Goal: Task Accomplishment & Management: Manage account settings

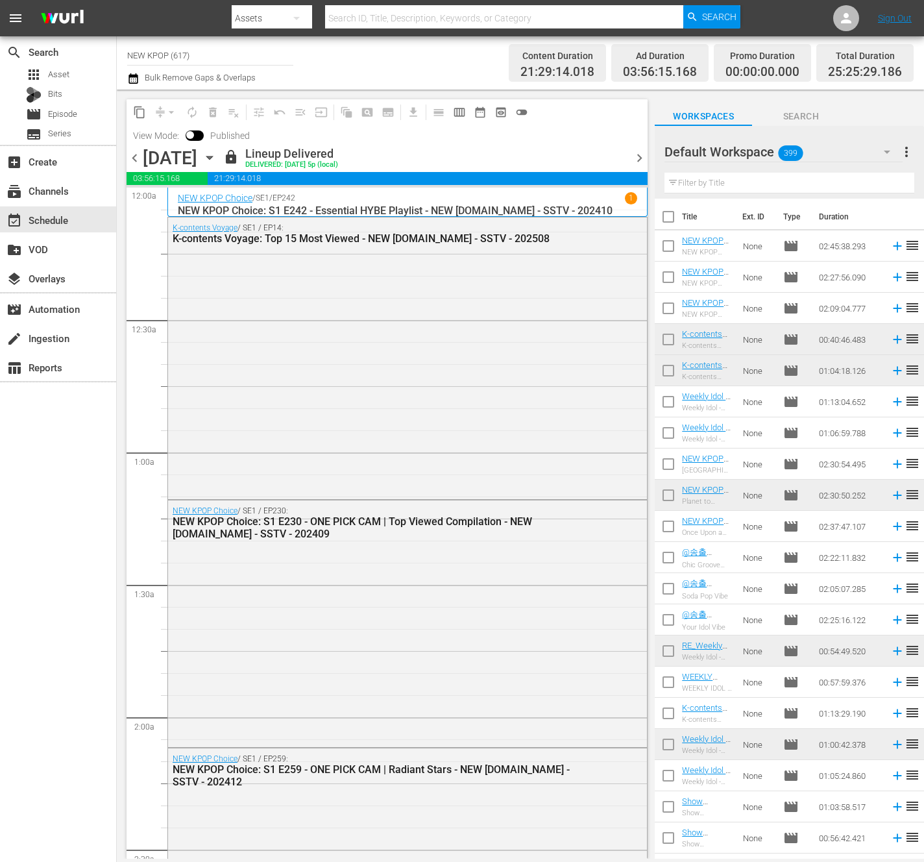
click at [639, 158] on span "chevron_right" at bounding box center [639, 158] width 16 height 16
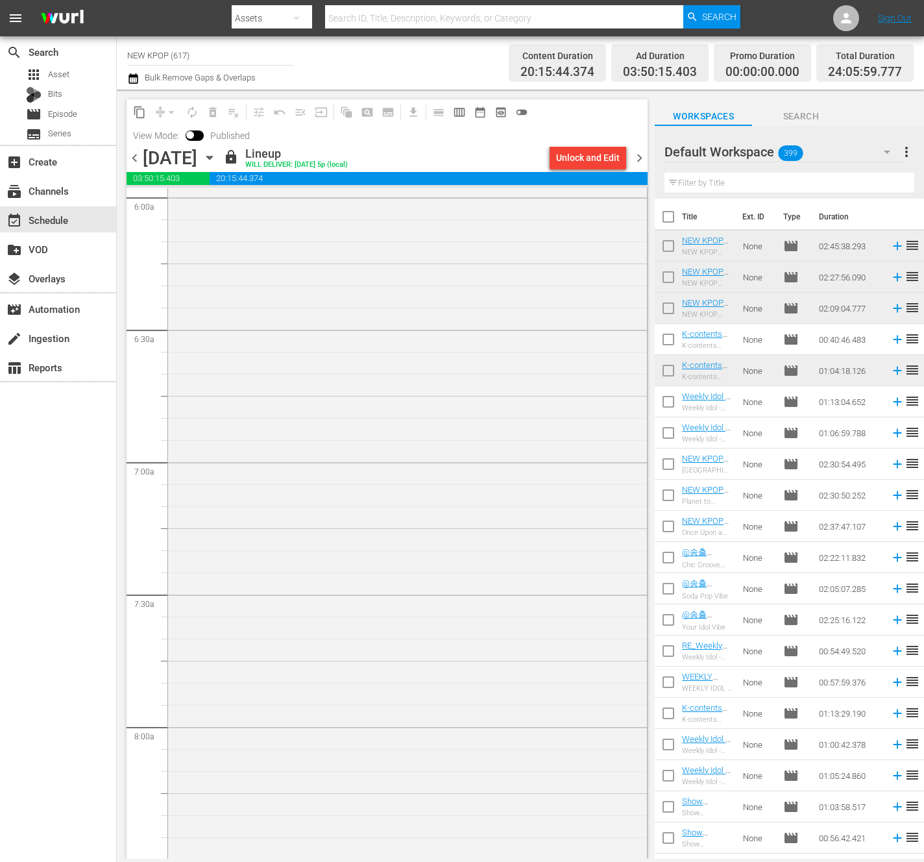
scroll to position [3181, 0]
click at [639, 158] on span "chevron_right" at bounding box center [639, 158] width 16 height 16
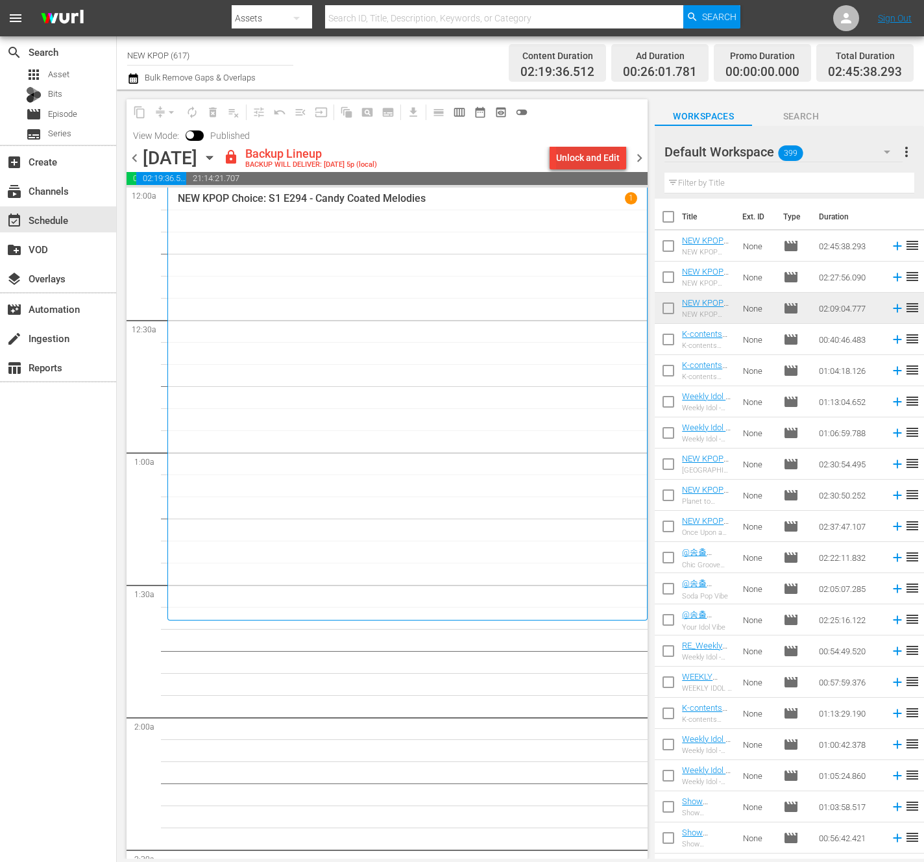
click at [588, 158] on div "Unlock and Edit" at bounding box center [588, 157] width 64 height 23
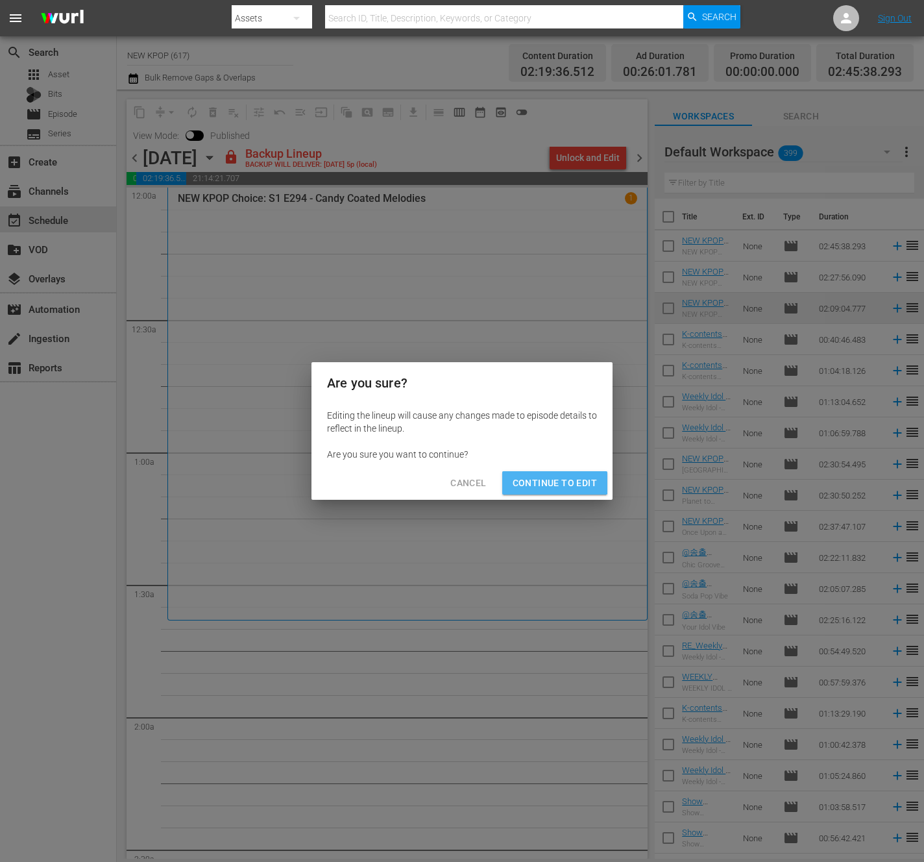
click at [549, 471] on button "Continue to Edit" at bounding box center [554, 483] width 105 height 24
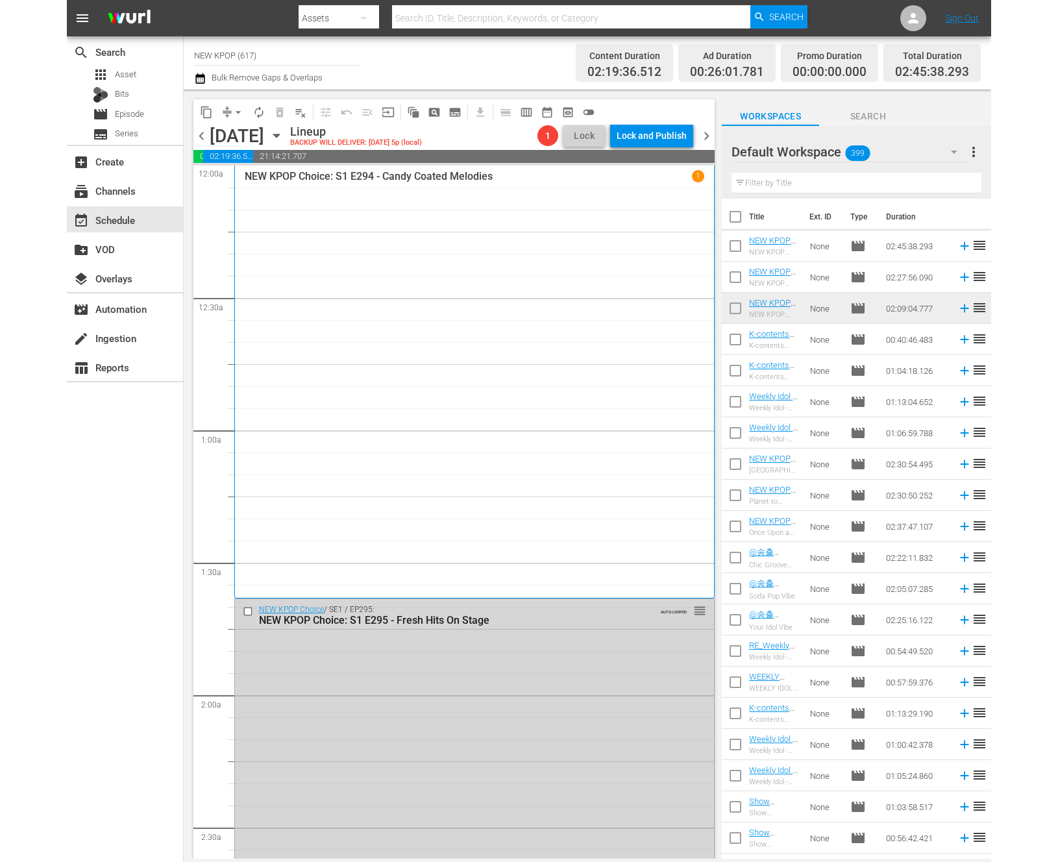
scroll to position [600, 0]
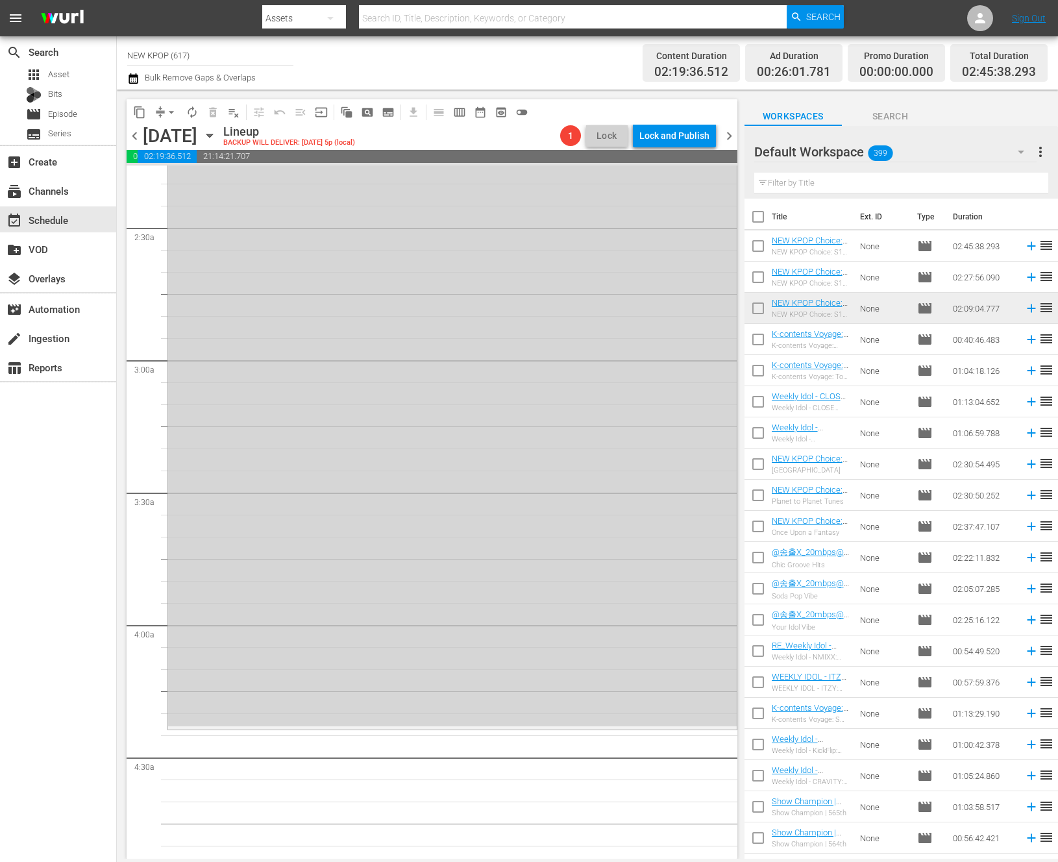
click at [831, 181] on input "text" at bounding box center [901, 183] width 294 height 21
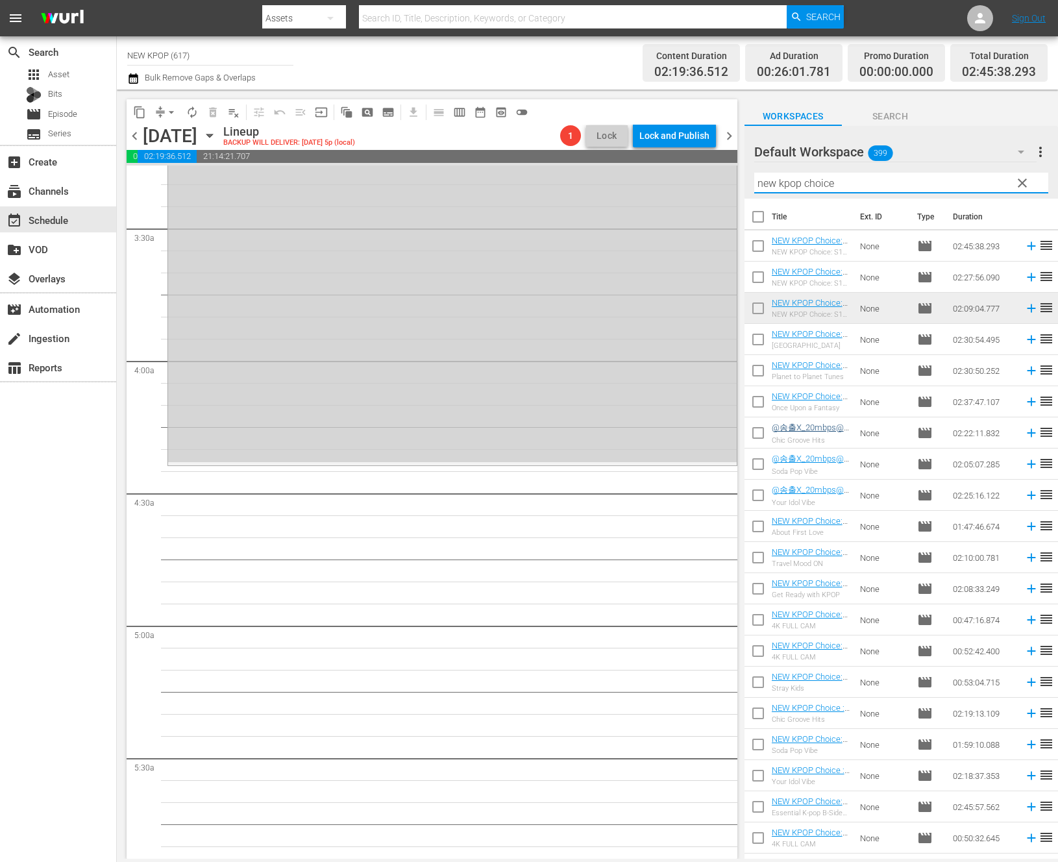
scroll to position [522, 0]
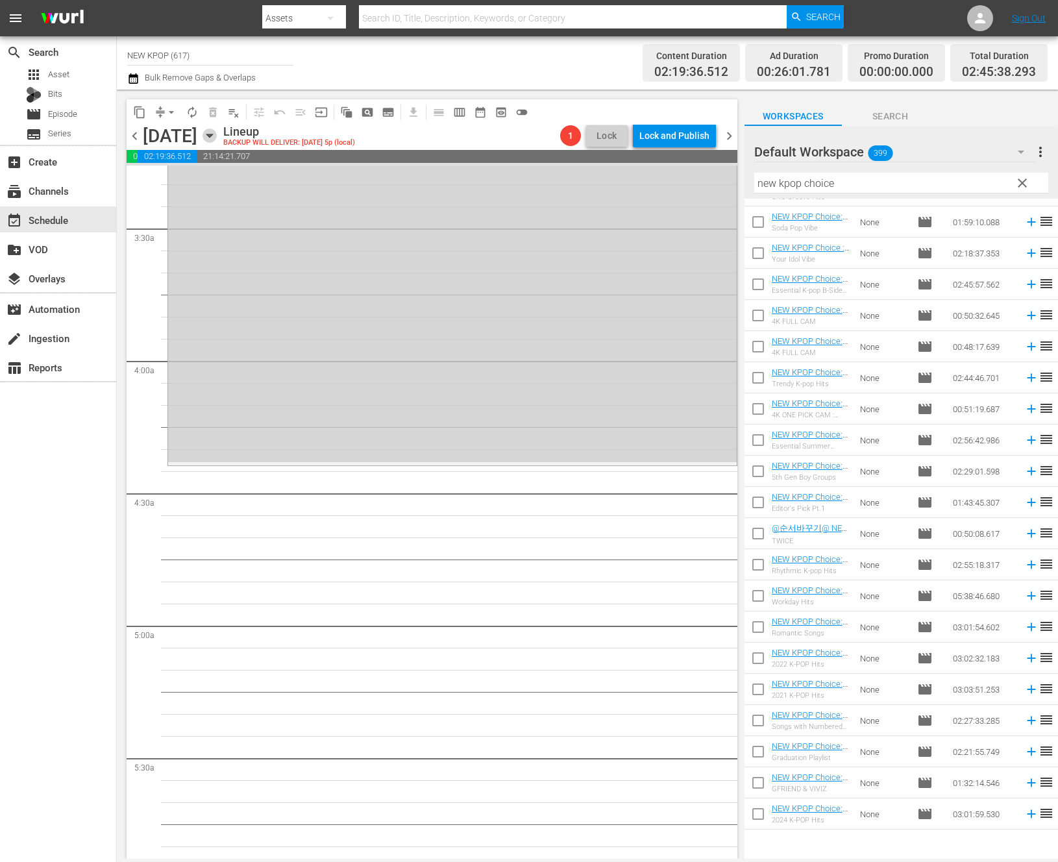
click at [217, 137] on icon "button" at bounding box center [209, 135] width 14 height 14
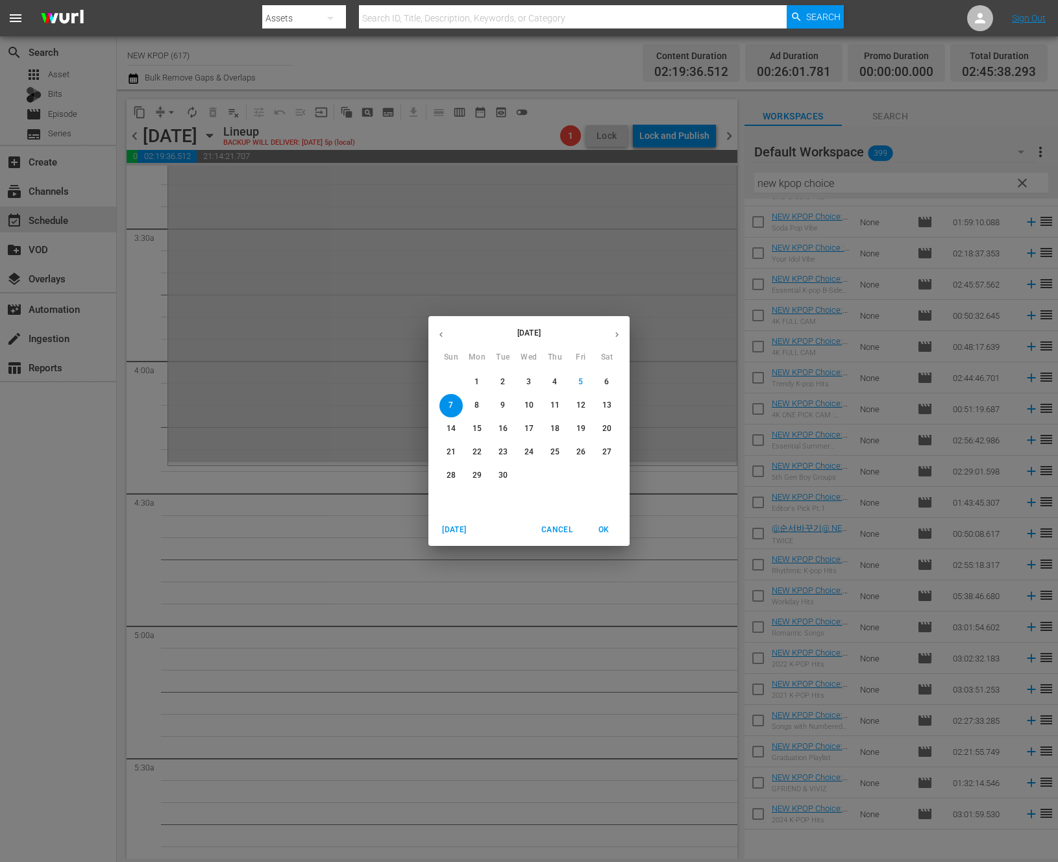
click at [664, 771] on div "September 2025 Sun Mon Tue Wed Thu Fri Sat 31 1 2 3 4 5 6 7 8 9 10 11 12 13 14 …" at bounding box center [529, 431] width 1058 height 862
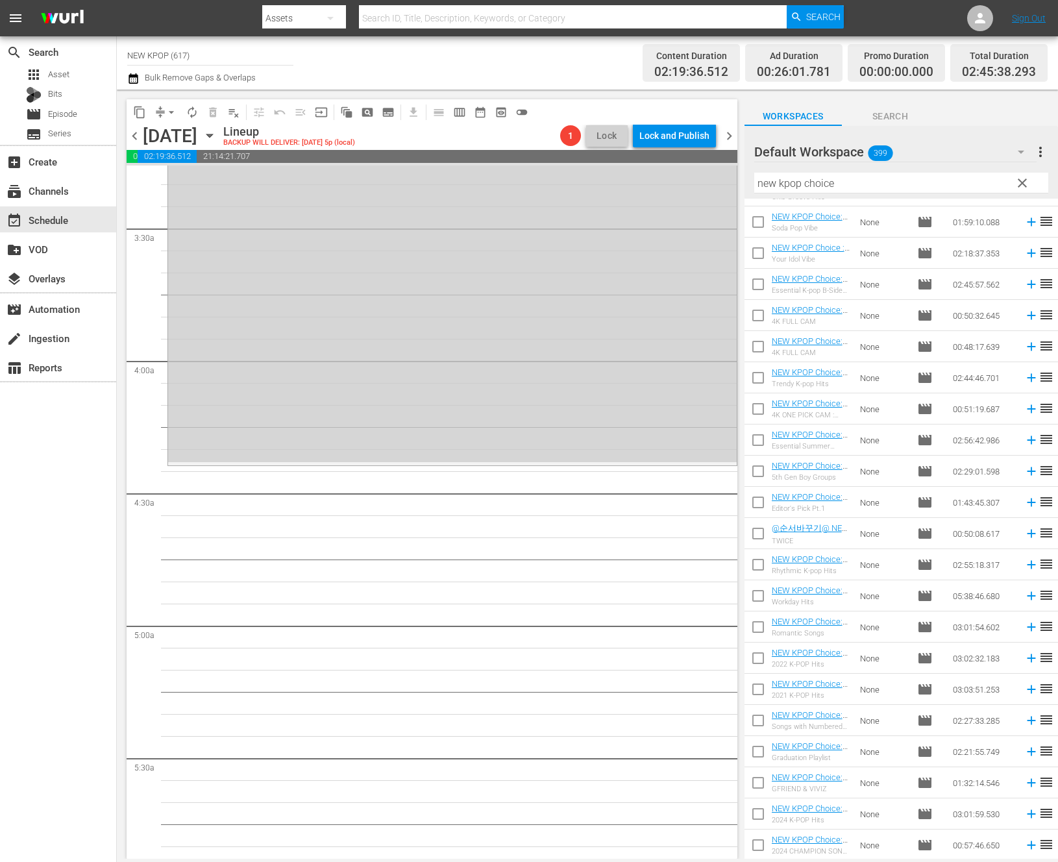
click at [883, 177] on input "new kpop choice" at bounding box center [901, 183] width 294 height 21
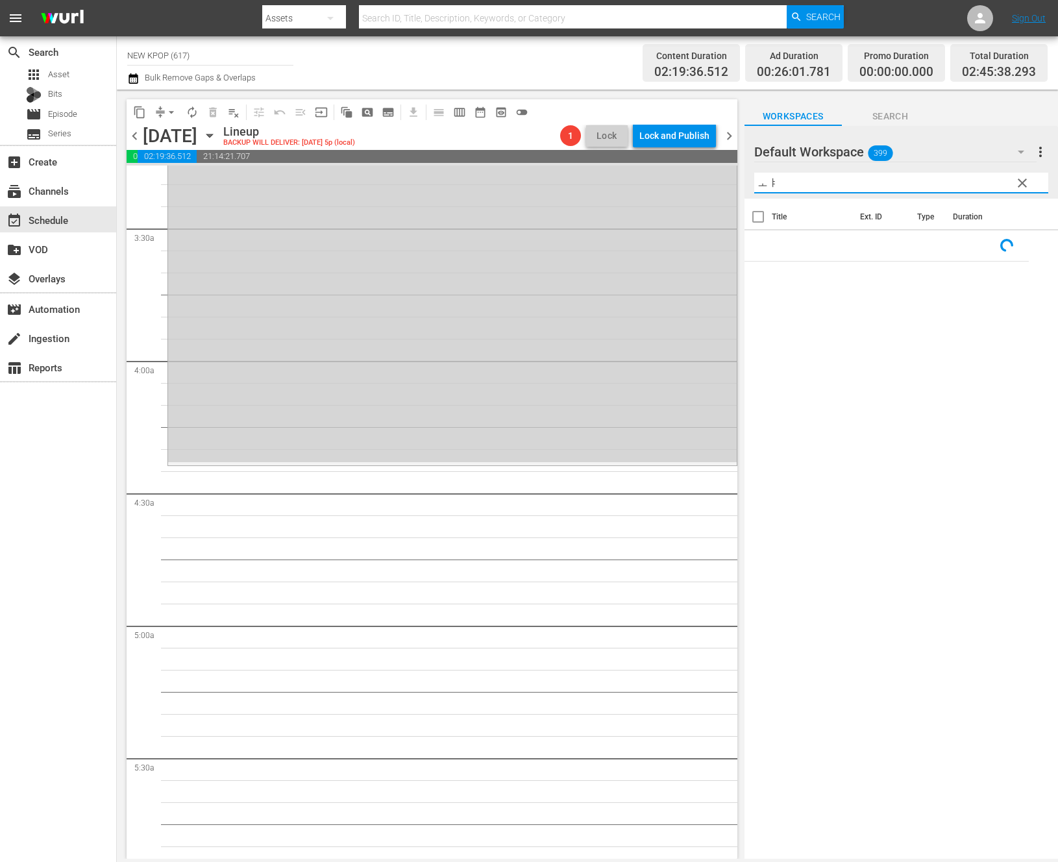
scroll to position [0, 0]
type input "ㅗ"
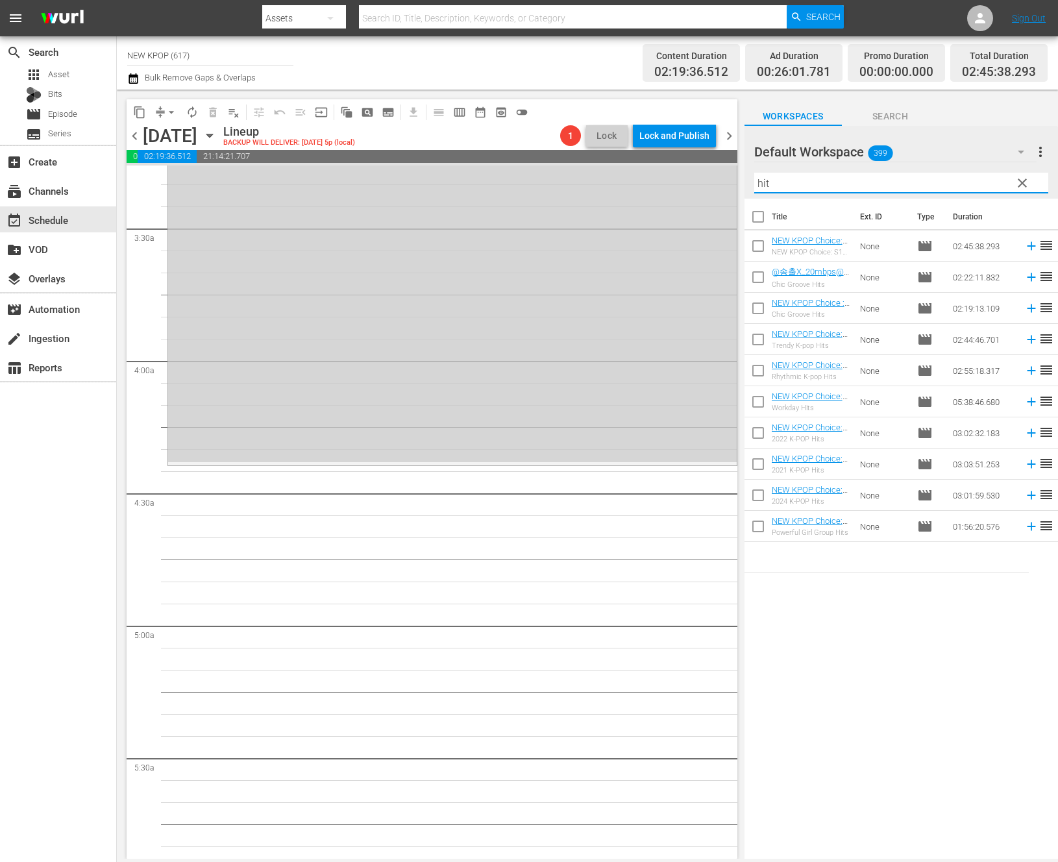
type input "hit"
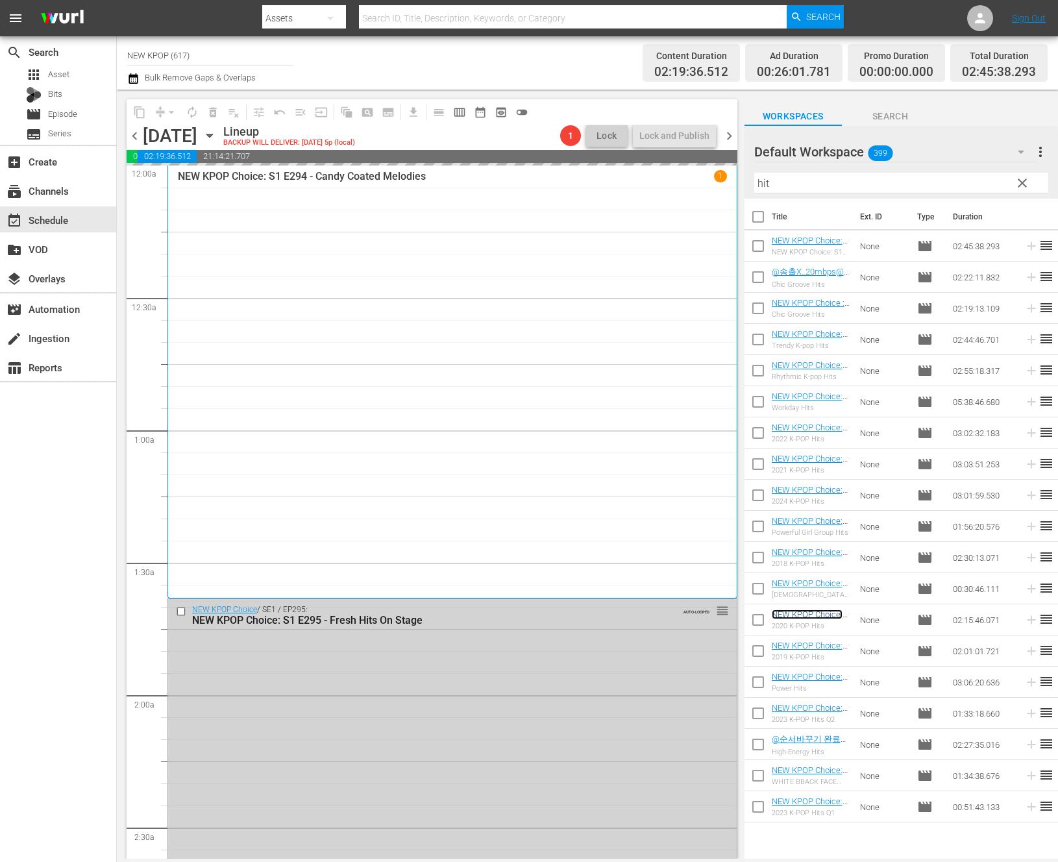
scroll to position [675, 0]
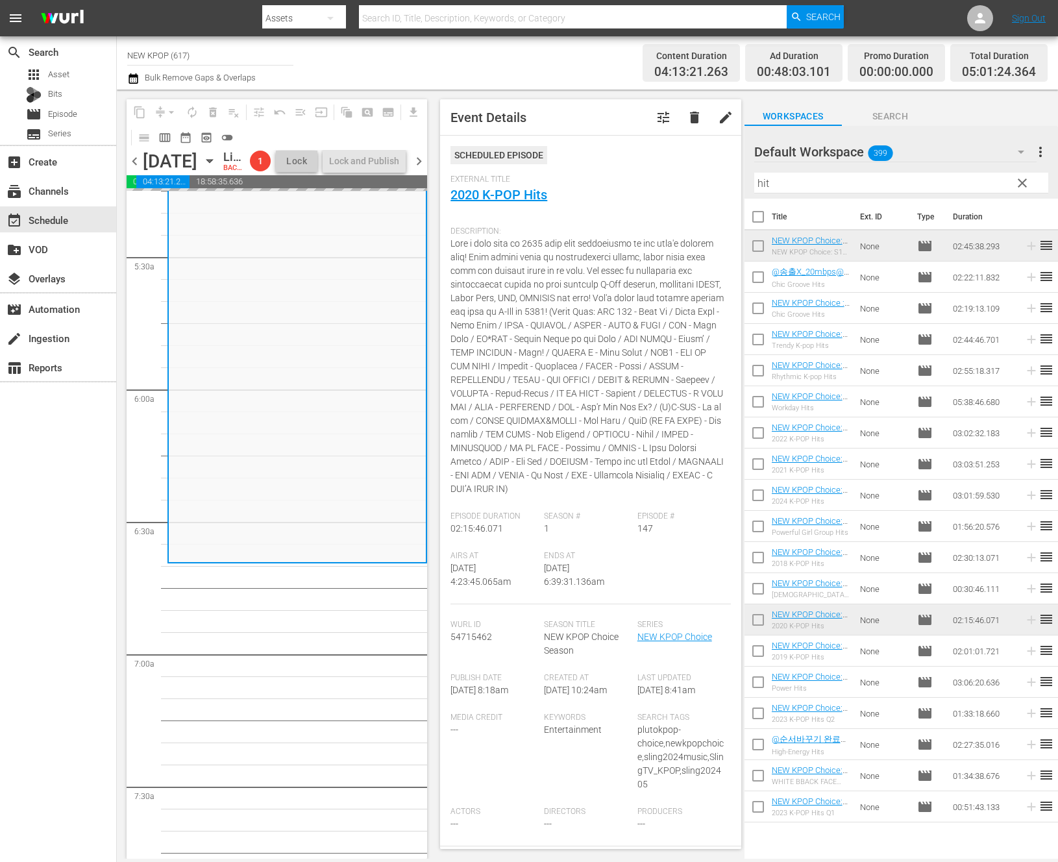
scroll to position [1623, 0]
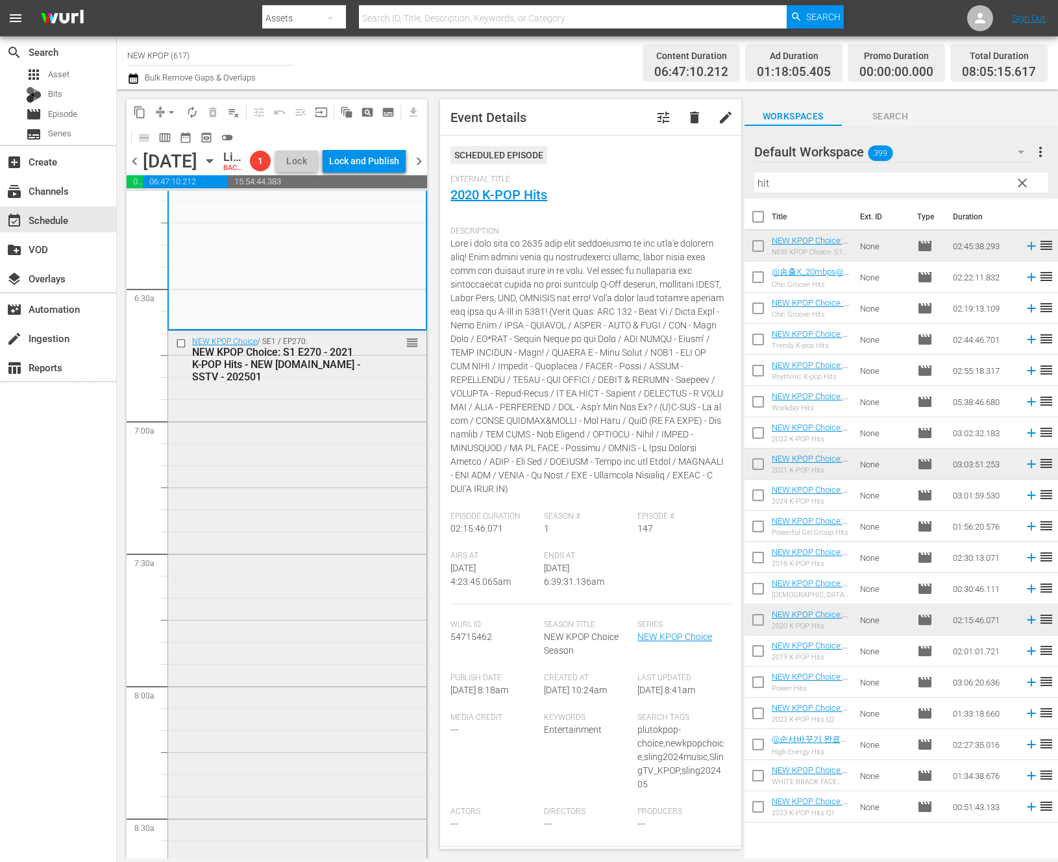
click at [261, 549] on div "NEW KPOP Choice / SE1 / EP270: NEW KPOP Choice: S1 E270 - 2021 K-POP Hits - NEW…" at bounding box center [297, 734] width 258 height 807
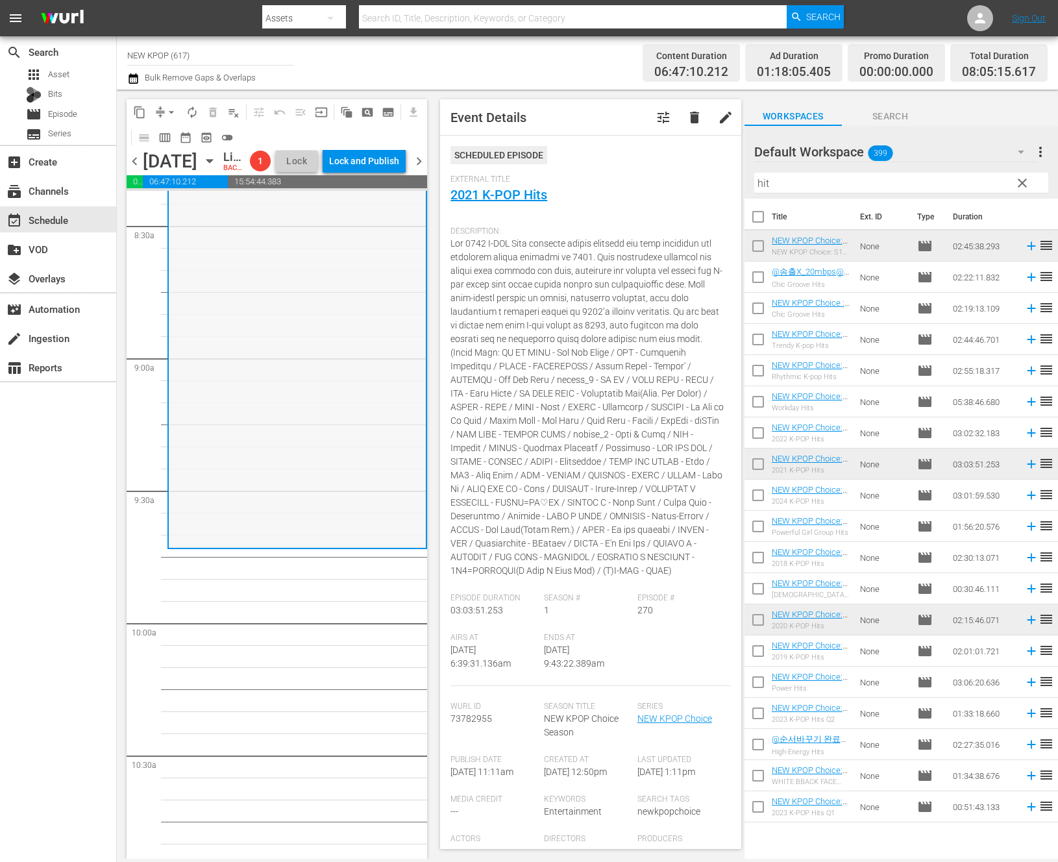
scroll to position [2444, 0]
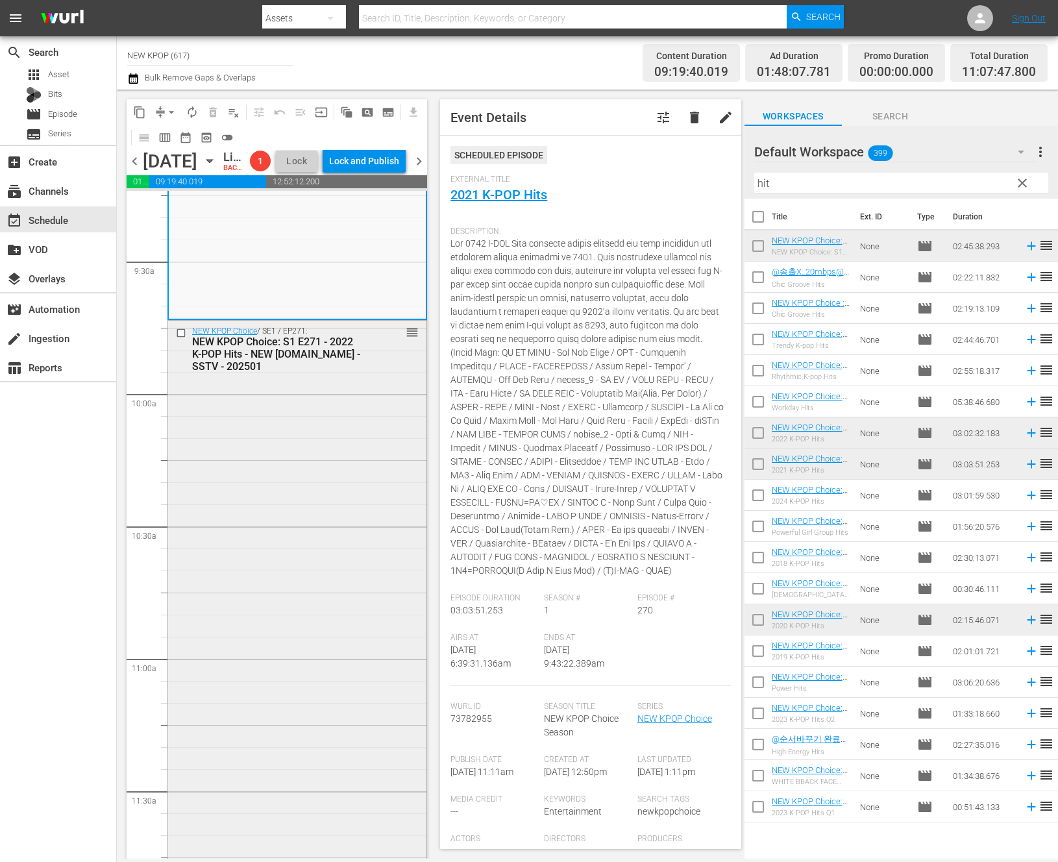
click at [367, 605] on div "NEW KPOP Choice / SE1 / EP271: NEW KPOP Choice: S1 E271 - 2022 K-POP Hits - NEW…" at bounding box center [297, 721] width 258 height 801
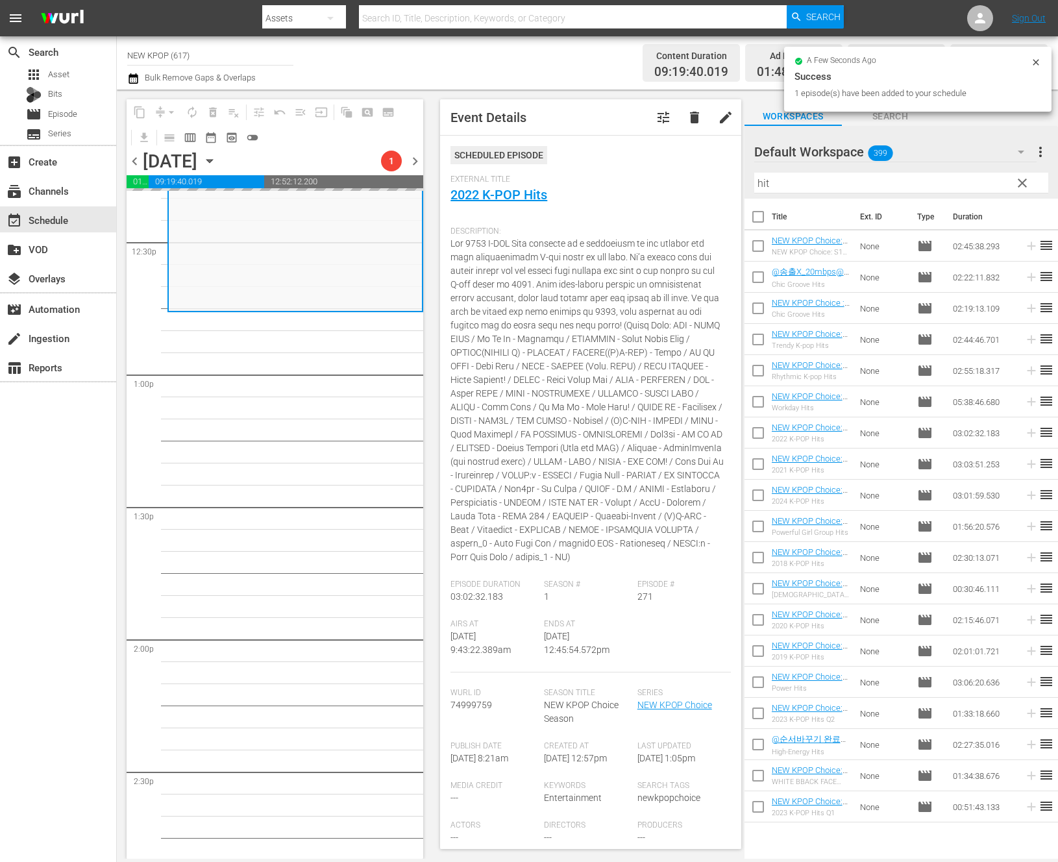
scroll to position [3251, 0]
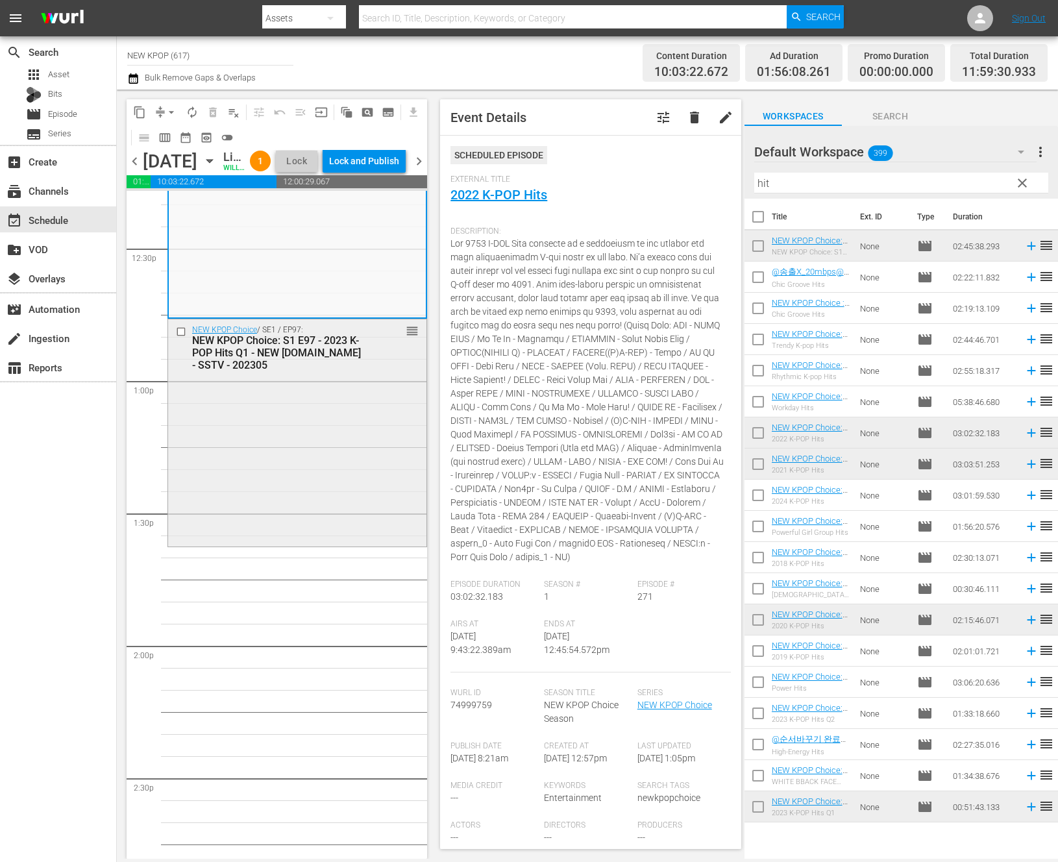
click at [241, 544] on div "NEW KPOP Choice / SE1 / EP97: NEW KPOP Choice: S1 E97 - 2023 K-POP Hits Q1 - NE…" at bounding box center [297, 431] width 258 height 224
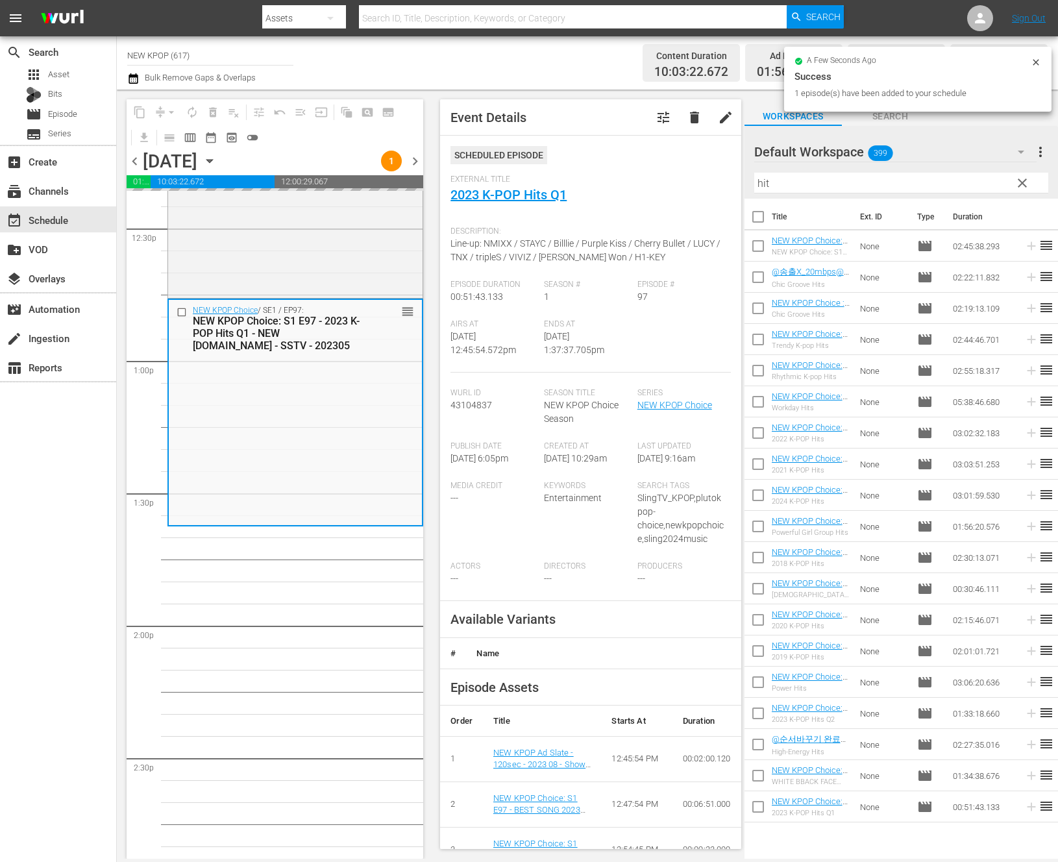
scroll to position [3299, 0]
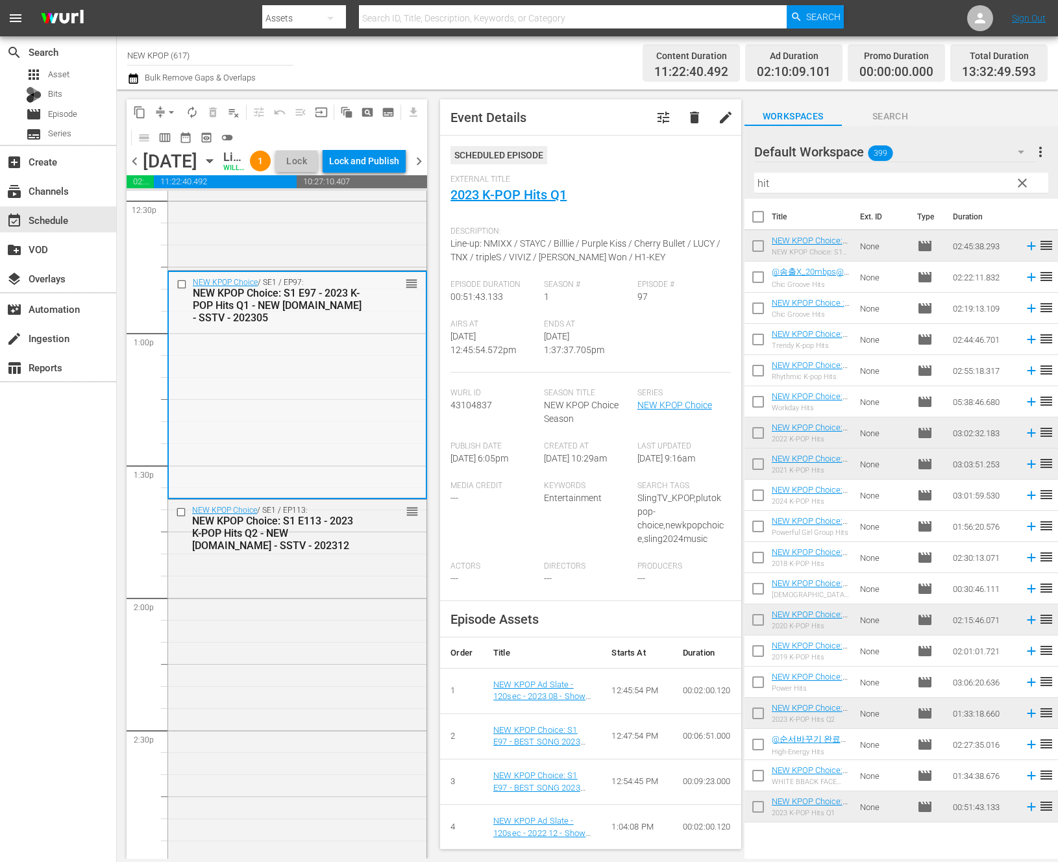
click at [330, 496] on div "NEW KPOP Choice / SE1 / EP97: NEW KPOP Choice: S1 E97 - 2023 K-POP Hits Q1 - NE…" at bounding box center [297, 384] width 257 height 224
click at [345, 680] on div "NEW KPOP Choice / SE1 / EP113: NEW KPOP Choice: S1 E113 - 2023 K-POP Hits Q2 - …" at bounding box center [297, 704] width 258 height 408
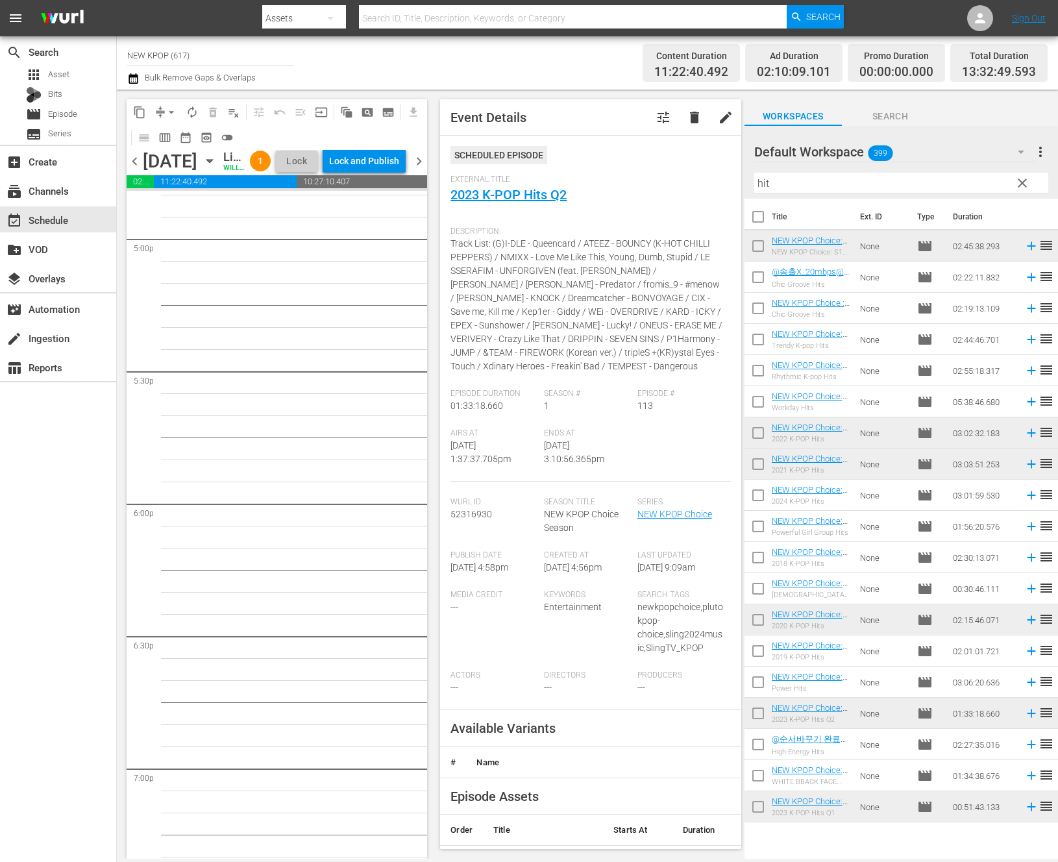
scroll to position [3783, 0]
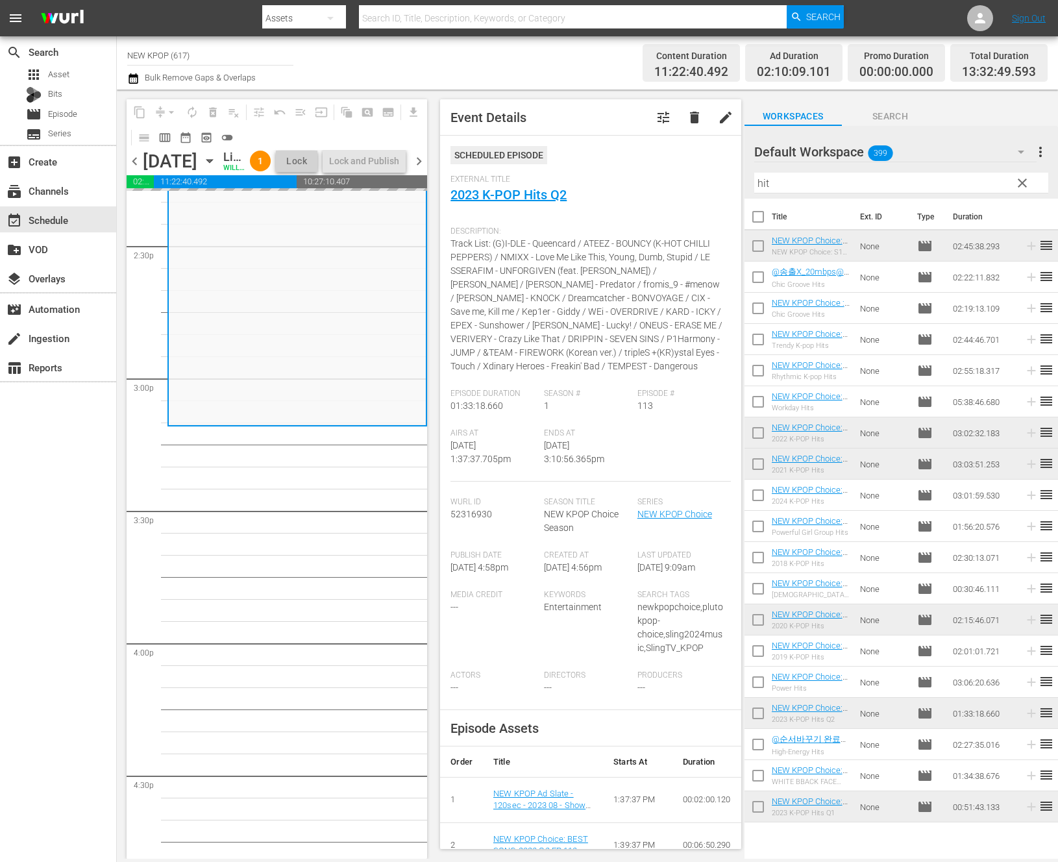
click at [923, 466] on span "reorder" at bounding box center [1046, 463] width 16 height 16
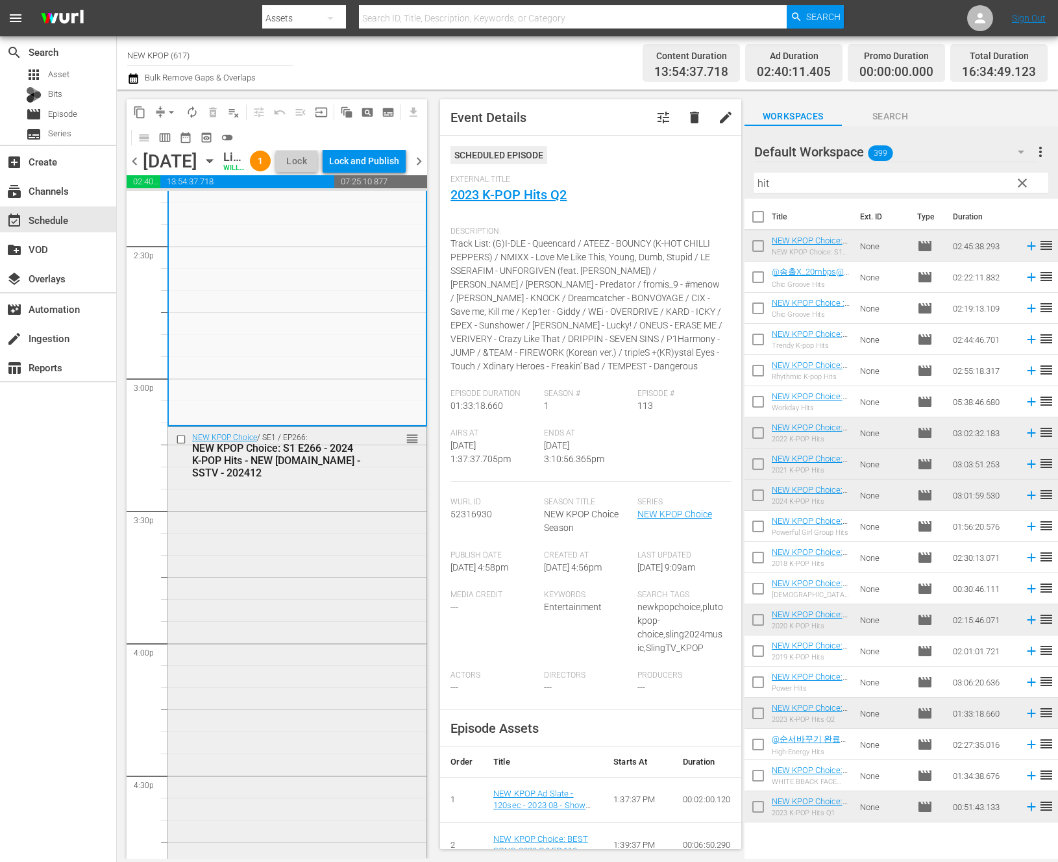
click at [296, 678] on div "NEW KPOP Choice / SE1 / EP266: NEW KPOP Choice: S1 E266 - 2024 K-POP Hits - NEW…" at bounding box center [297, 826] width 258 height 799
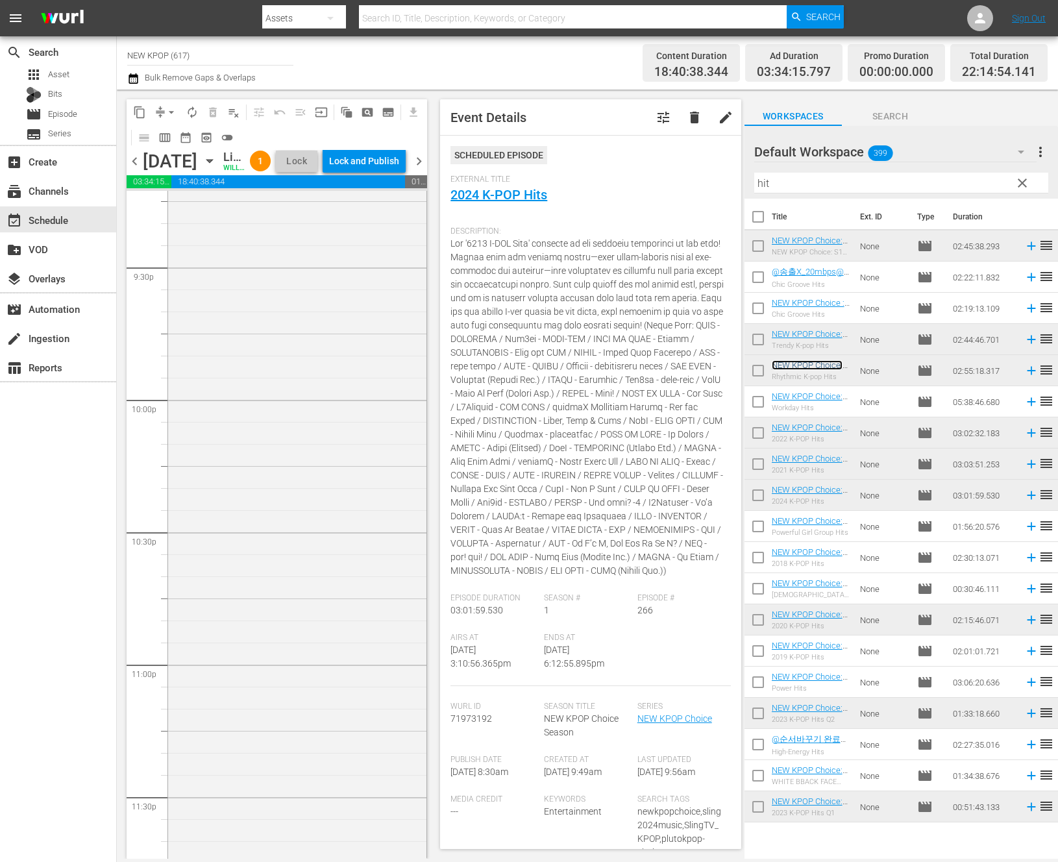
scroll to position [5727, 0]
click at [923, 183] on span "clear" at bounding box center [1022, 183] width 16 height 16
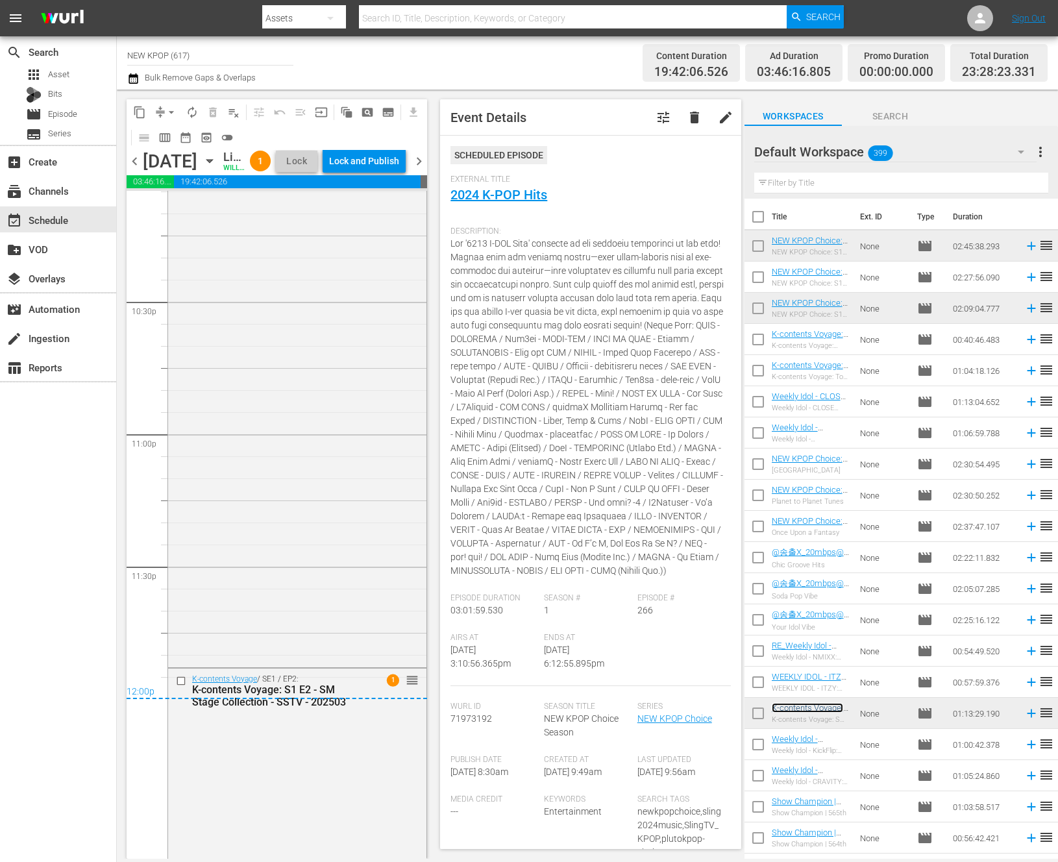
scroll to position [6020, 0]
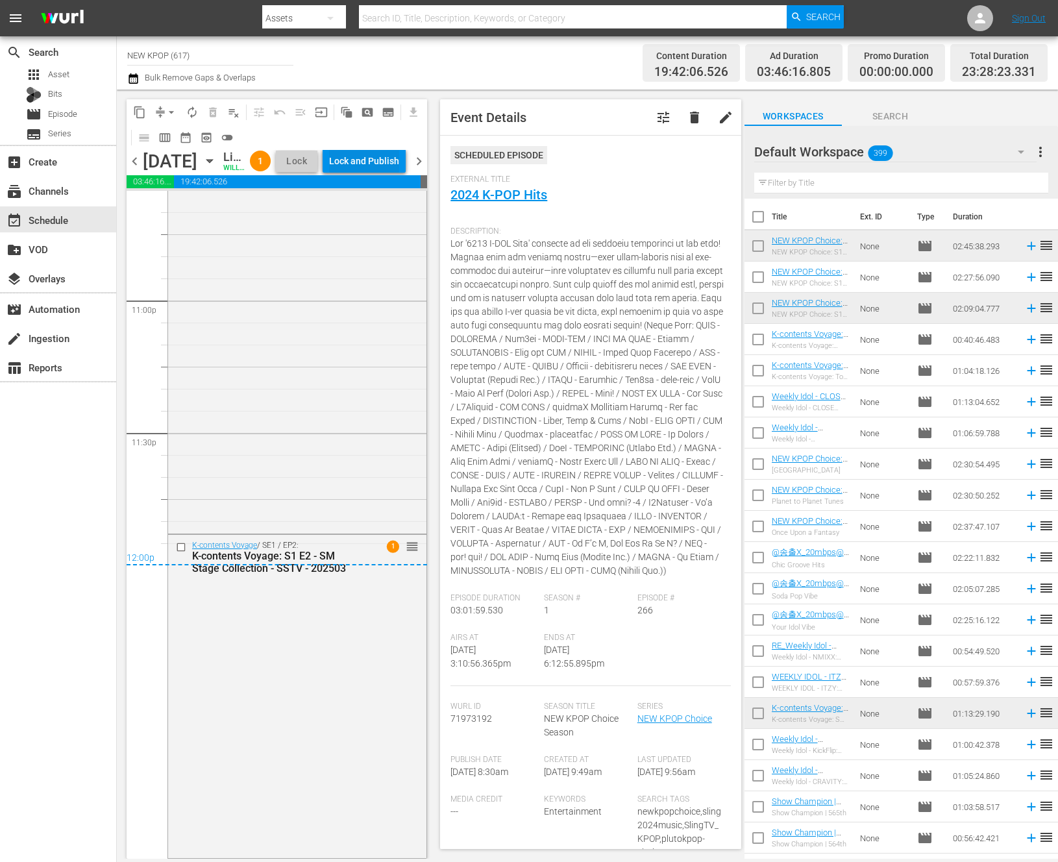
click at [385, 165] on div "Lock and Publish" at bounding box center [364, 160] width 70 height 23
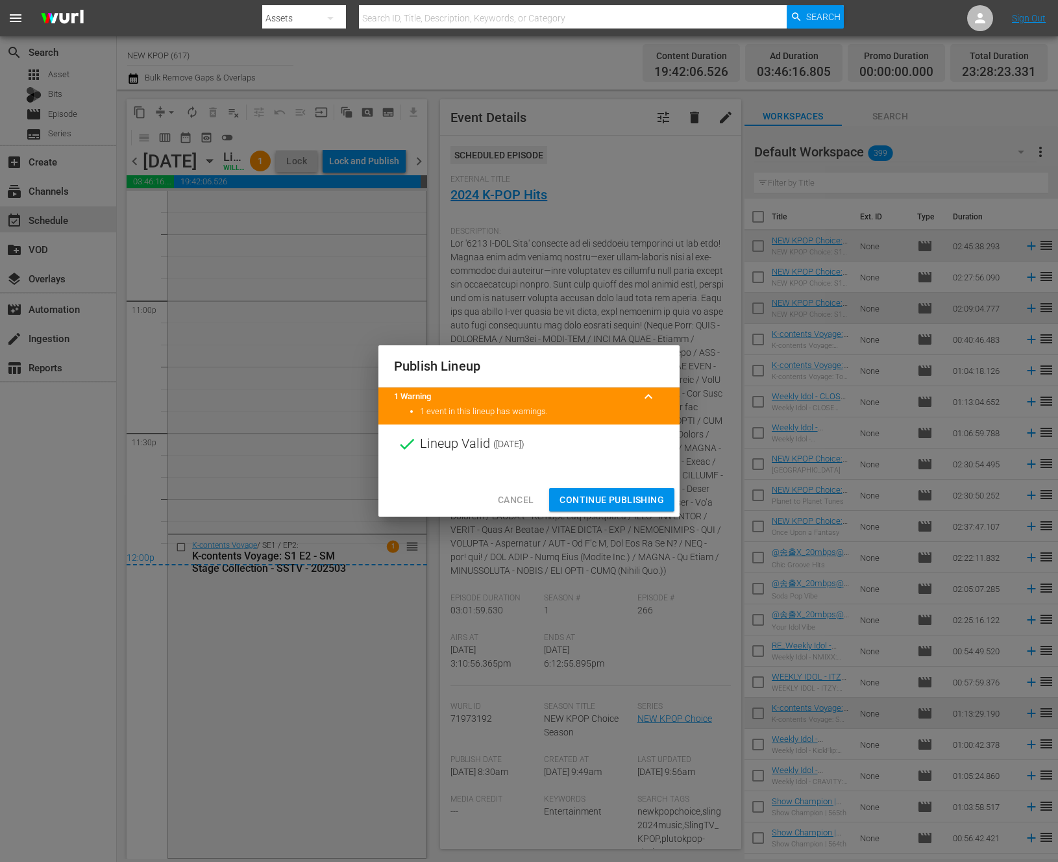
click at [632, 500] on span "Continue Publishing" at bounding box center [611, 500] width 104 height 16
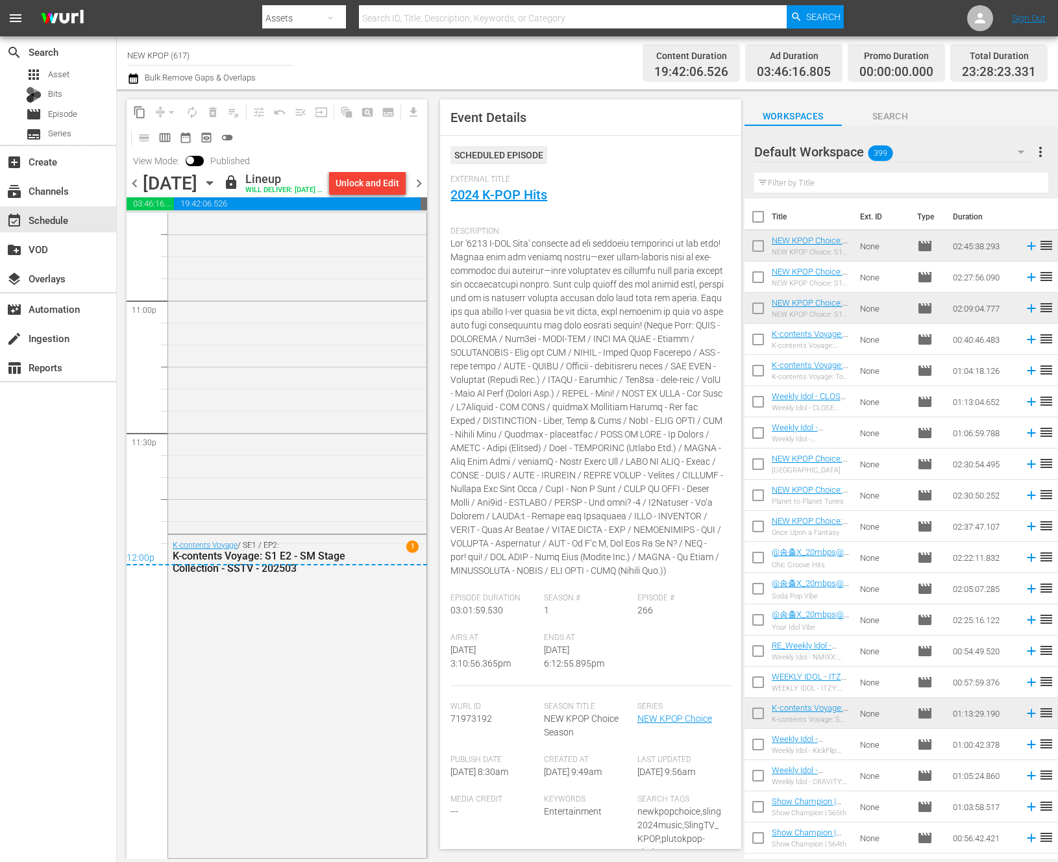
click at [422, 186] on div "chevron_left Sunday, September 7th September 7th lock Lineup WILL DELIVER: 9/6 …" at bounding box center [277, 184] width 300 height 25
click at [422, 186] on span "chevron_right" at bounding box center [419, 183] width 16 height 16
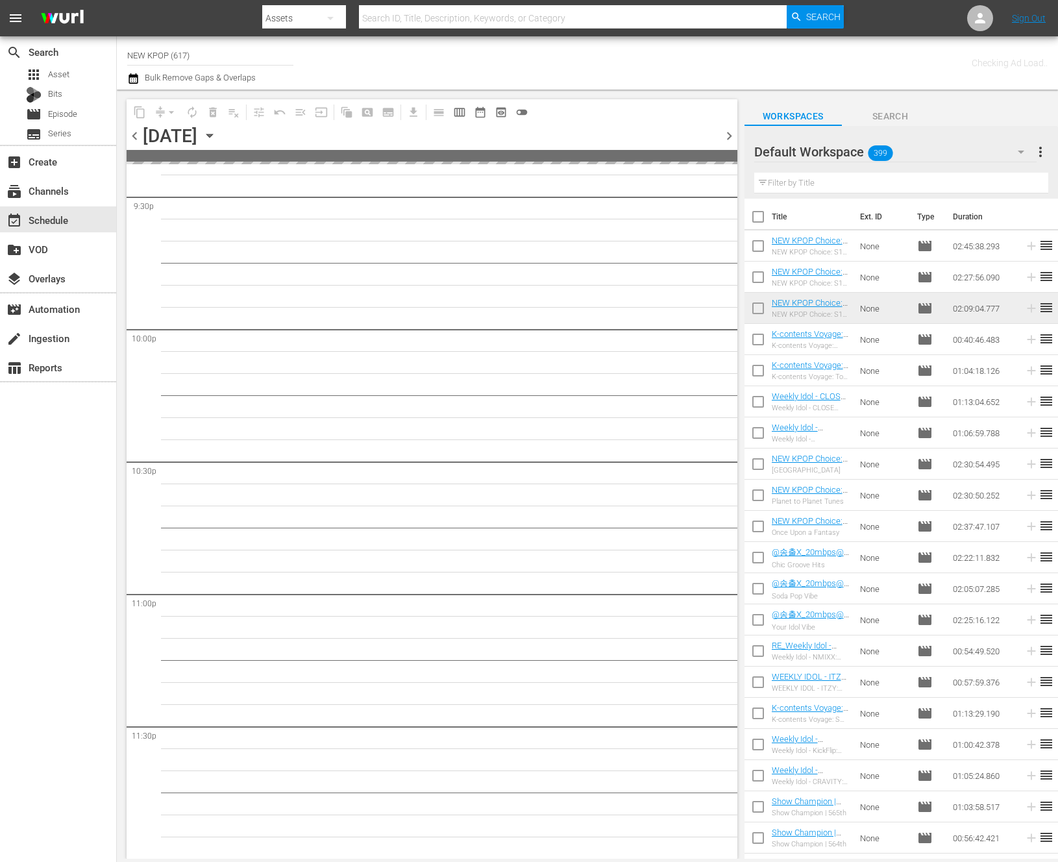
scroll to position [5659, 0]
click at [837, 189] on input "text" at bounding box center [901, 183] width 294 height 21
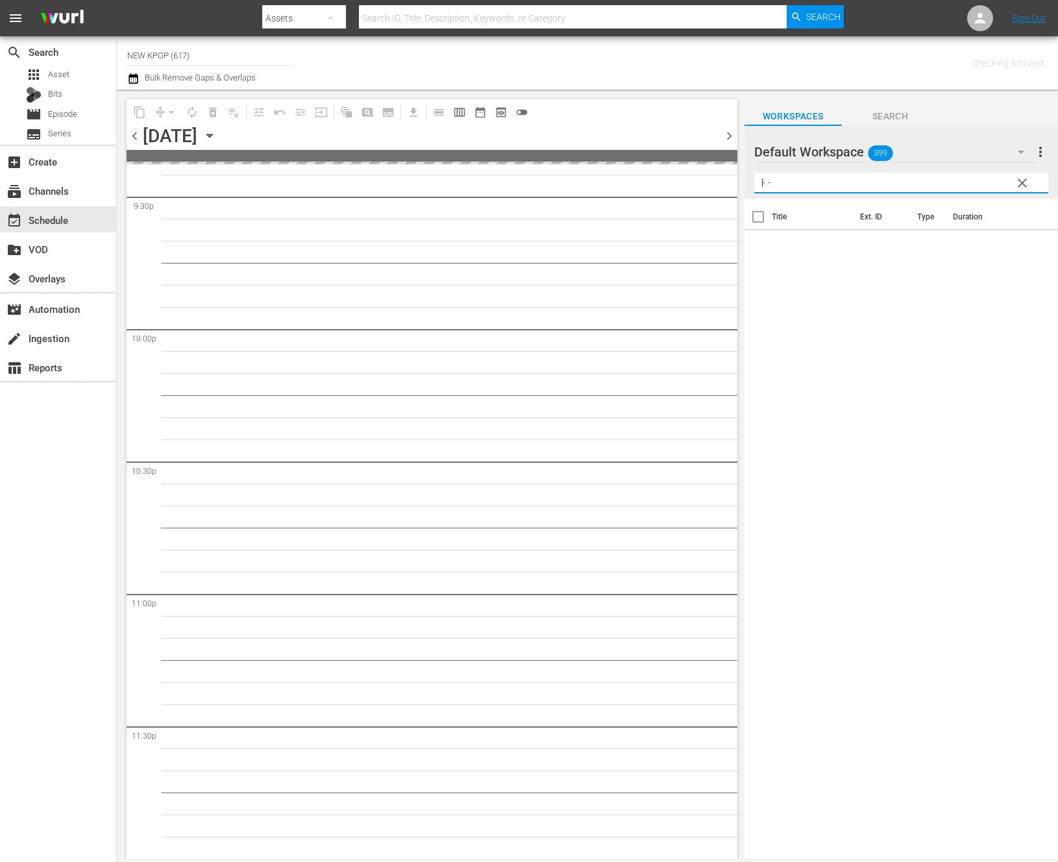
type input "ㅏ"
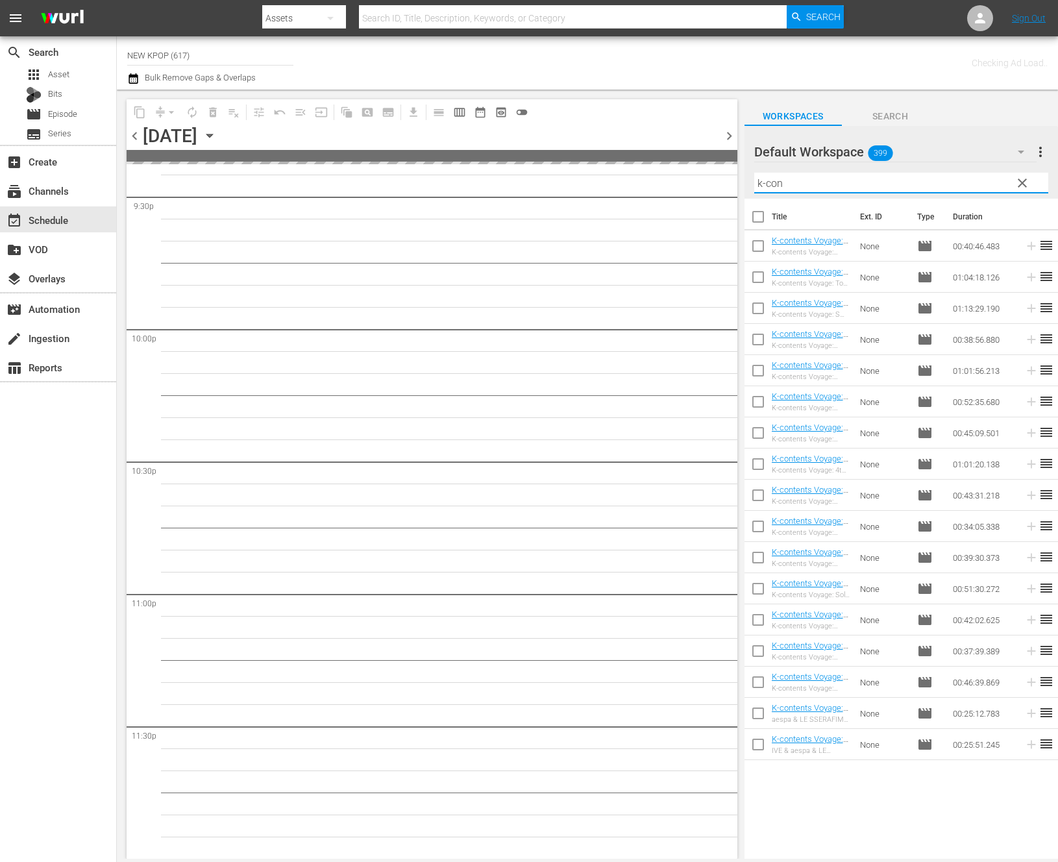
type input "k-con"
click at [753, 217] on input "checkbox" at bounding box center [757, 219] width 27 height 27
checkbox input "true"
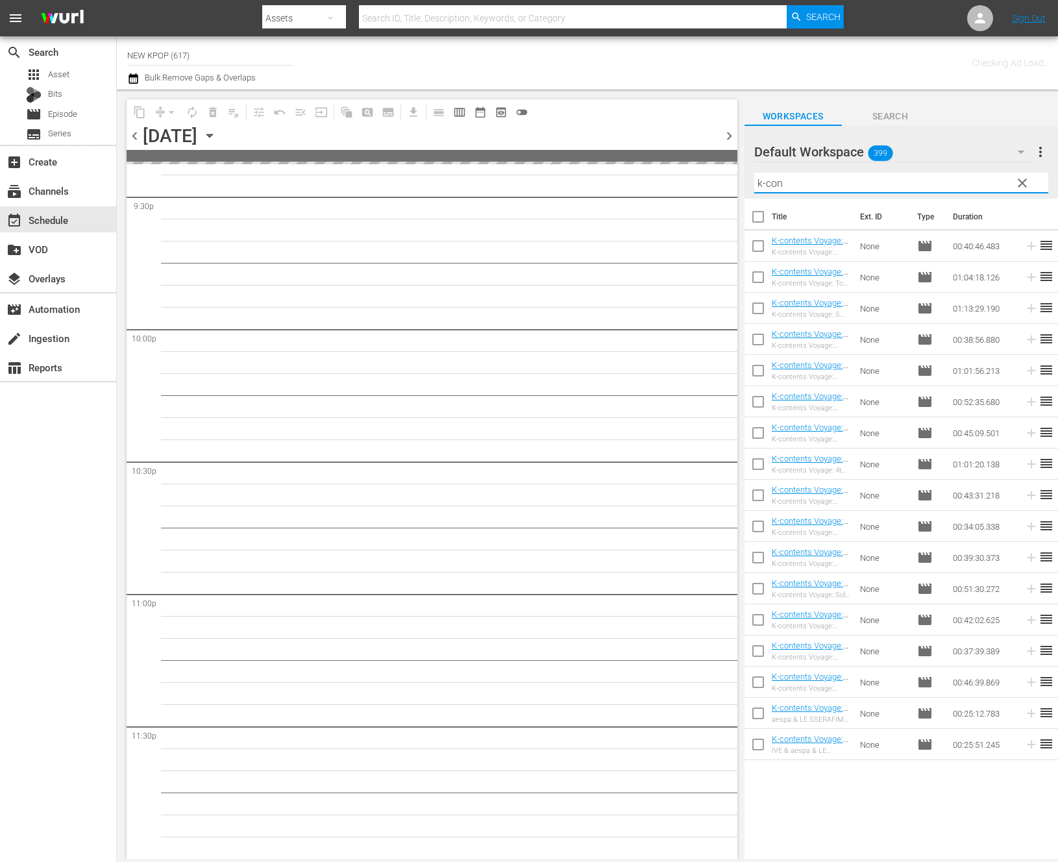
checkbox input "true"
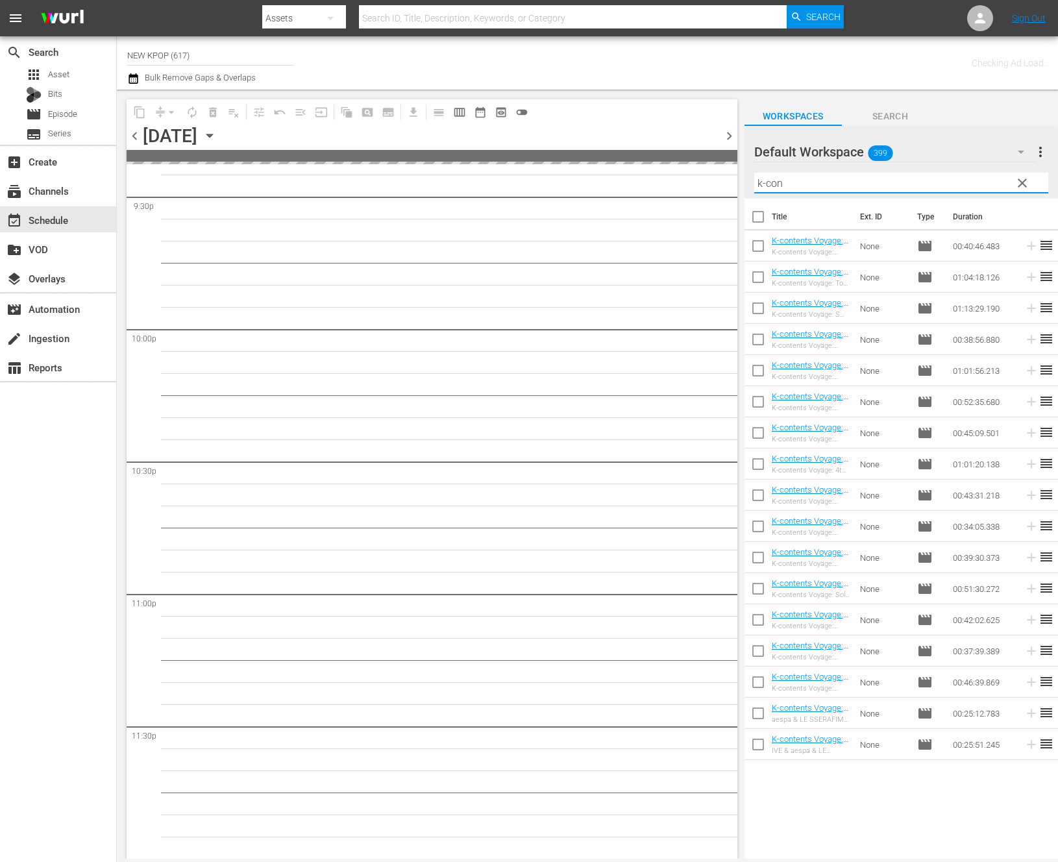
checkbox input "true"
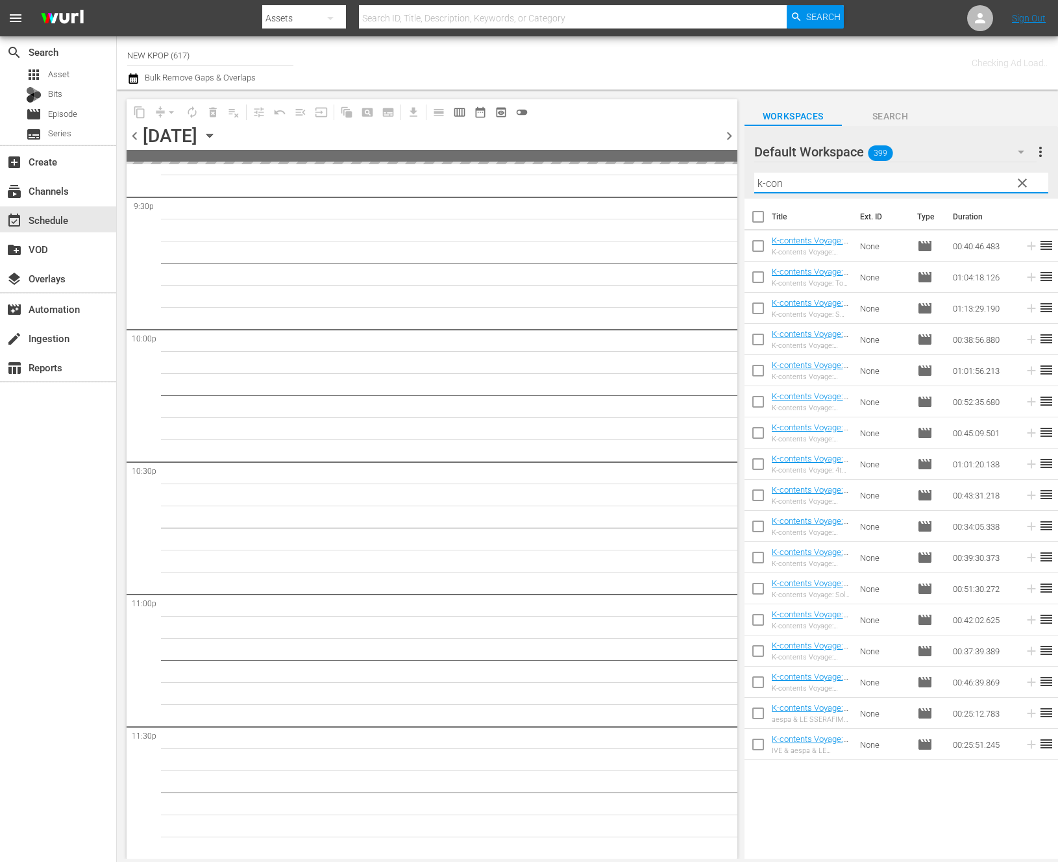
checkbox input "true"
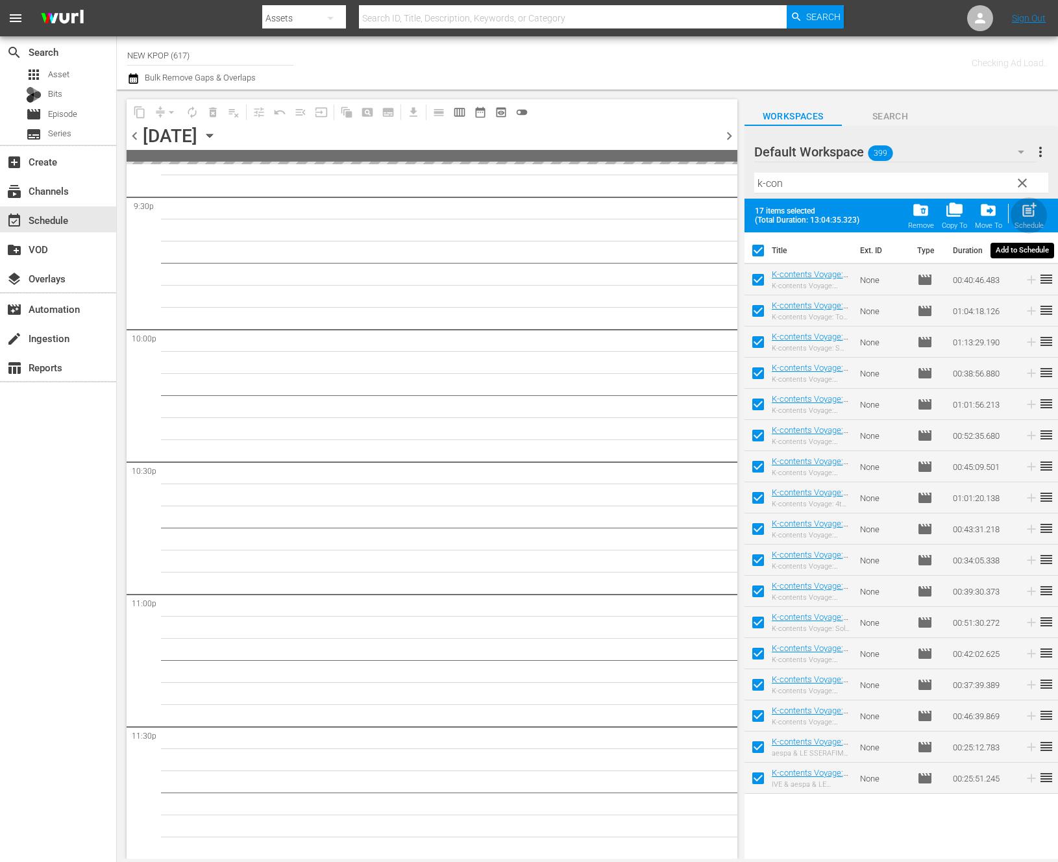
click at [923, 215] on span "post_add" at bounding box center [1029, 210] width 18 height 18
checkbox input "false"
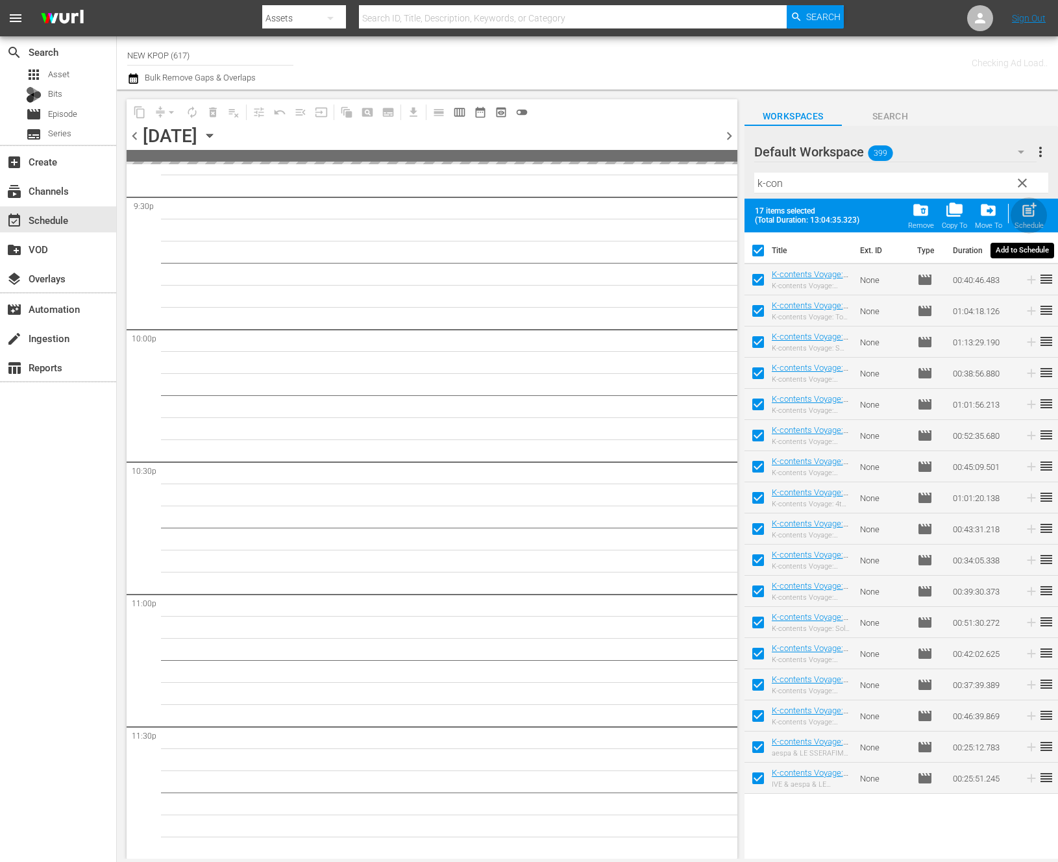
checkbox input "false"
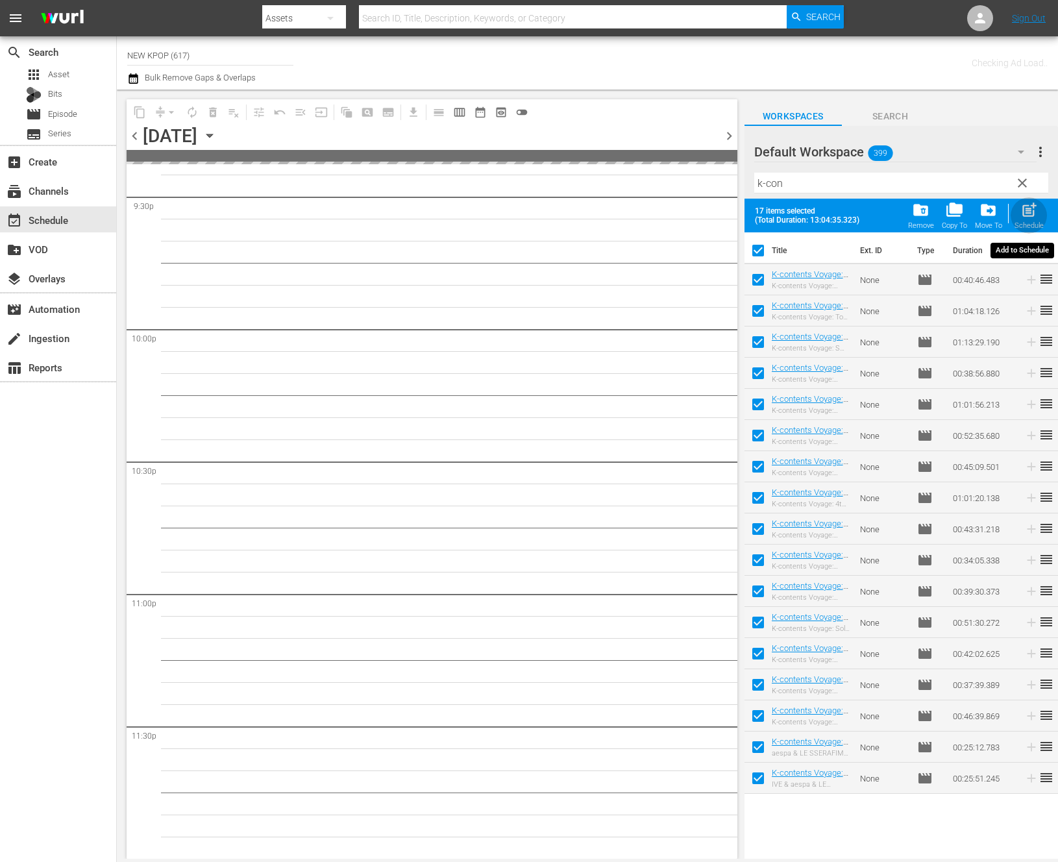
checkbox input "false"
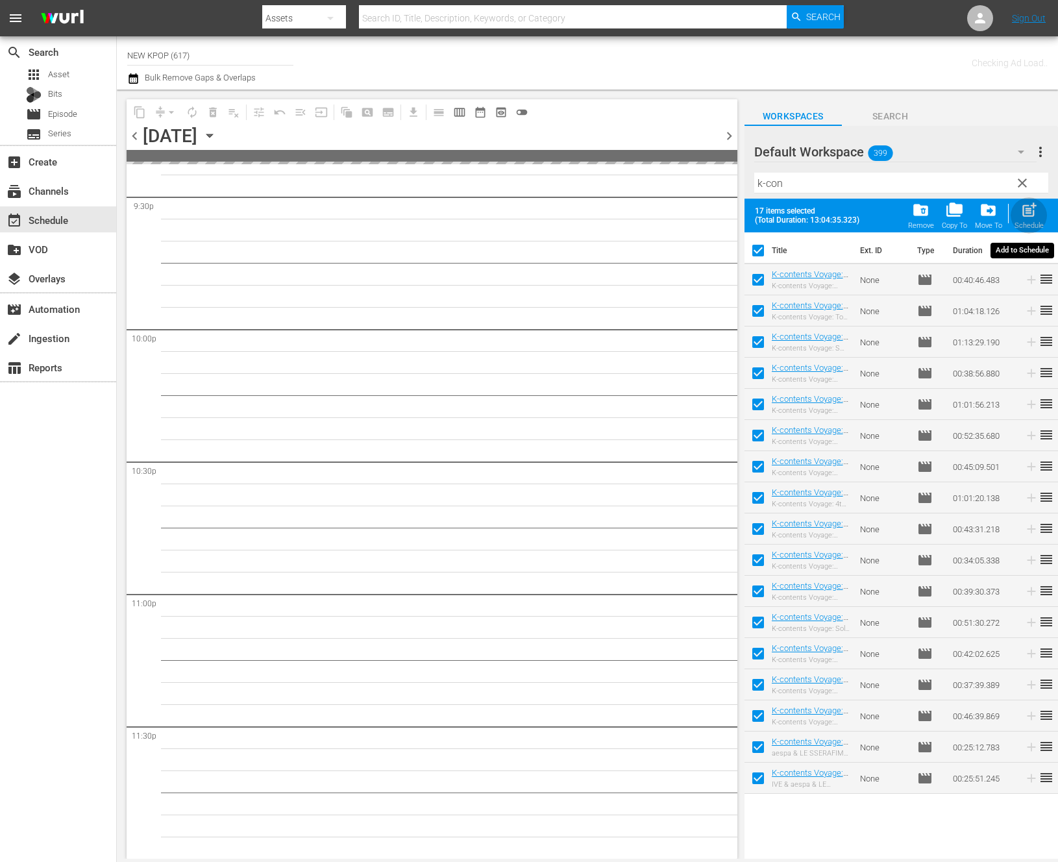
checkbox input "false"
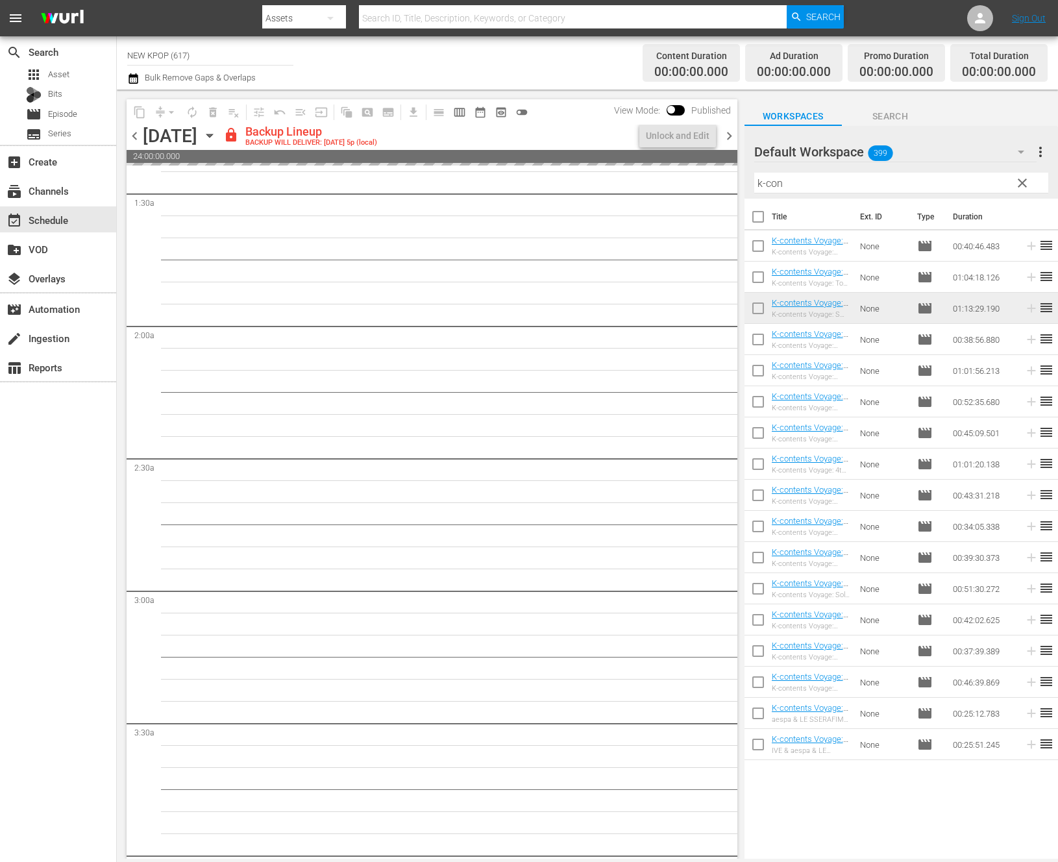
scroll to position [21, 0]
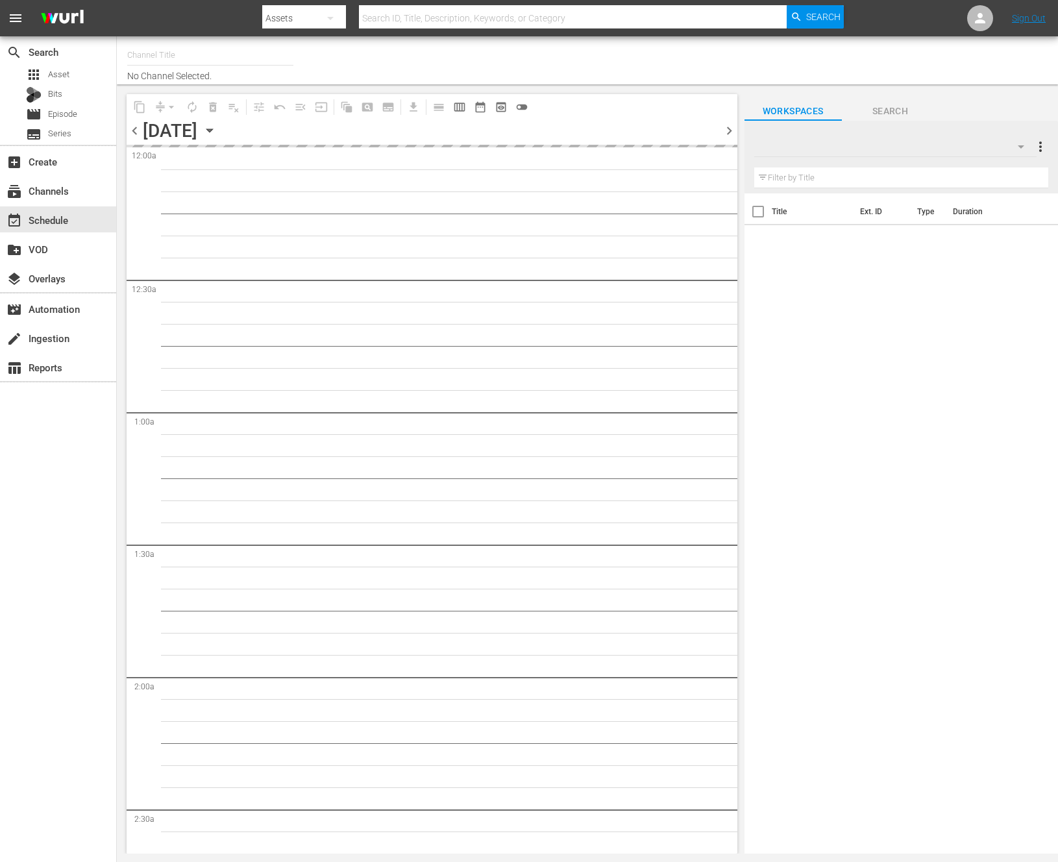
type input "NEW KPOP (617)"
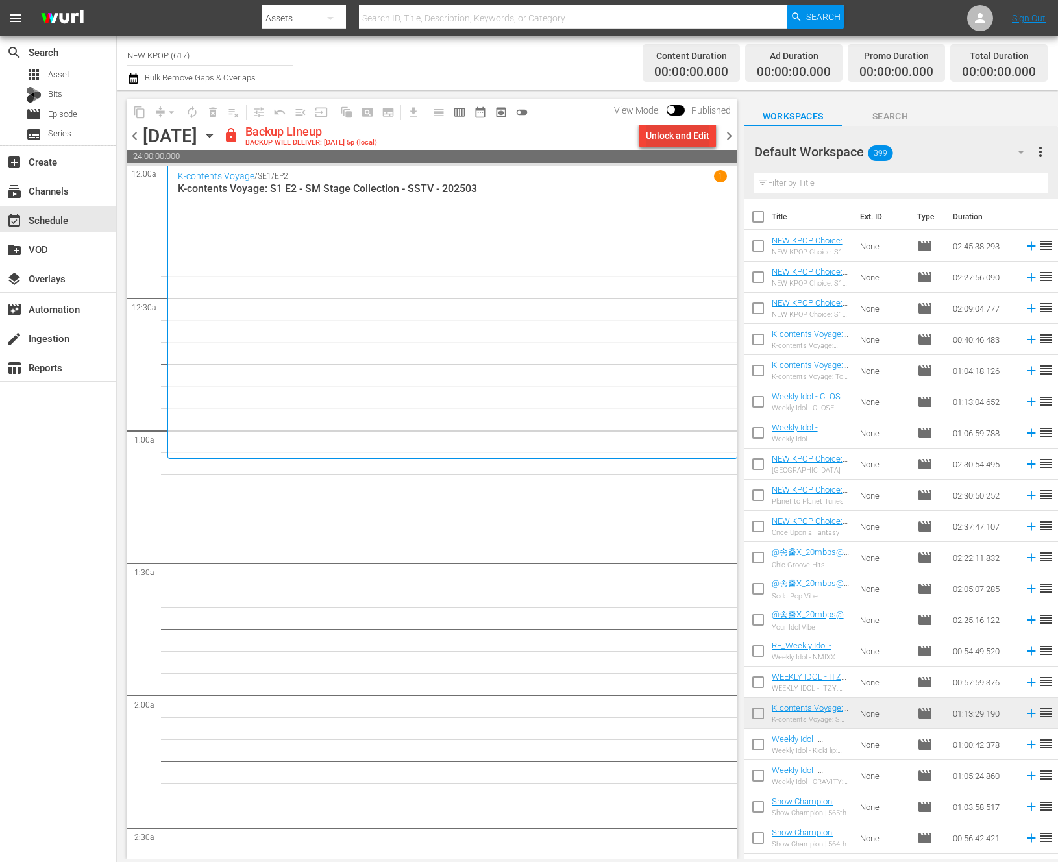
click at [683, 128] on div "Unlock and Edit" at bounding box center [678, 135] width 64 height 23
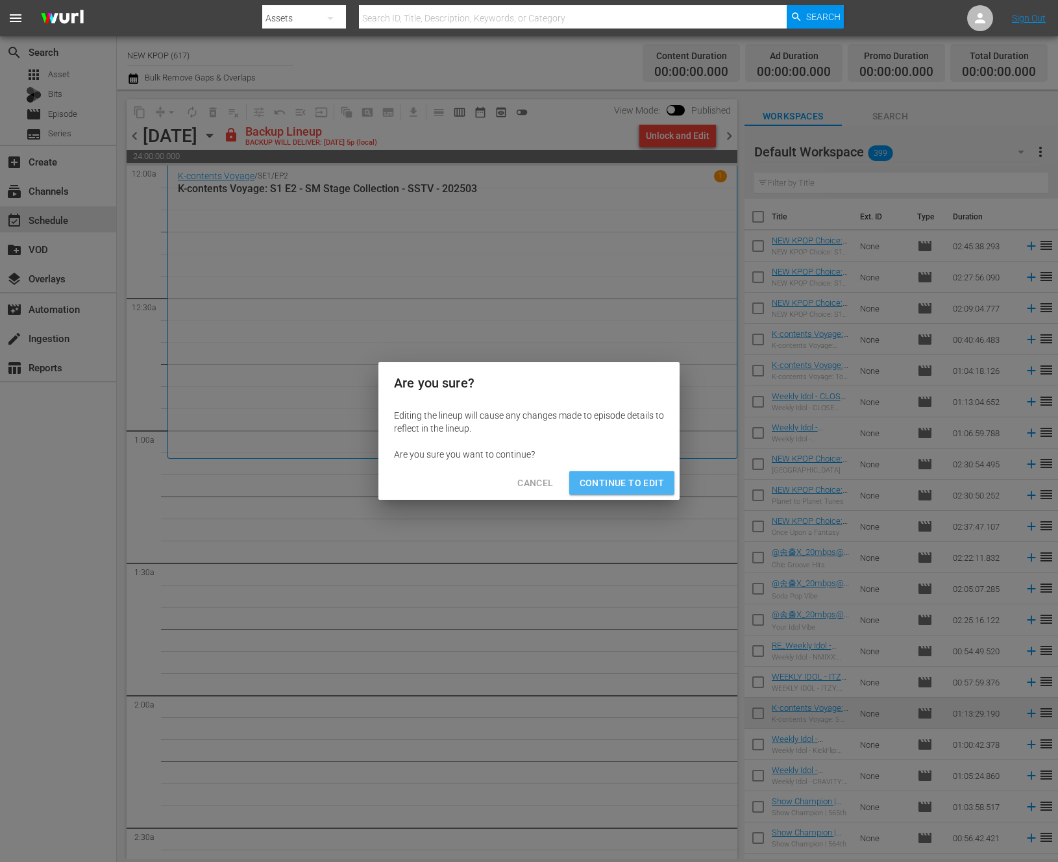
click at [615, 489] on span "Continue to Edit" at bounding box center [621, 483] width 84 height 16
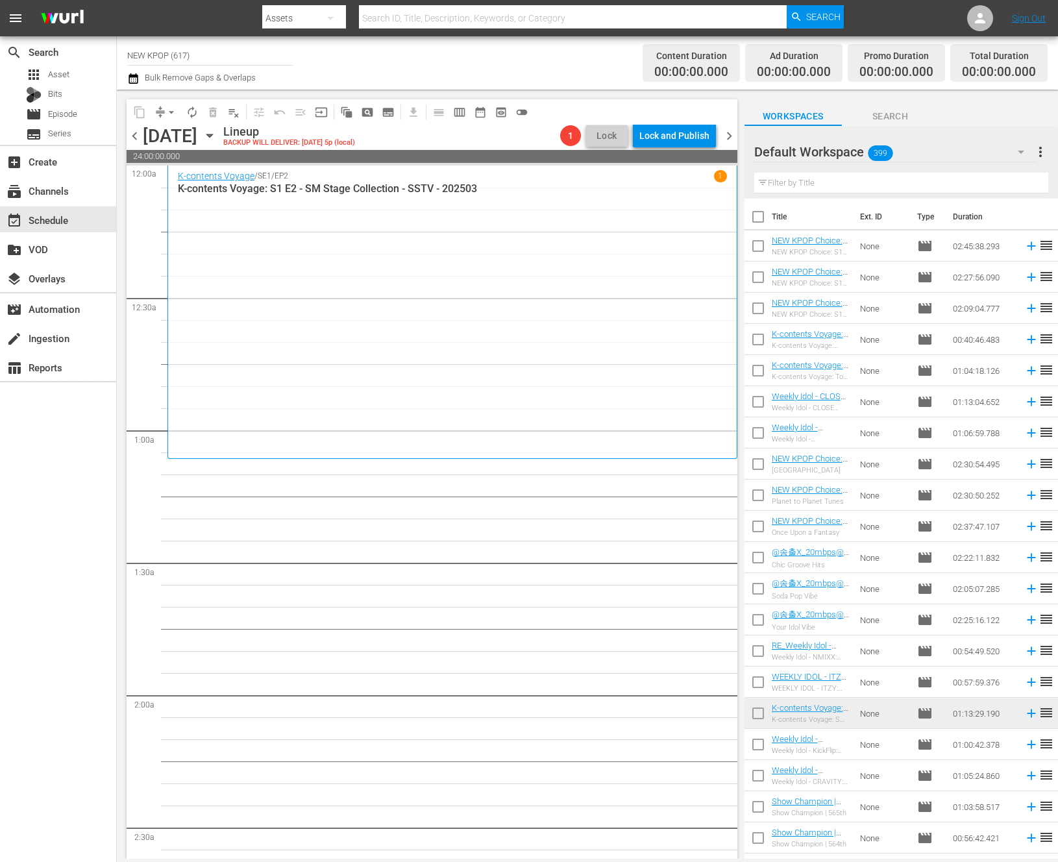
click at [854, 169] on div "Filter by Title" at bounding box center [901, 182] width 294 height 31
click at [856, 180] on input "text" at bounding box center [901, 183] width 294 height 21
type input "ㅏ"
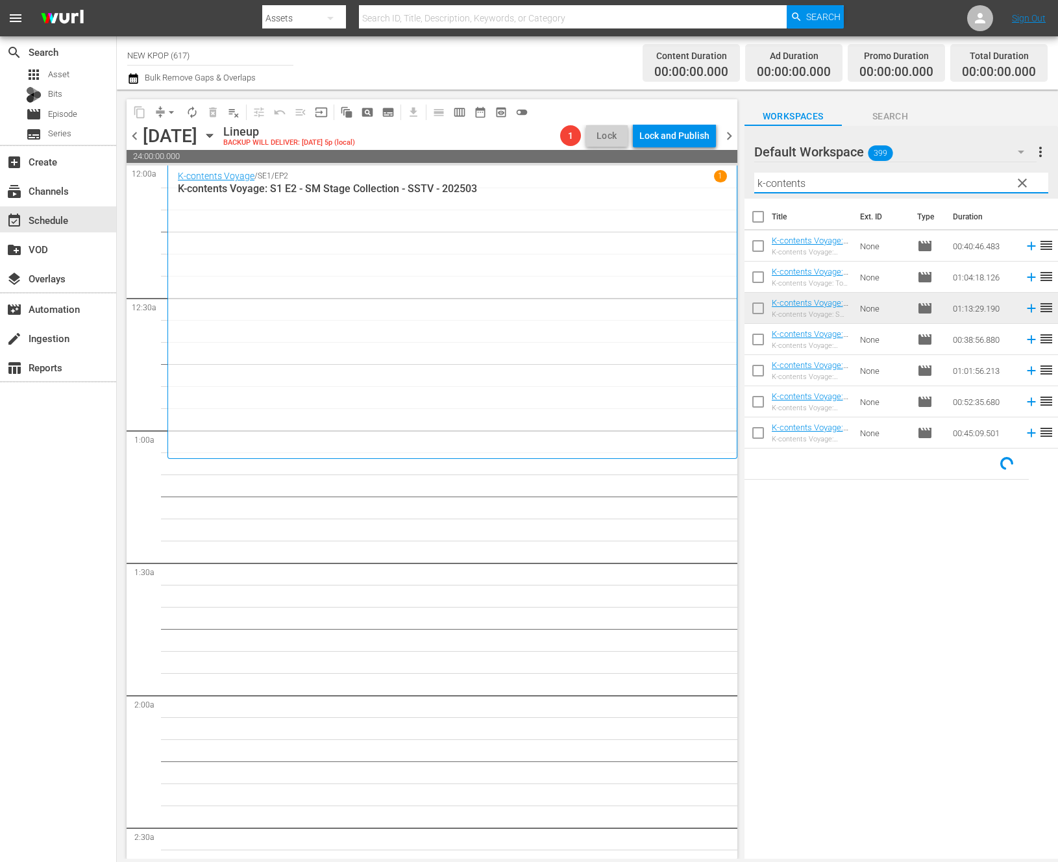
type input "k-contents"
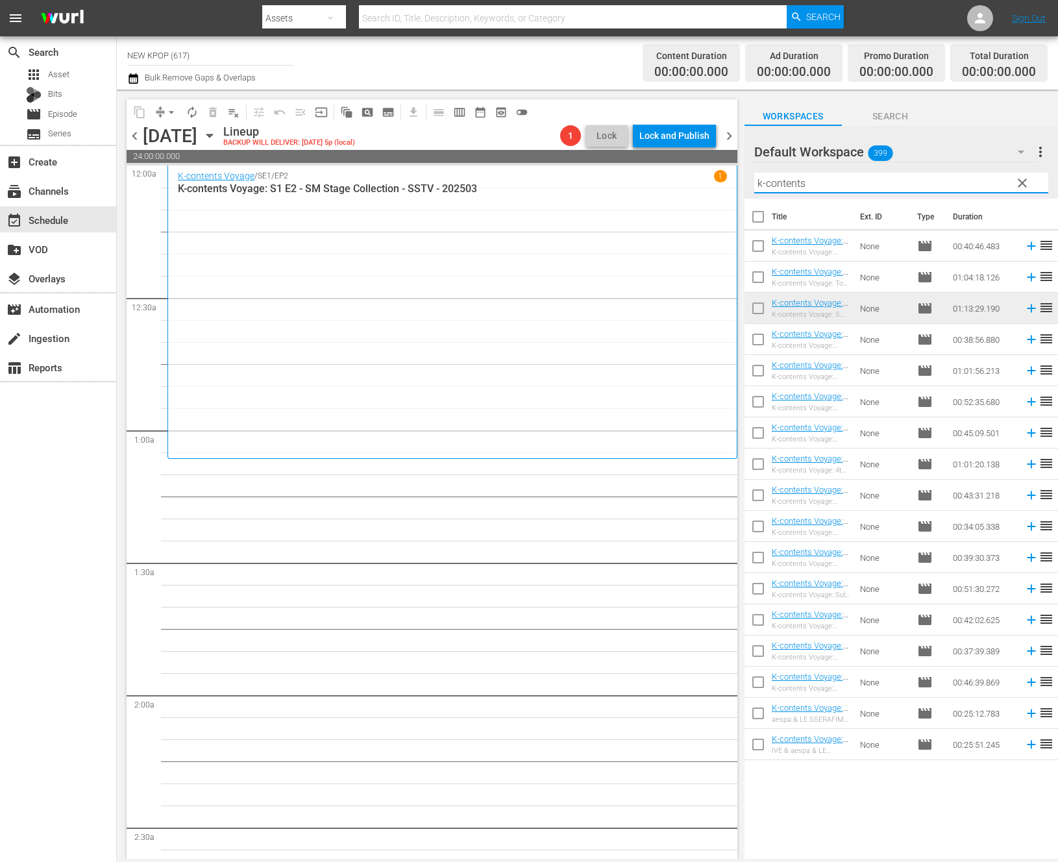
click at [753, 224] on input "checkbox" at bounding box center [757, 219] width 27 height 27
checkbox input "true"
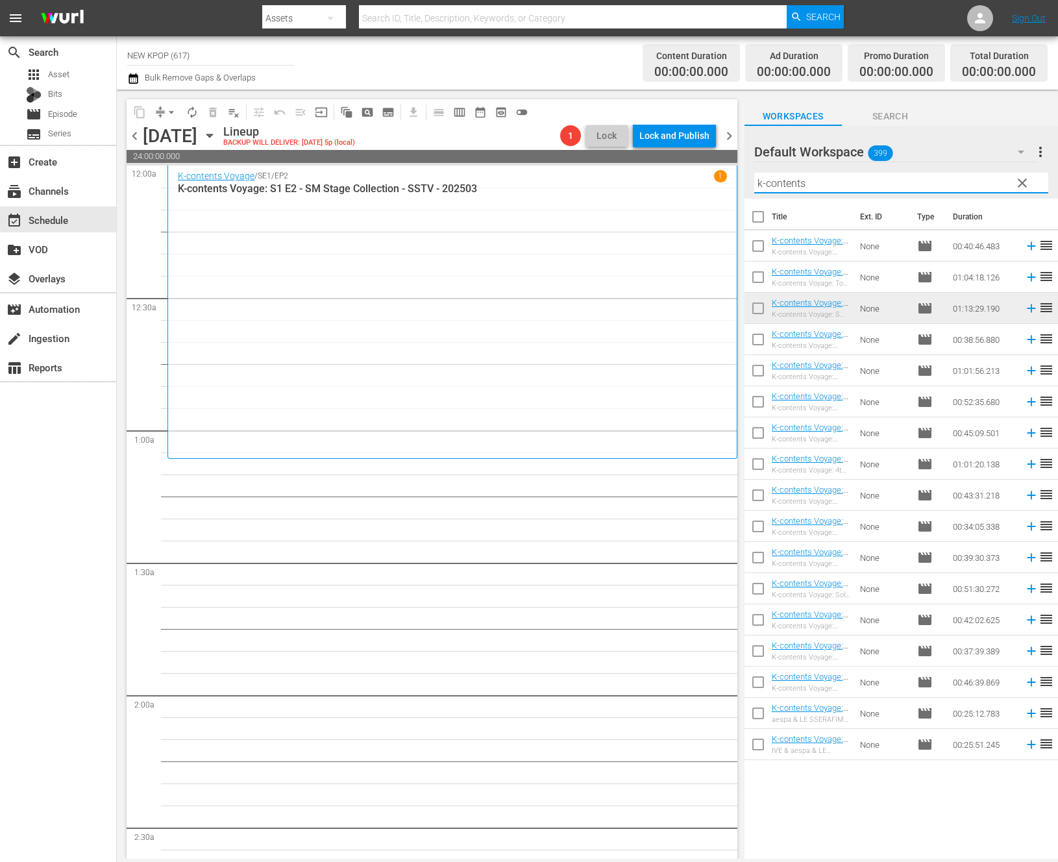
checkbox input "true"
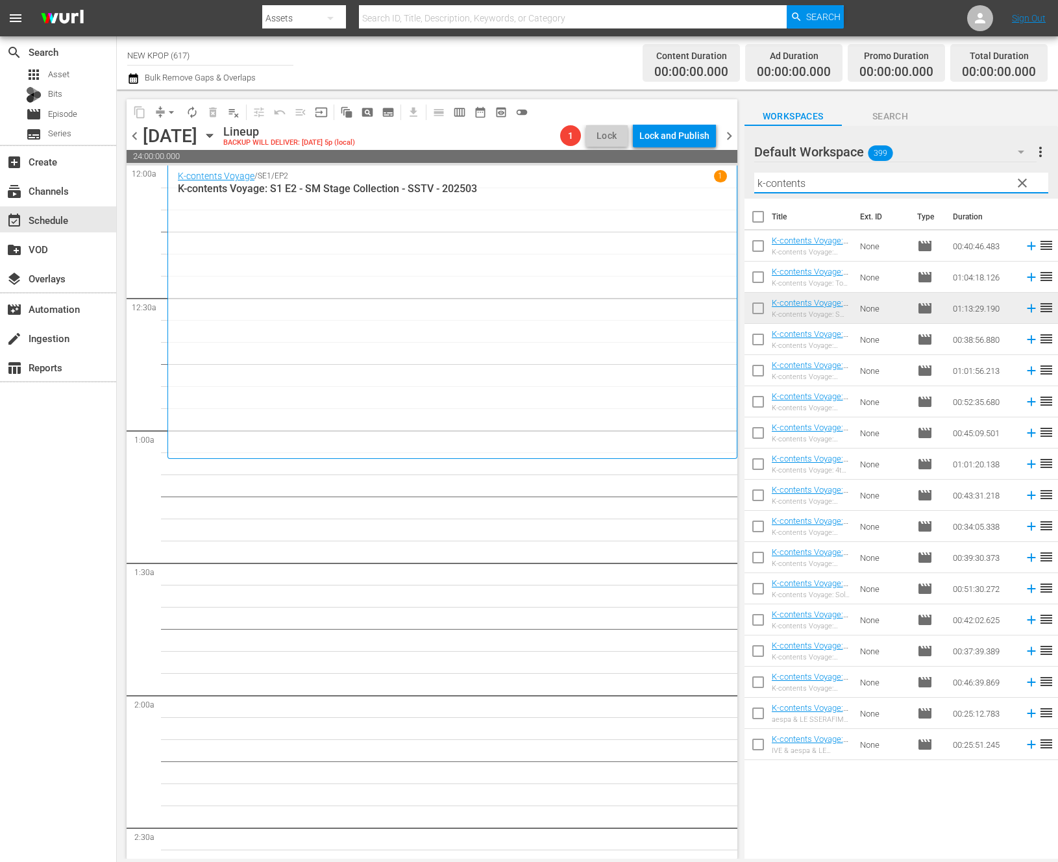
checkbox input "true"
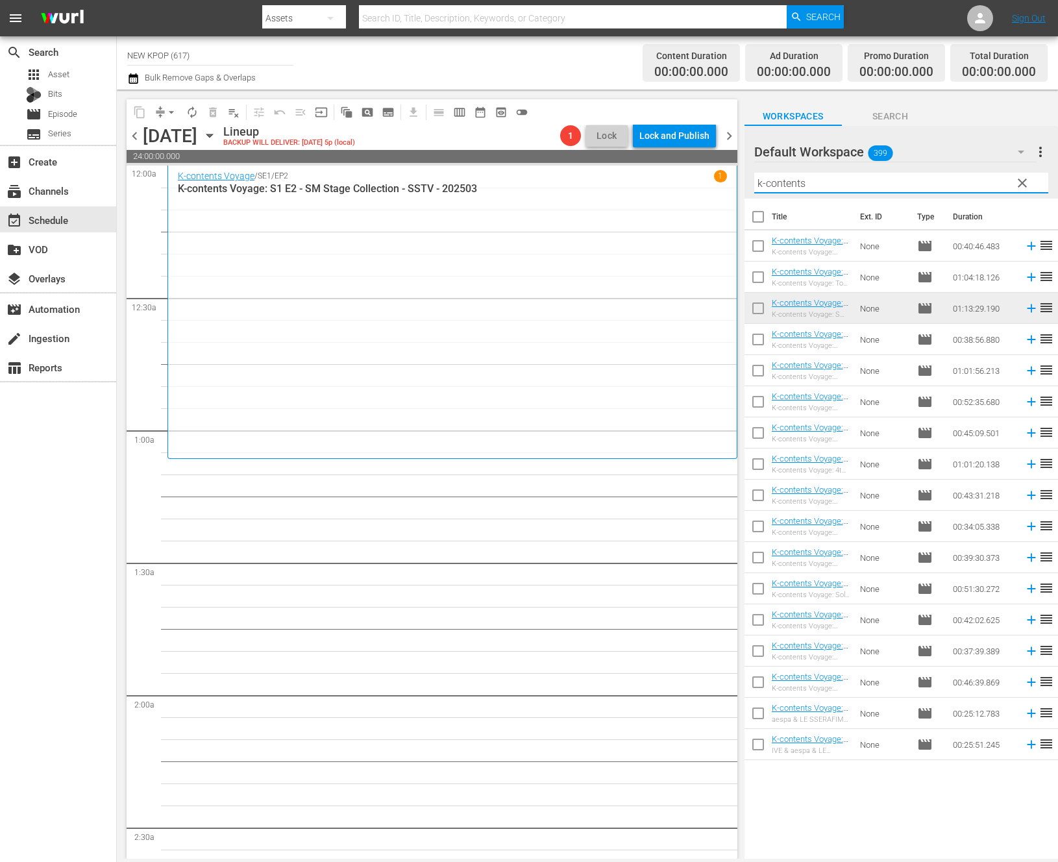
checkbox input "true"
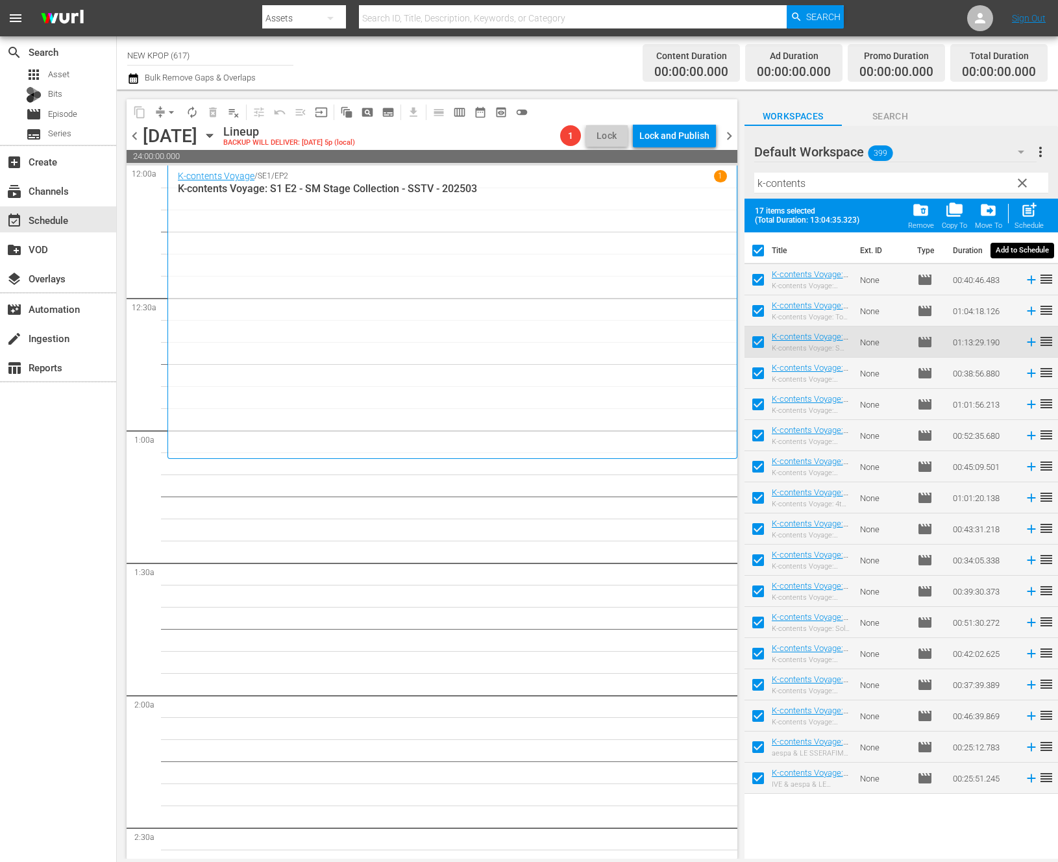
click at [1026, 219] on div "post_add Schedule" at bounding box center [1028, 215] width 29 height 29
checkbox input "false"
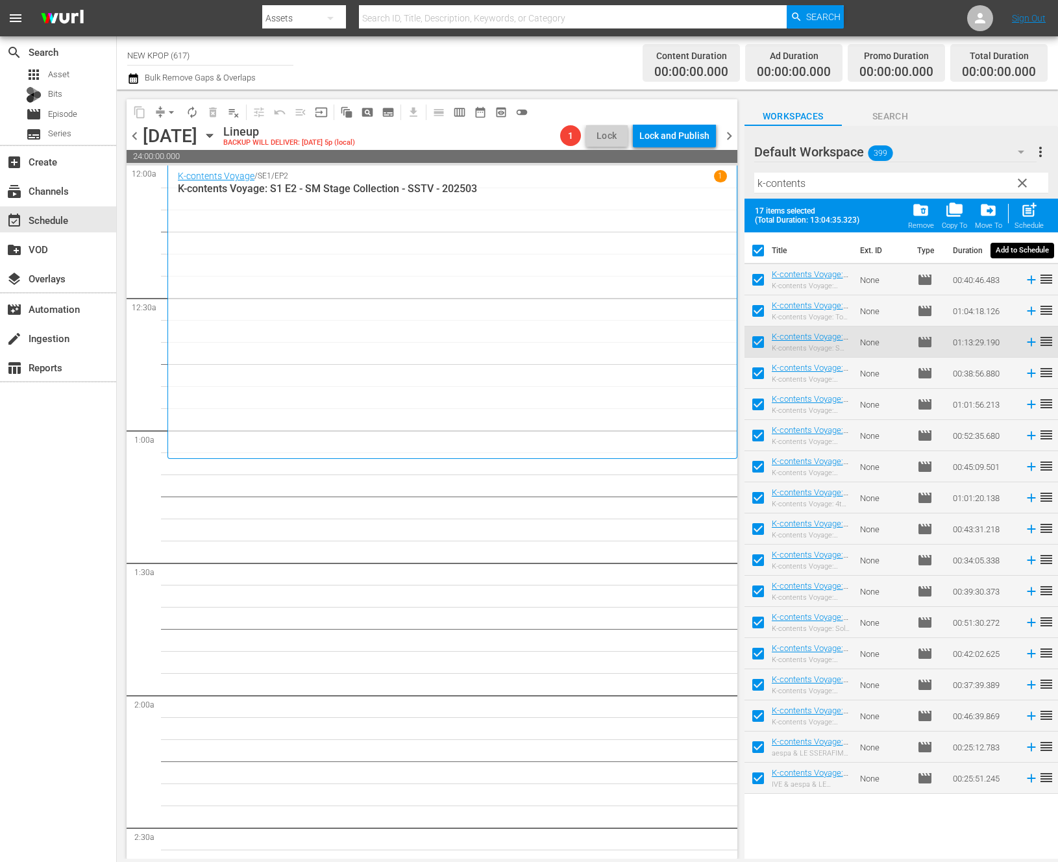
checkbox input "false"
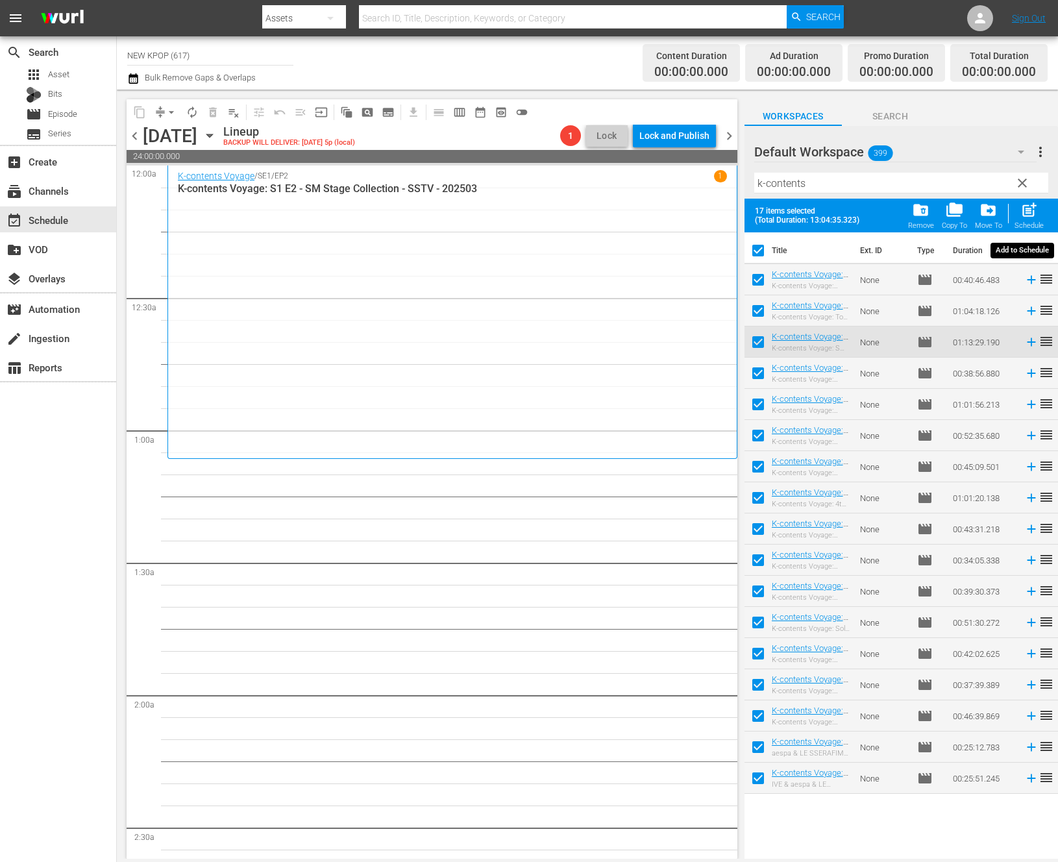
checkbox input "false"
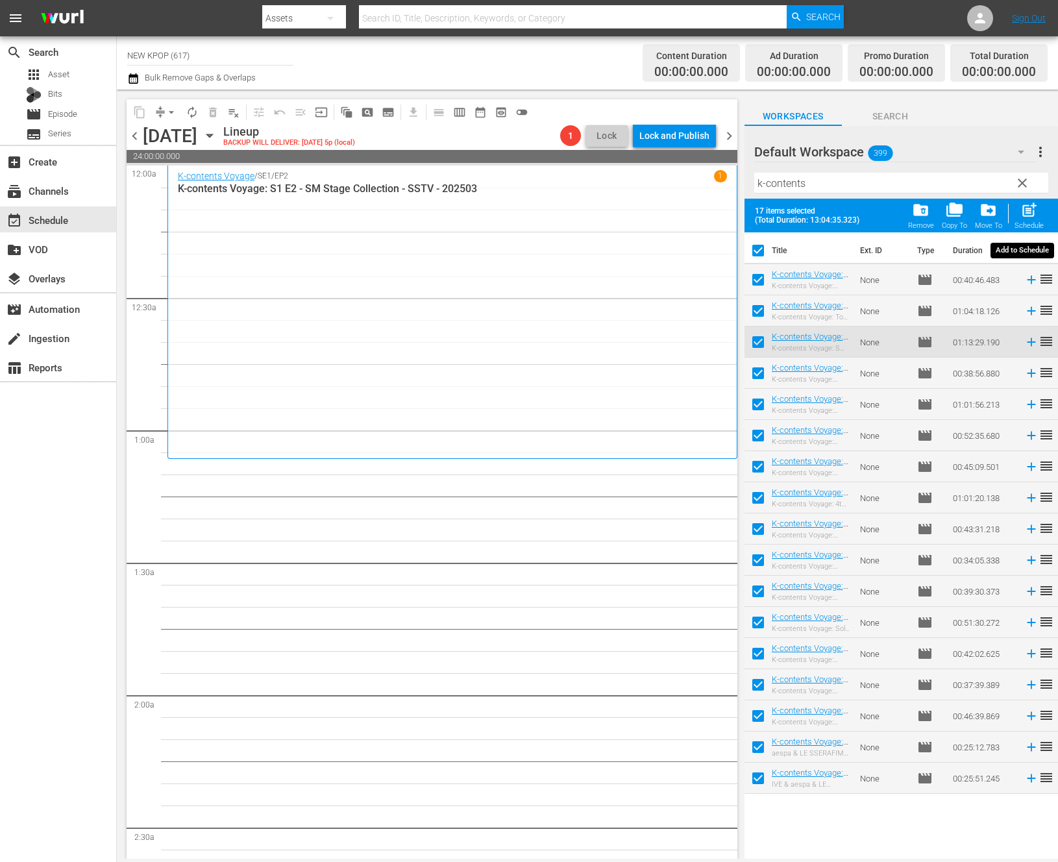
checkbox input "false"
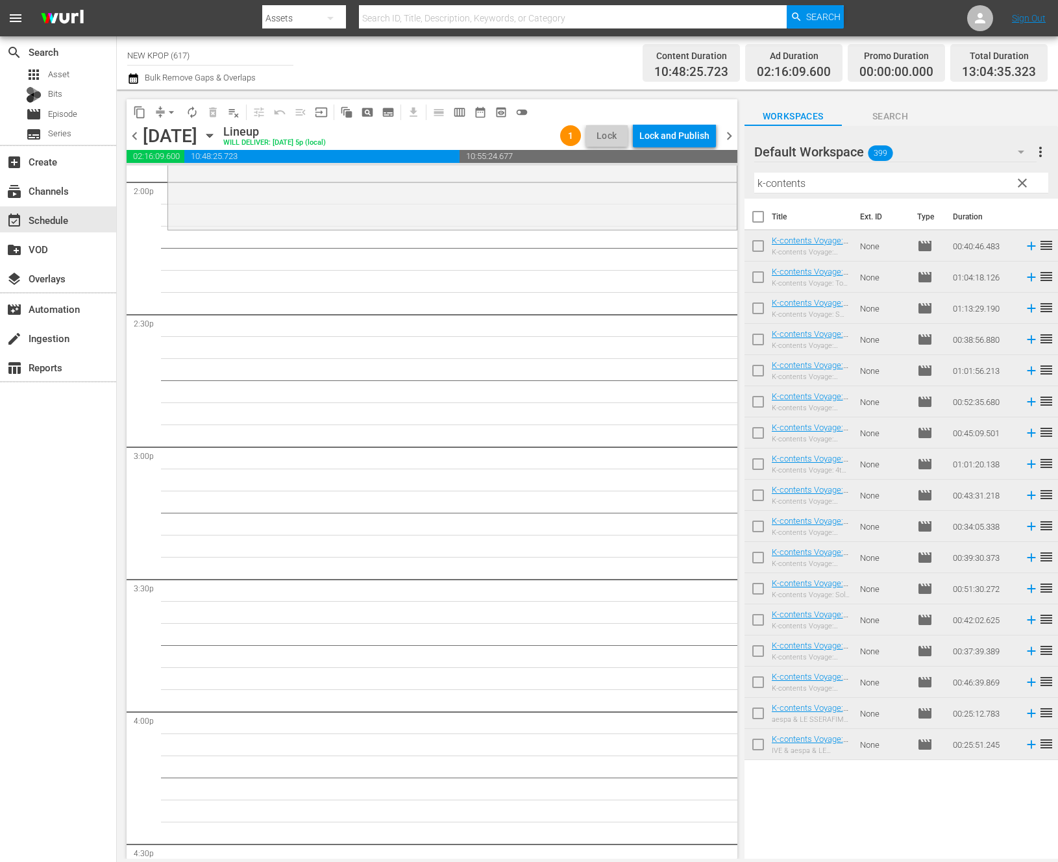
scroll to position [3576, 0]
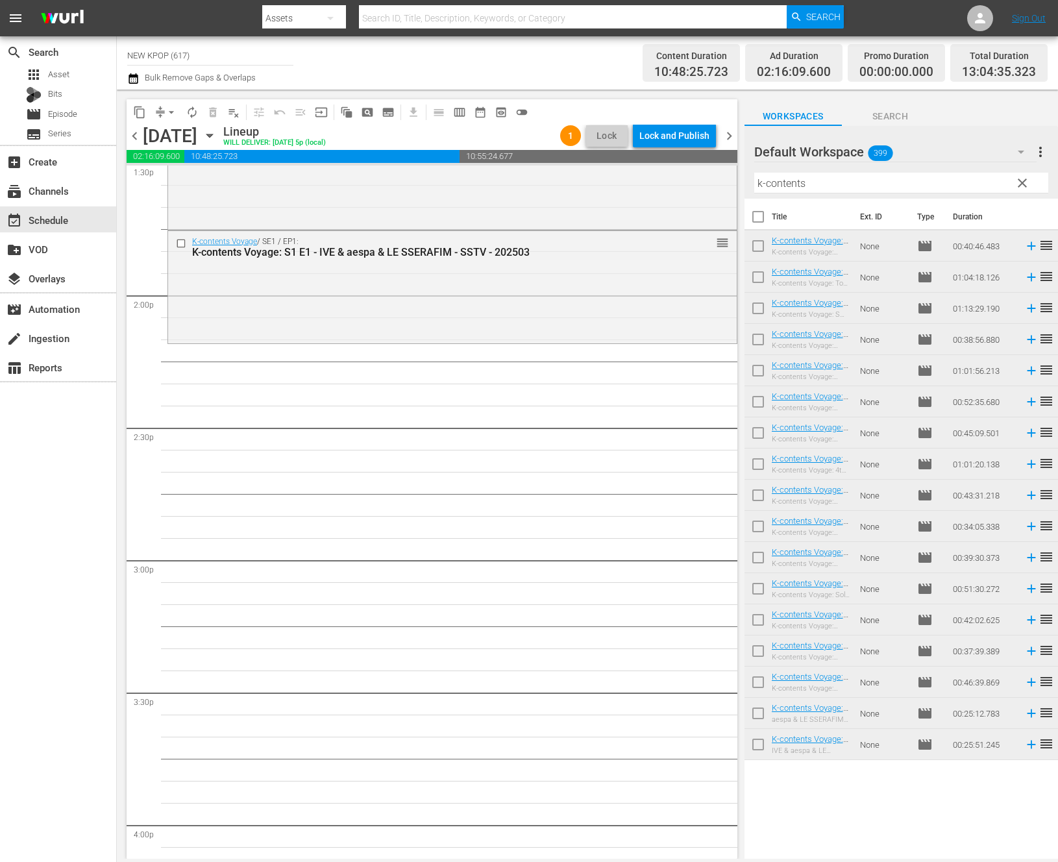
click at [1023, 186] on span "clear" at bounding box center [1022, 183] width 16 height 16
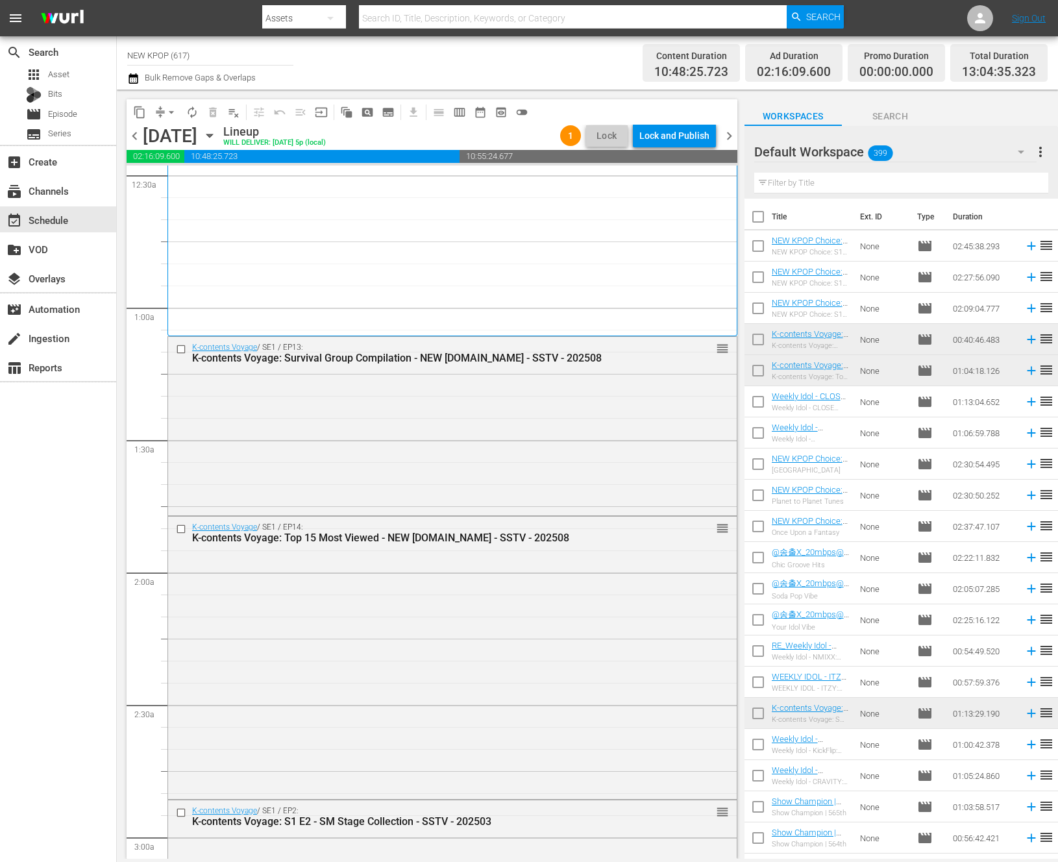
scroll to position [0, 0]
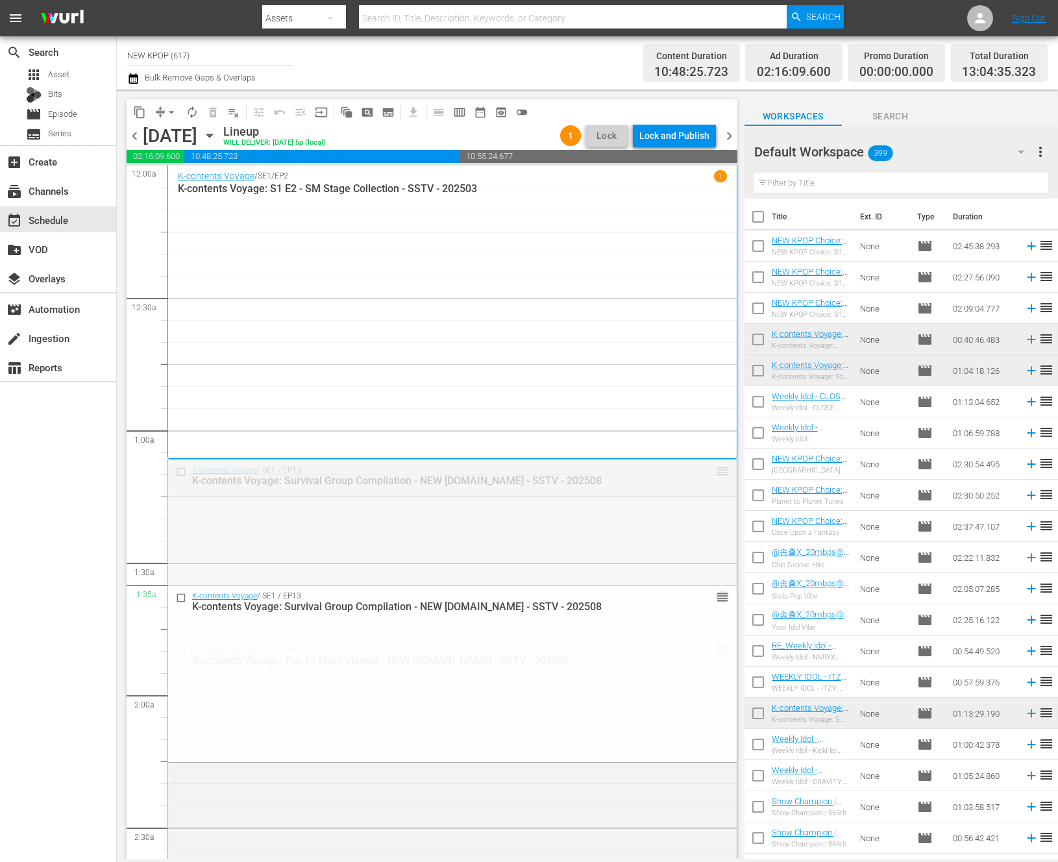
drag, startPoint x: 720, startPoint y: 474, endPoint x: 672, endPoint y: 605, distance: 139.2
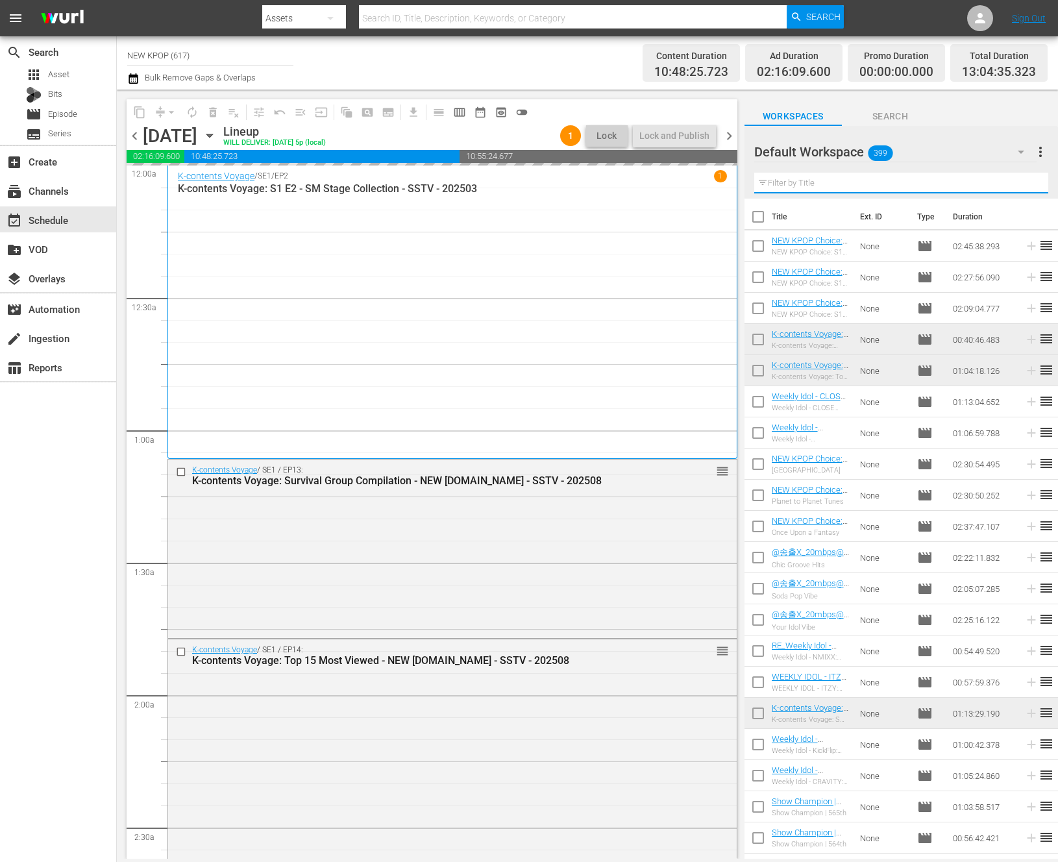
click at [830, 183] on input "text" at bounding box center [901, 183] width 294 height 21
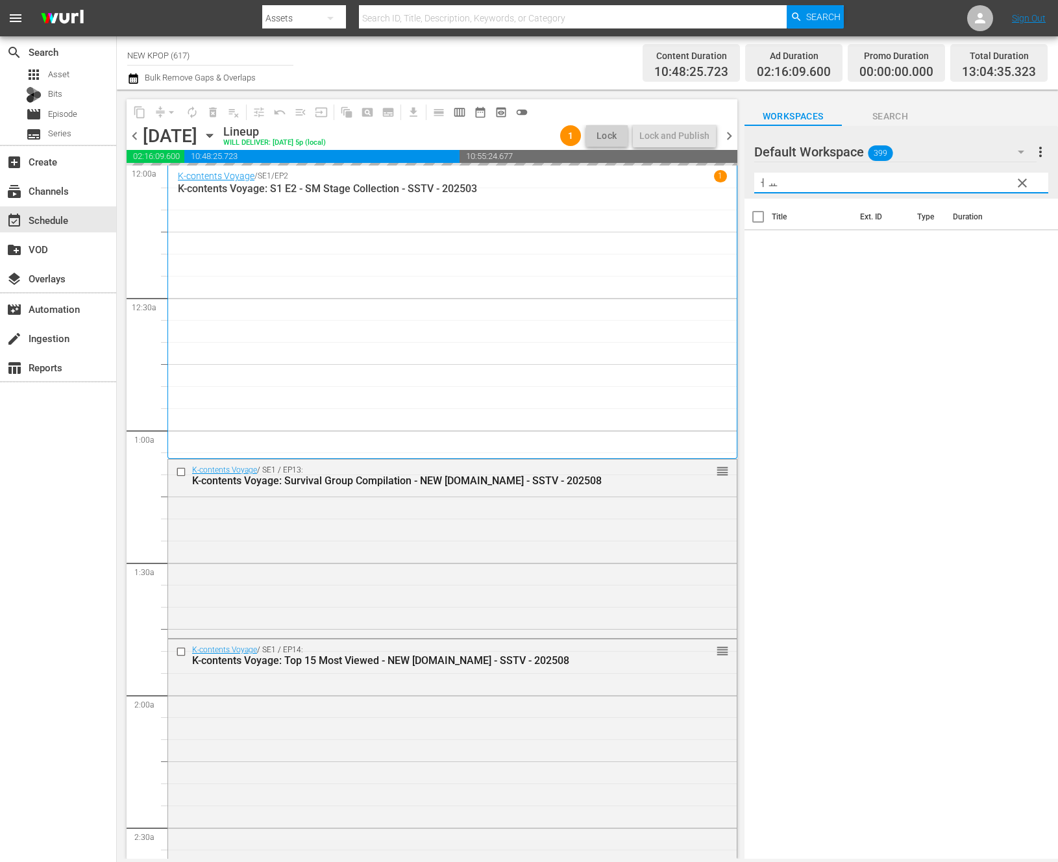
type input "ㅓ"
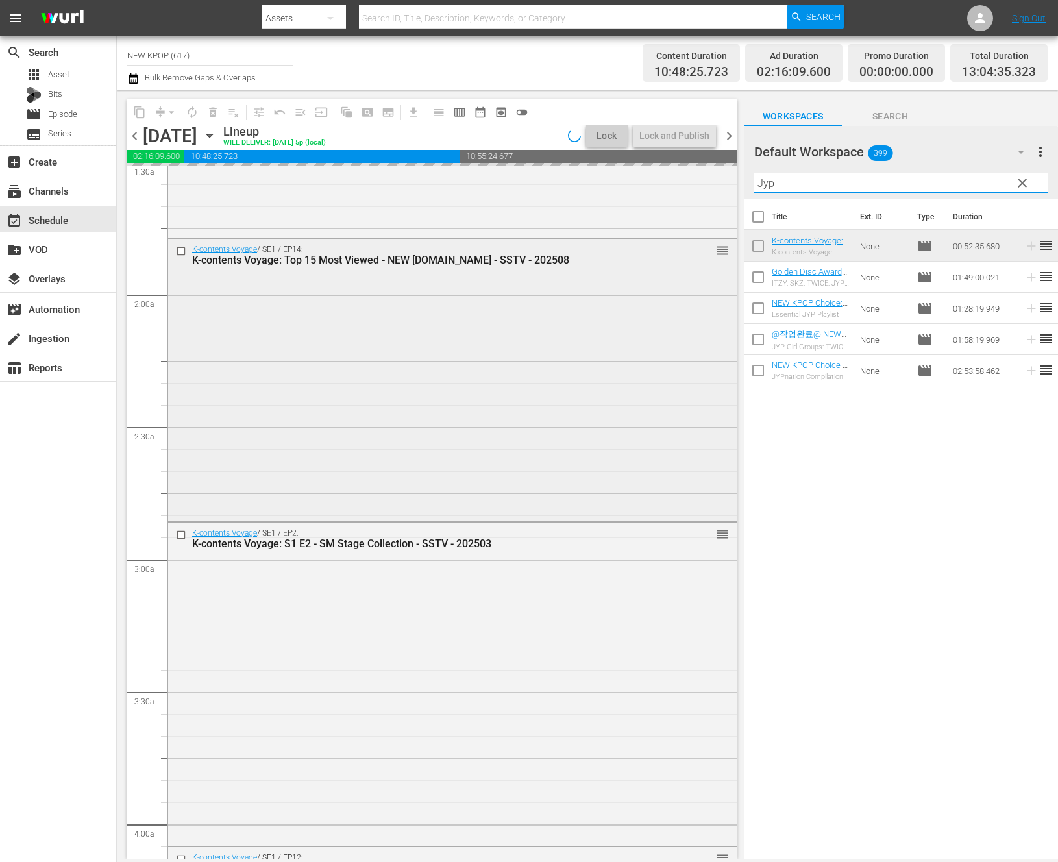
scroll to position [624, 0]
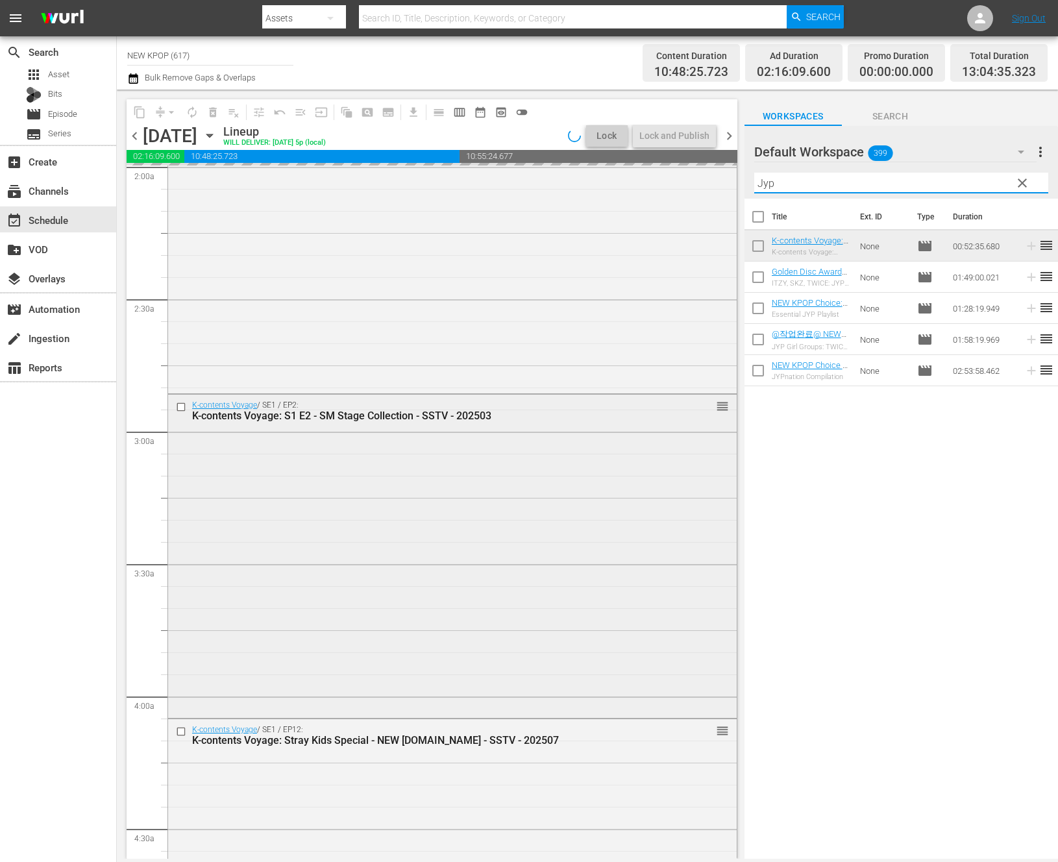
click at [579, 608] on div "K-contents Voyage / SE1 / EP2: K-contents Voyage: S1 E2 - SM Stage Collection -…" at bounding box center [452, 554] width 568 height 321
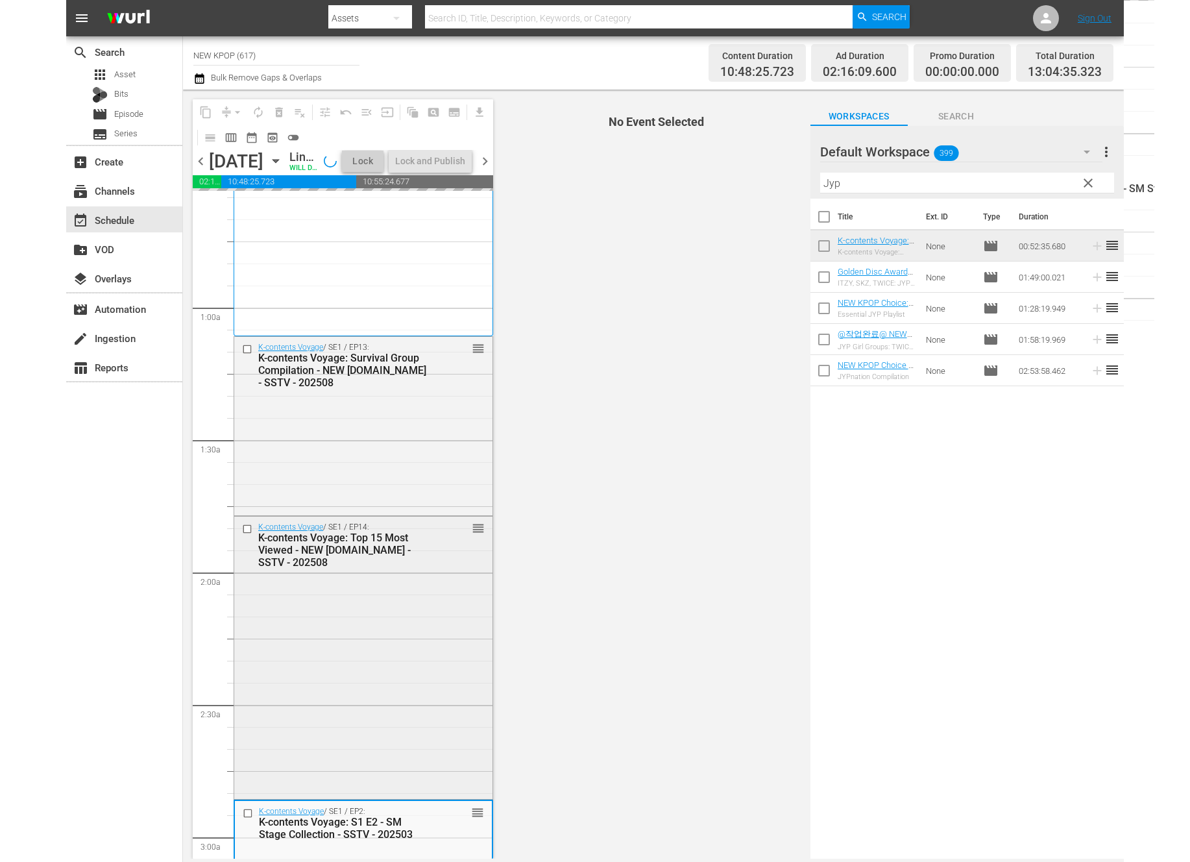
scroll to position [147, 0]
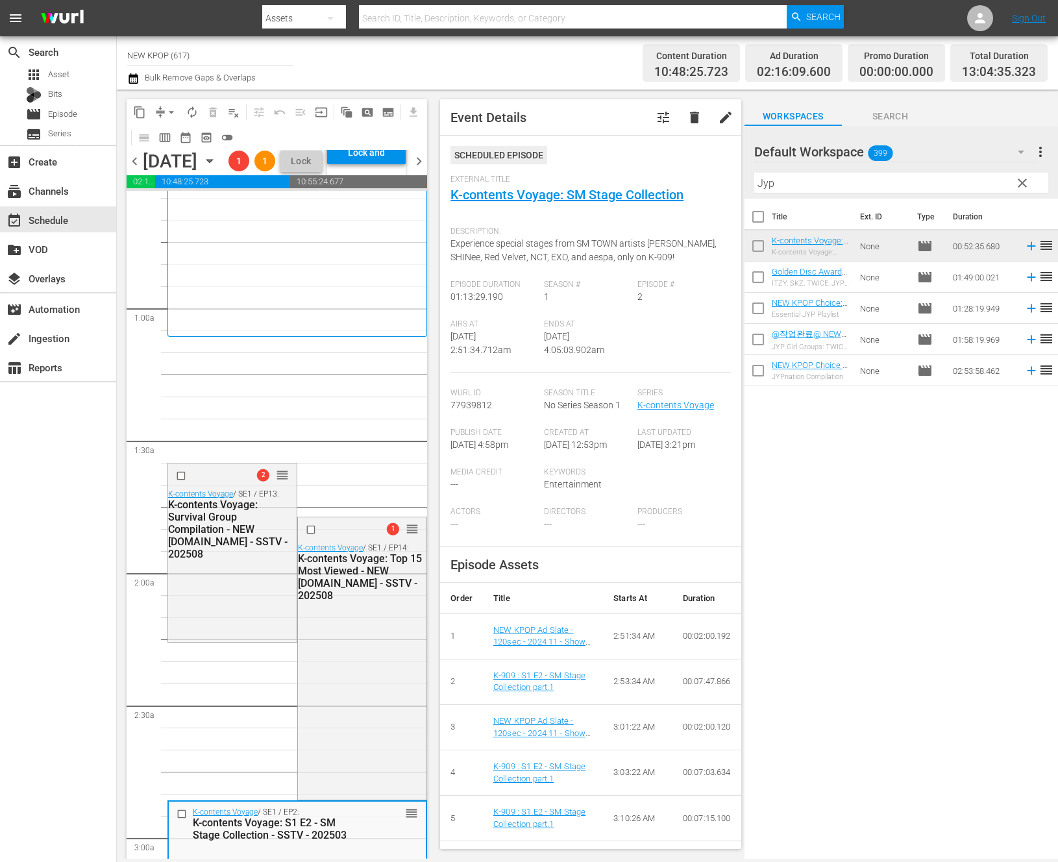
click at [878, 245] on td "None" at bounding box center [882, 245] width 57 height 31
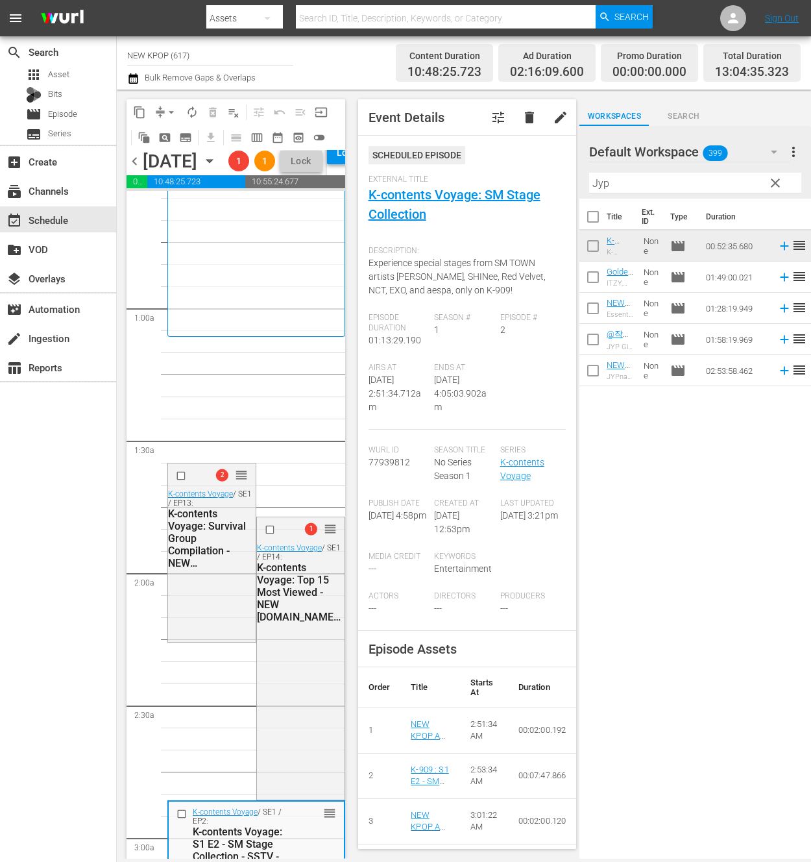
click at [682, 479] on div "Title Ext. ID Type Duration K-contents Voyage: JYPE Stage Collection - NEW [DOM…" at bounding box center [695, 530] width 232 height 662
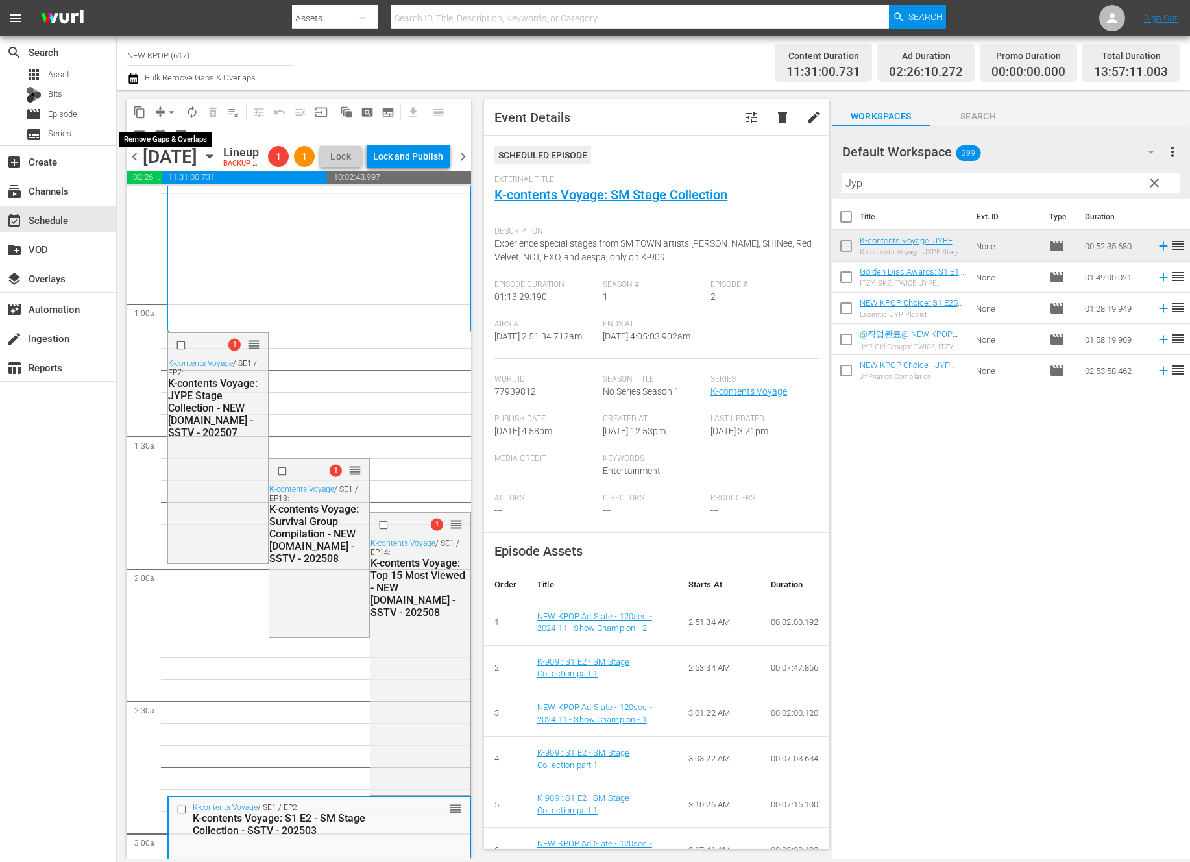
click at [173, 114] on span "arrow_drop_down" at bounding box center [171, 112] width 13 height 13
click at [187, 182] on li "Align to End of Previous Day" at bounding box center [172, 181] width 136 height 21
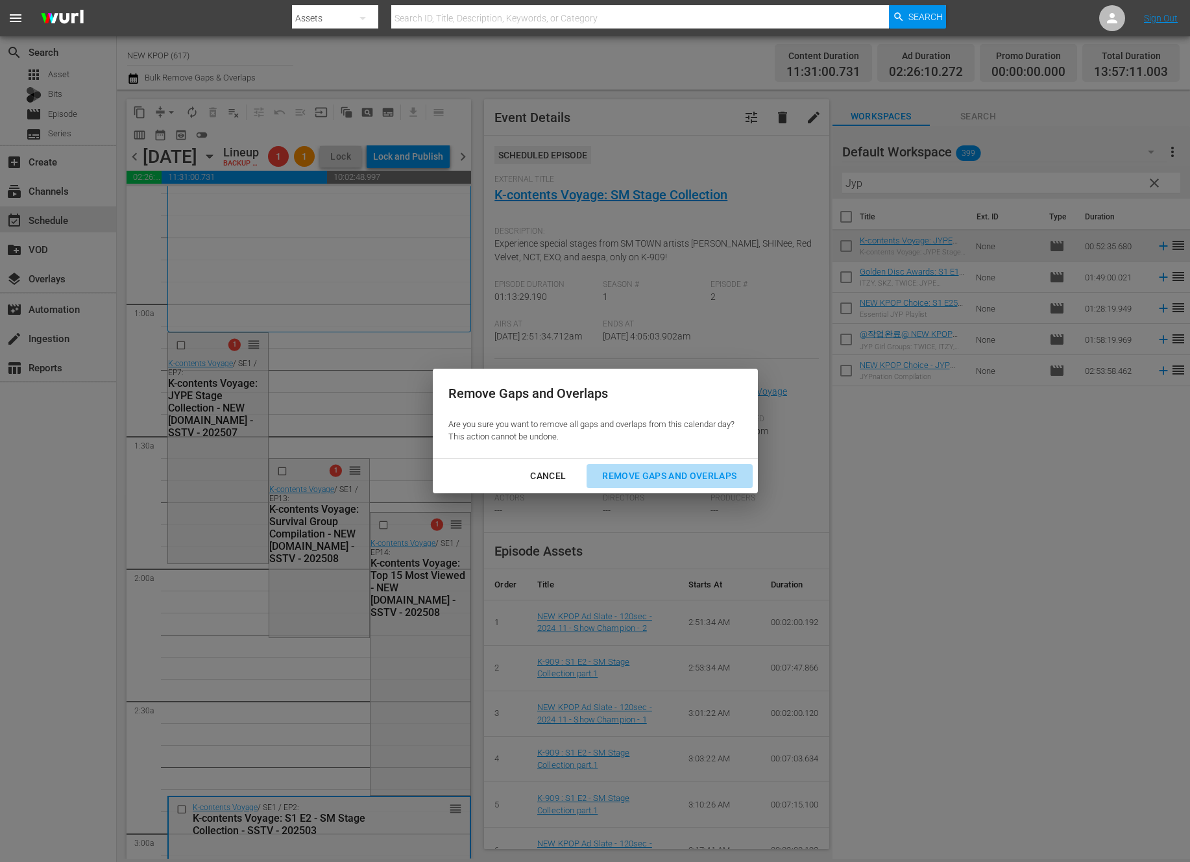
click at [645, 472] on div "Remove Gaps and Overlaps" at bounding box center [669, 476] width 155 height 16
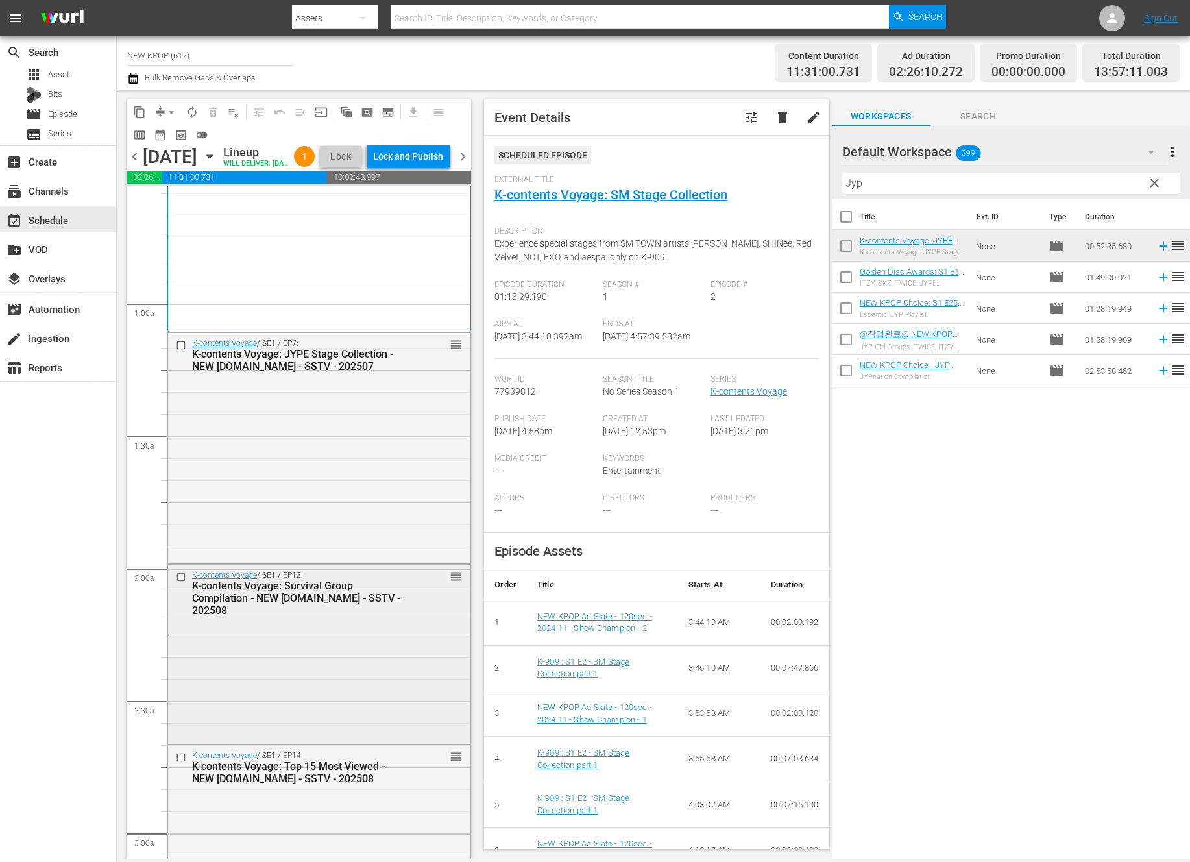
click at [455, 583] on span "reorder" at bounding box center [456, 576] width 13 height 14
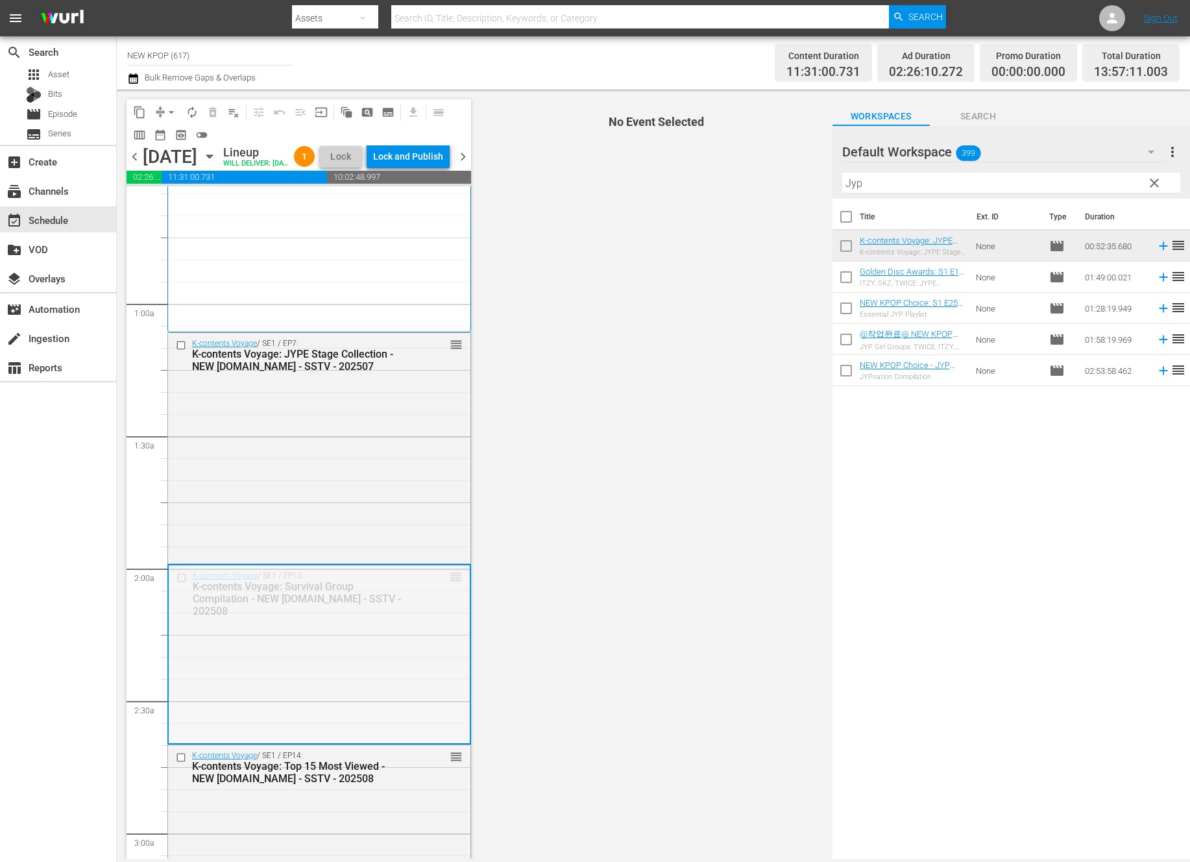
drag, startPoint x: 455, startPoint y: 601, endPoint x: 445, endPoint y: 710, distance: 109.5
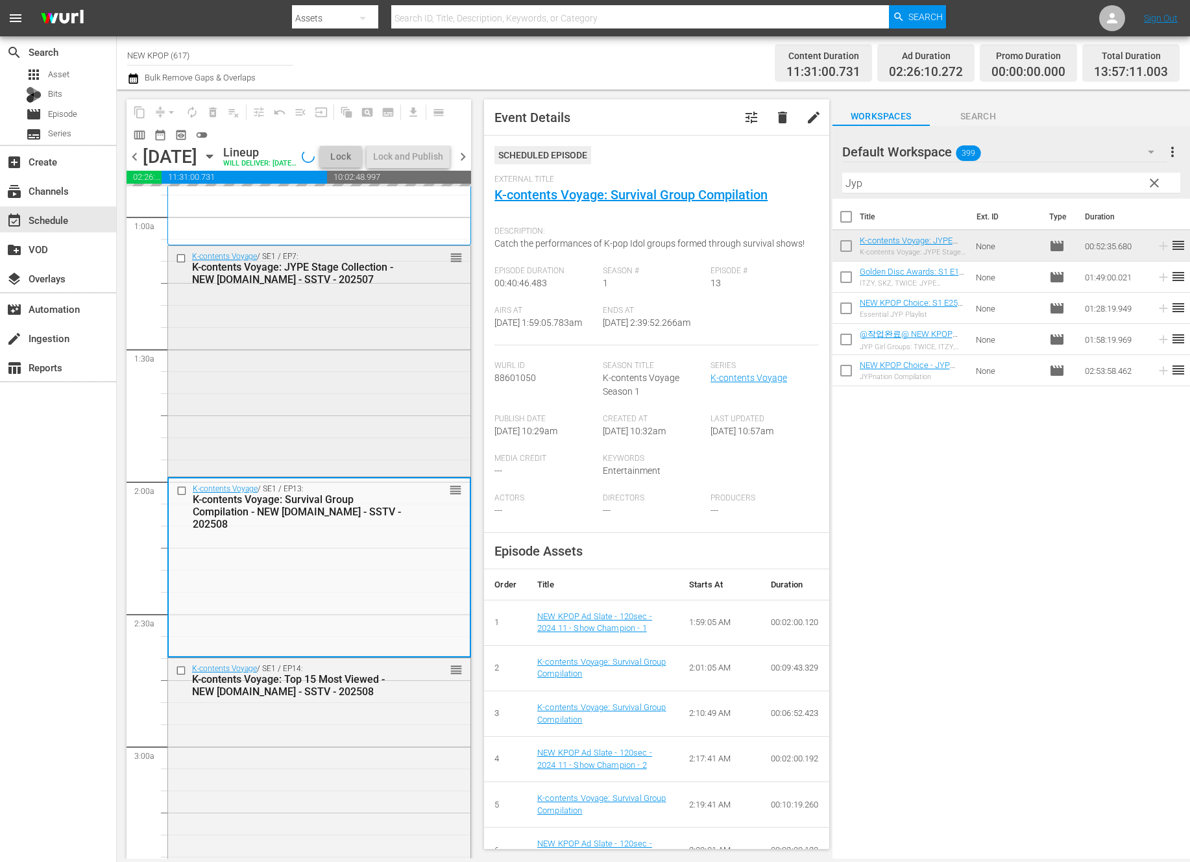
scroll to position [238, 0]
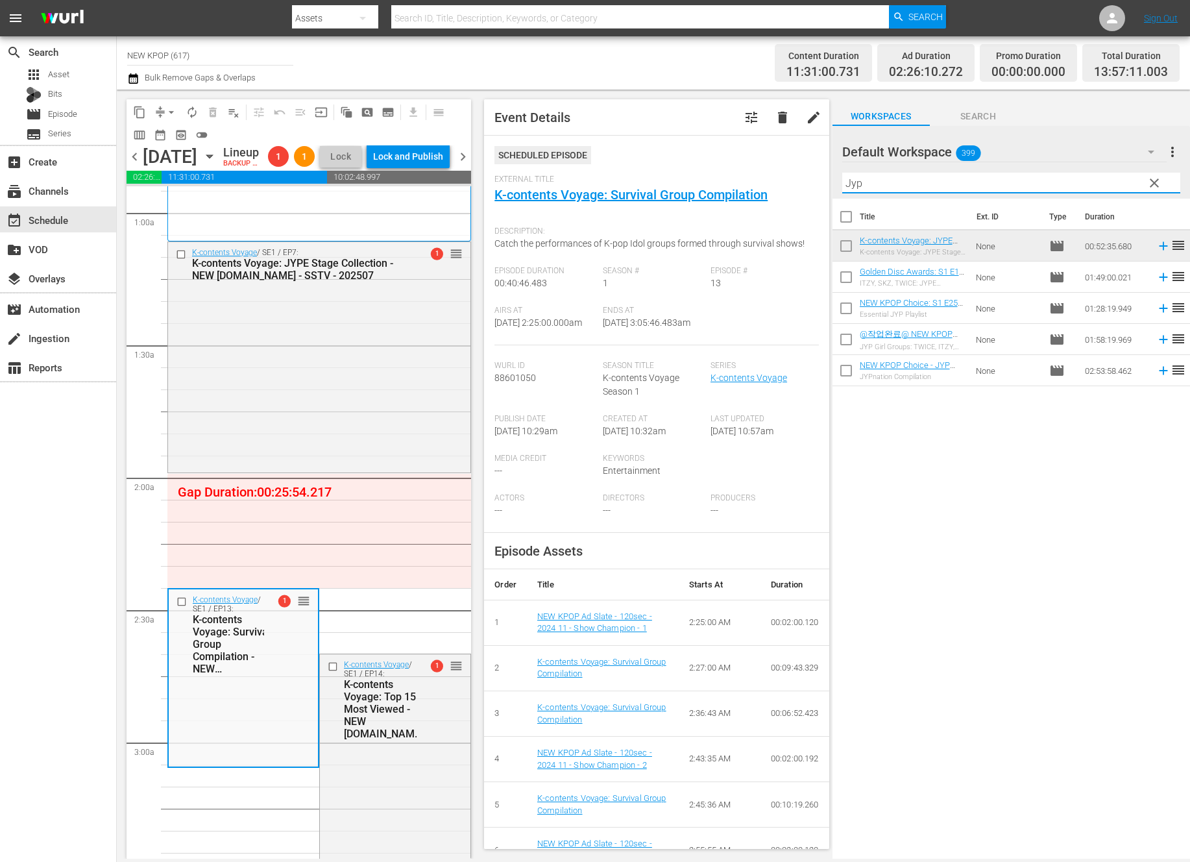
drag, startPoint x: 938, startPoint y: 180, endPoint x: 822, endPoint y: 170, distance: 116.5
click at [822, 170] on div "content_copy compress arrow_drop_down autorenew_outlined delete_forever_outline…" at bounding box center [653, 474] width 1073 height 769
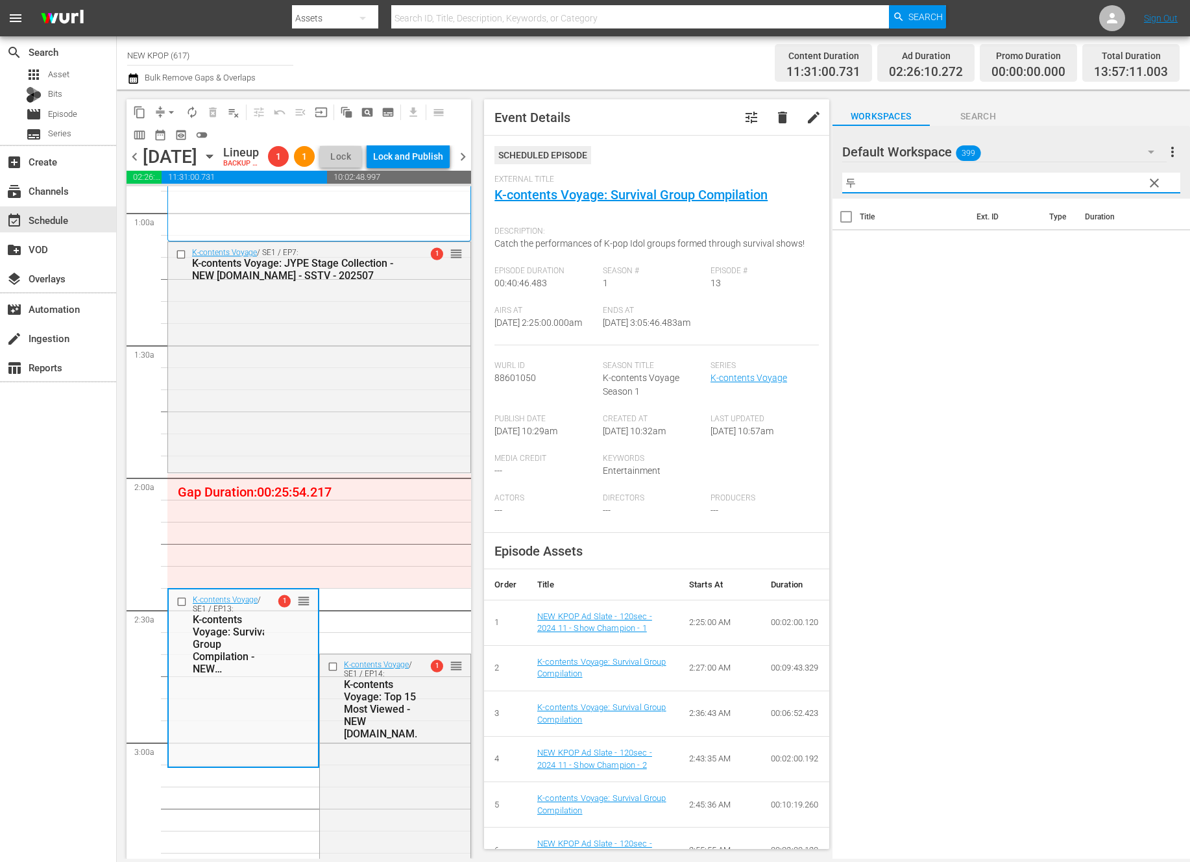
type input "ㄷ"
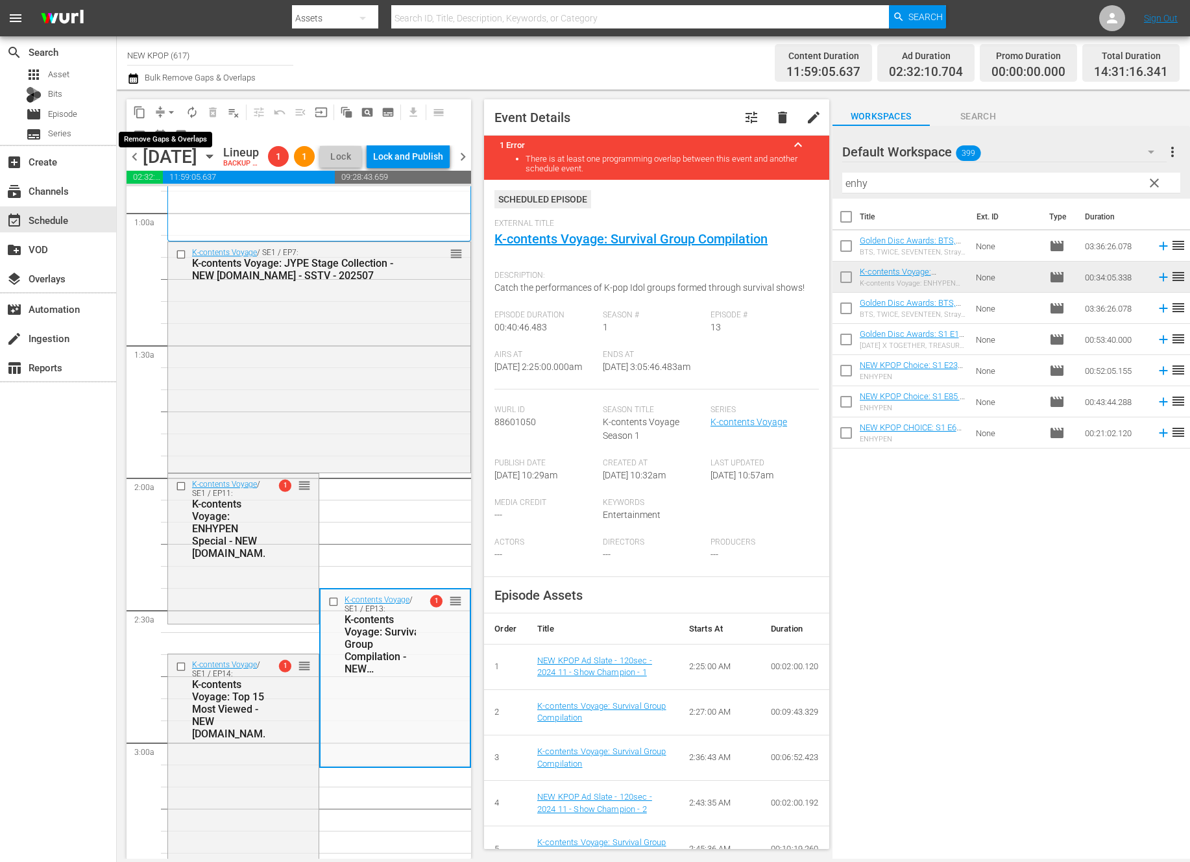
click at [172, 108] on span "arrow_drop_down" at bounding box center [171, 112] width 13 height 13
click at [174, 186] on li "Align to End of Previous Day" at bounding box center [172, 181] width 136 height 21
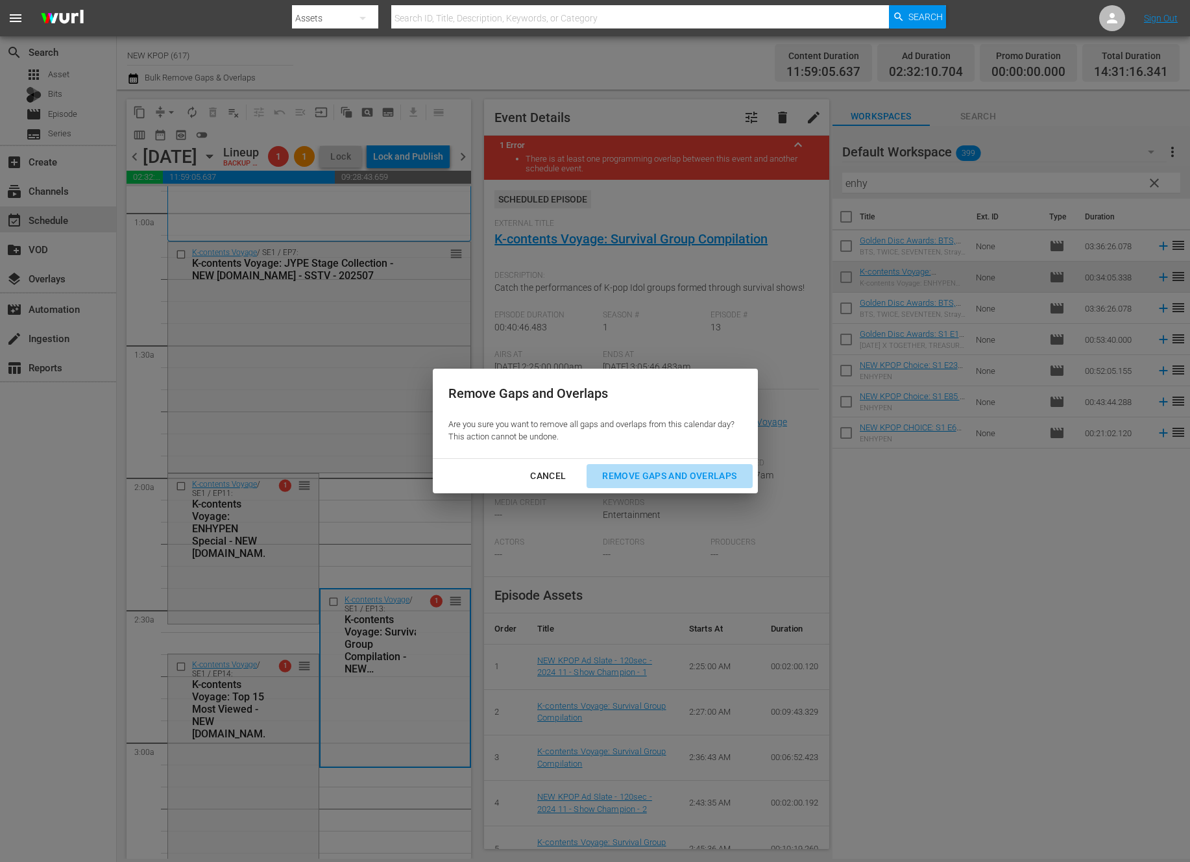
click at [687, 481] on div "Remove Gaps and Overlaps" at bounding box center [669, 476] width 155 height 16
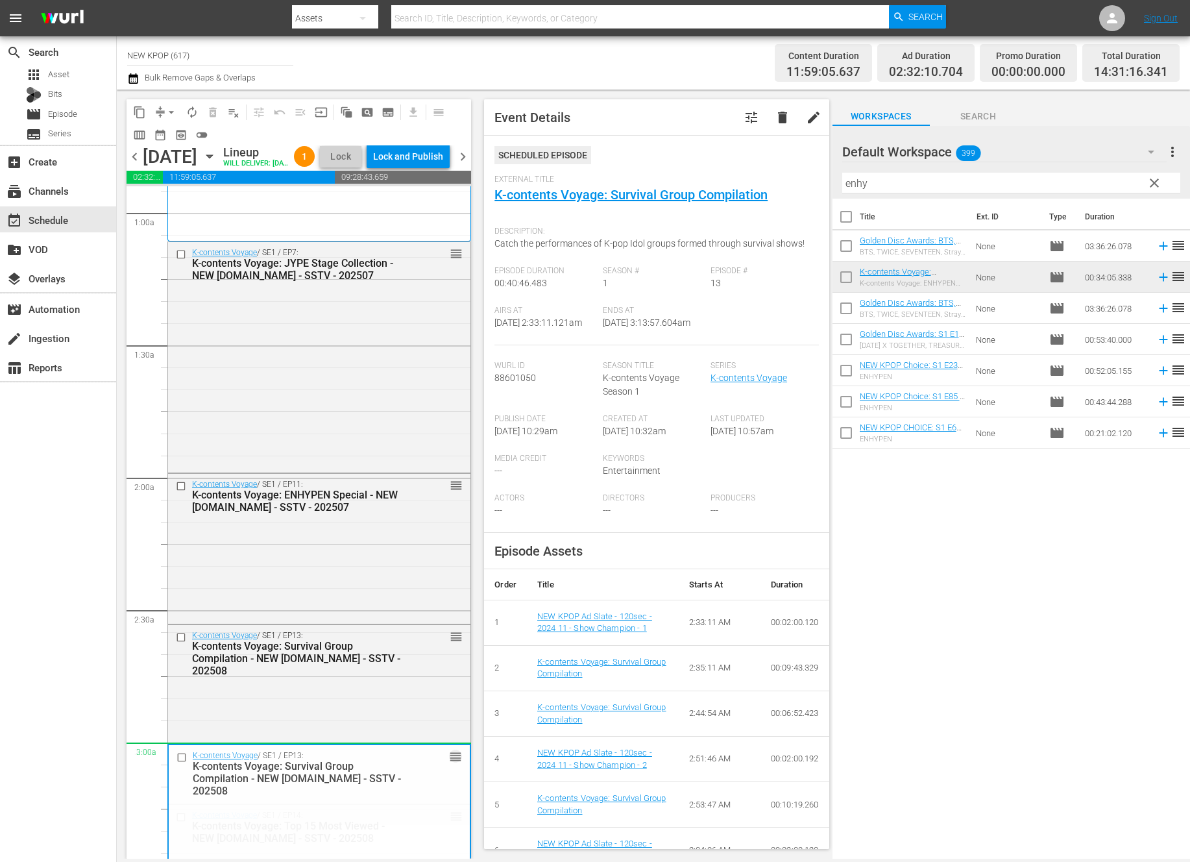
drag, startPoint x: 455, startPoint y: 657, endPoint x: 426, endPoint y: 764, distance: 111.6
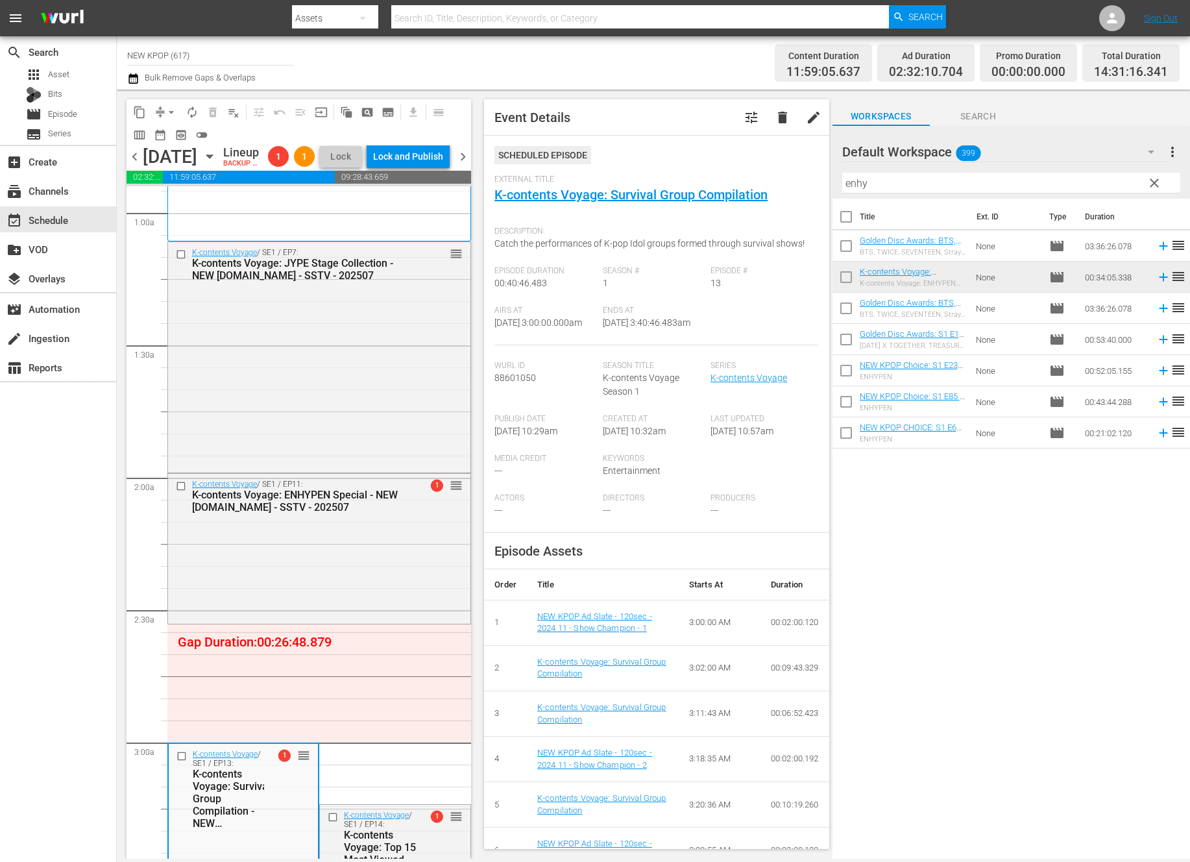
click at [895, 186] on input "enhy" at bounding box center [1011, 183] width 338 height 21
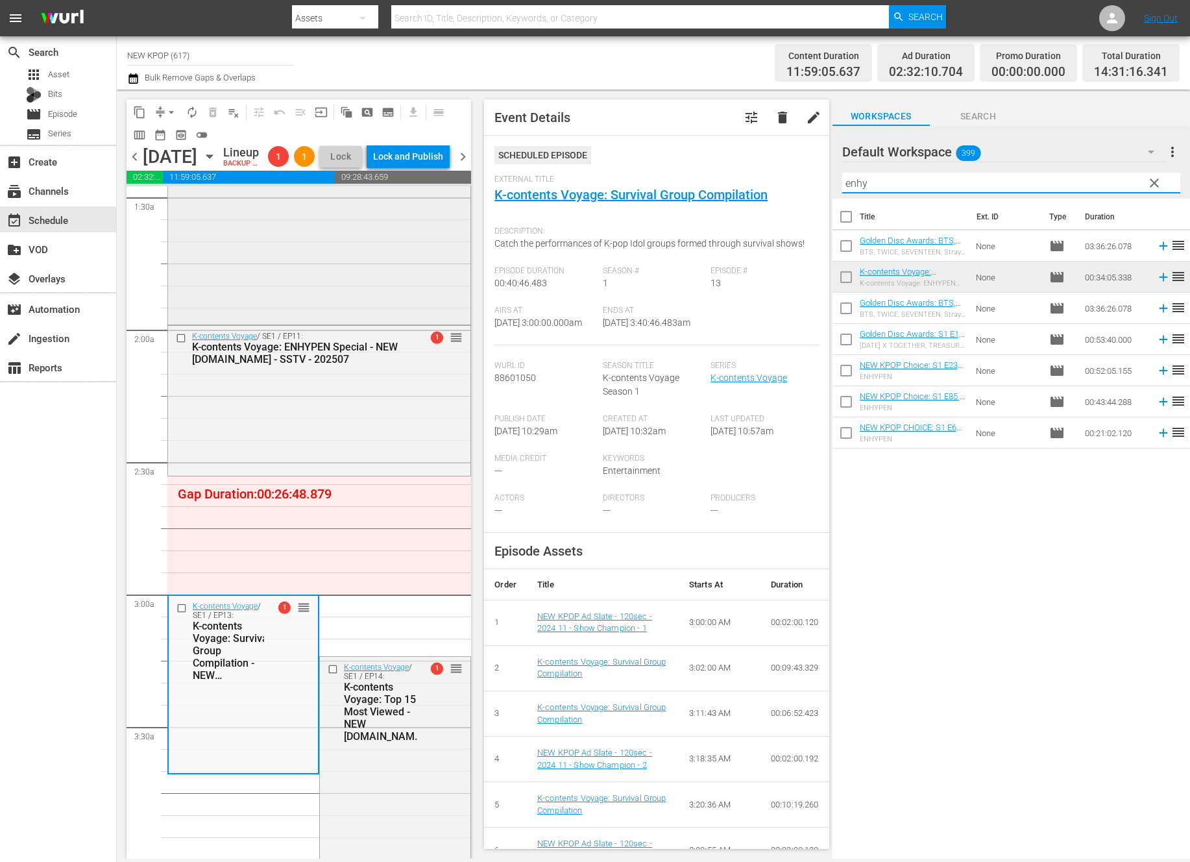
scroll to position [335, 0]
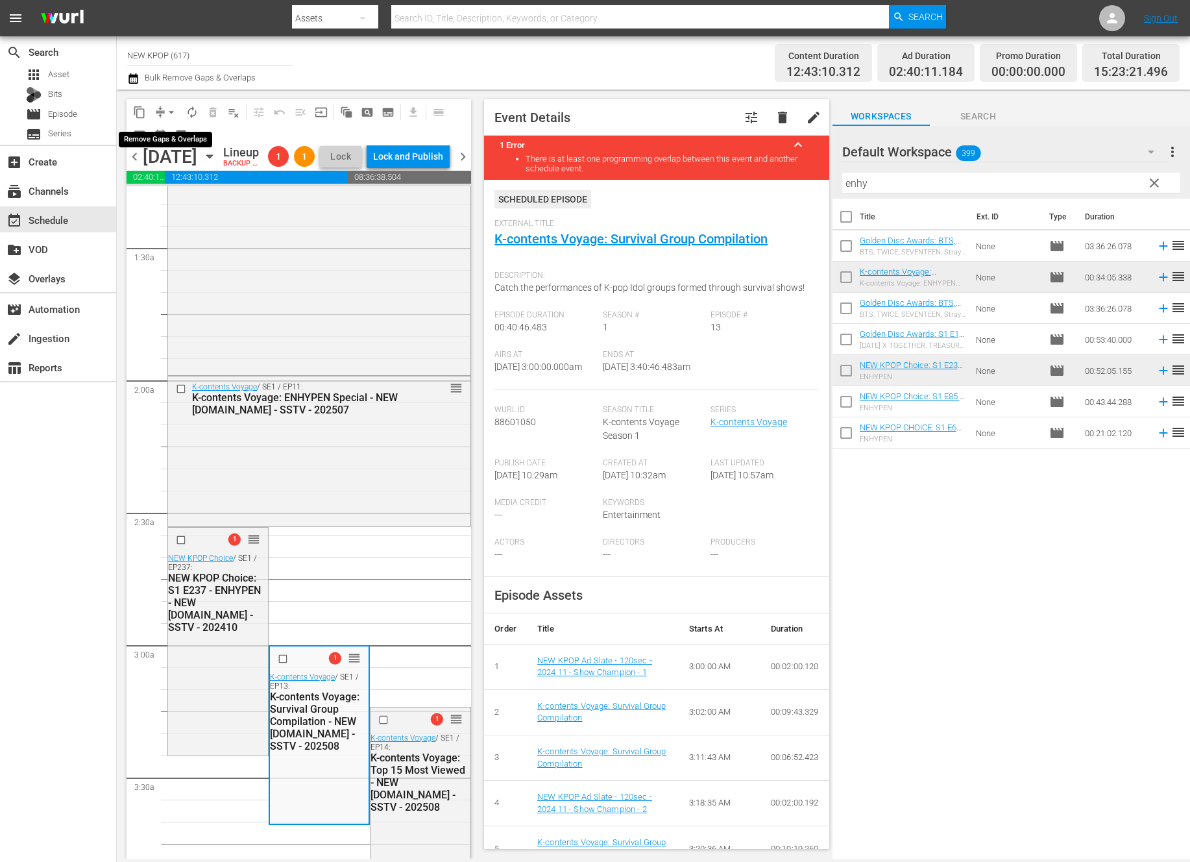
click at [170, 107] on span "arrow_drop_down" at bounding box center [171, 112] width 13 height 13
click at [178, 181] on li "Align to End of Previous Day" at bounding box center [172, 181] width 136 height 21
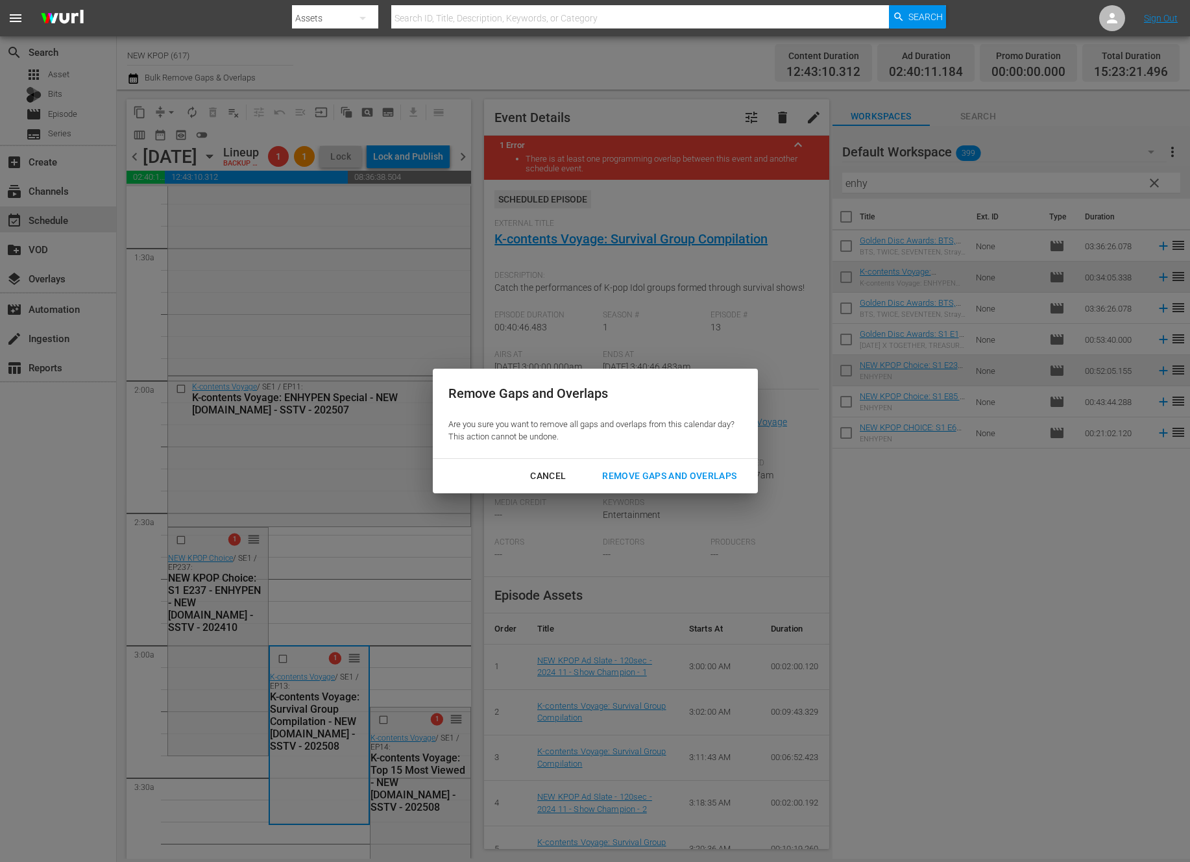
click at [663, 473] on div "Remove Gaps and Overlaps" at bounding box center [669, 476] width 155 height 16
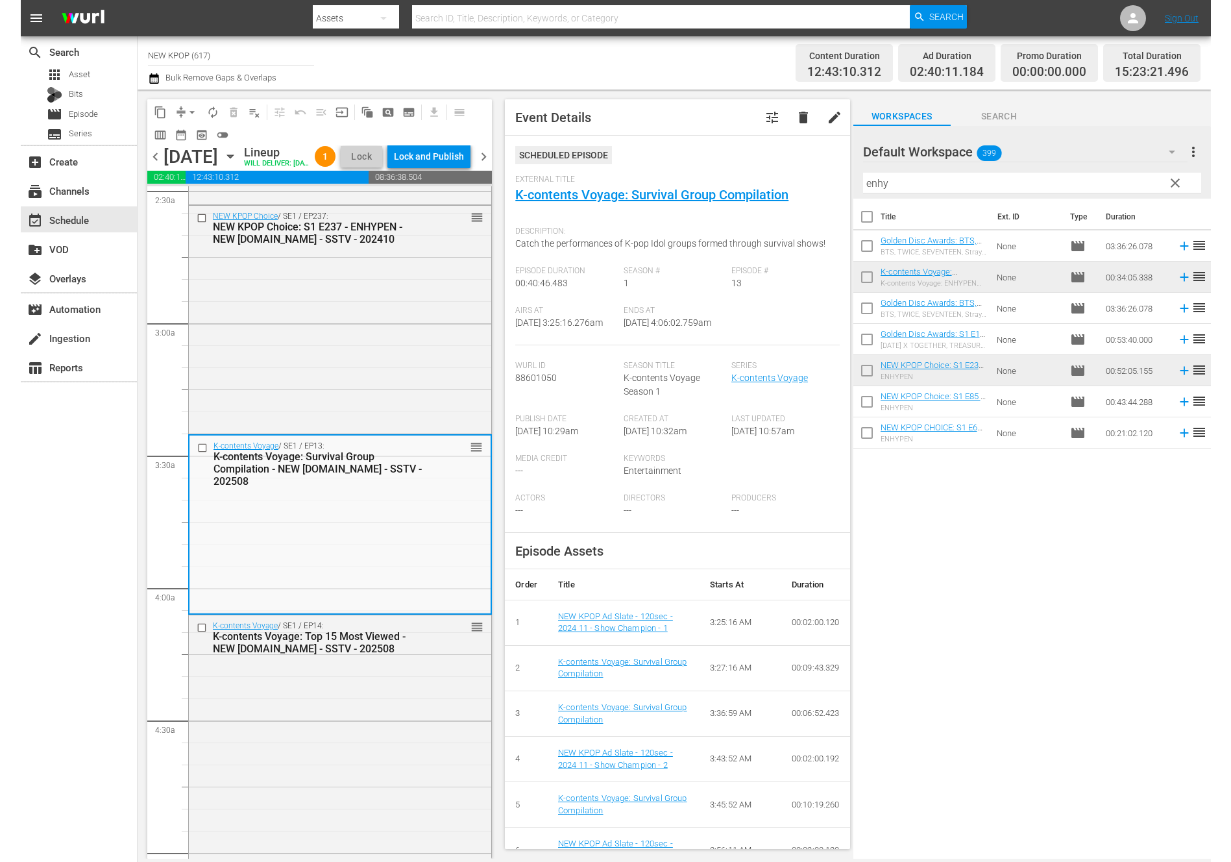
scroll to position [660, 0]
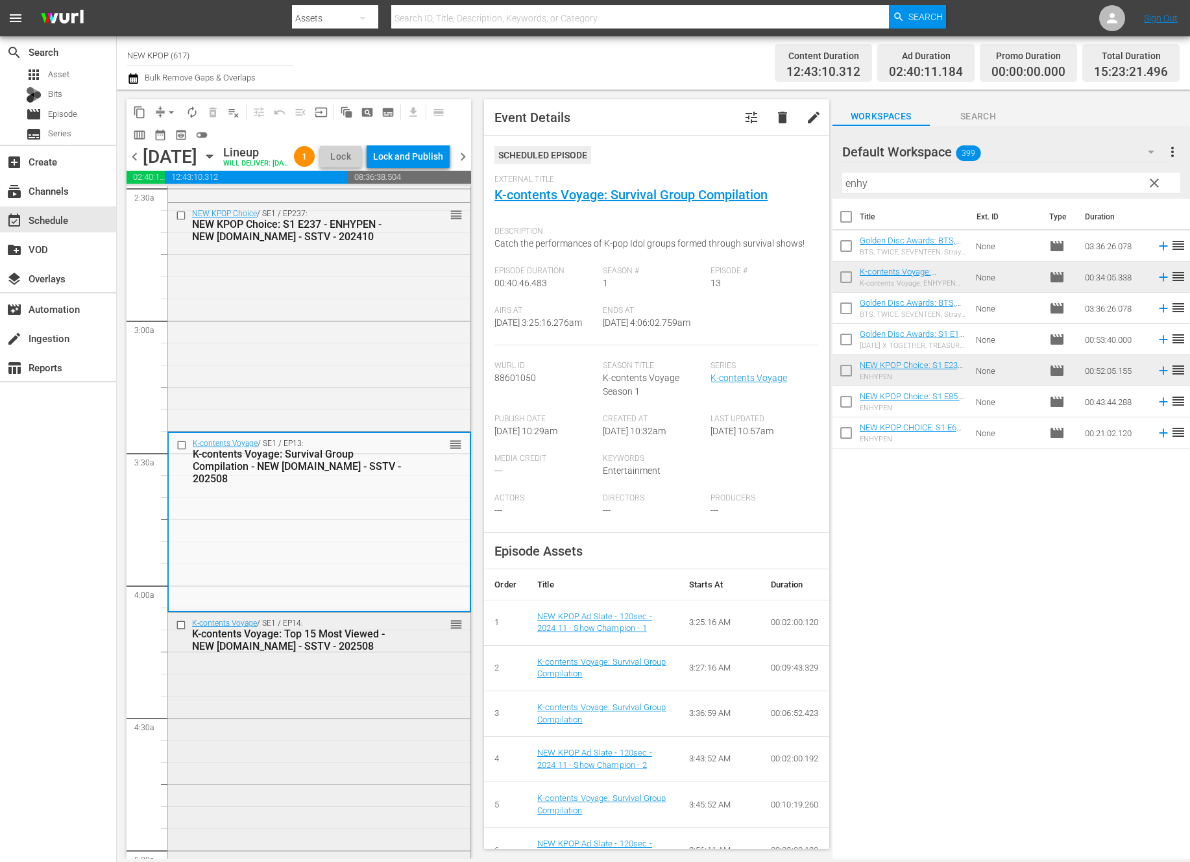
click at [208, 702] on div "K-contents Voyage / SE1 / EP14: K-contents Voyage: Top 15 Most Viewed - NEW [DO…" at bounding box center [319, 752] width 302 height 280
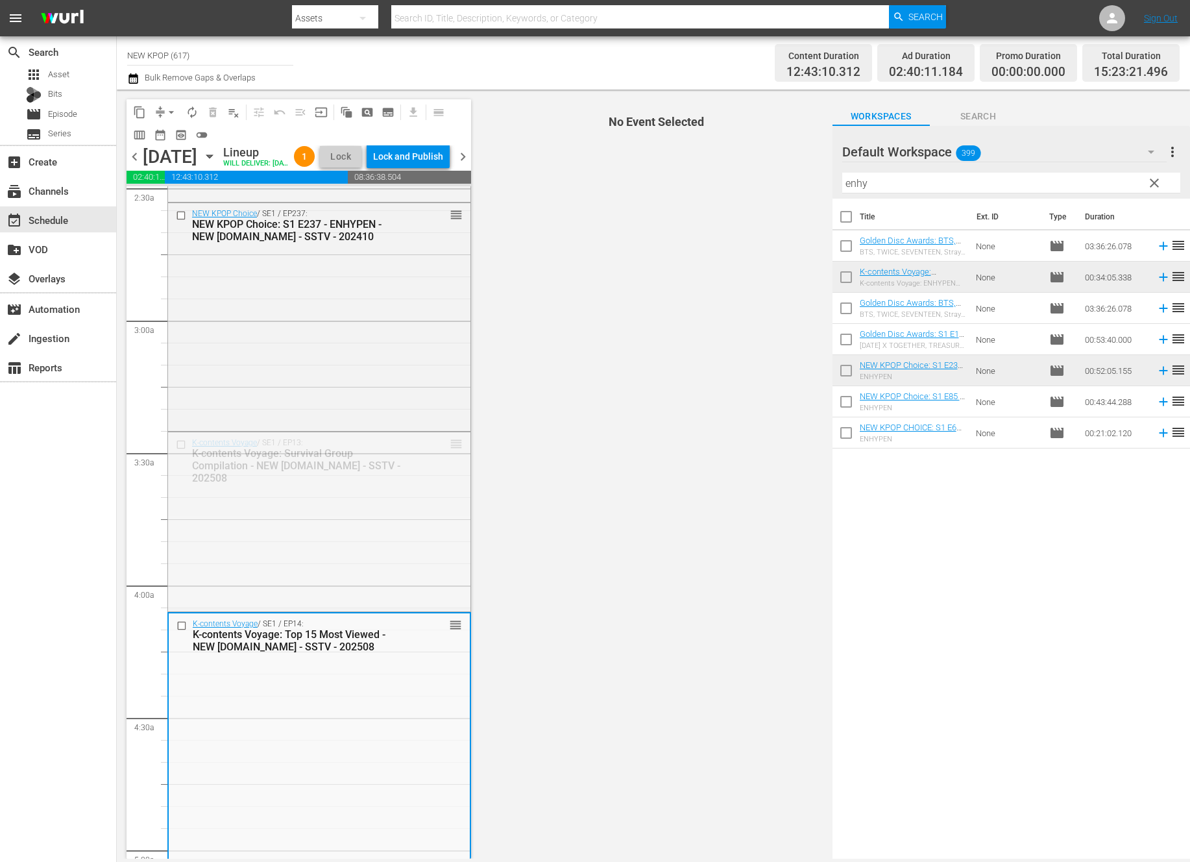
drag, startPoint x: 454, startPoint y: 465, endPoint x: 434, endPoint y: 556, distance: 93.7
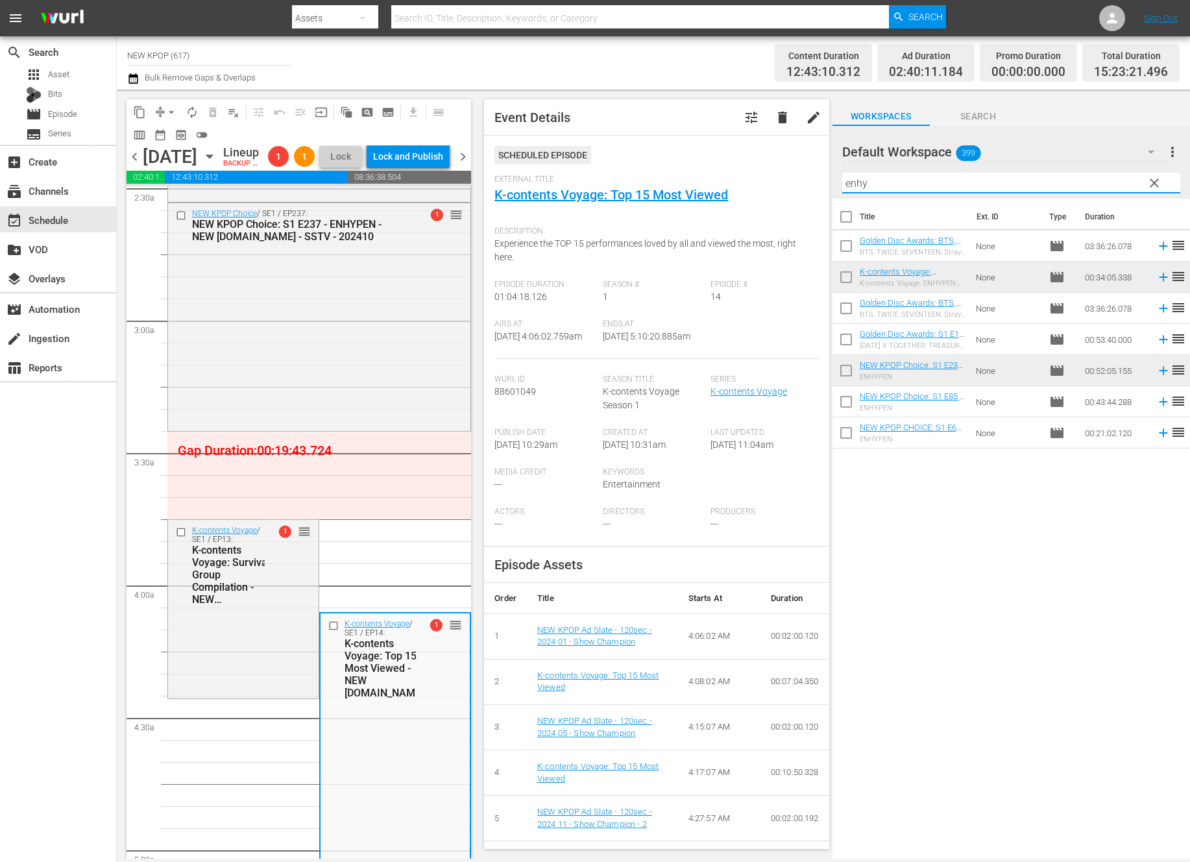
click at [873, 192] on input "enhy" at bounding box center [1011, 183] width 338 height 21
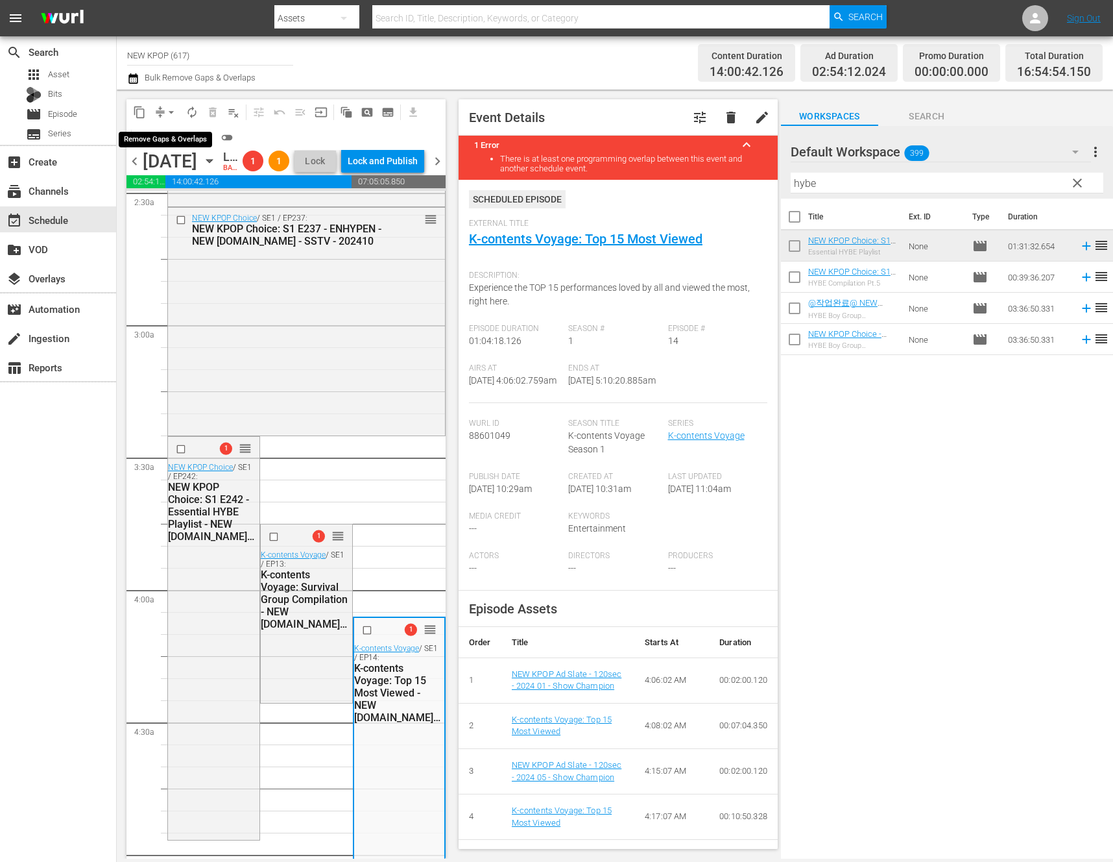
click at [167, 112] on span "arrow_drop_down" at bounding box center [171, 112] width 13 height 13
click at [200, 182] on li "Align to End of Previous Day" at bounding box center [172, 181] width 136 height 21
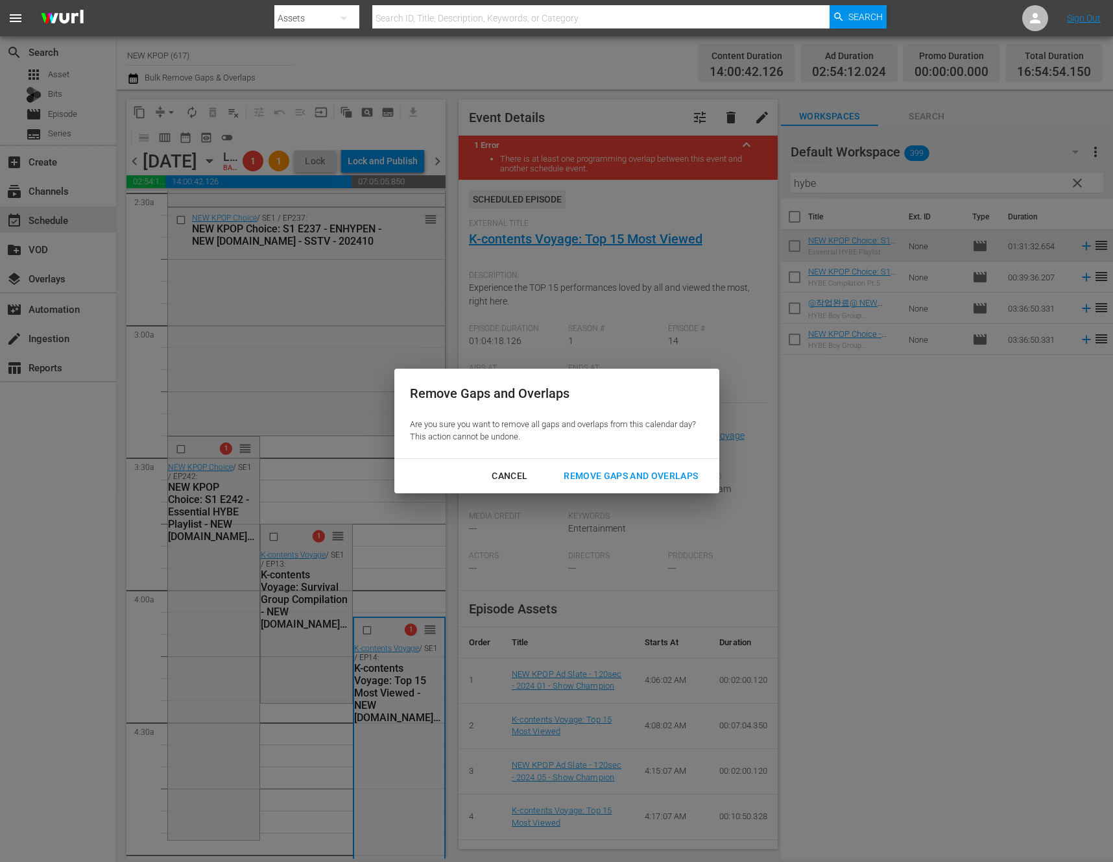
click at [610, 478] on div "Remove Gaps and Overlaps" at bounding box center [630, 476] width 155 height 16
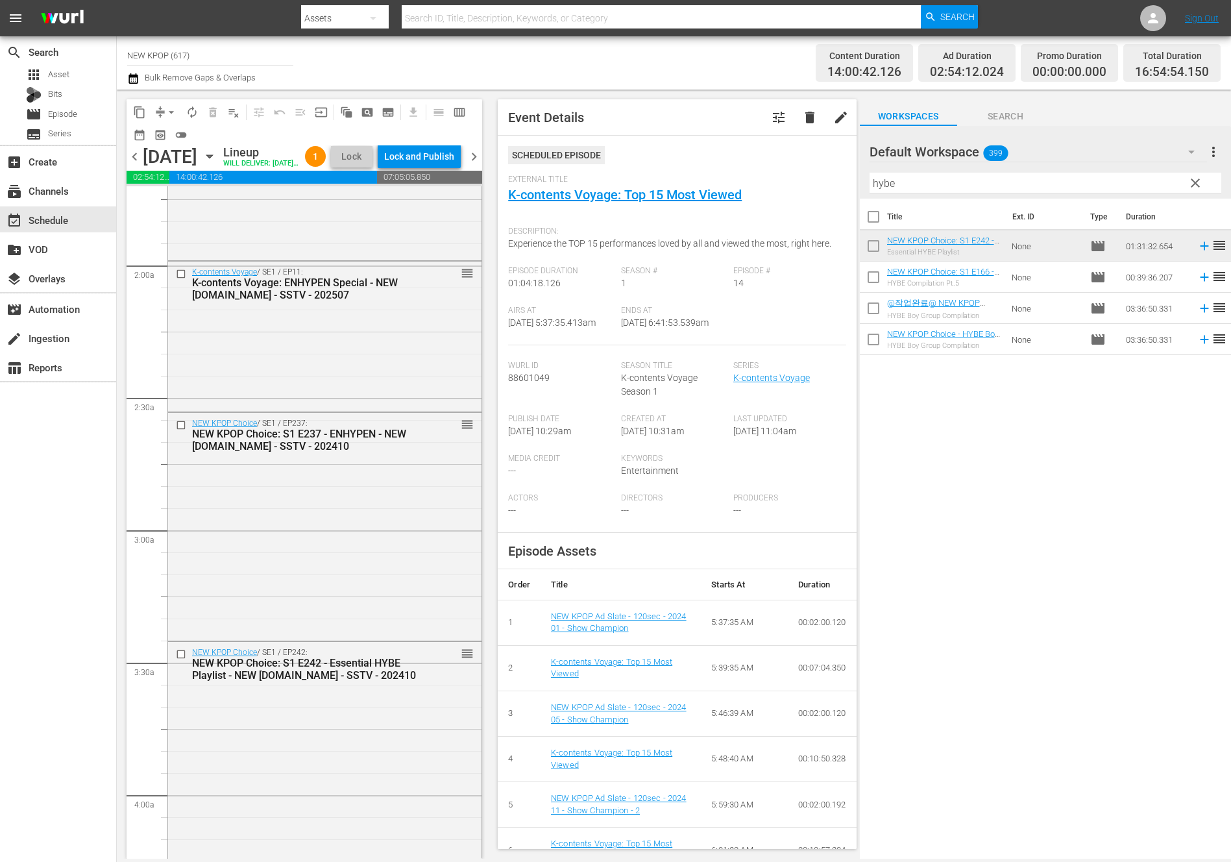
scroll to position [456, 0]
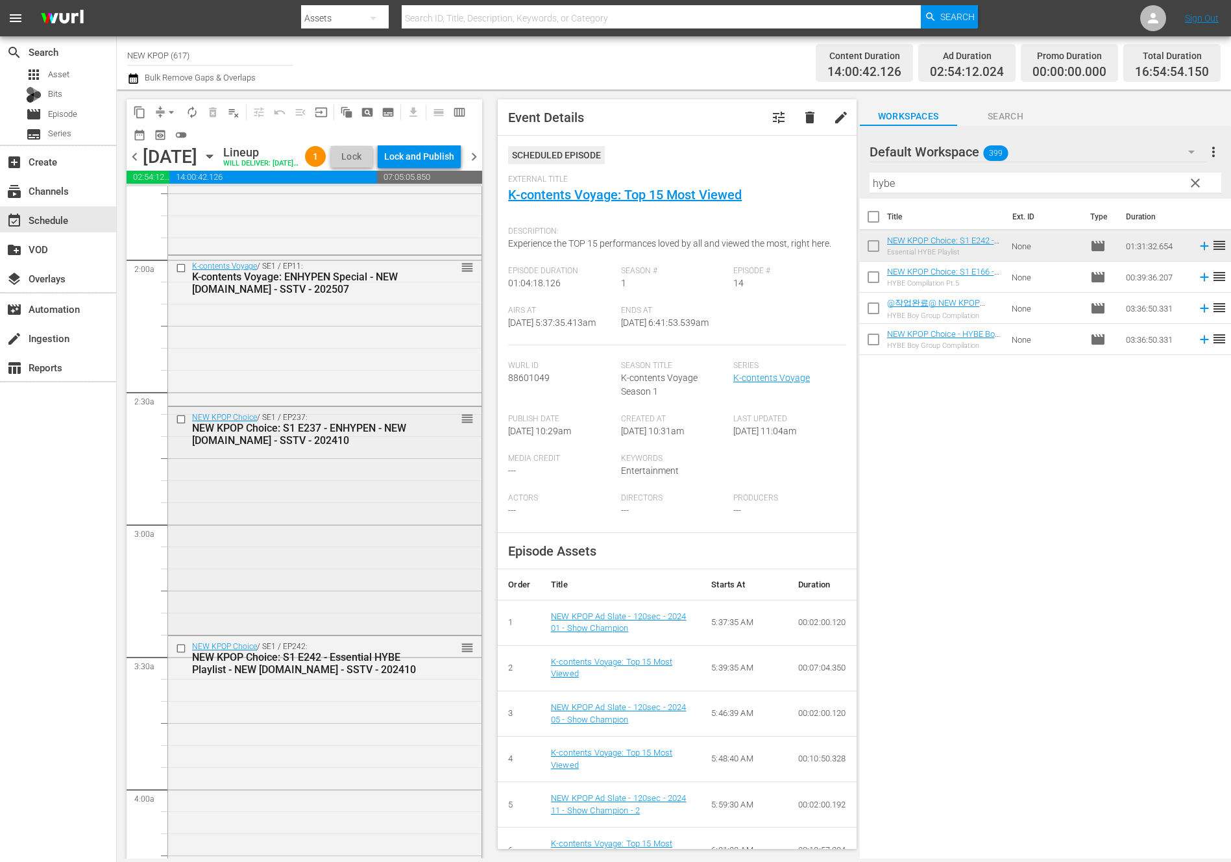
click at [285, 603] on div "NEW KPOP Choice / SE1 / EP237: NEW KPOP Choice: S1 E237 - ENHYPEN - NEW [DOMAIN…" at bounding box center [324, 520] width 313 height 226
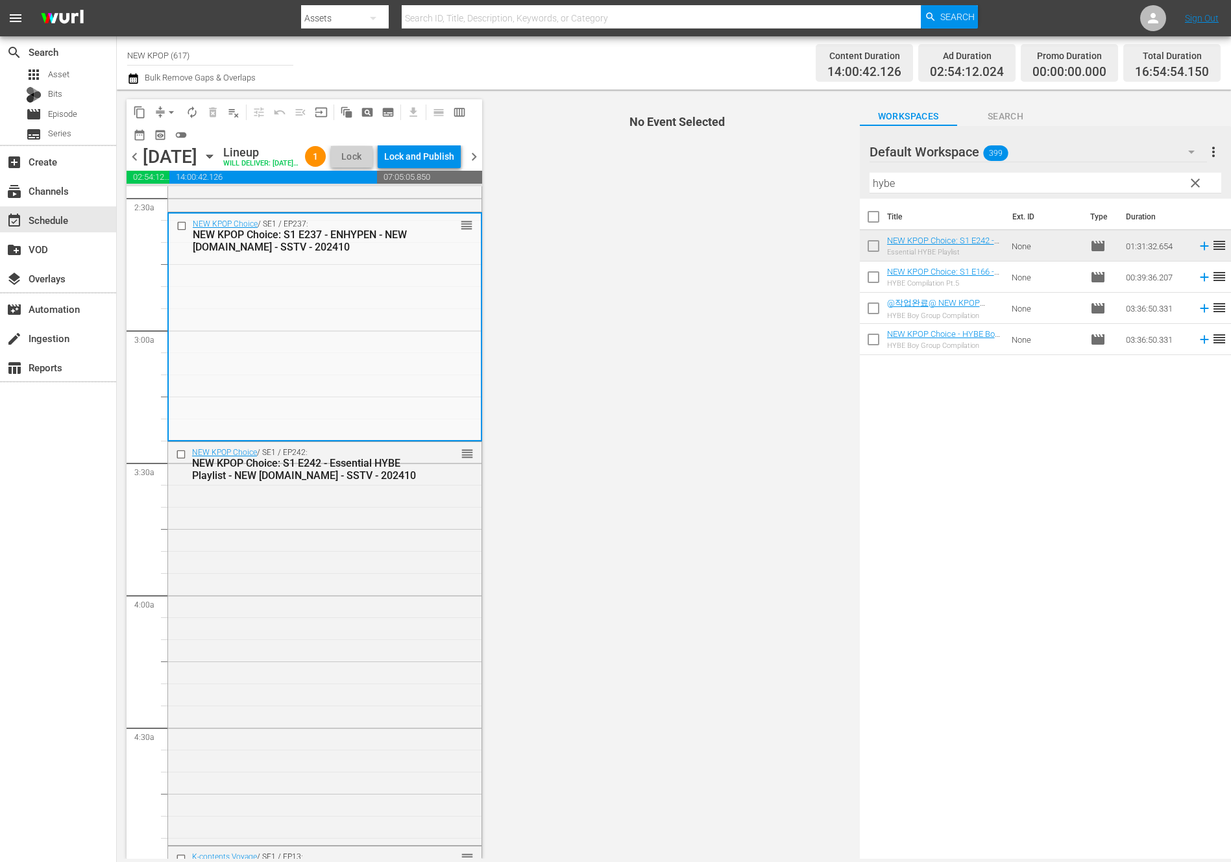
click at [285, 603] on div "NEW KPOP Choice / SE1 / EP242: NEW KPOP Choice: S1 E242 - Essential HYBE Playli…" at bounding box center [324, 642] width 313 height 400
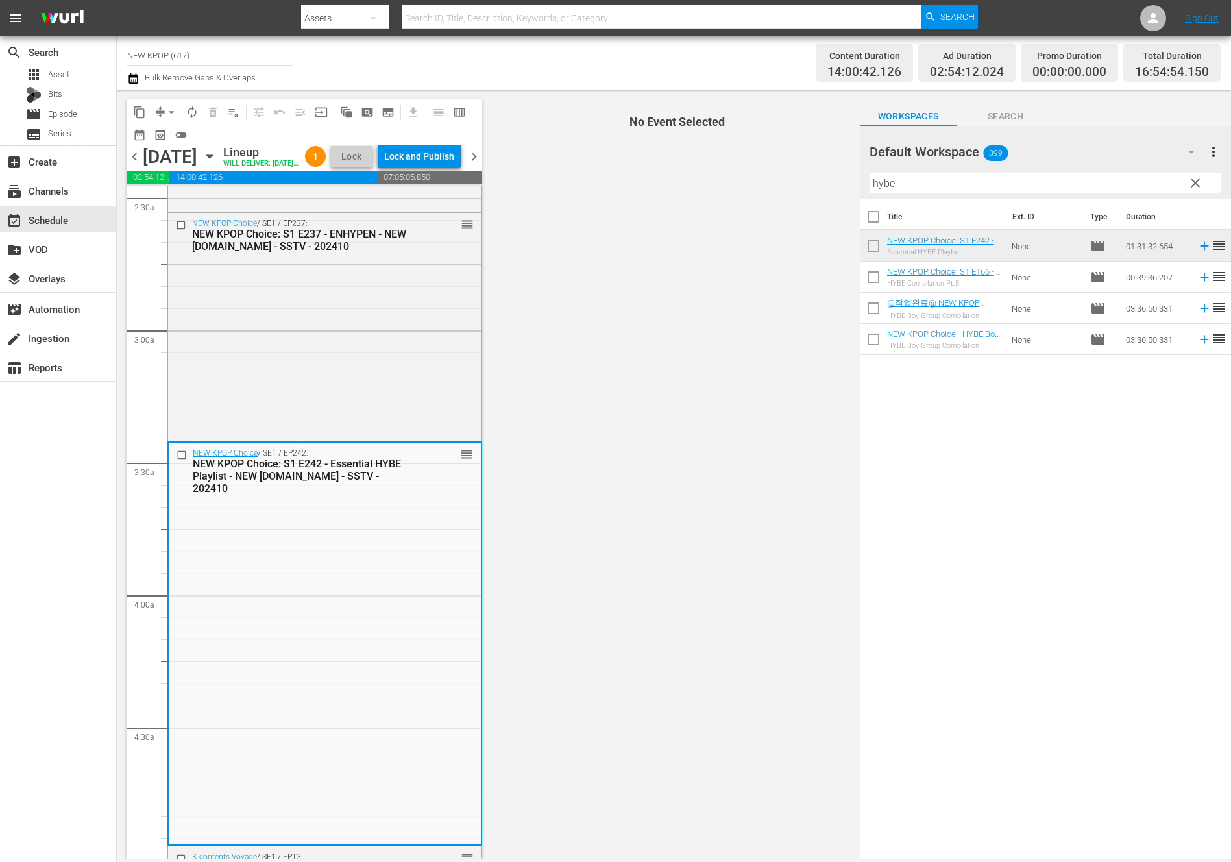
scroll to position [905, 0]
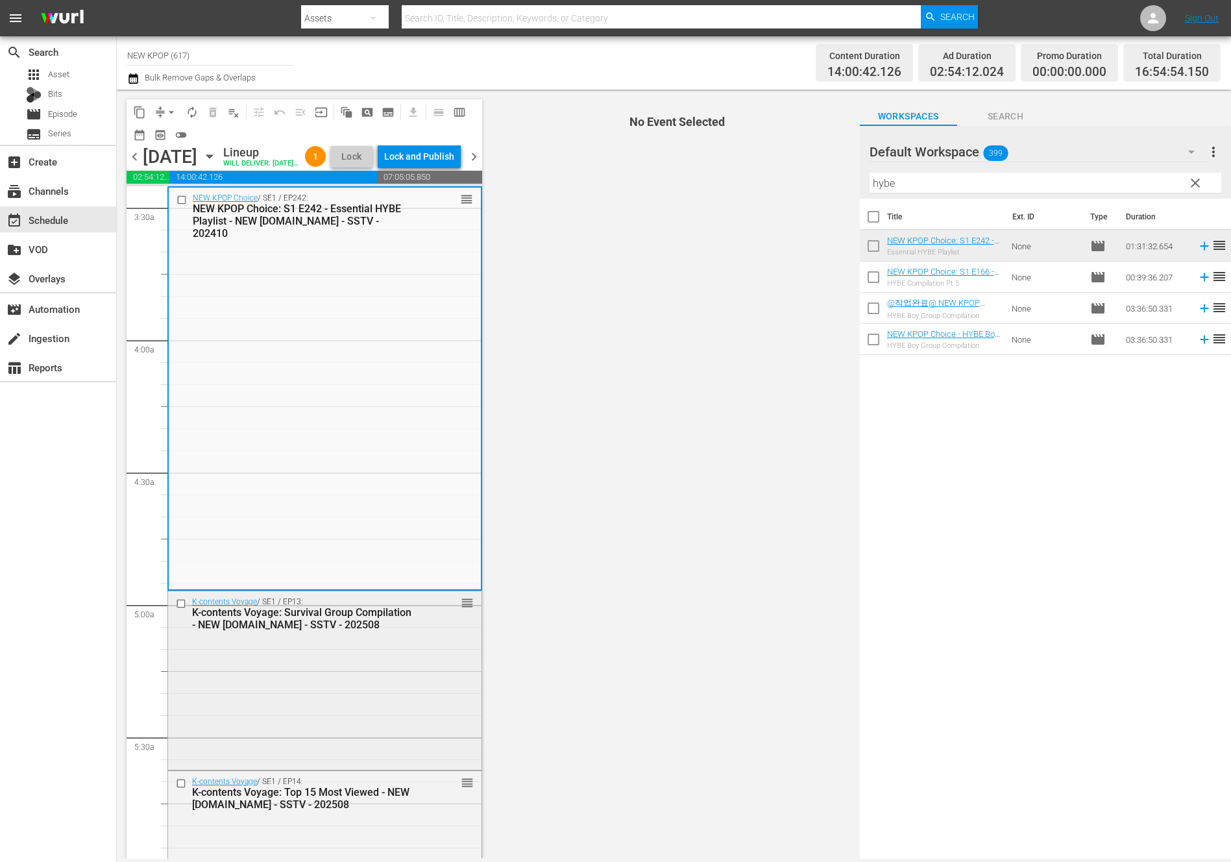
click at [395, 666] on div "K-contents Voyage / SE1 / EP13: K-contents Voyage: Survival Group Compilation -…" at bounding box center [324, 679] width 313 height 176
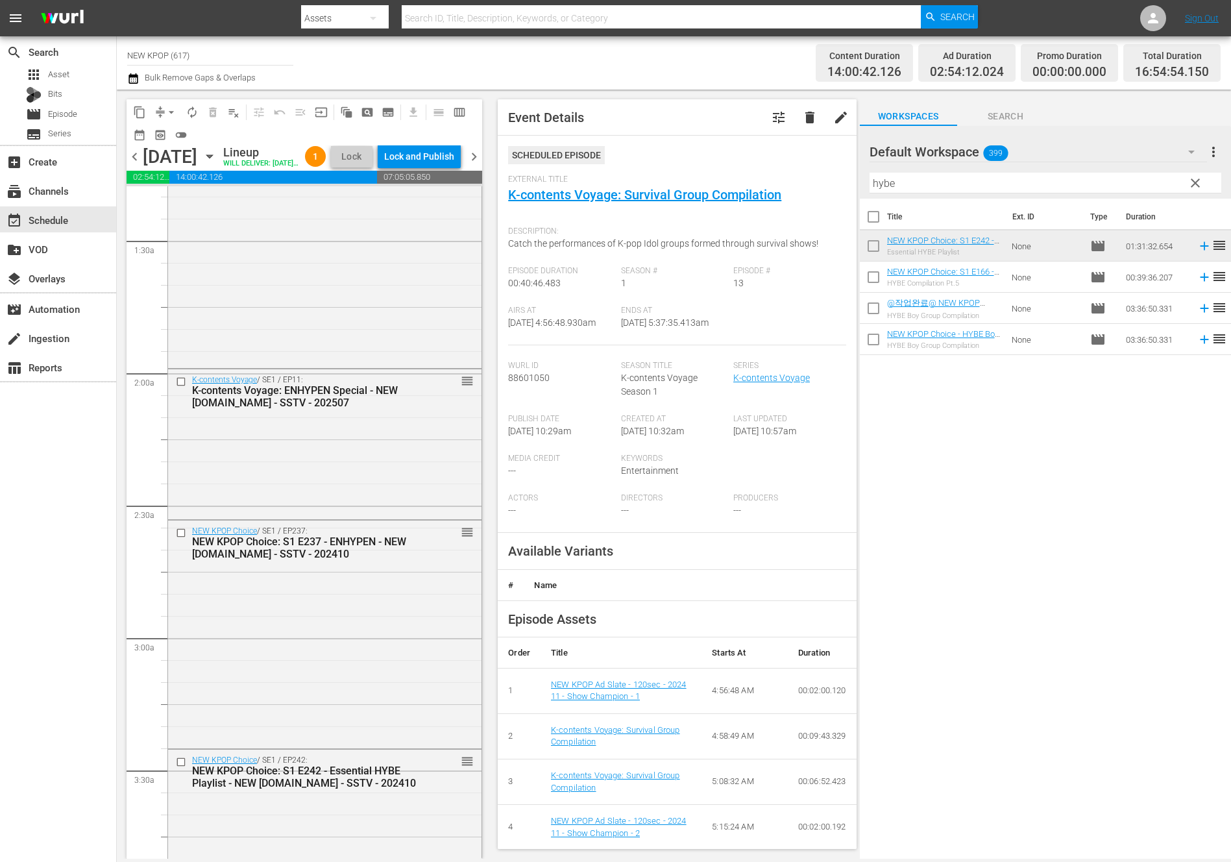
scroll to position [0, 0]
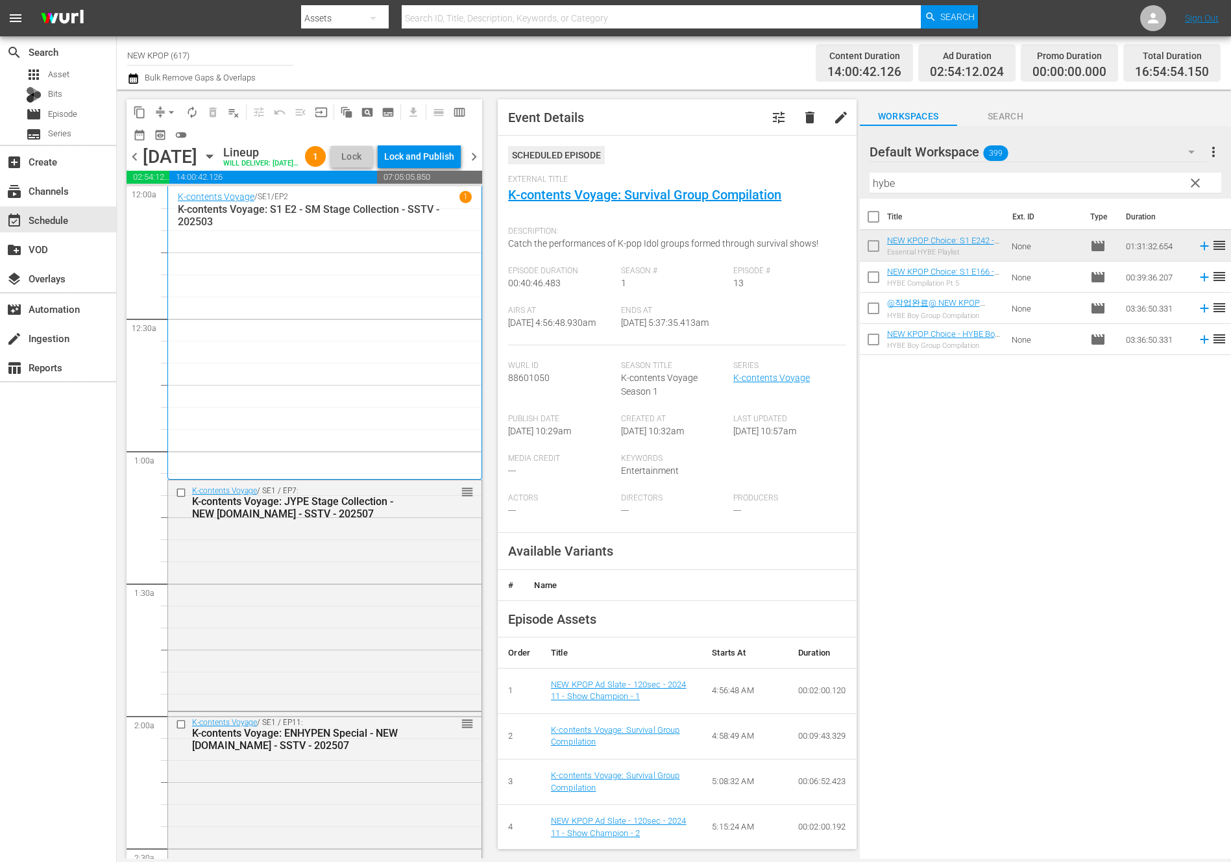
click at [370, 627] on div "K-contents Voyage / SE1 / EP7: K-contents Voyage: JYPE Stage Collection - NEW […" at bounding box center [324, 594] width 313 height 228
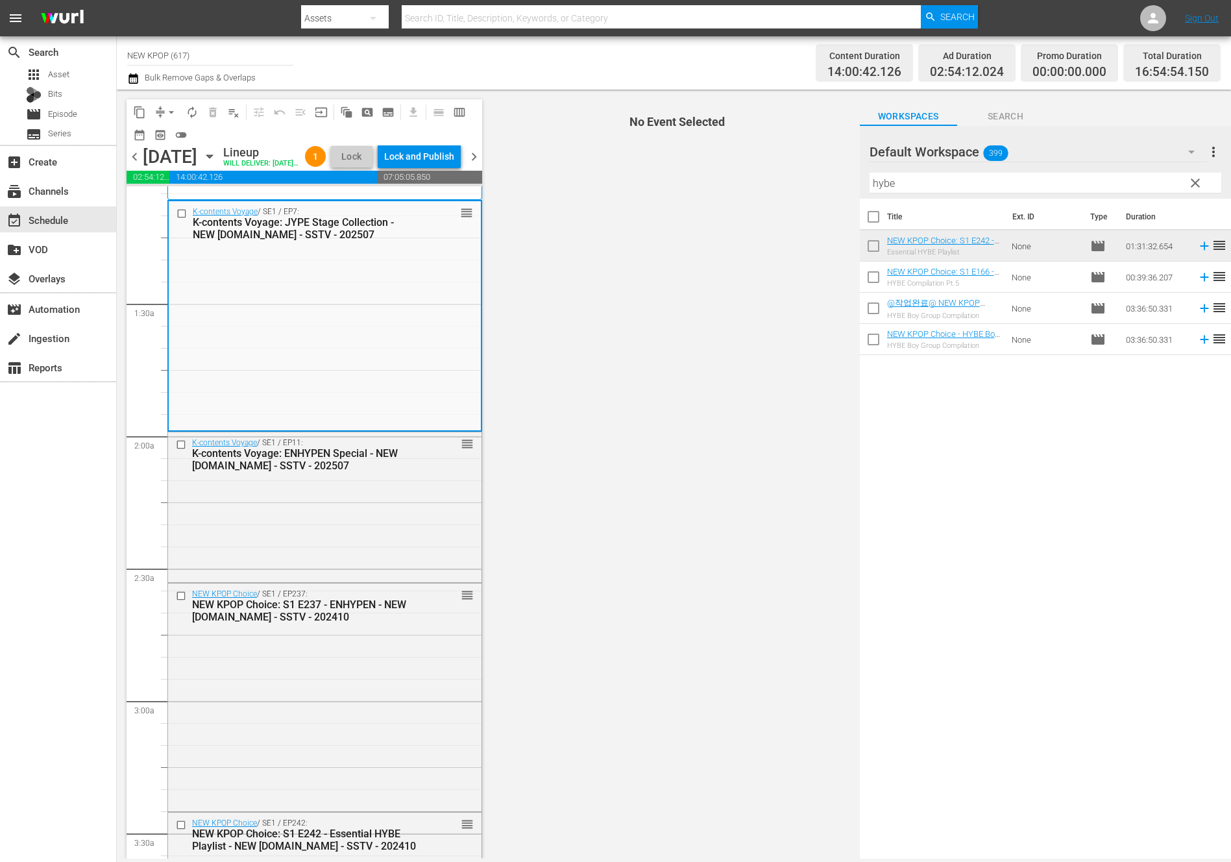
click at [370, 623] on div "NEW KPOP Choice: S1 E237 - ENHYPEN - NEW [DOMAIN_NAME] - SSTV - 202410" at bounding box center [304, 610] width 224 height 25
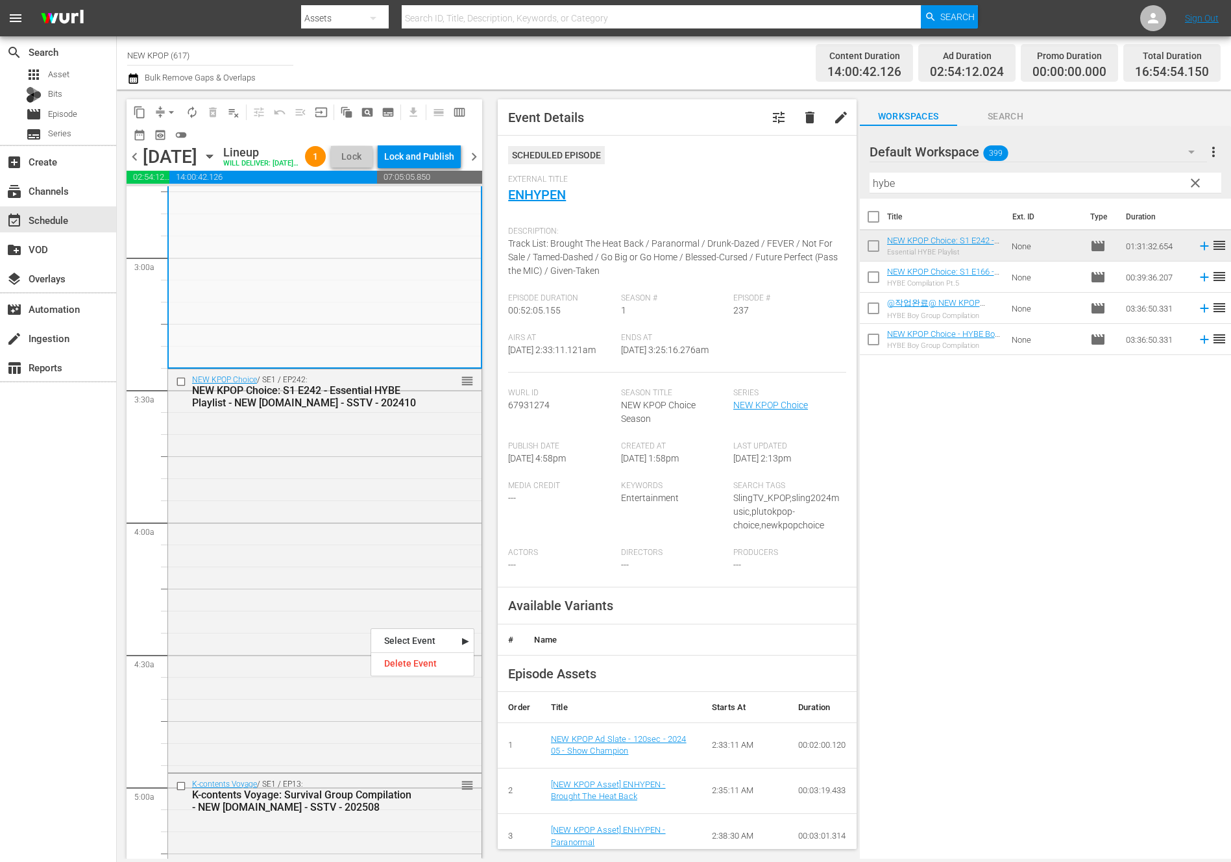
click at [370, 627] on div "NEW KPOP Choice / SE1 / EP242: NEW KPOP Choice: S1 E242 - Essential HYBE Playli…" at bounding box center [324, 569] width 313 height 400
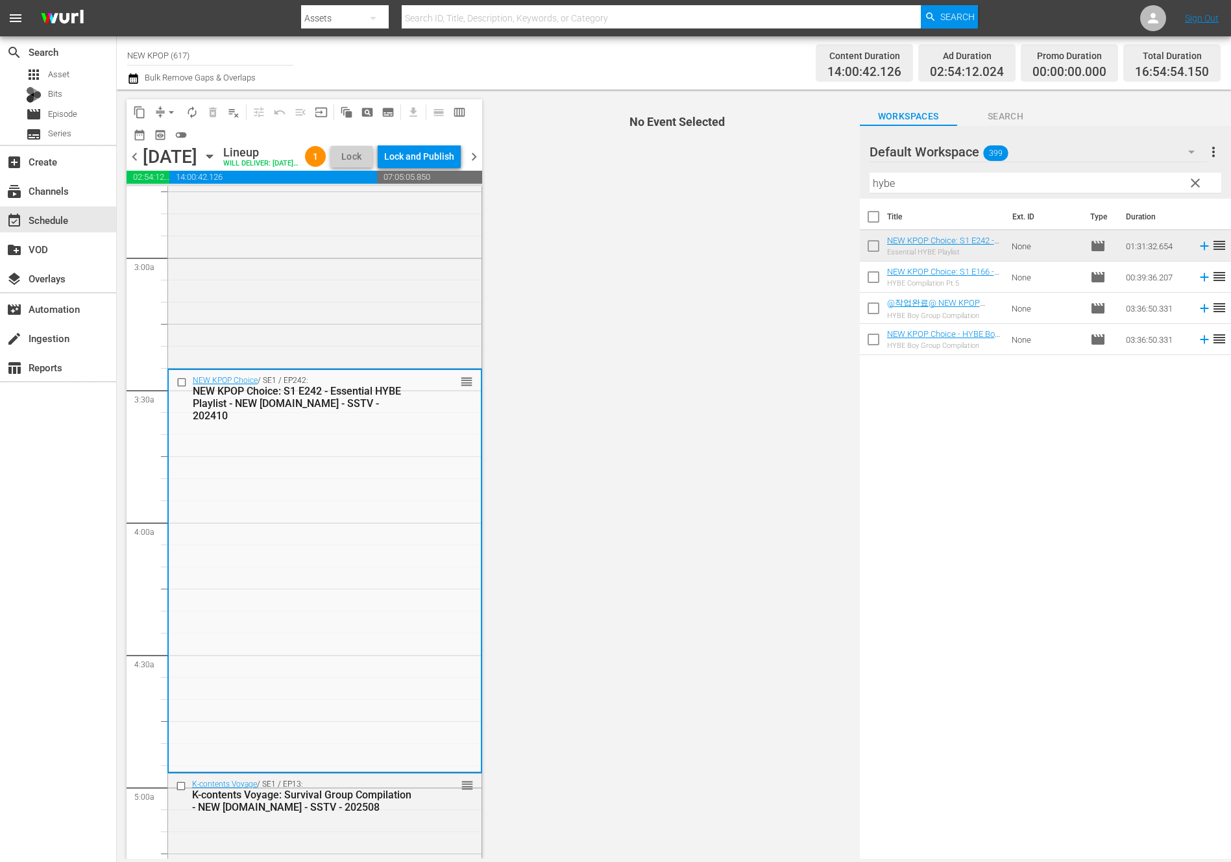
scroll to position [969, 0]
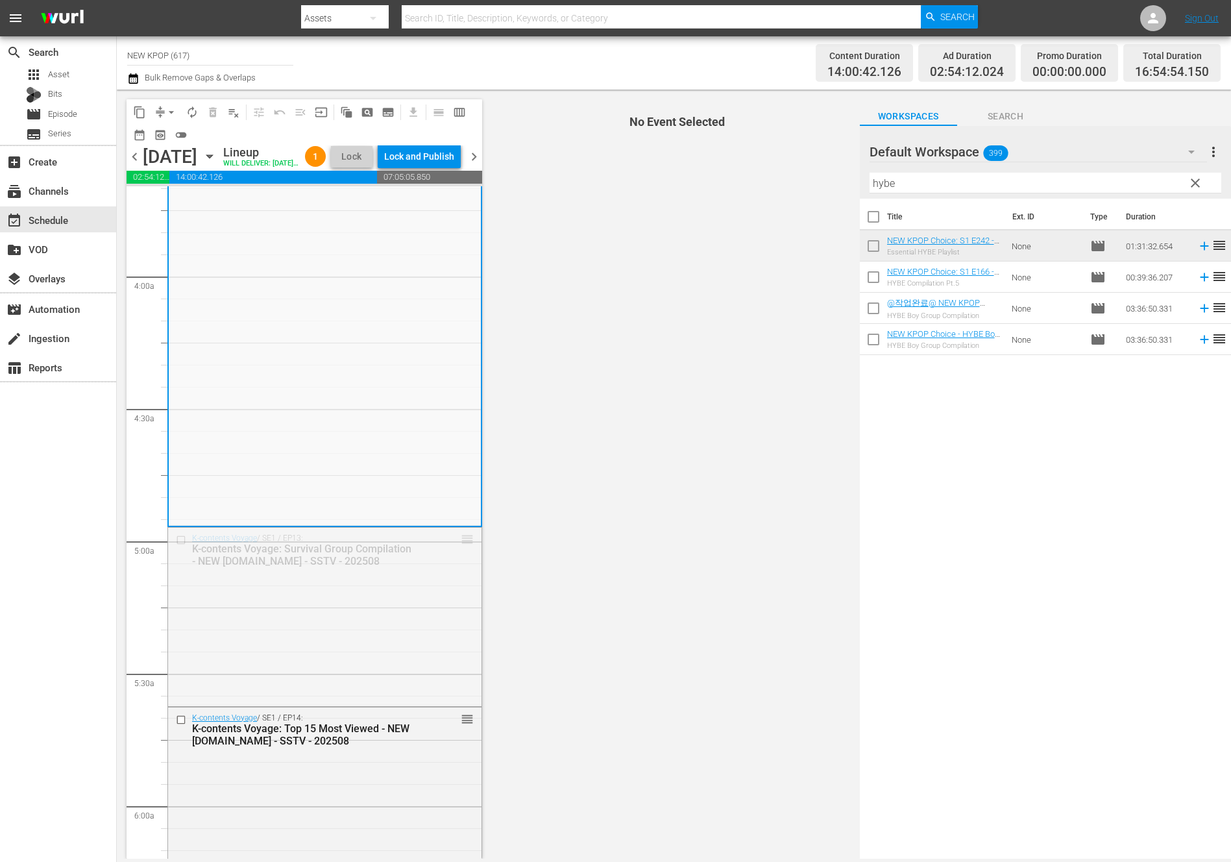
drag, startPoint x: 468, startPoint y: 561, endPoint x: 417, endPoint y: 681, distance: 129.7
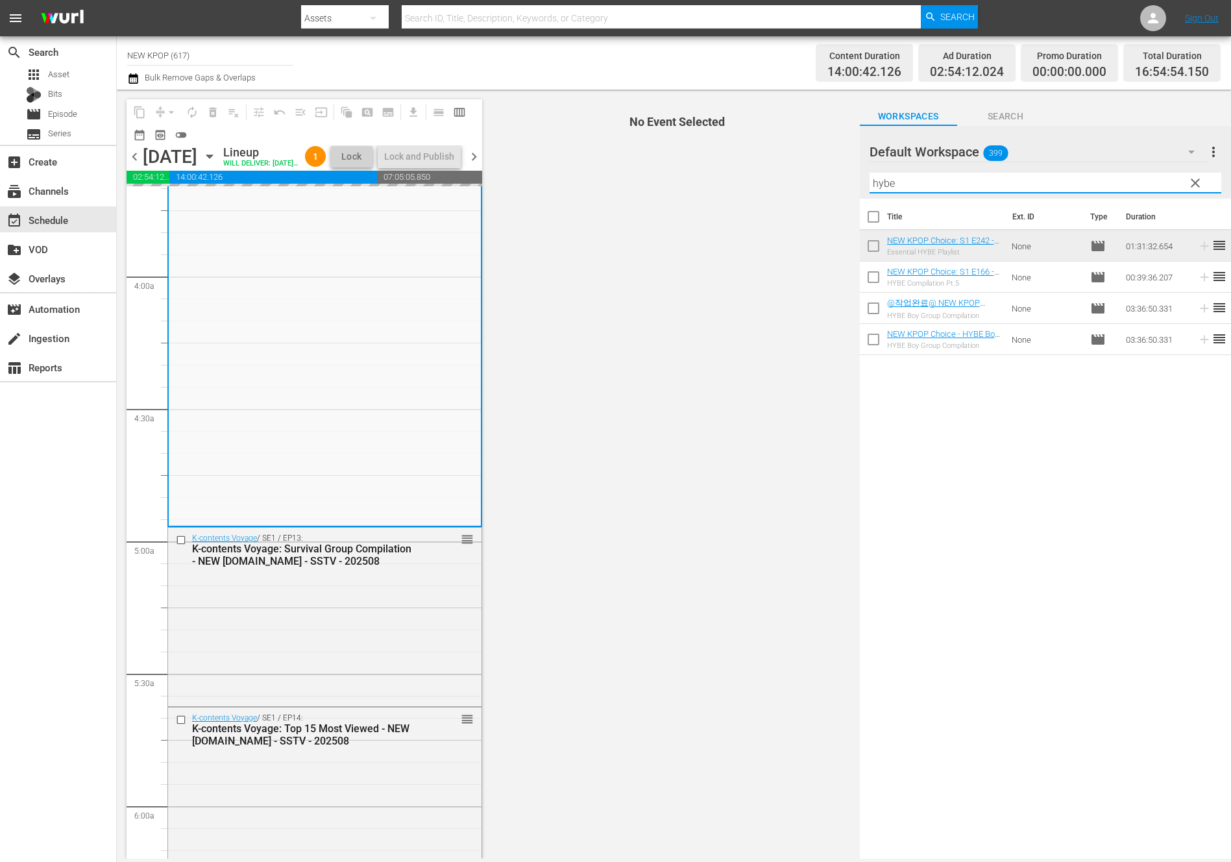
drag, startPoint x: 947, startPoint y: 183, endPoint x: 675, endPoint y: 172, distance: 272.1
click at [675, 172] on div "content_copy compress arrow_drop_down autorenew_outlined delete_forever_outline…" at bounding box center [674, 474] width 1114 height 769
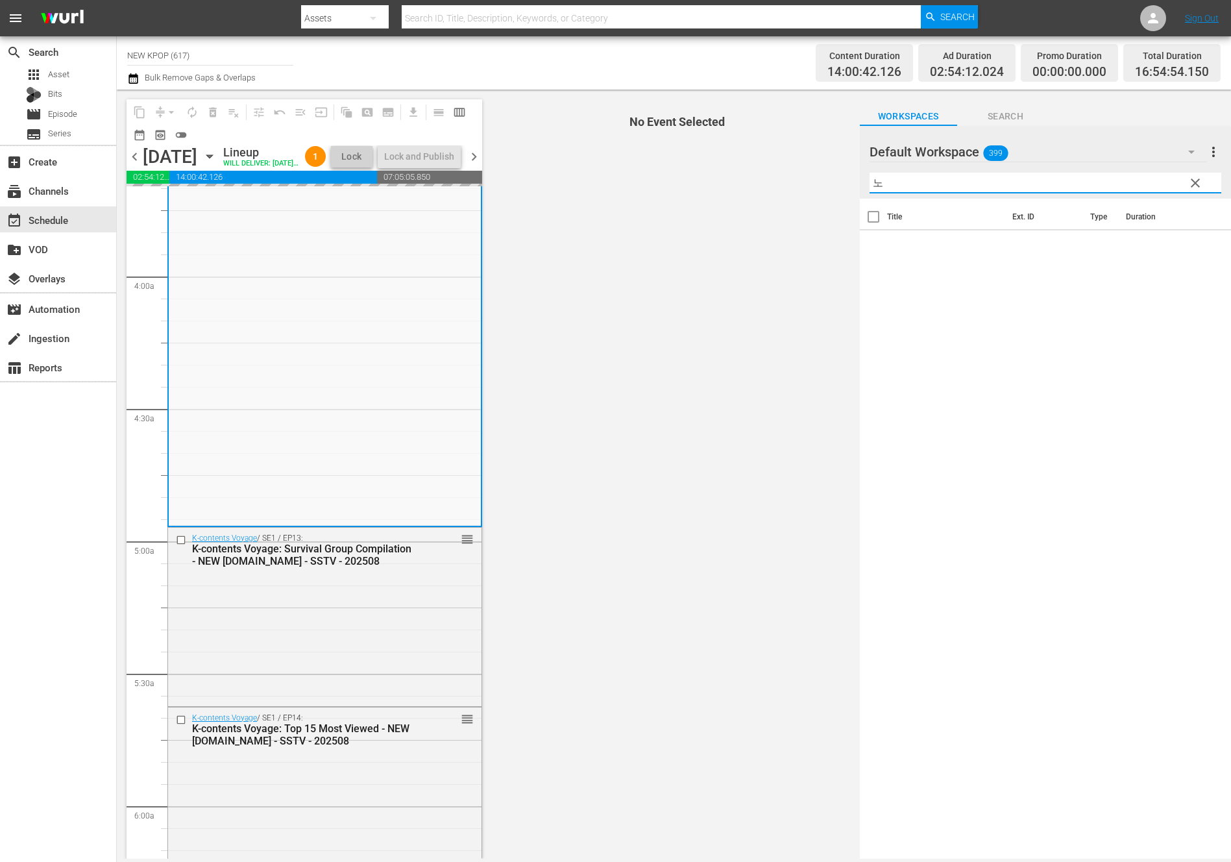
type input "ㄴ"
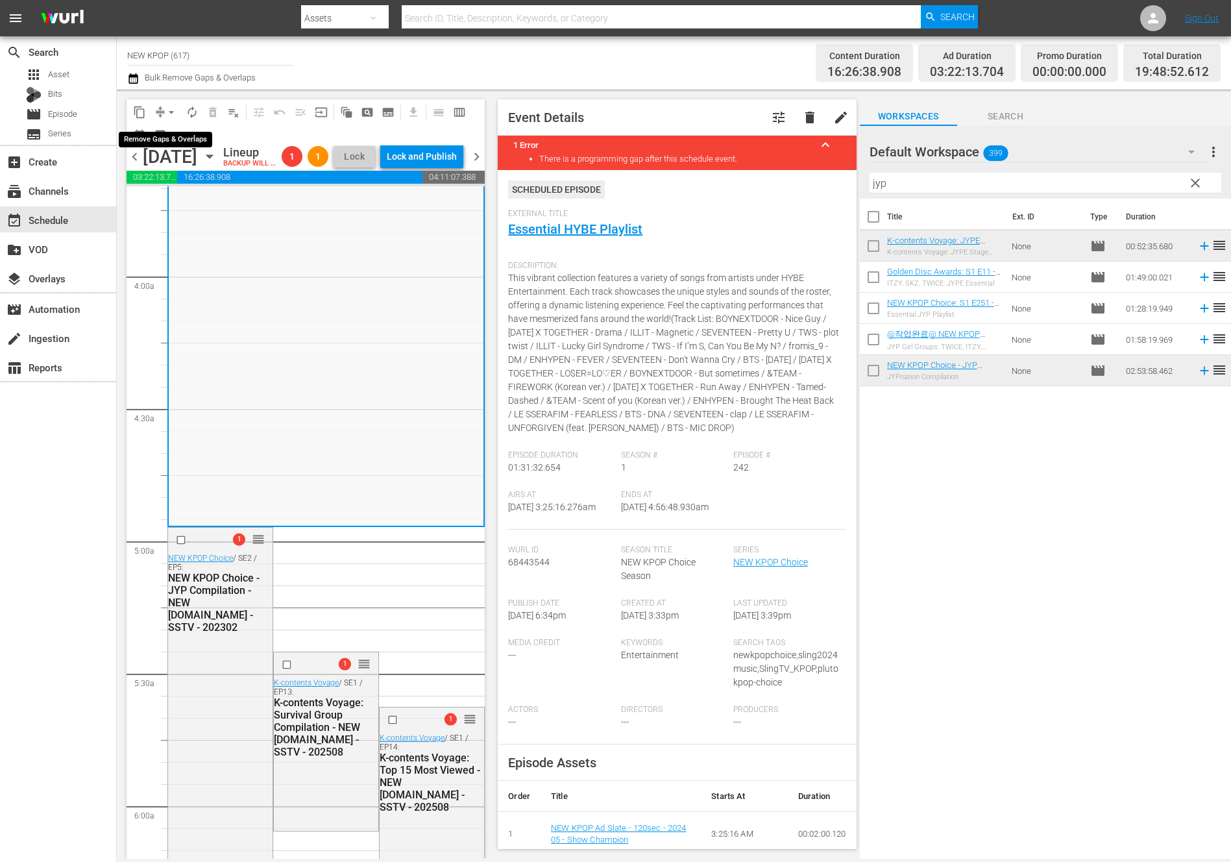
click at [170, 110] on span "arrow_drop_down" at bounding box center [171, 112] width 13 height 13
click at [180, 176] on li "Align to End of Previous Day" at bounding box center [172, 181] width 136 height 21
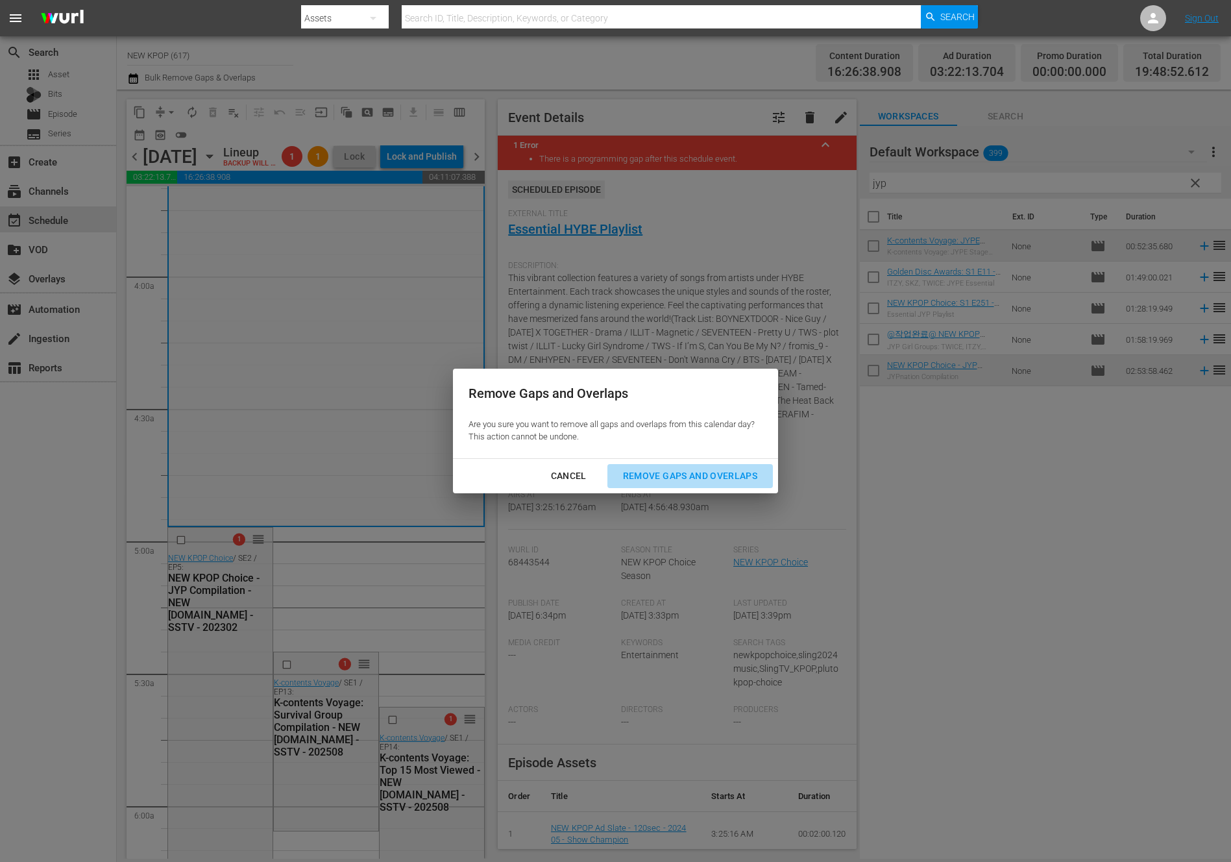
click at [722, 479] on div "Remove Gaps and Overlaps" at bounding box center [689, 476] width 155 height 16
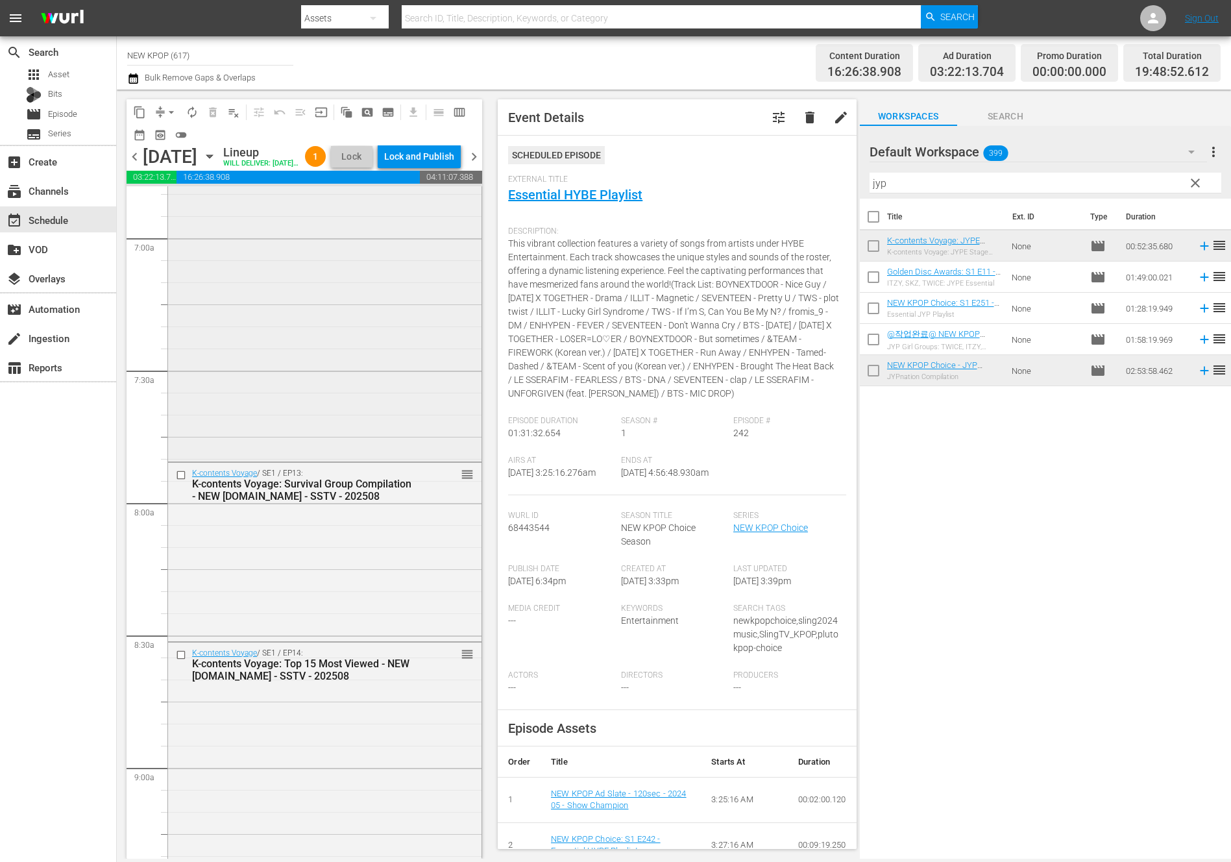
scroll to position [1802, 0]
click at [332, 564] on div "K-contents Voyage / SE1 / EP13: K-contents Voyage: Survival Group Compilation -…" at bounding box center [324, 549] width 313 height 176
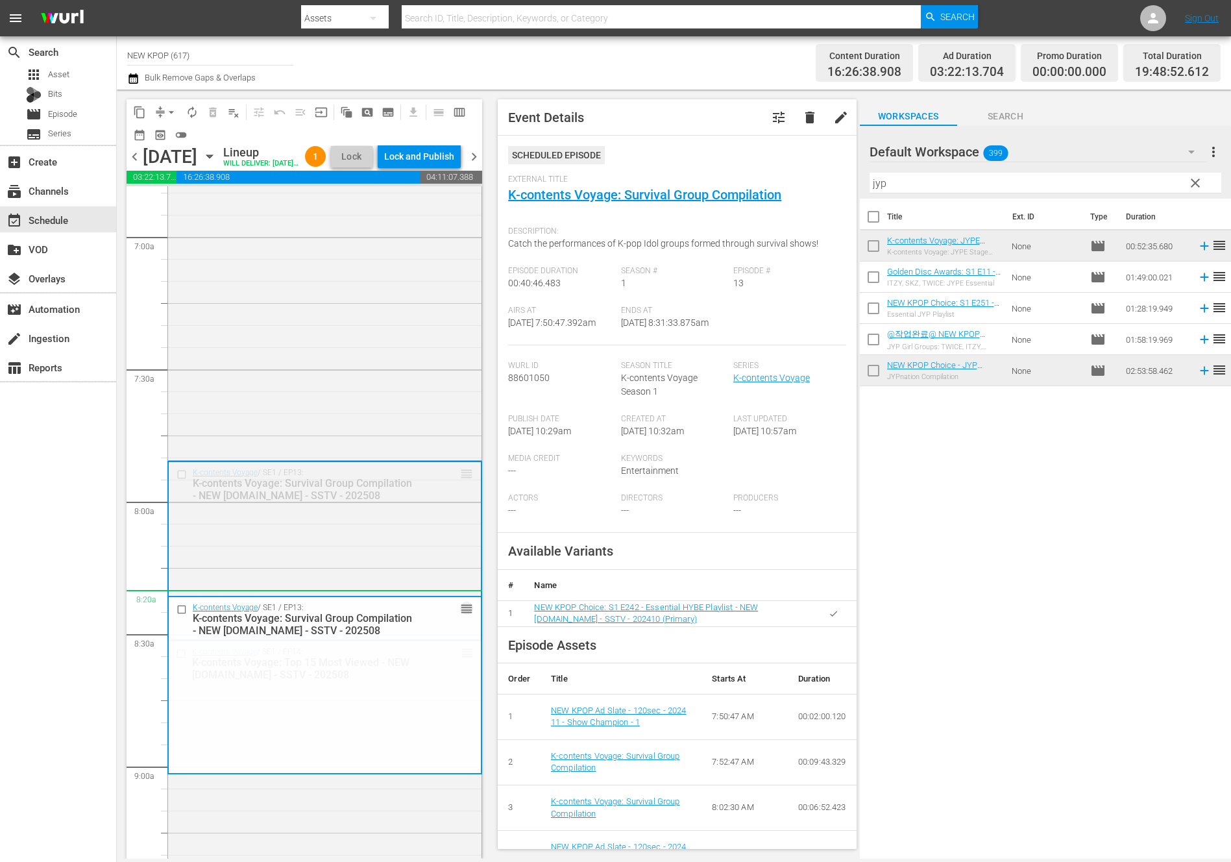
drag, startPoint x: 461, startPoint y: 495, endPoint x: 425, endPoint y: 614, distance: 124.8
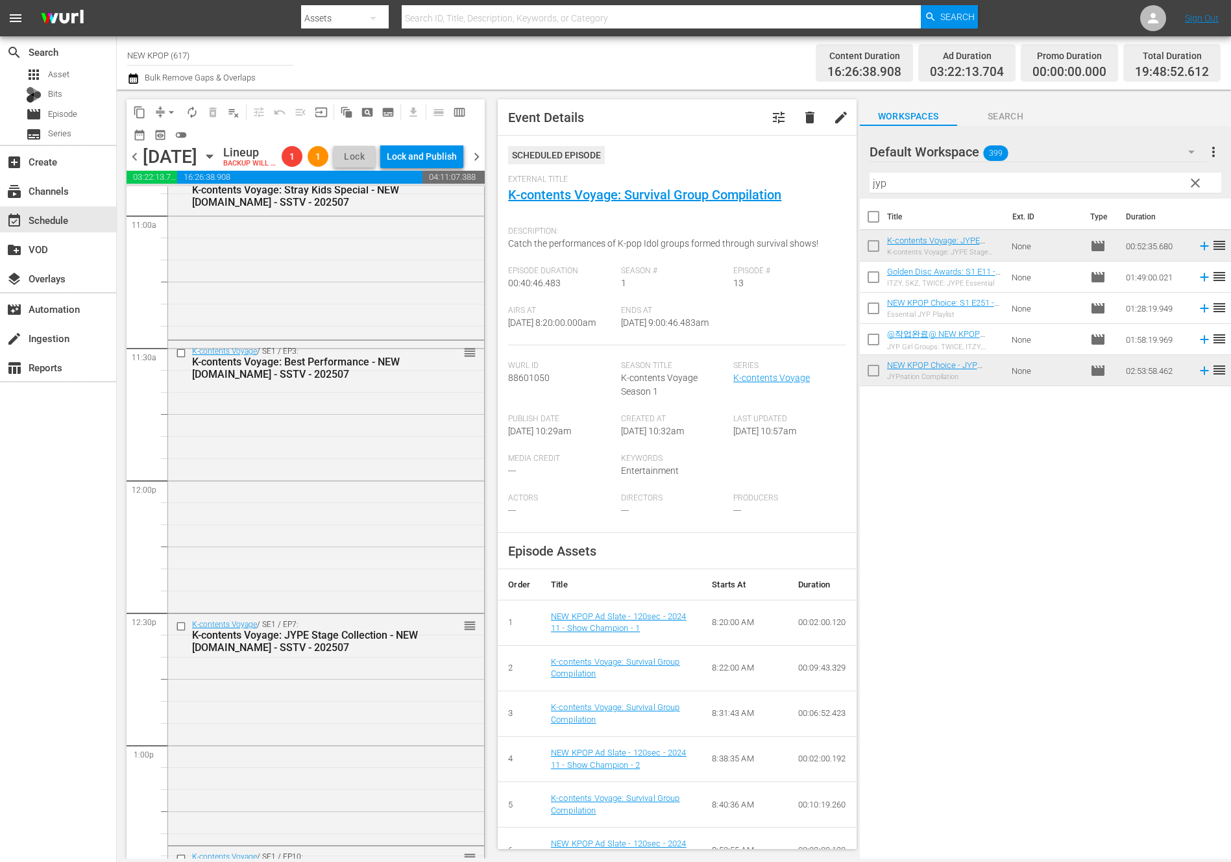
scroll to position [3208, 0]
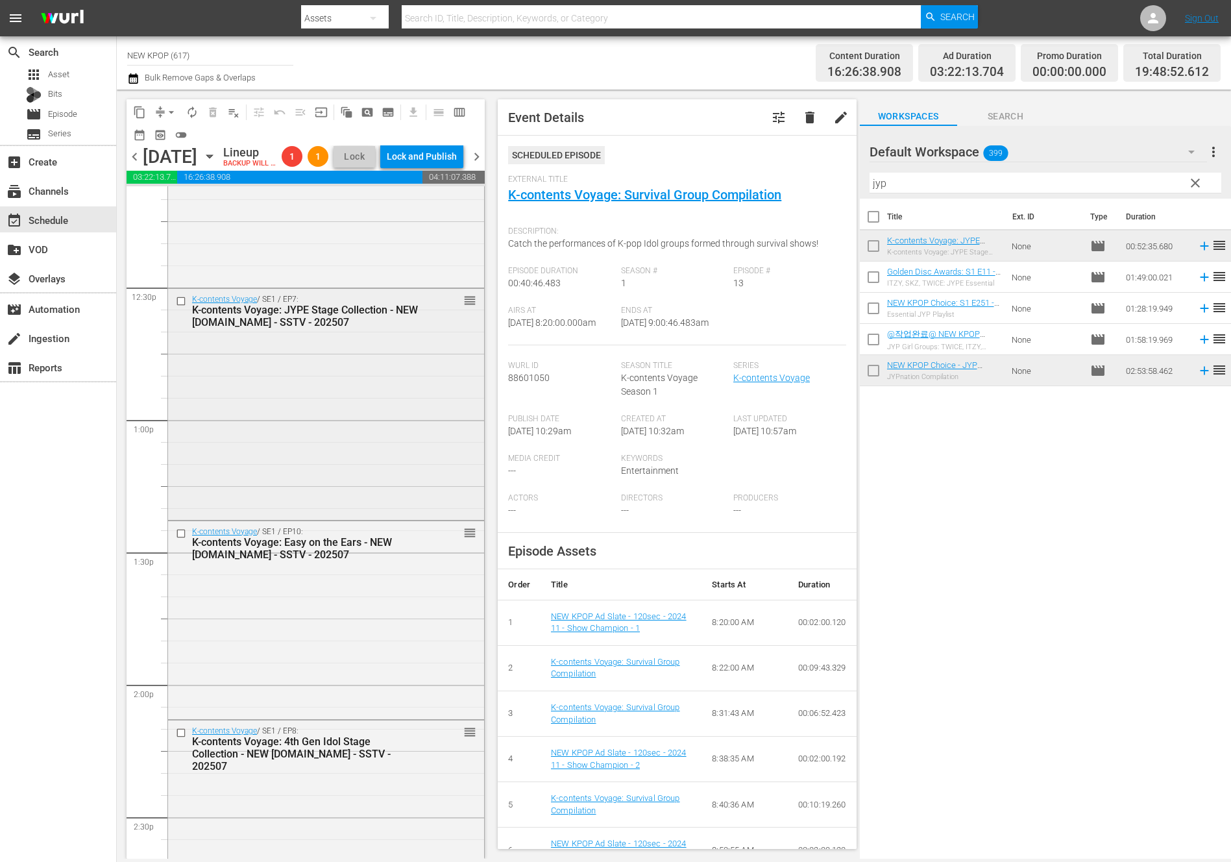
click at [355, 425] on div "K-contents Voyage / SE1 / EP7: K-contents Voyage: JYPE Stage Collection - NEW […" at bounding box center [326, 403] width 316 height 228
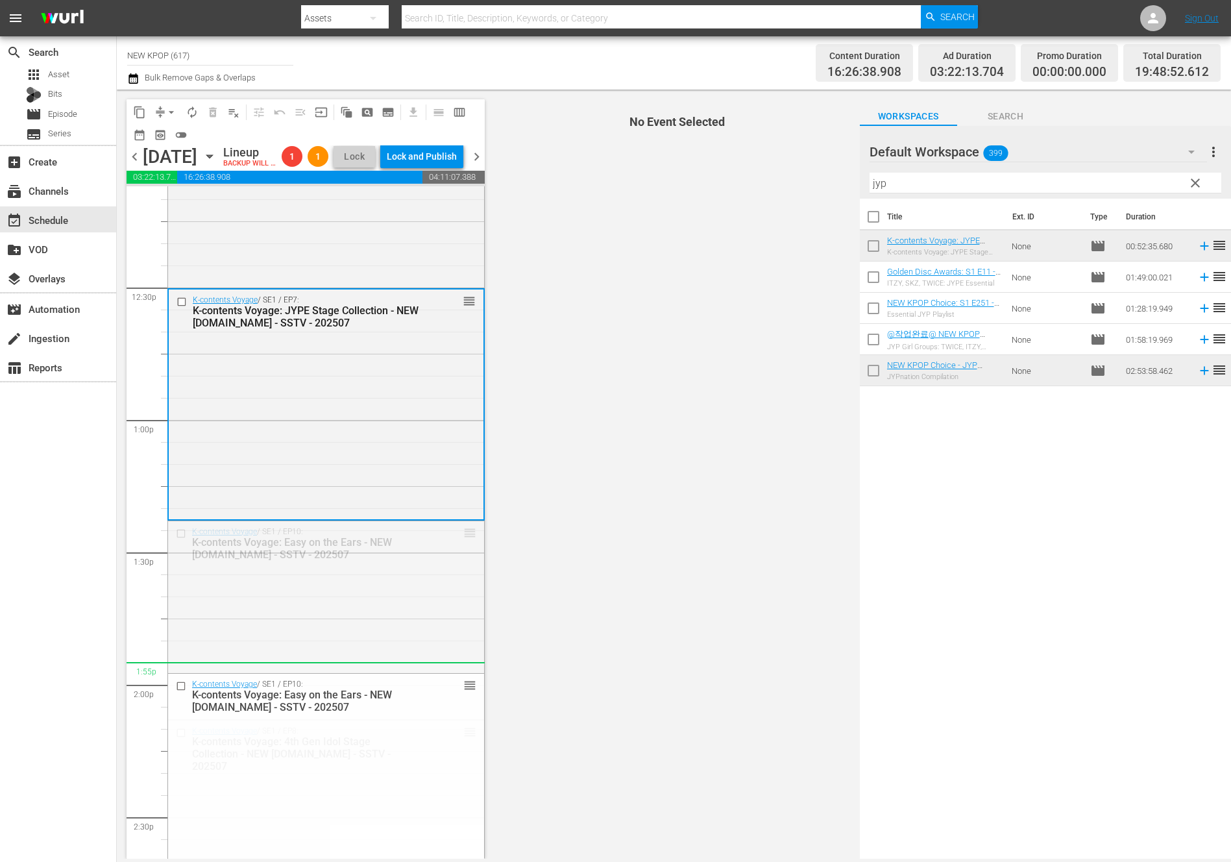
drag, startPoint x: 471, startPoint y: 555, endPoint x: 440, endPoint y: 688, distance: 136.6
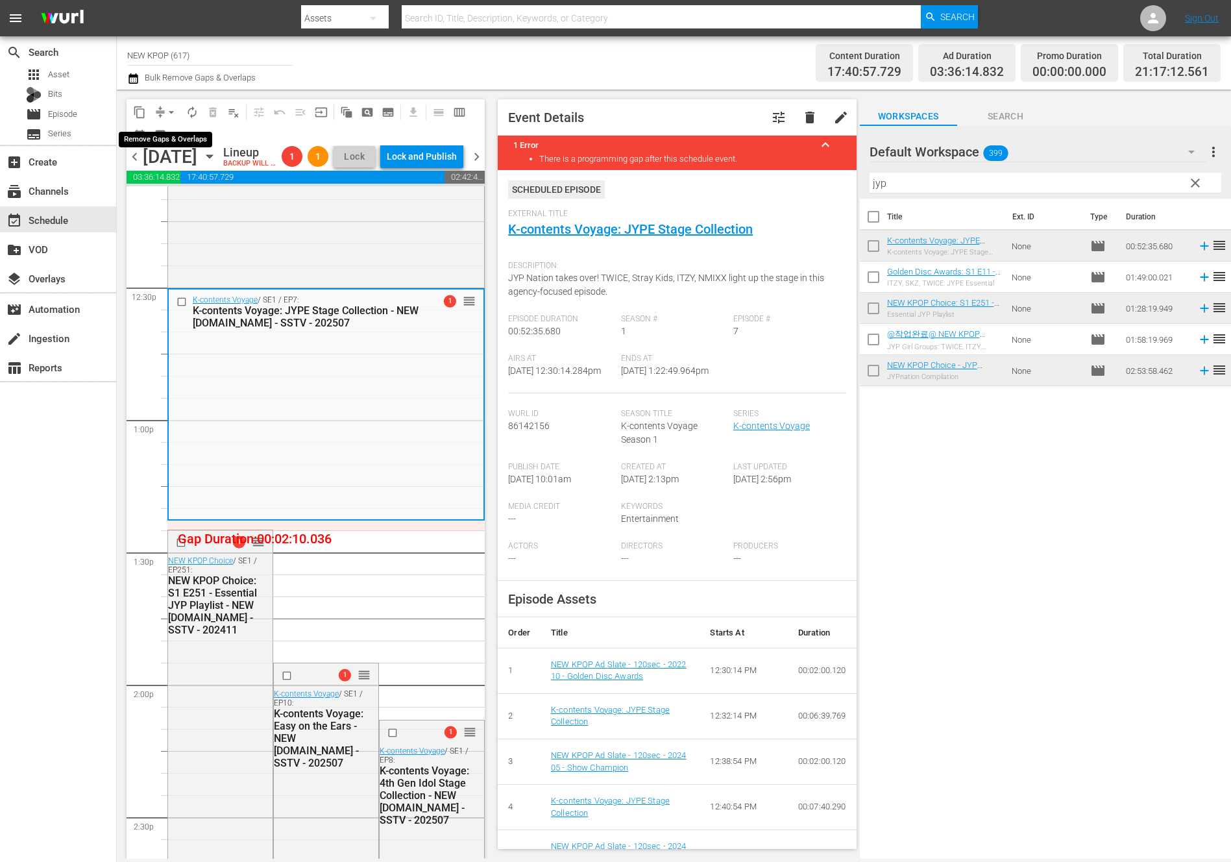
click at [170, 108] on span "arrow_drop_down" at bounding box center [171, 112] width 13 height 13
click at [212, 176] on li "Align to End of Previous Day" at bounding box center [172, 181] width 136 height 21
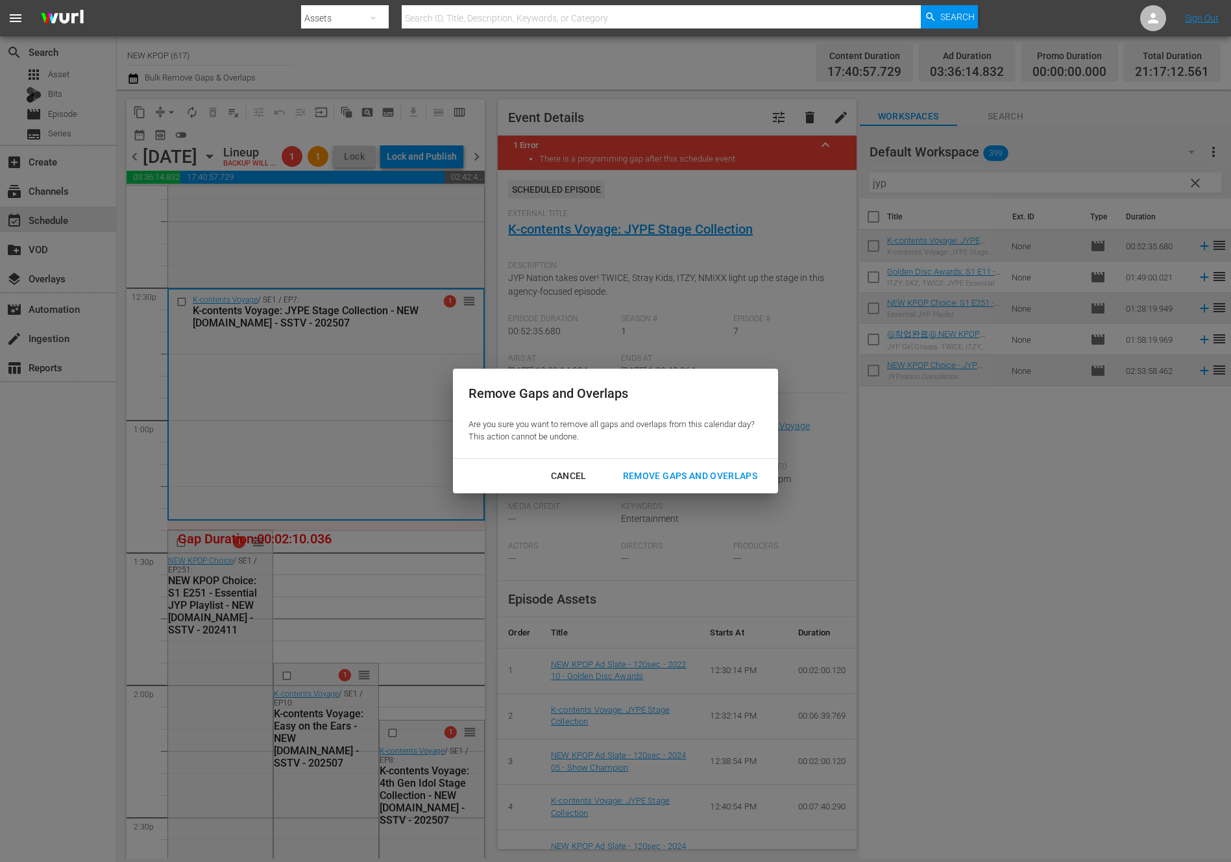
click at [649, 466] on button "Remove Gaps and Overlaps" at bounding box center [689, 476] width 165 height 24
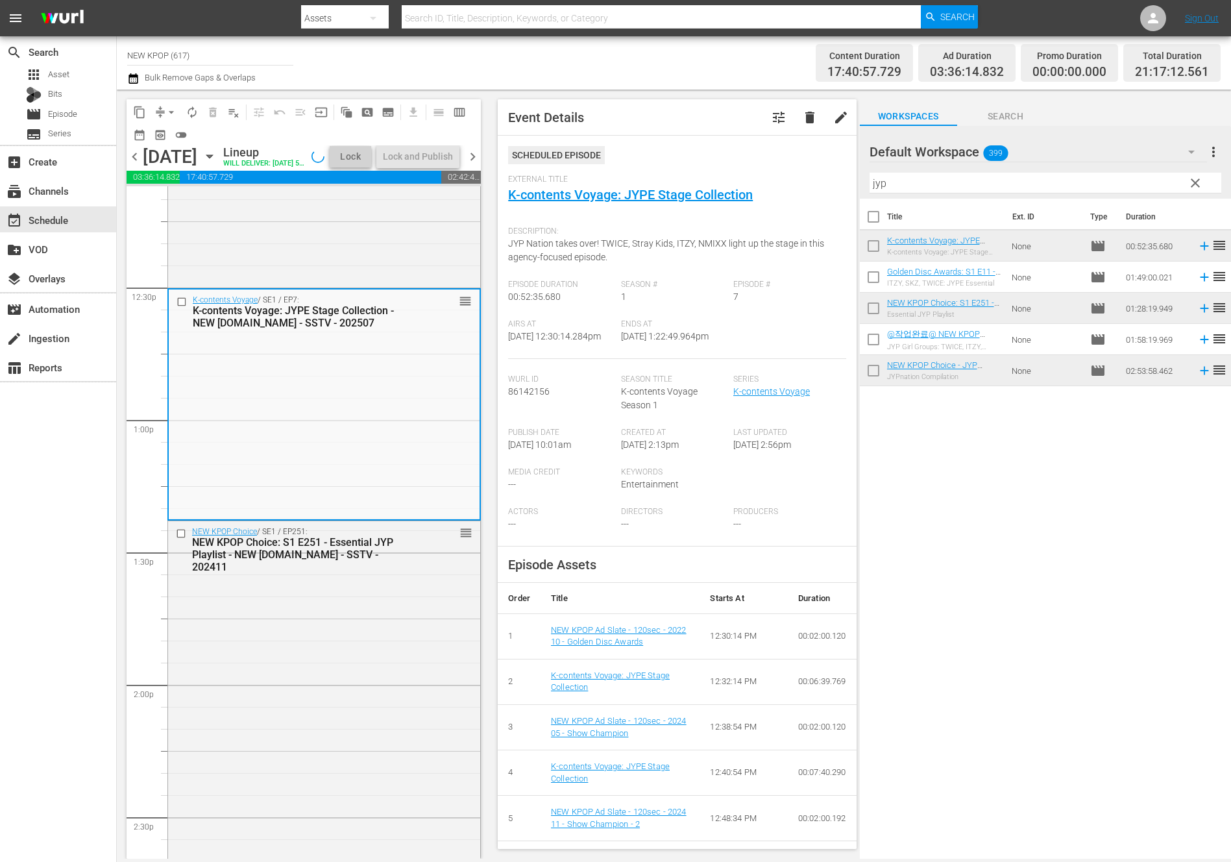
scroll to position [3186, 0]
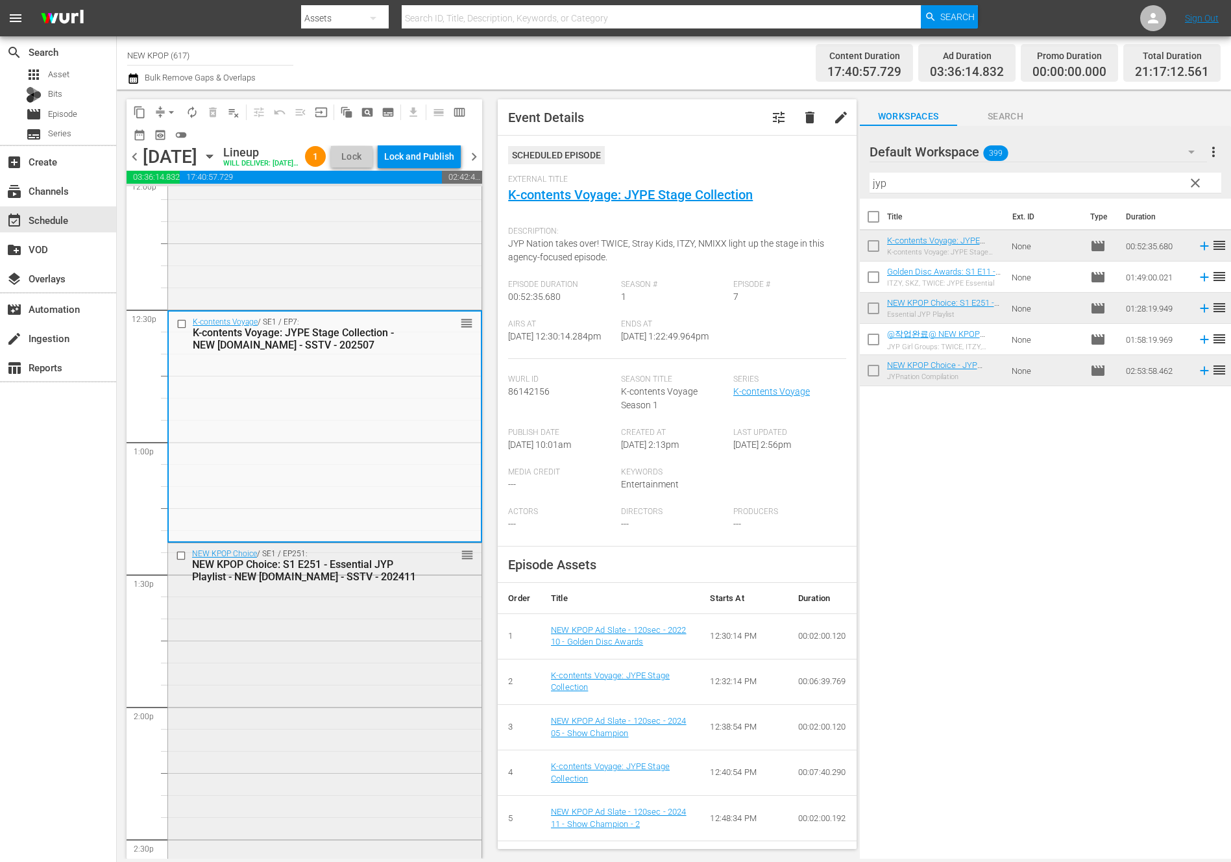
click at [188, 656] on div "NEW KPOP Choice / SE1 / EP251: NEW KPOP Choice: S1 E251 - Essential JYP Playlis…" at bounding box center [324, 736] width 313 height 386
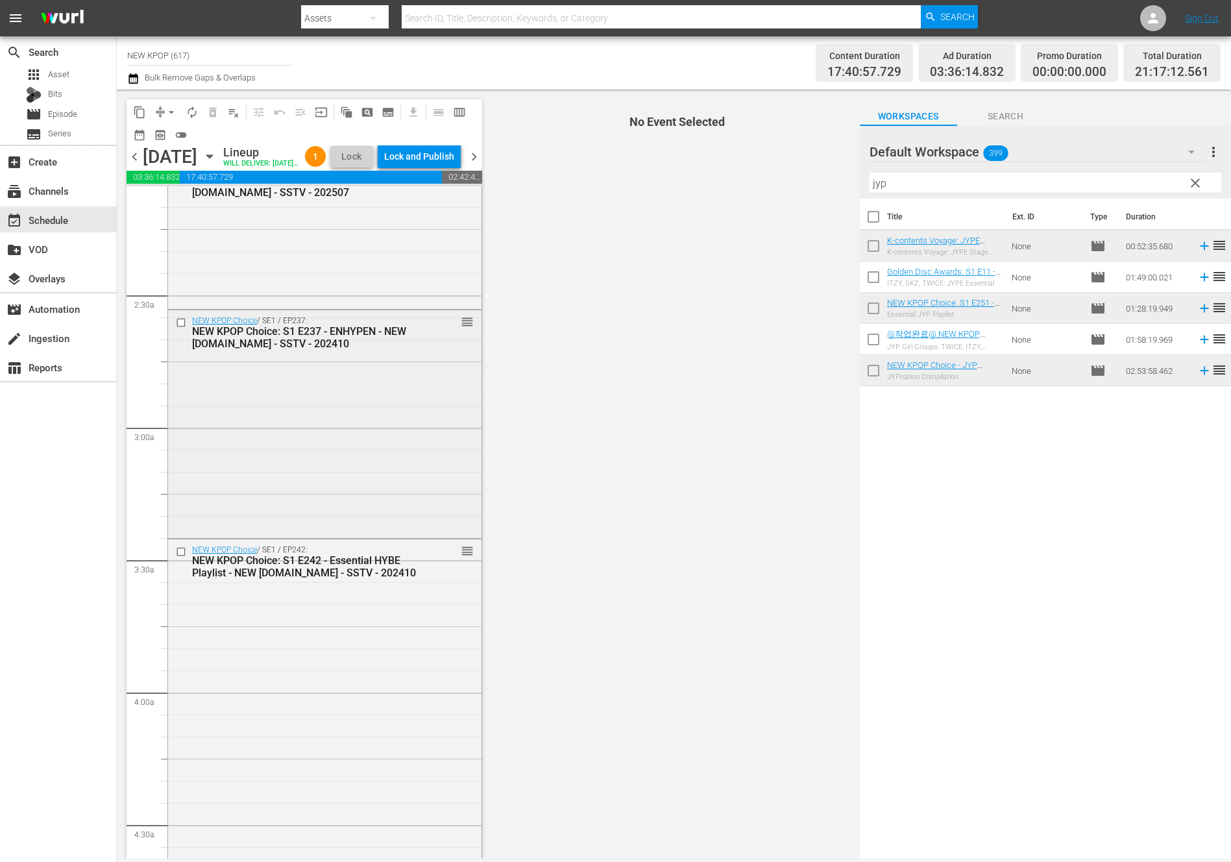
scroll to position [0, 0]
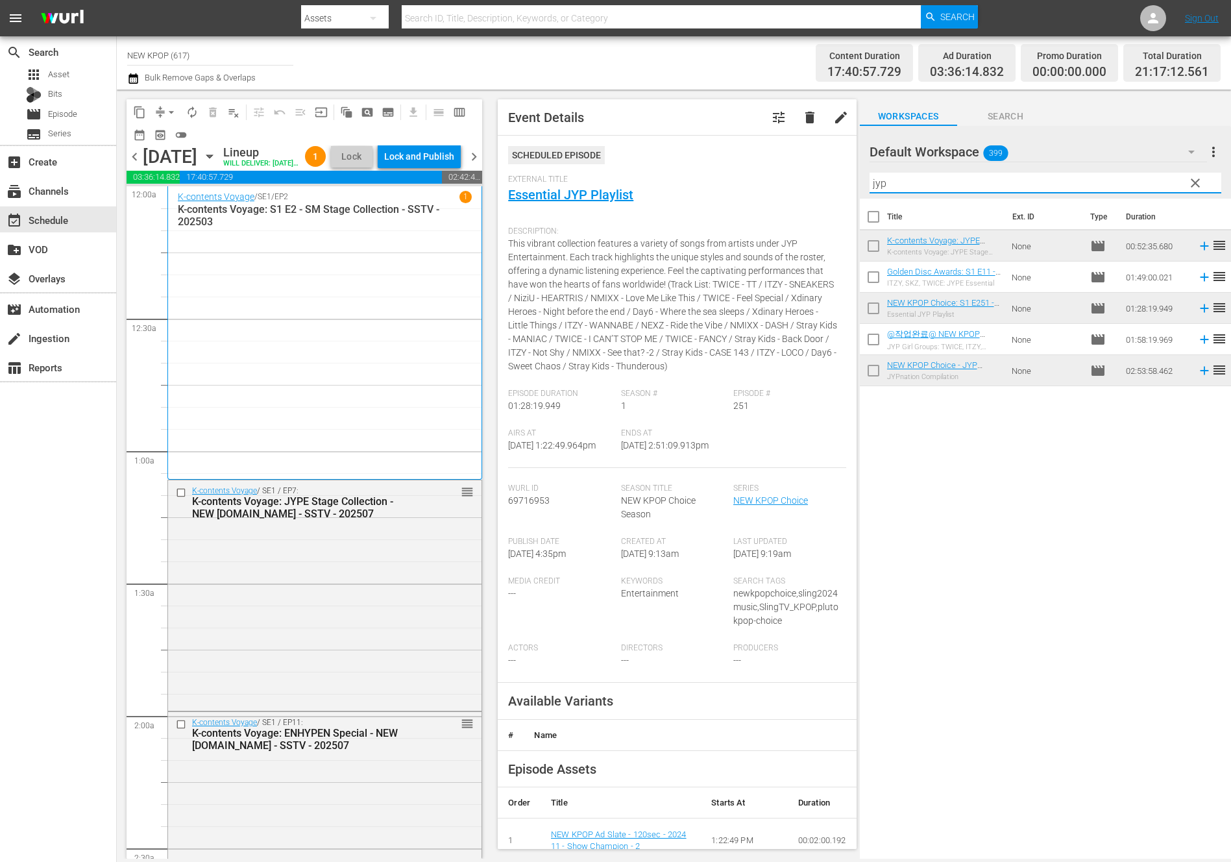
drag, startPoint x: 959, startPoint y: 178, endPoint x: 346, endPoint y: 180, distance: 613.1
click at [346, 180] on div "content_copy compress arrow_drop_down autorenew_outlined delete_forever_outline…" at bounding box center [674, 474] width 1114 height 769
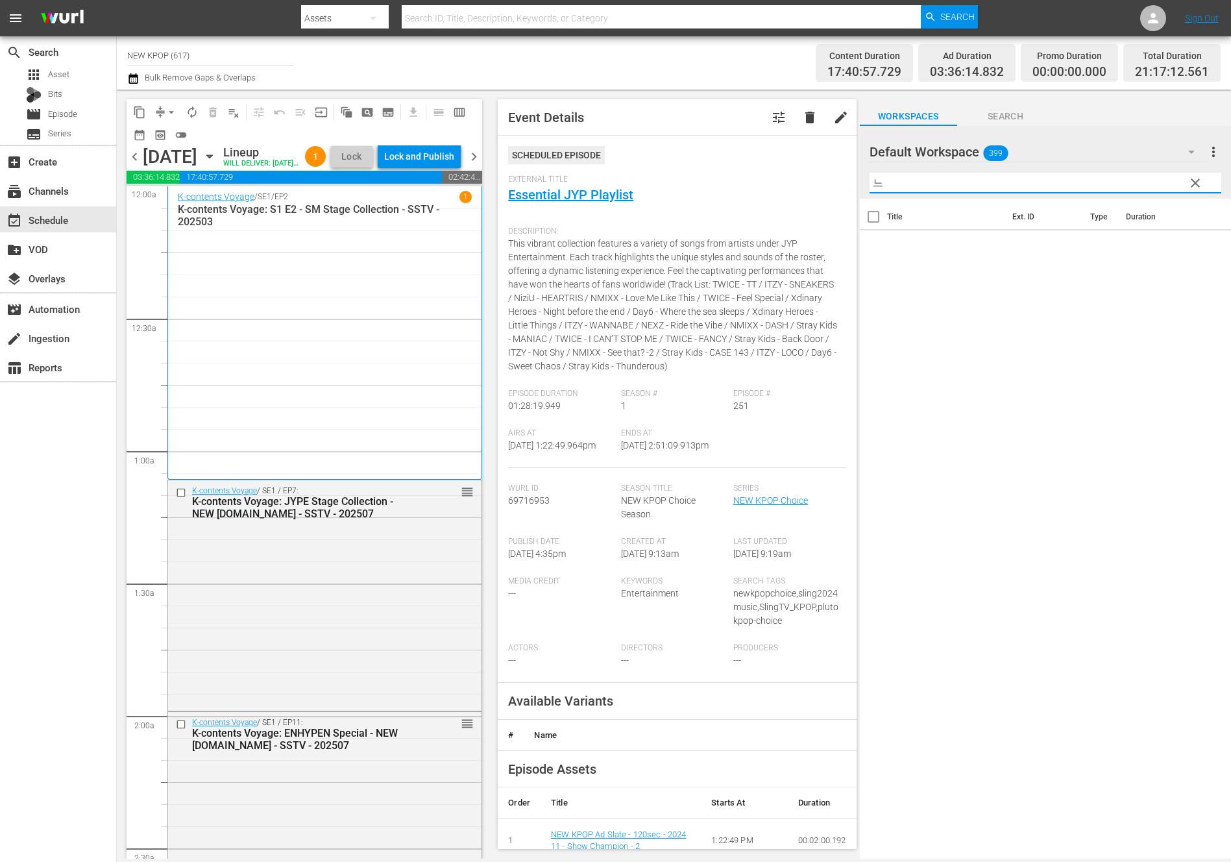
type input "ㄴ"
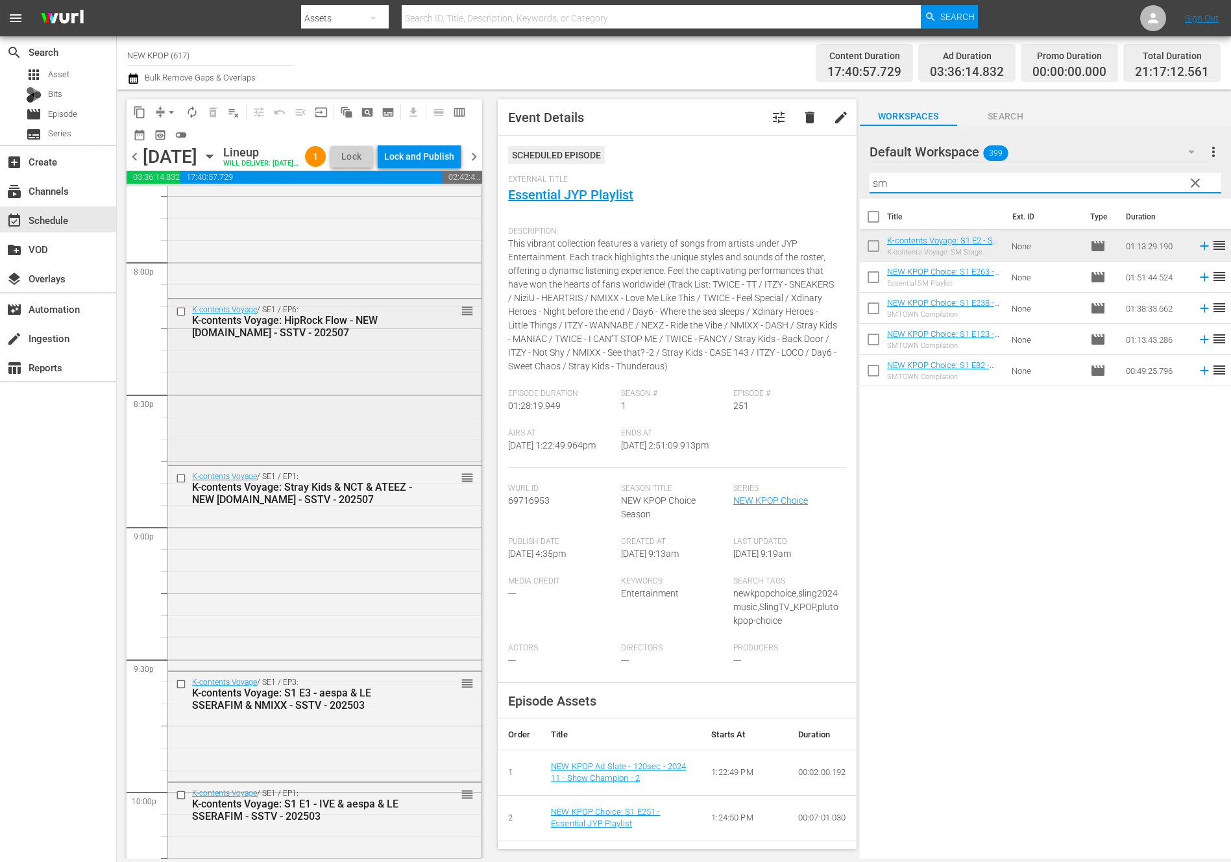
scroll to position [5701, 0]
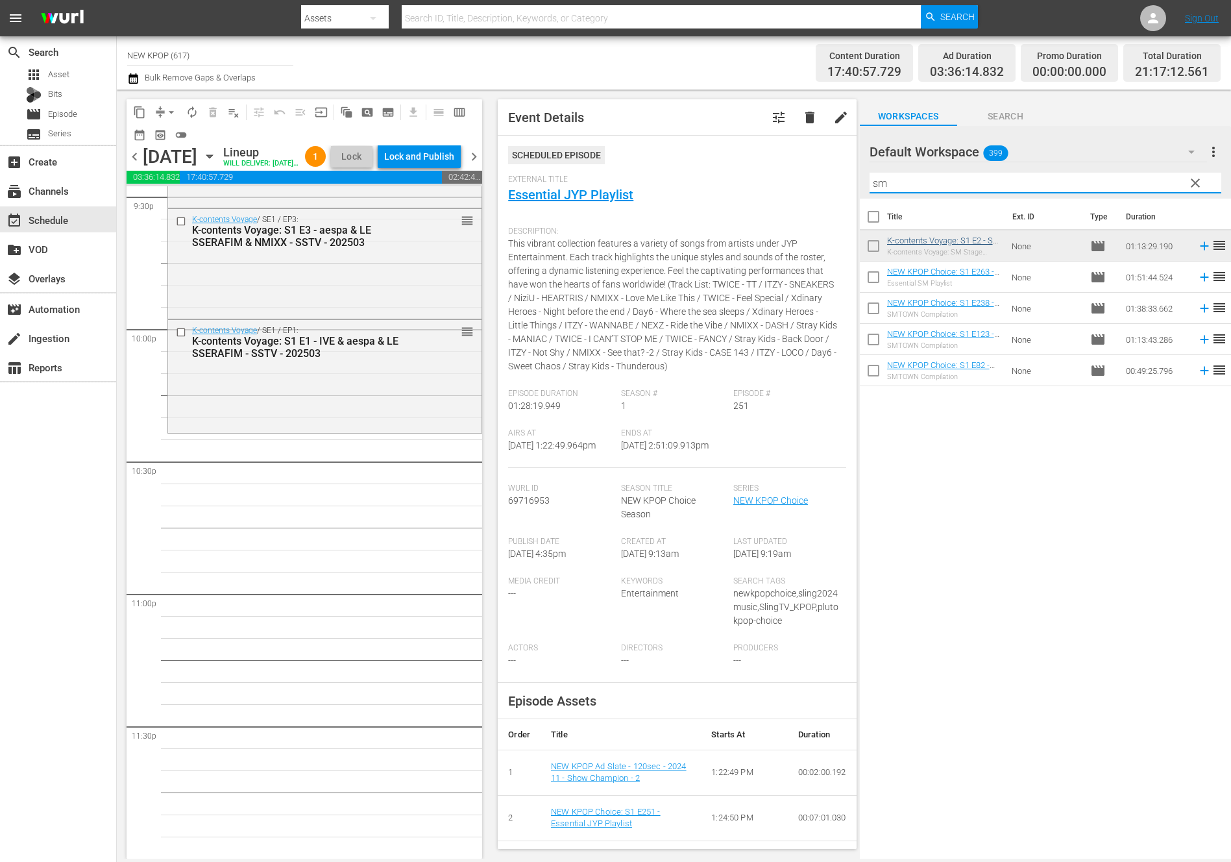
type input "sm"
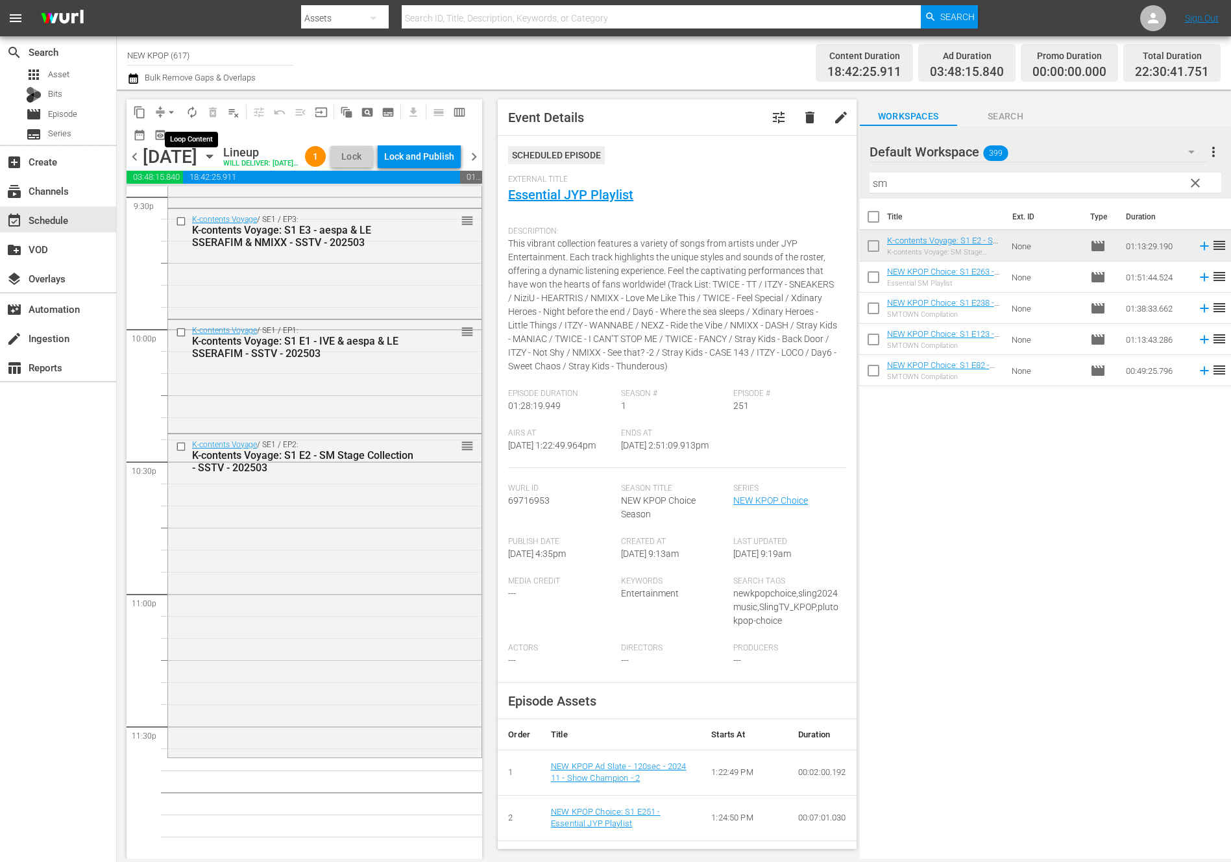
click at [184, 112] on button "autorenew_outlined" at bounding box center [192, 112] width 21 height 21
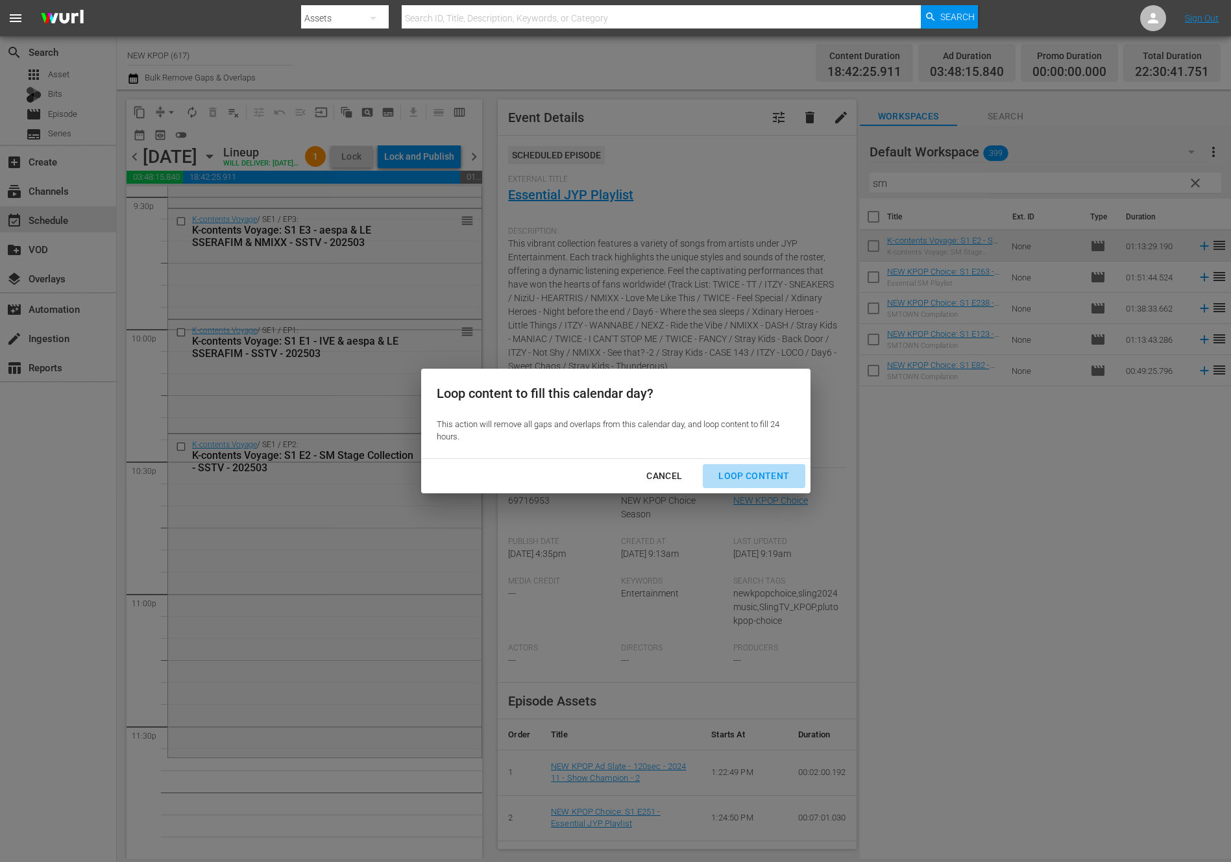
click at [762, 475] on div "Loop Content" at bounding box center [753, 476] width 91 height 16
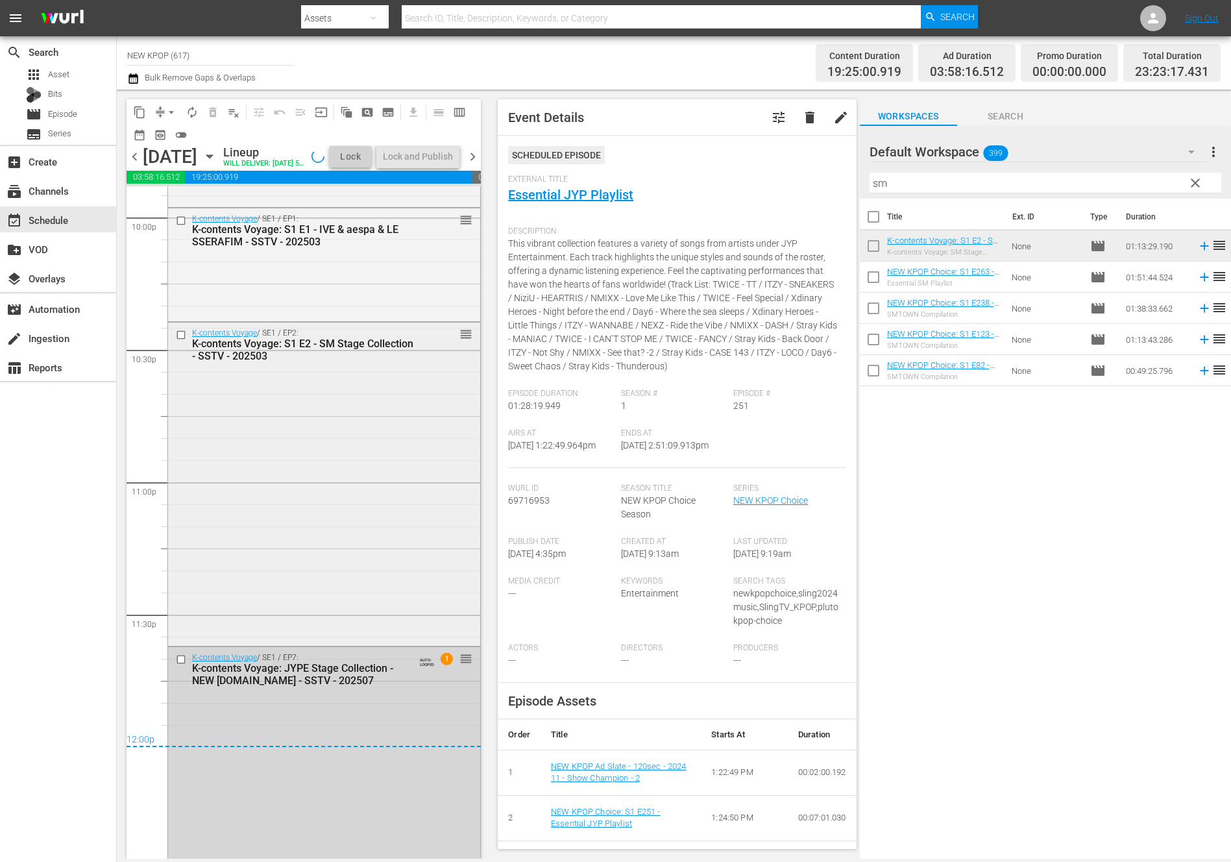
scroll to position [5833, 0]
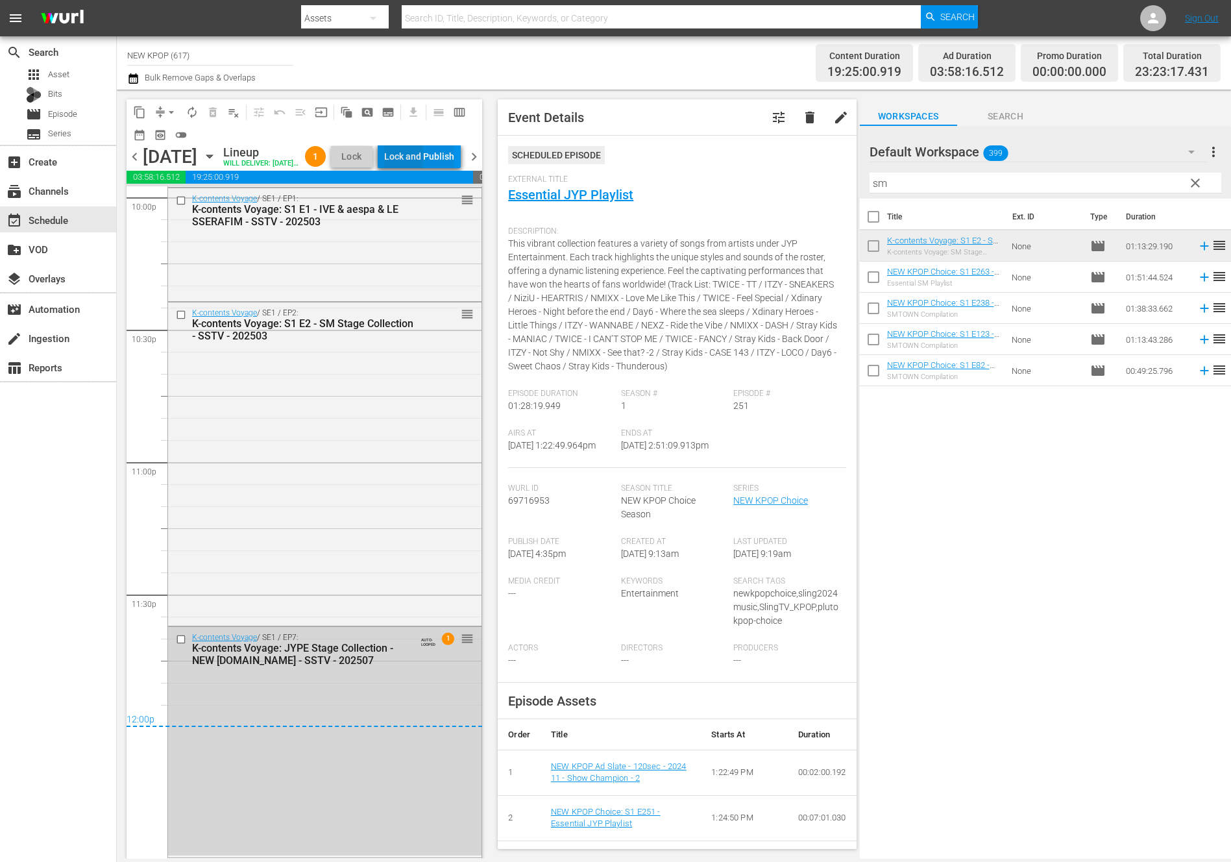
click at [417, 158] on div "Lock and Publish" at bounding box center [419, 156] width 70 height 23
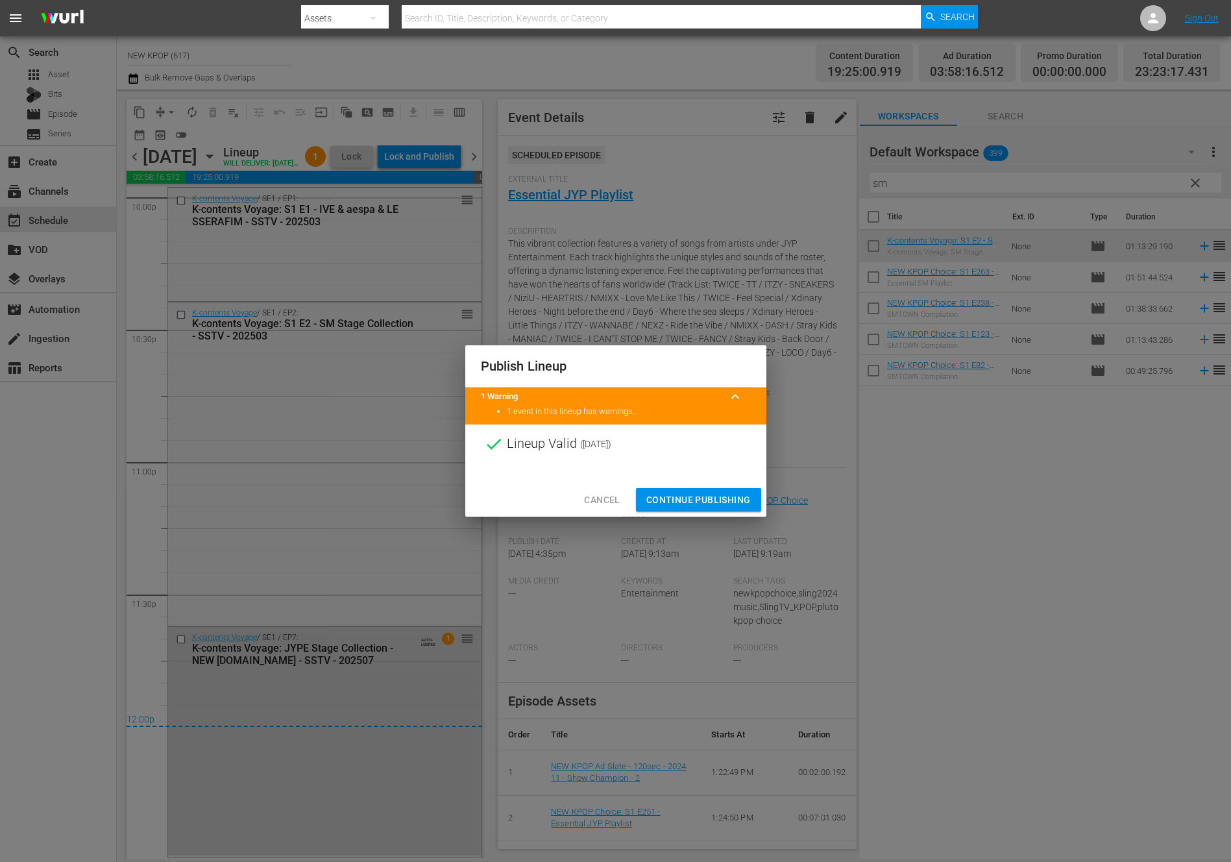
click at [679, 492] on span "Continue Publishing" at bounding box center [698, 500] width 104 height 16
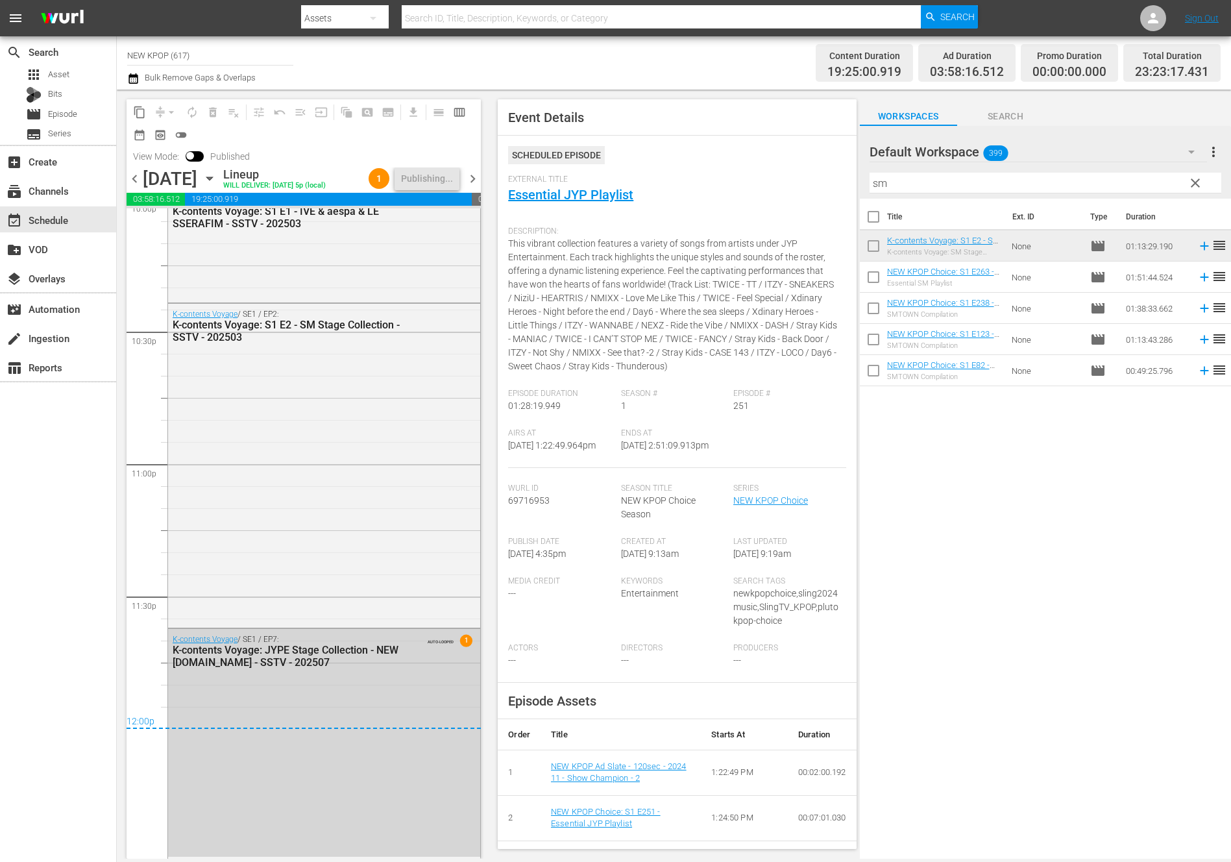
click at [465, 177] on span "chevron_right" at bounding box center [473, 179] width 16 height 16
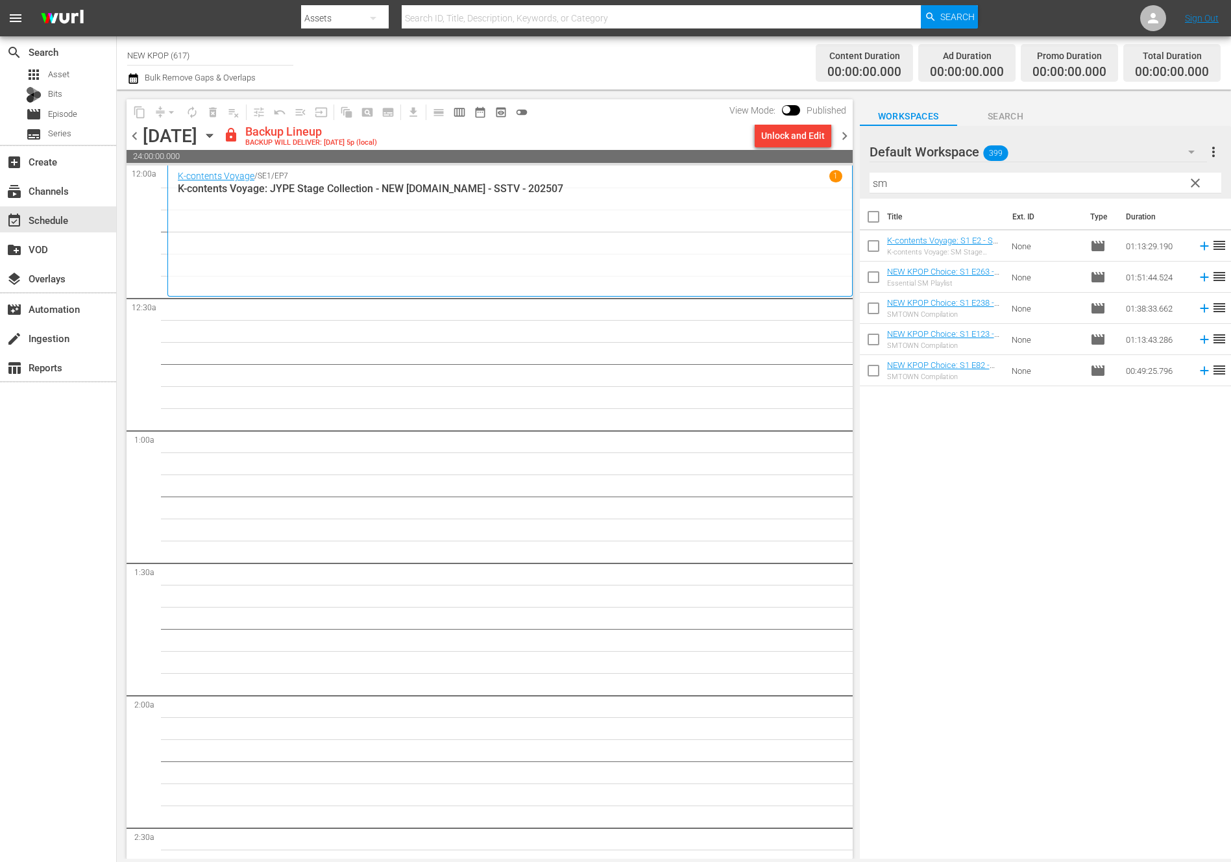
click at [820, 141] on div "Unlock and Edit" at bounding box center [793, 135] width 64 height 23
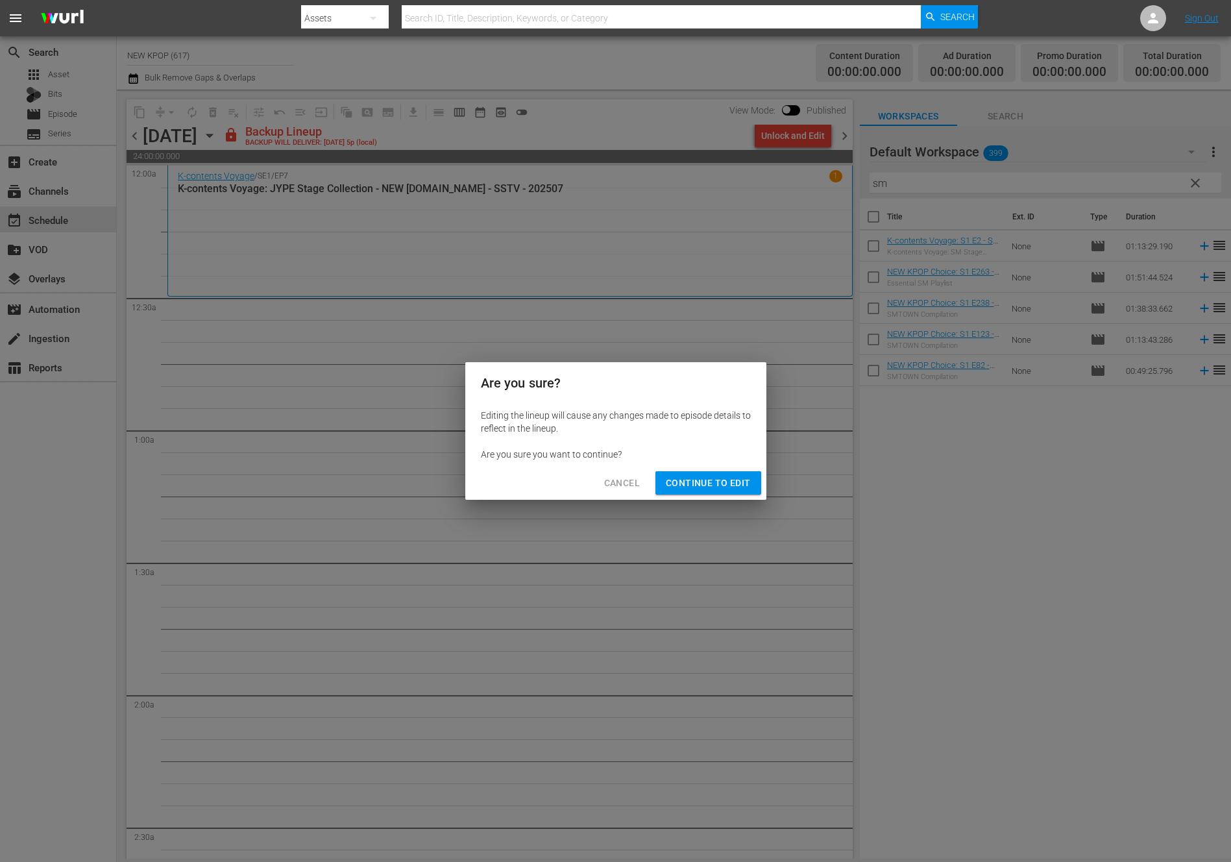
click at [700, 476] on span "Continue to Edit" at bounding box center [708, 483] width 84 height 16
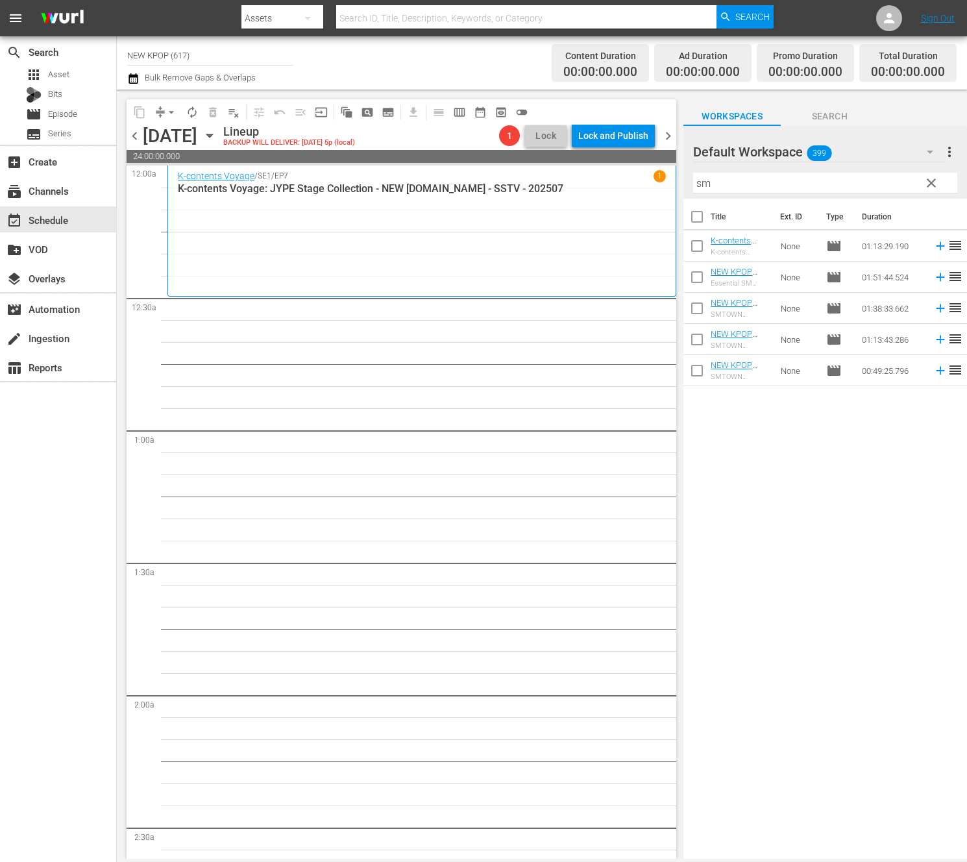
click at [934, 178] on span "clear" at bounding box center [931, 183] width 16 height 16
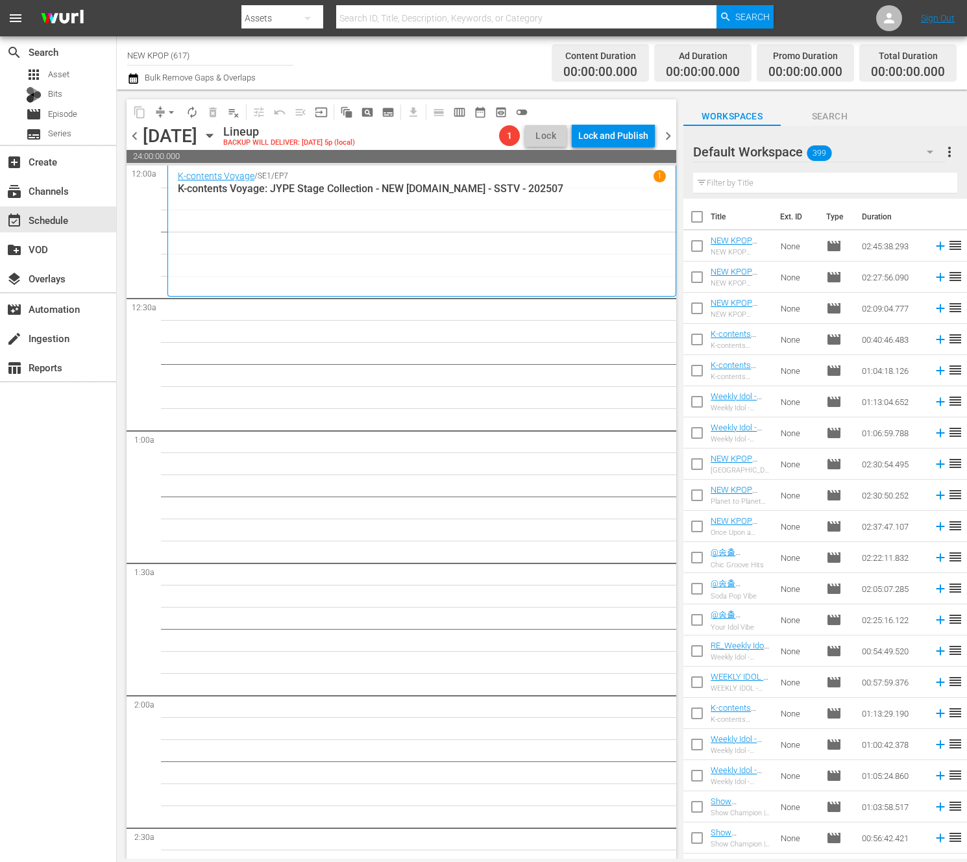
click at [878, 185] on input "text" at bounding box center [825, 183] width 264 height 21
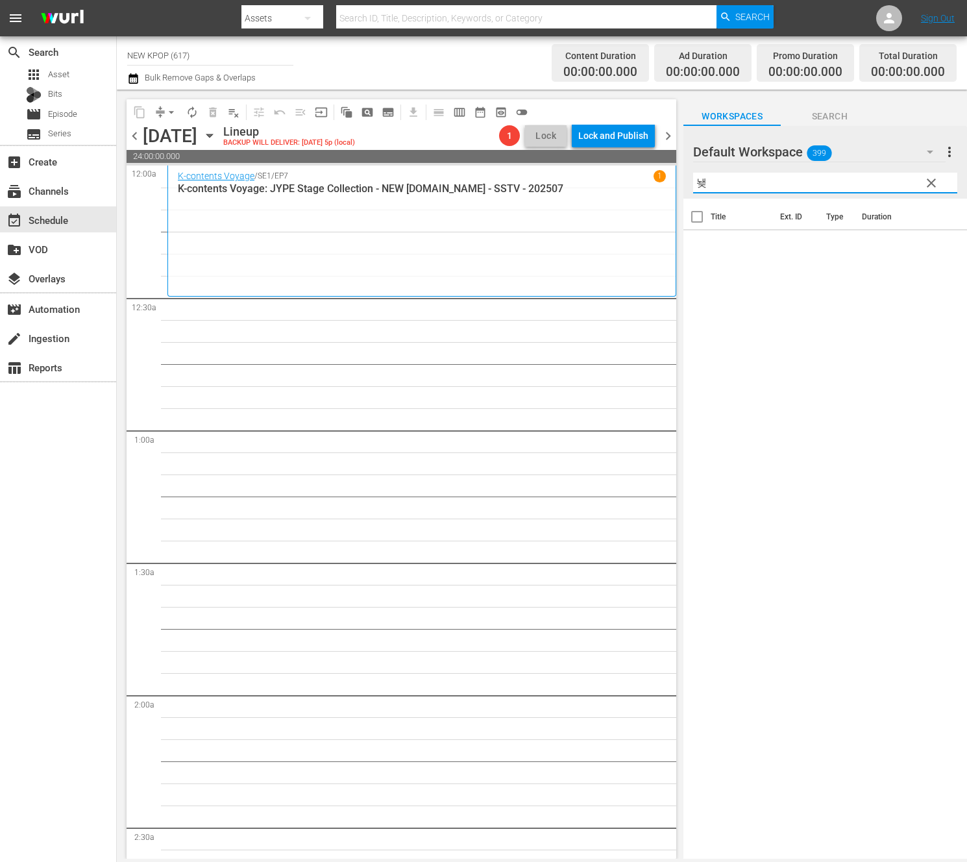
type input "뇆"
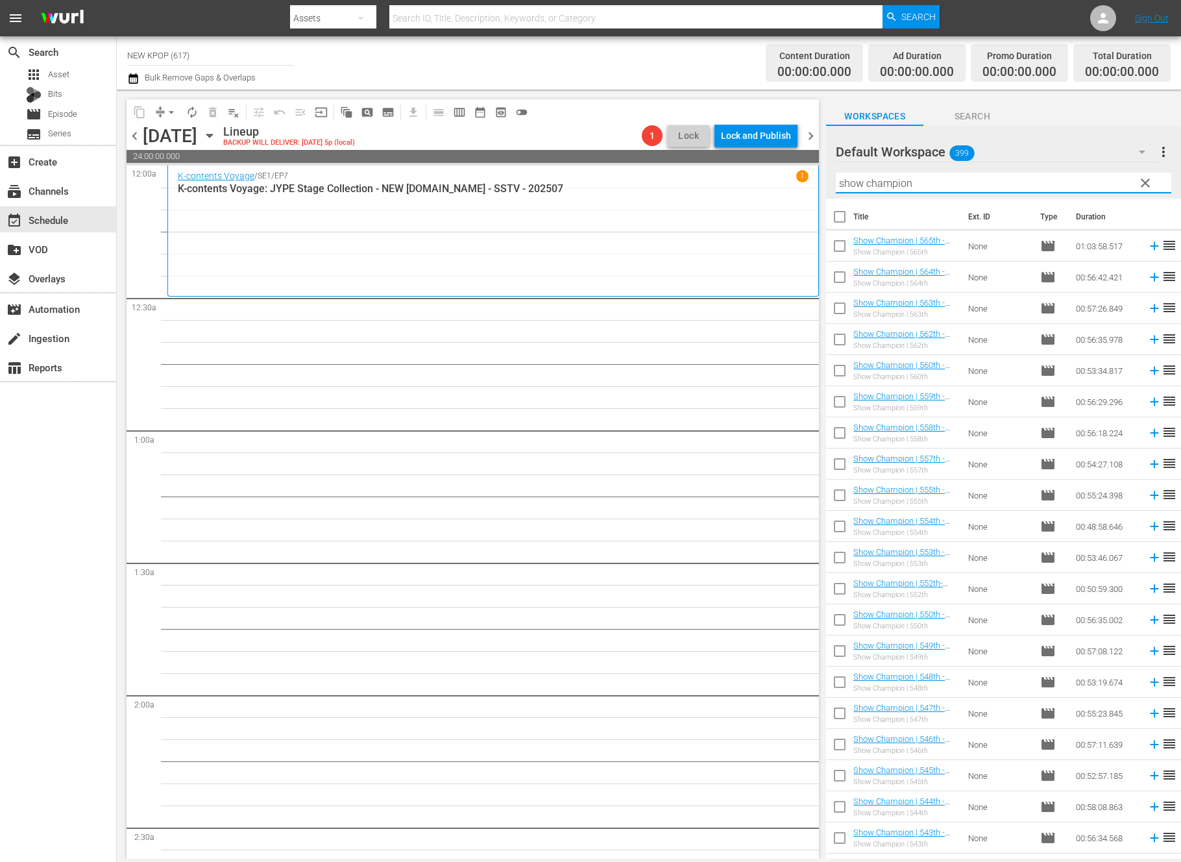
type input "show champion"
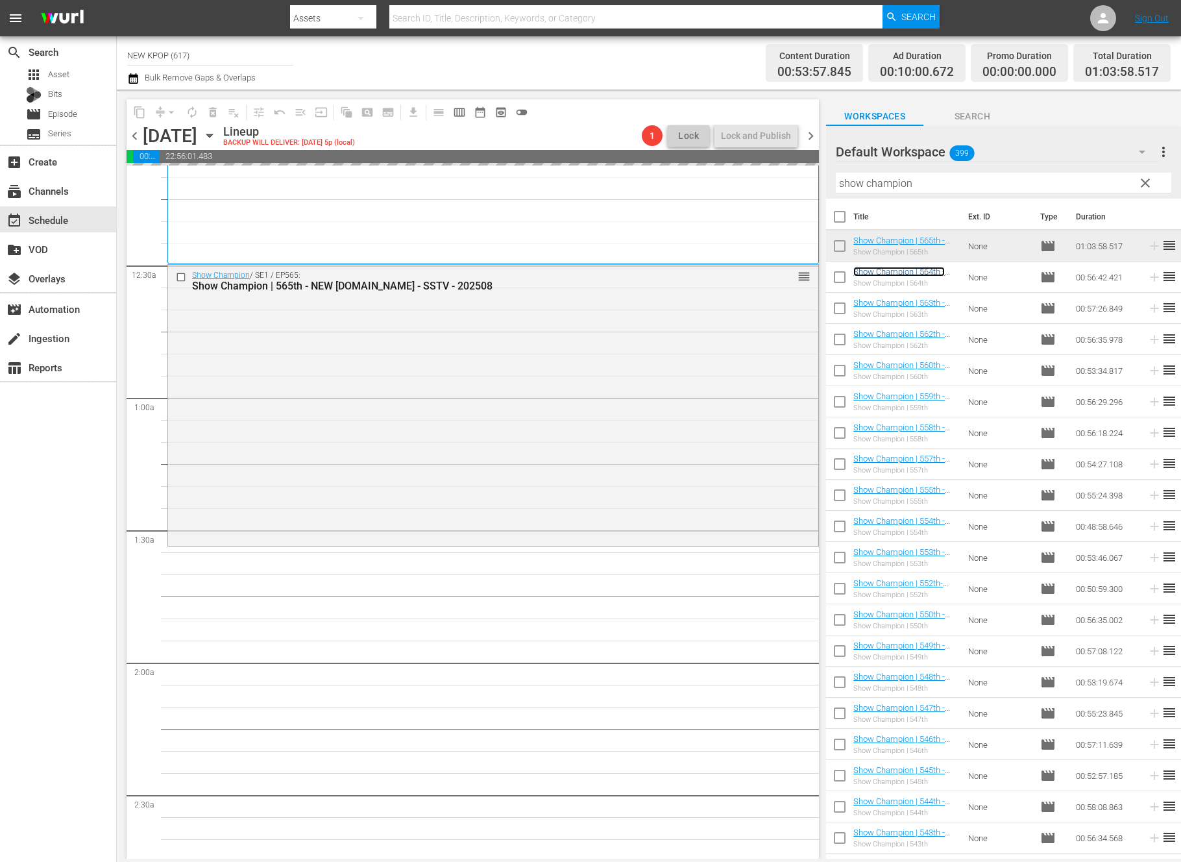
scroll to position [62, 0]
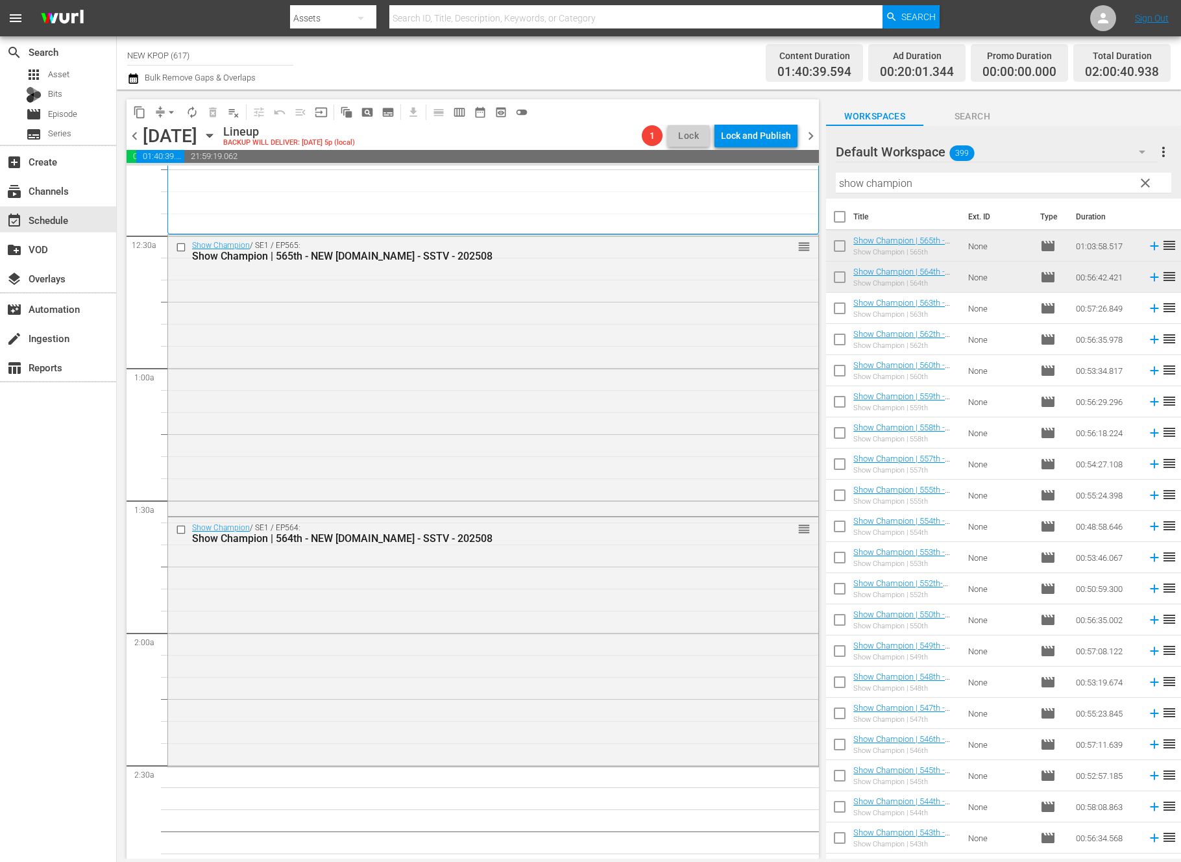
click at [539, 595] on div "Show Champion / SE1 / EP564: Show Champion | 564th - NEW [DOMAIN_NAME] - SSTV -…" at bounding box center [493, 640] width 650 height 247
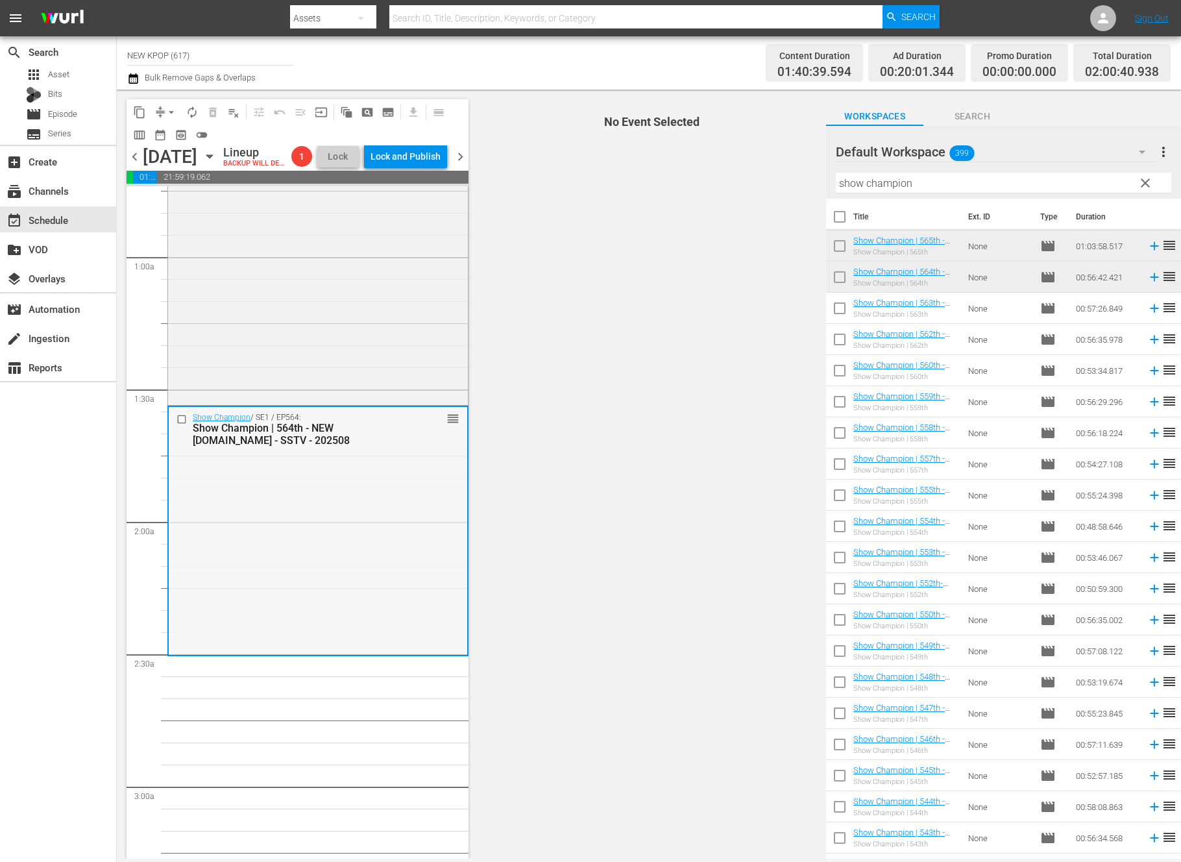
scroll to position [306, 0]
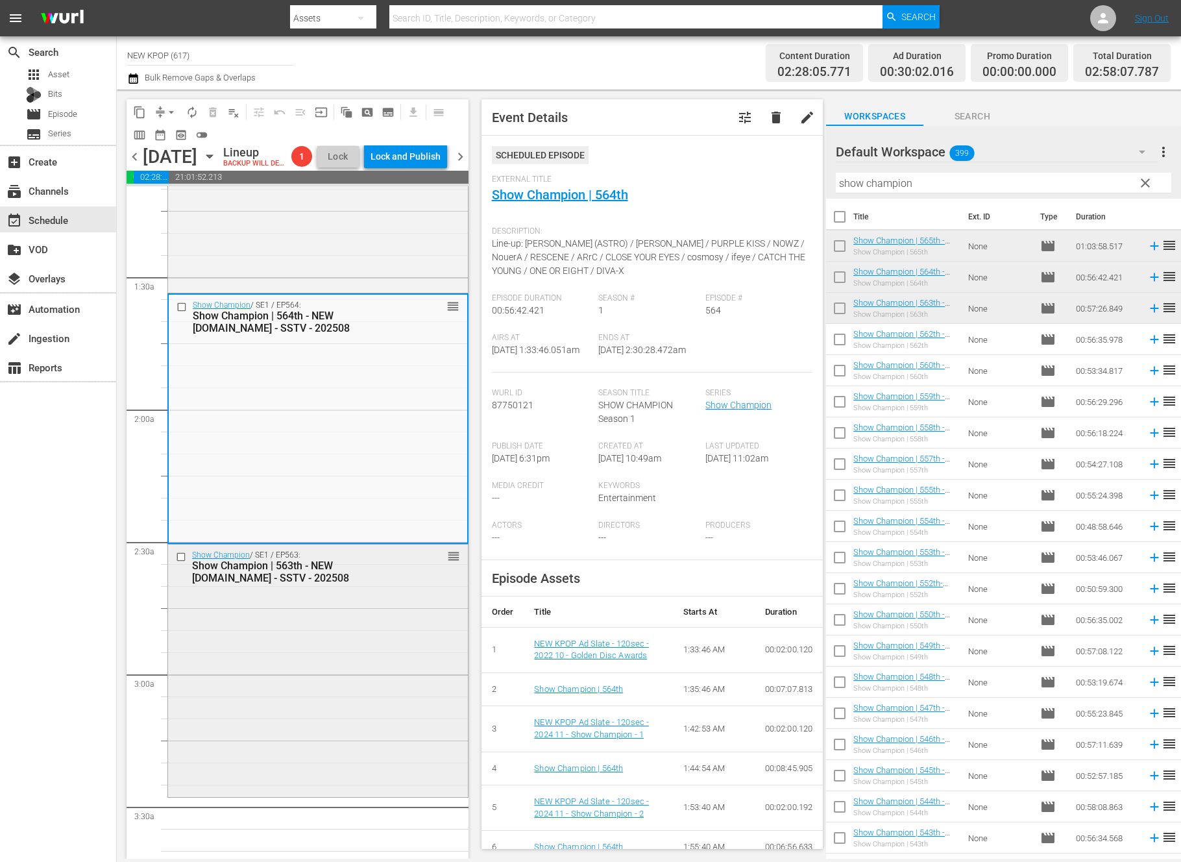
click at [346, 584] on div "Show Champion | 563th - NEW [DOMAIN_NAME] - SSTV - 202508" at bounding box center [297, 571] width 211 height 25
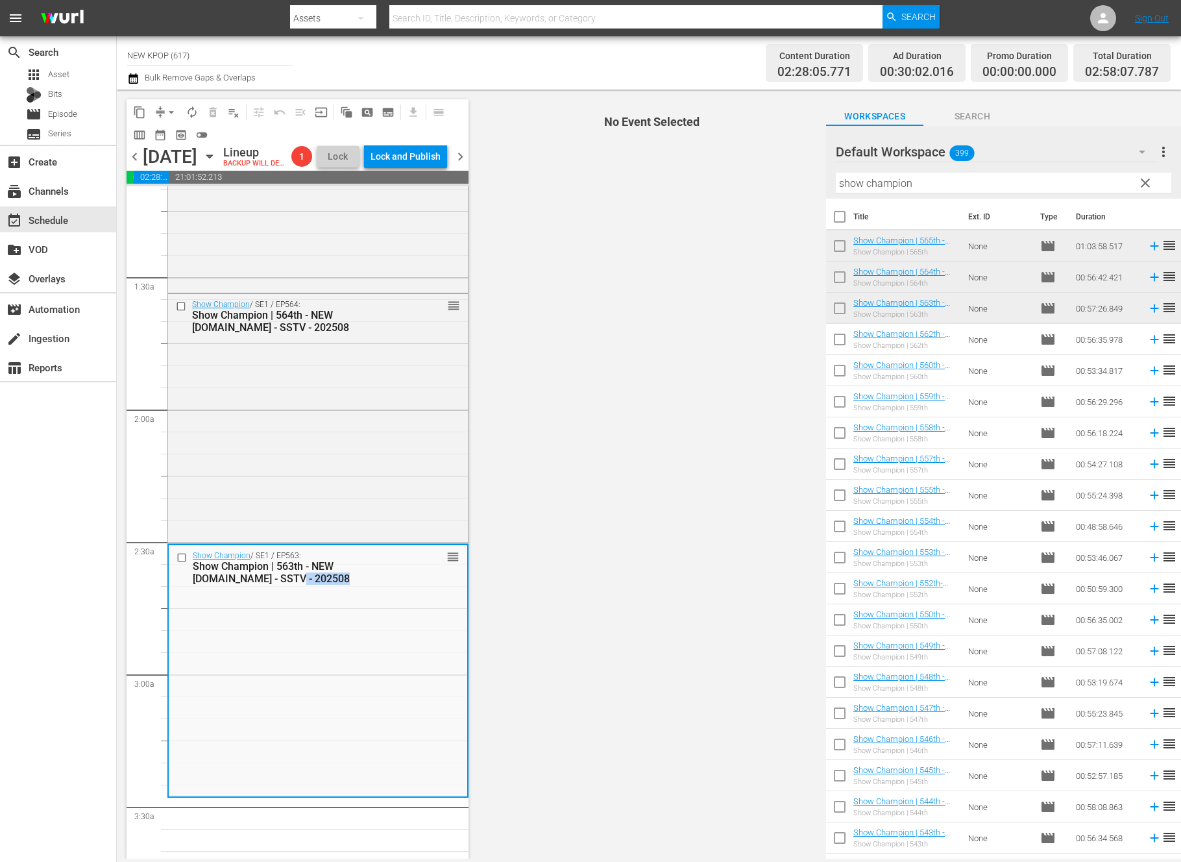
click at [346, 585] on div "Show Champion | 563th - NEW [DOMAIN_NAME] - SSTV - 202508" at bounding box center [298, 572] width 210 height 25
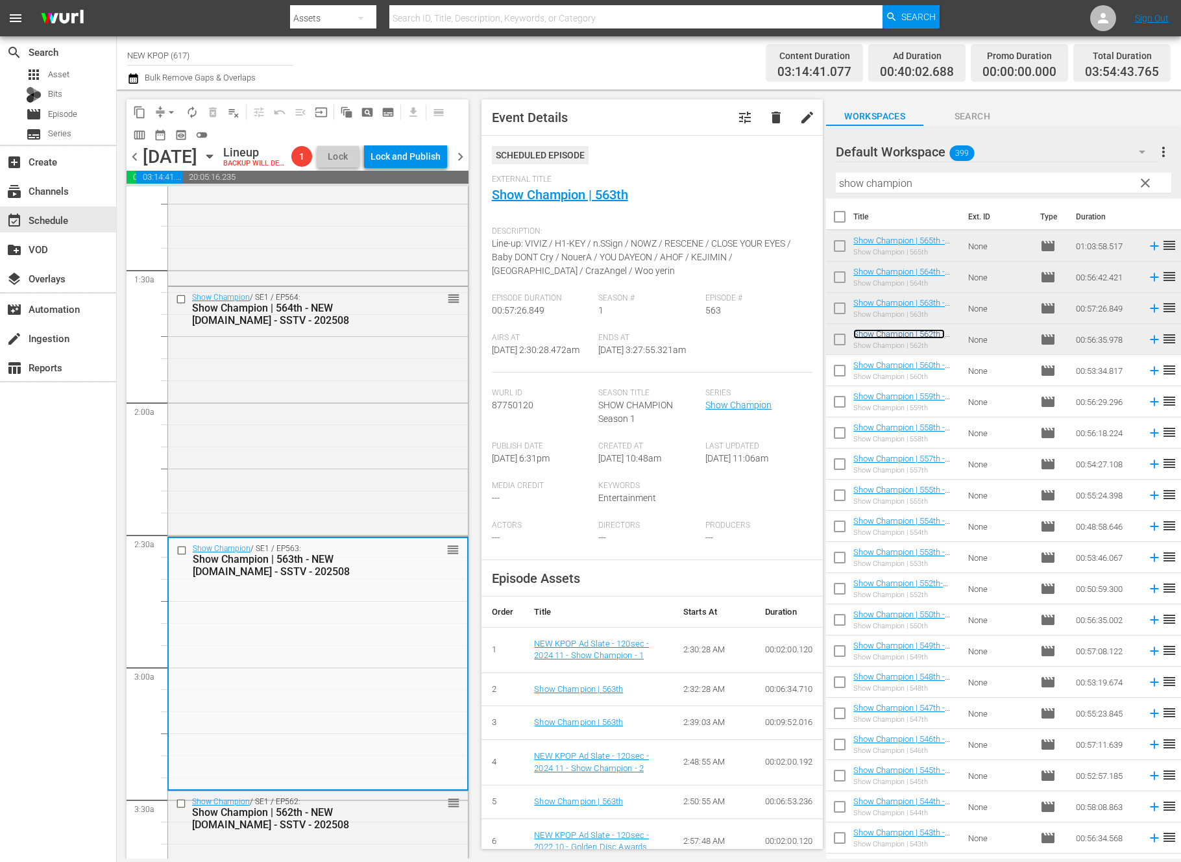
scroll to position [617, 0]
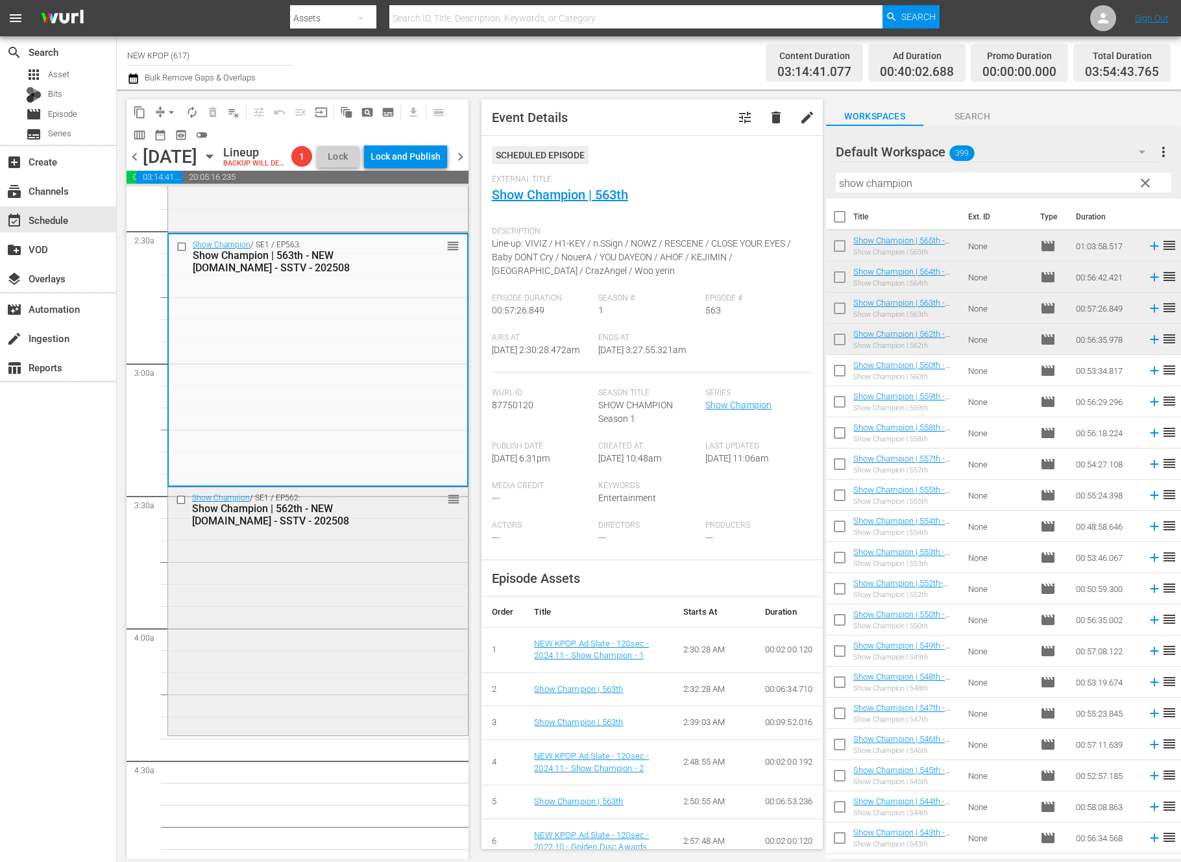
click at [228, 681] on div "Show Champion / SE1 / EP562: Show Champion | 562th - NEW [DOMAIN_NAME] - SSTV -…" at bounding box center [318, 610] width 300 height 246
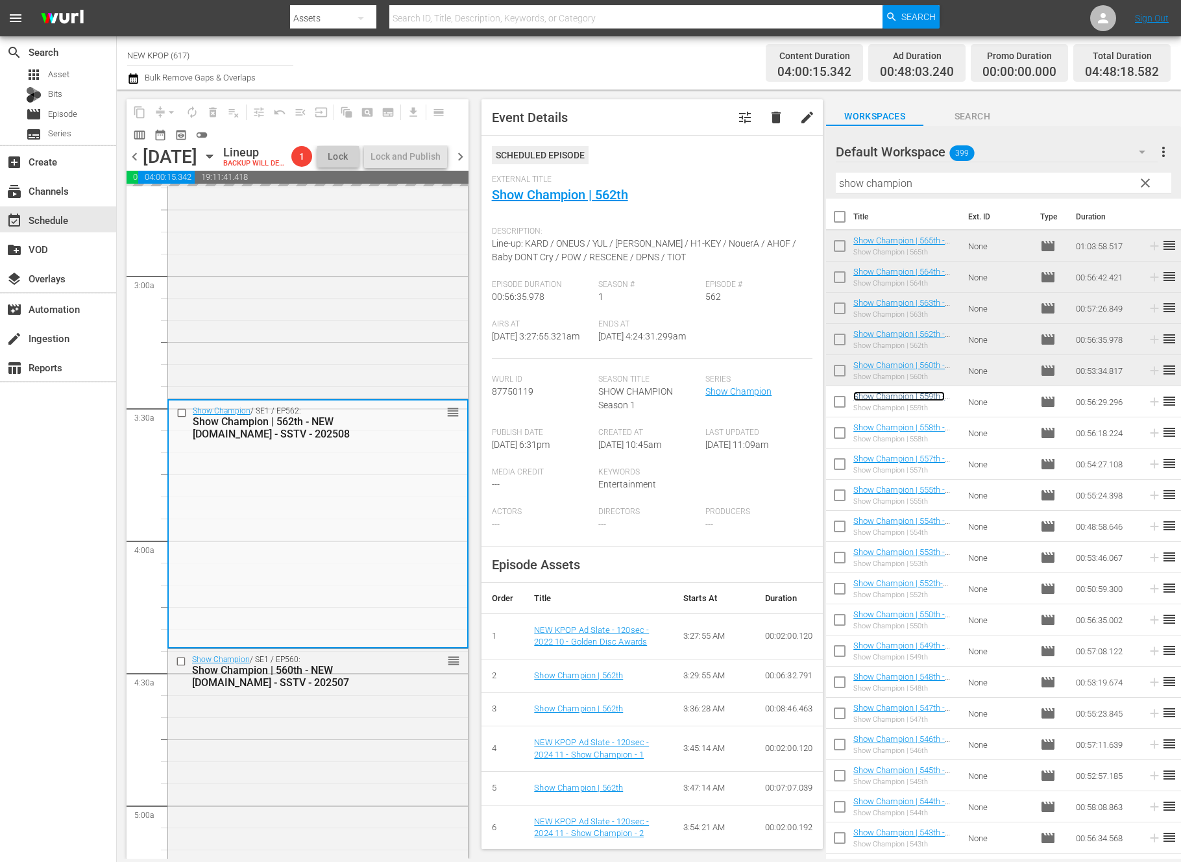
scroll to position [901, 0]
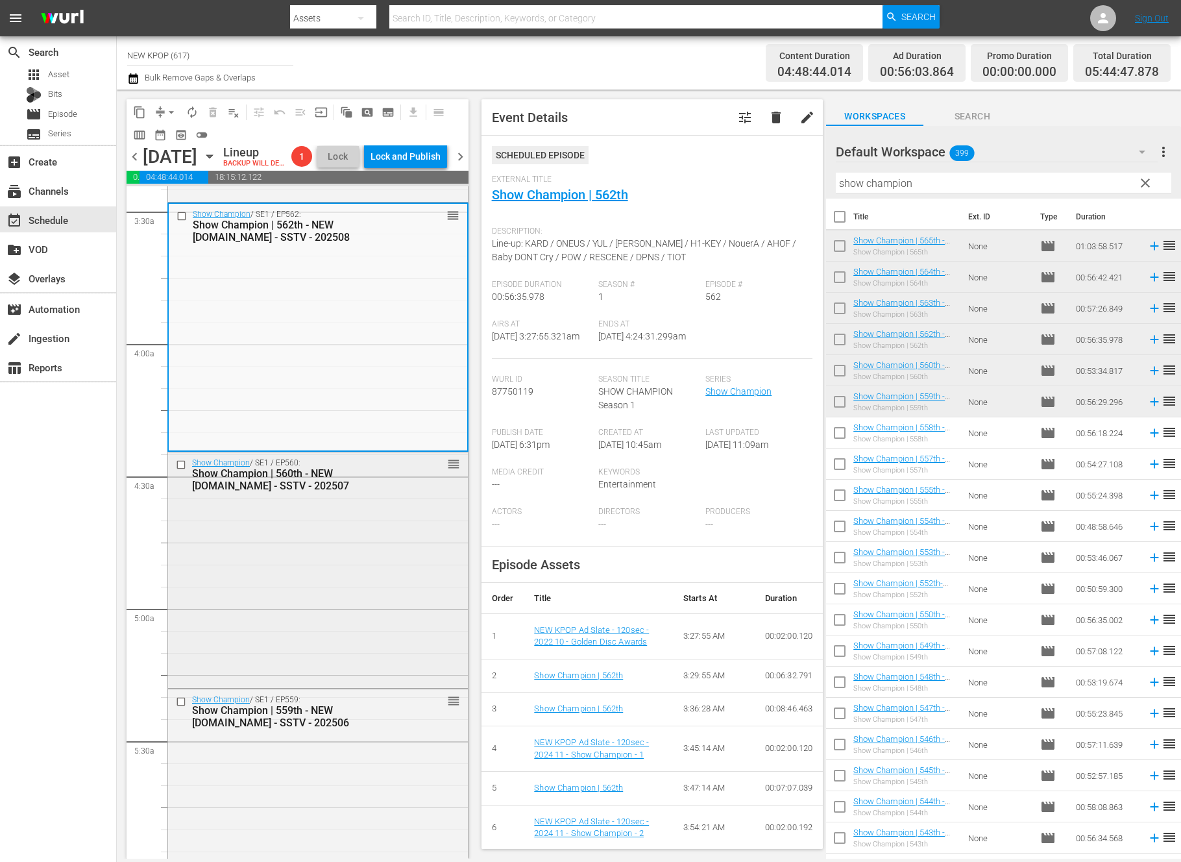
click at [236, 616] on div "Show Champion / SE1 / EP560: Show Champion | 560th - NEW [DOMAIN_NAME] - SSTV -…" at bounding box center [318, 568] width 300 height 232
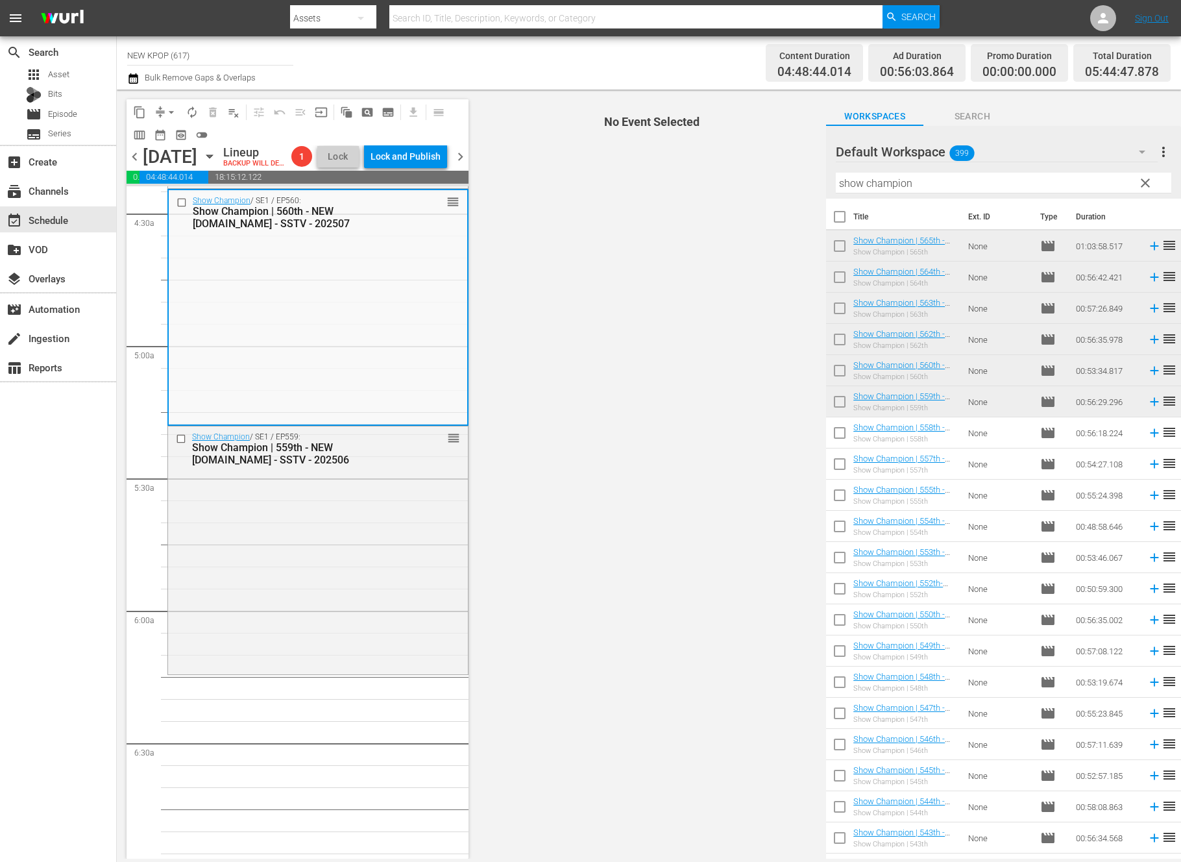
scroll to position [1158, 0]
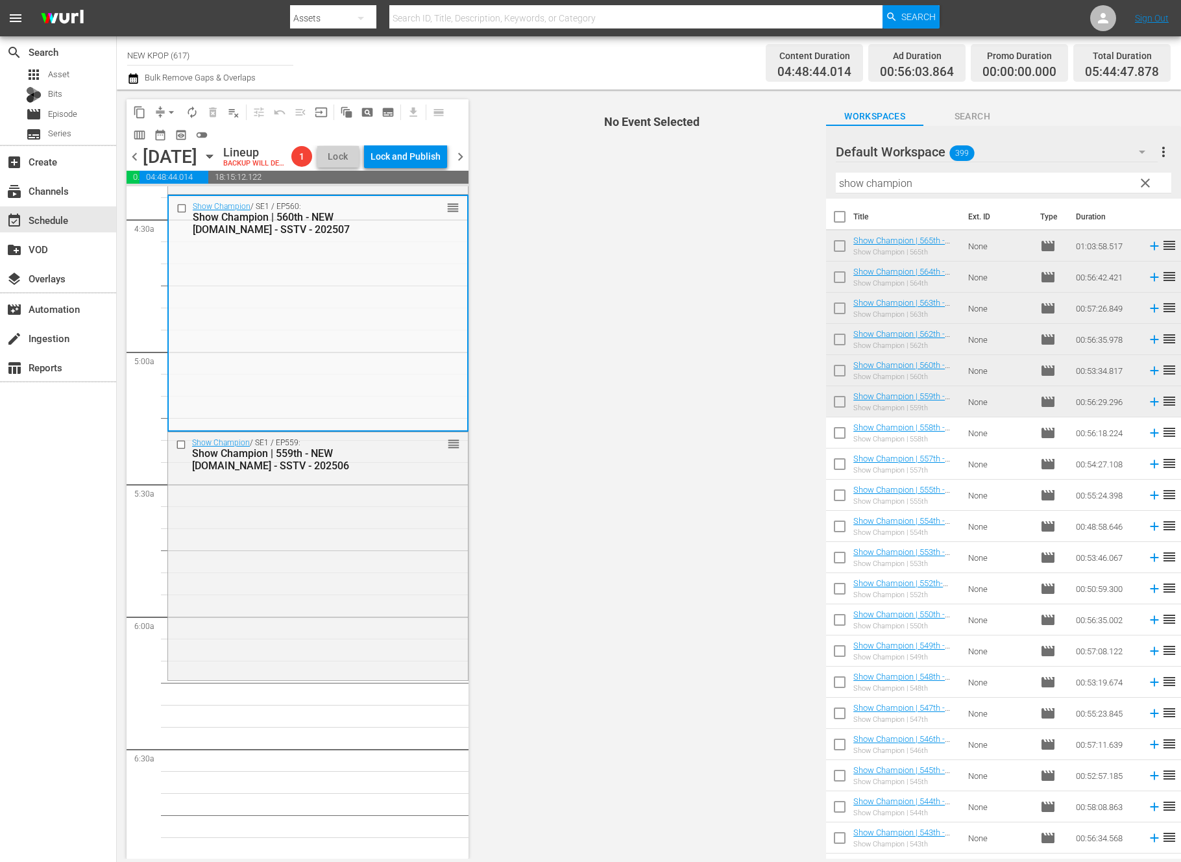
click at [236, 616] on div "Show Champion / SE1 / EP559: Show Champion | 559th - NEW [DOMAIN_NAME] - SSTV -…" at bounding box center [318, 554] width 300 height 245
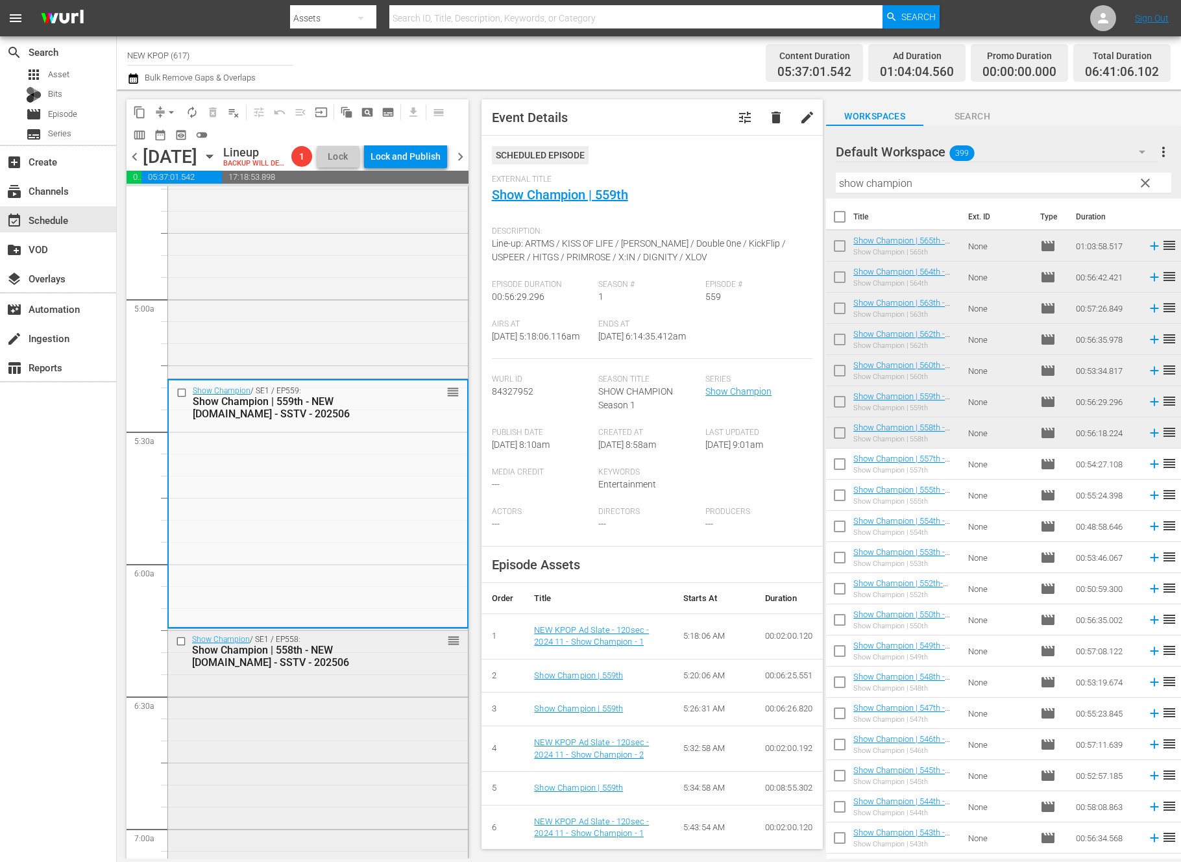
click at [289, 701] on div "Show Champion / SE1 / EP558: Show Champion | 558th - NEW [DOMAIN_NAME] - SSTV -…" at bounding box center [318, 751] width 300 height 245
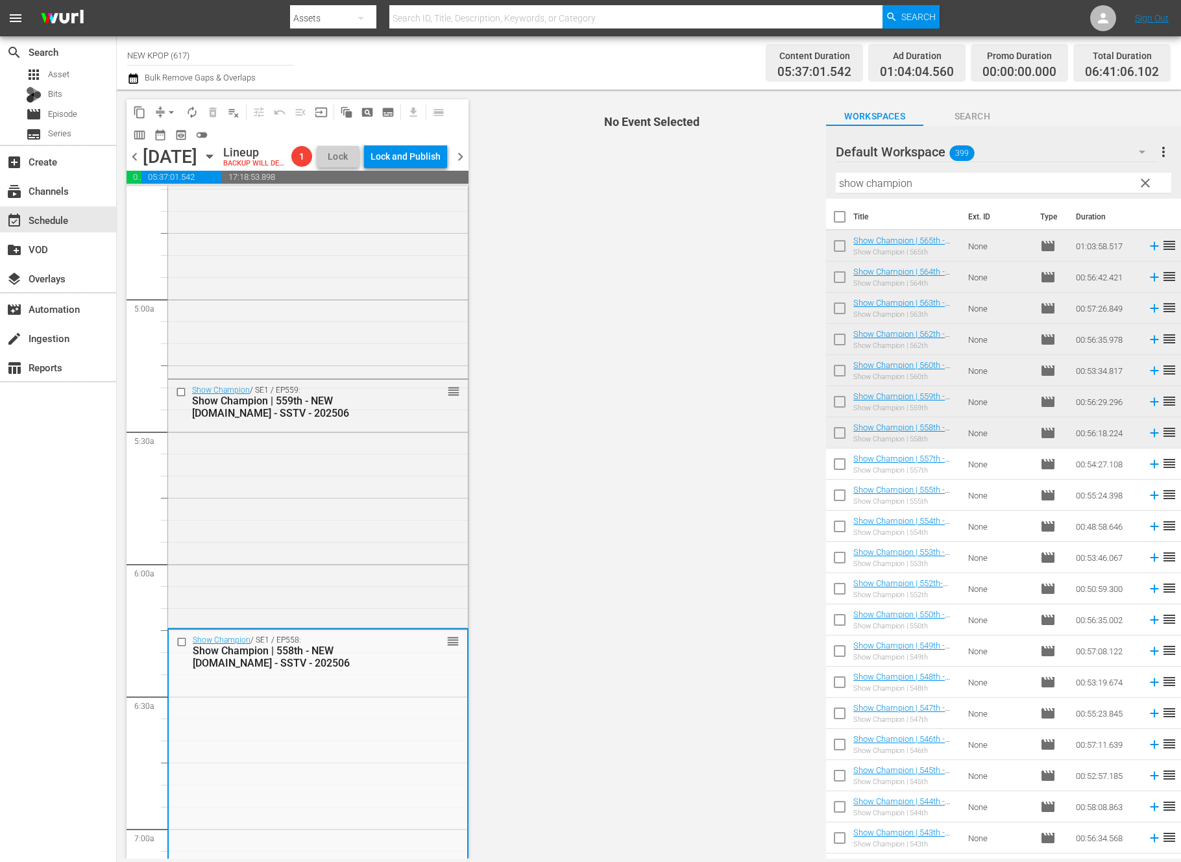
scroll to position [1778, 0]
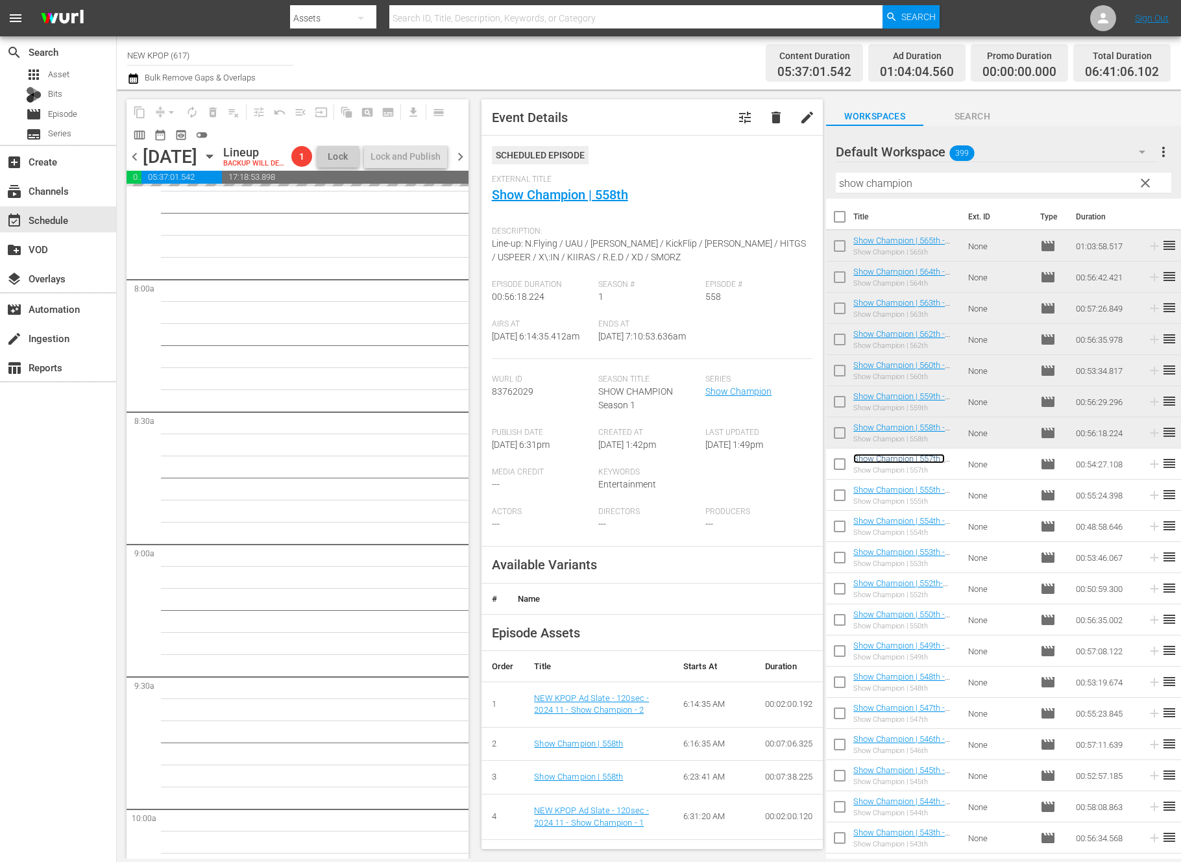
scroll to position [1626, 0]
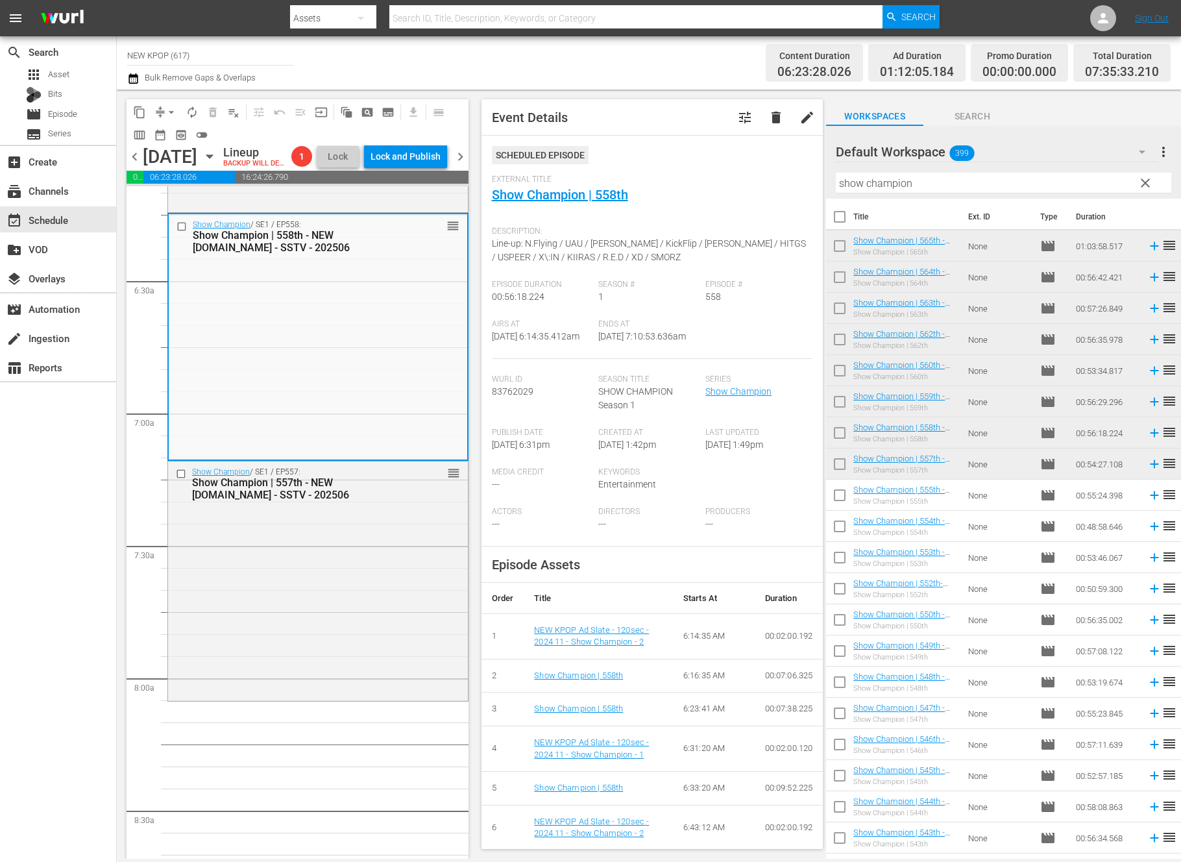
click at [216, 577] on div "Show Champion / SE1 / EP557: Show Champion | 557th - NEW [DOMAIN_NAME] - SSTV -…" at bounding box center [318, 579] width 300 height 236
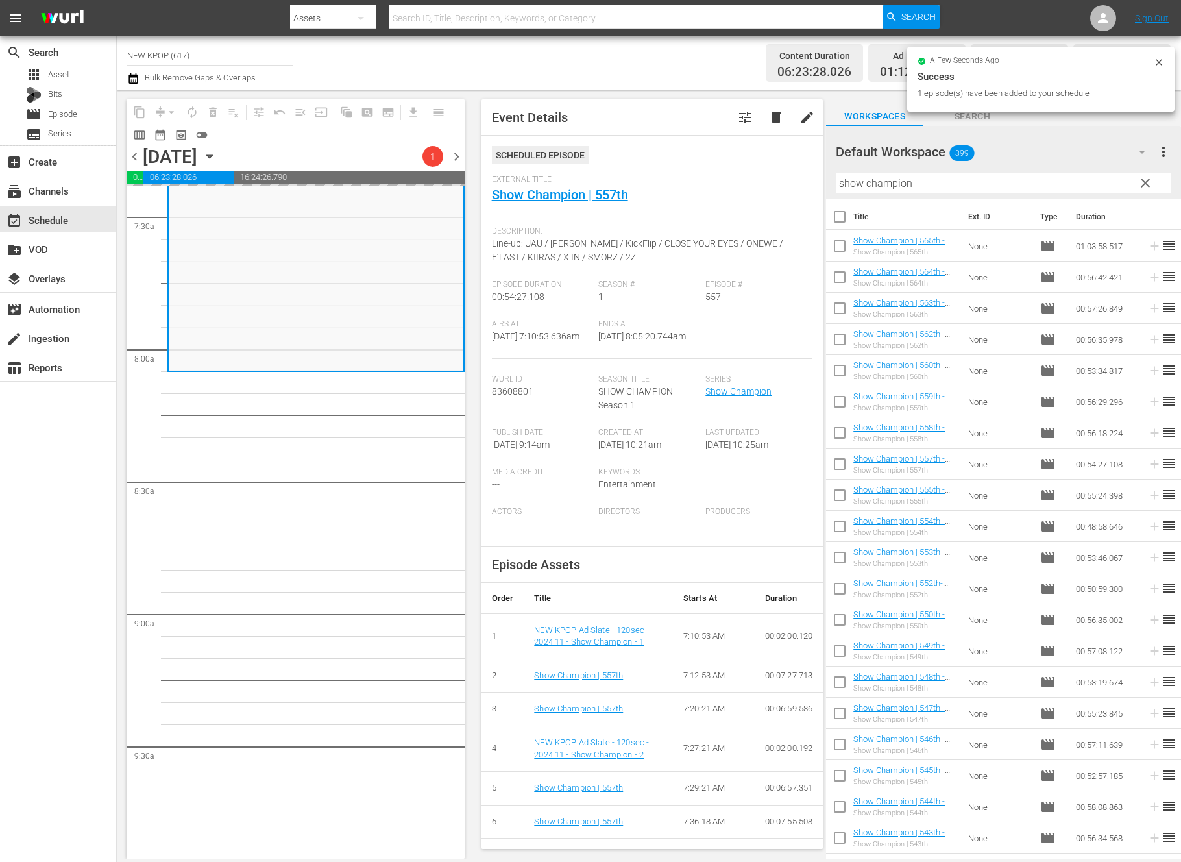
scroll to position [1795, 0]
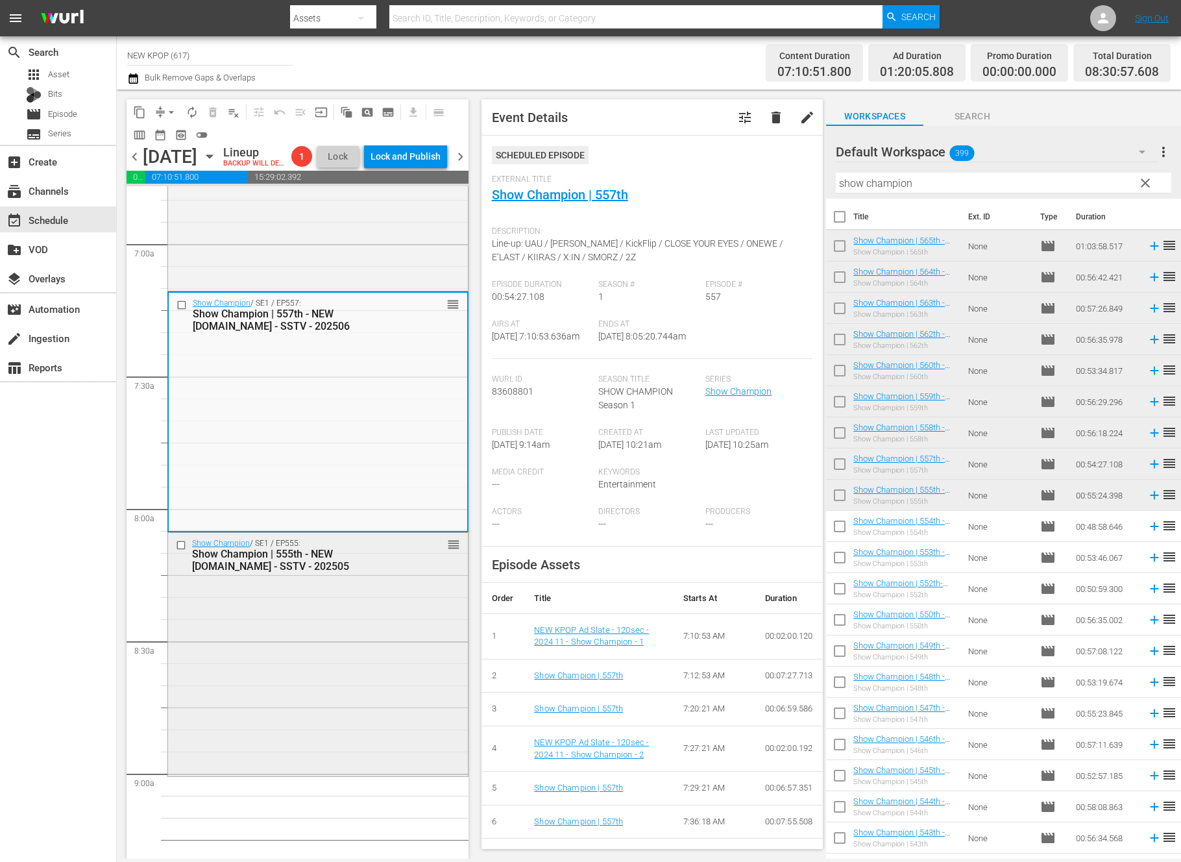
click at [363, 760] on div "Show Champion / SE1 / EP555: Show Champion | 555th - NEW [DOMAIN_NAME] - SSTV -…" at bounding box center [318, 653] width 300 height 241
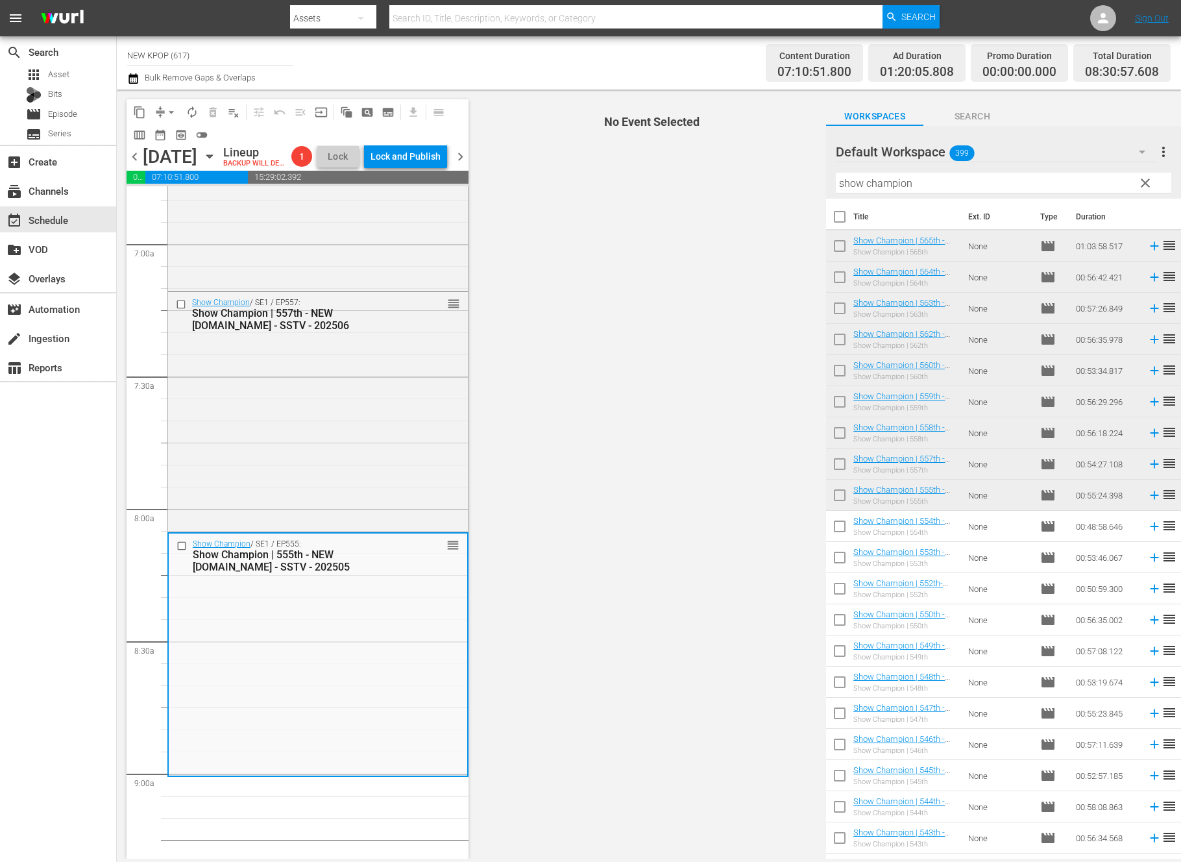
click at [363, 760] on div "Show Champion / SE1 / EP555: Show Champion | 555th - NEW [DOMAIN_NAME] - SSTV -…" at bounding box center [318, 653] width 298 height 241
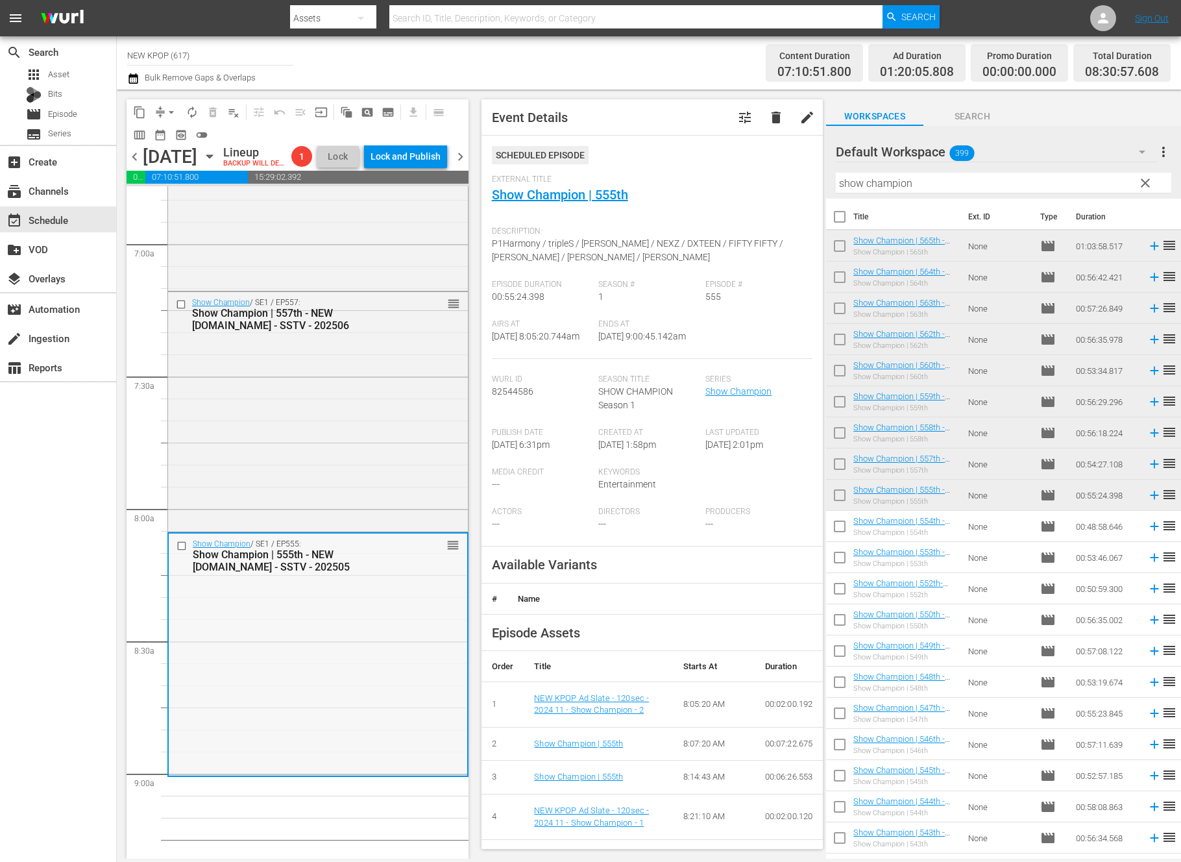
scroll to position [1990, 0]
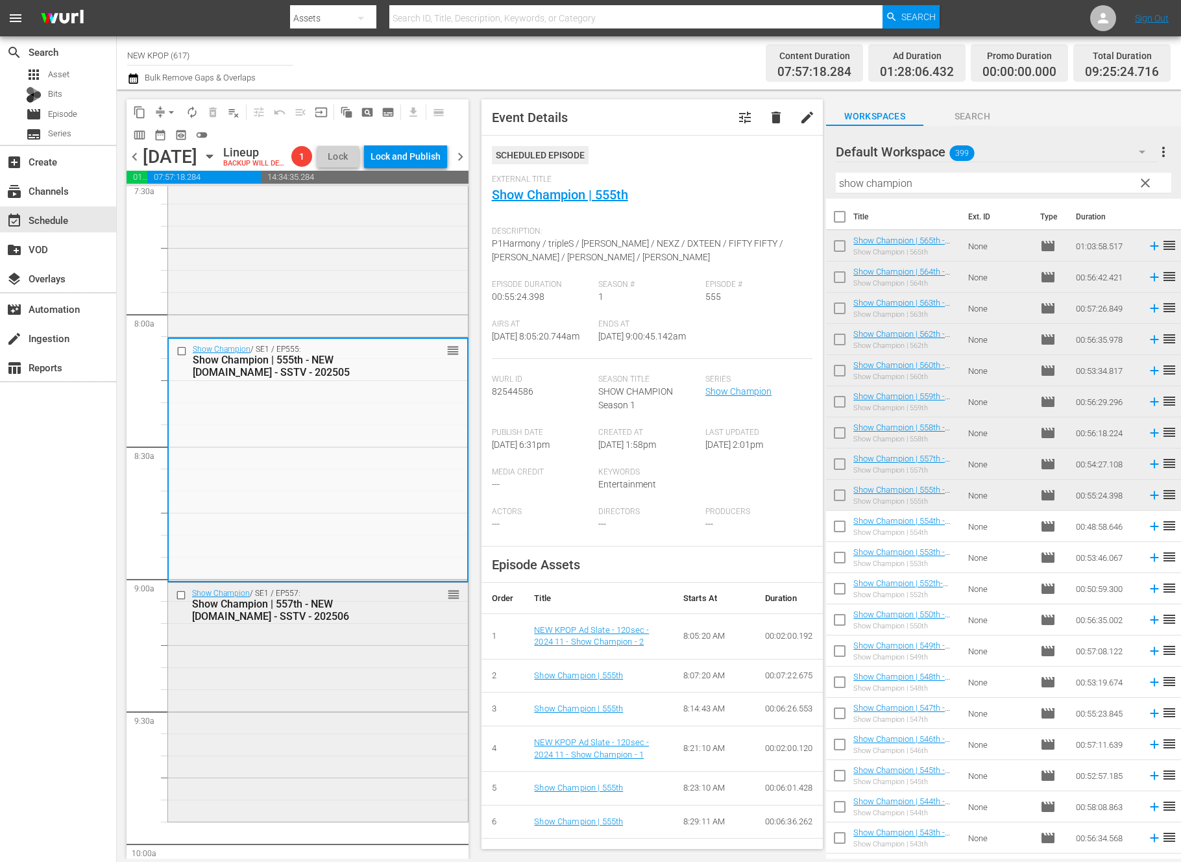
click at [356, 654] on div "Show Champion / SE1 / EP557: Show Champion | 557th - NEW [DOMAIN_NAME] - SSTV -…" at bounding box center [318, 701] width 300 height 236
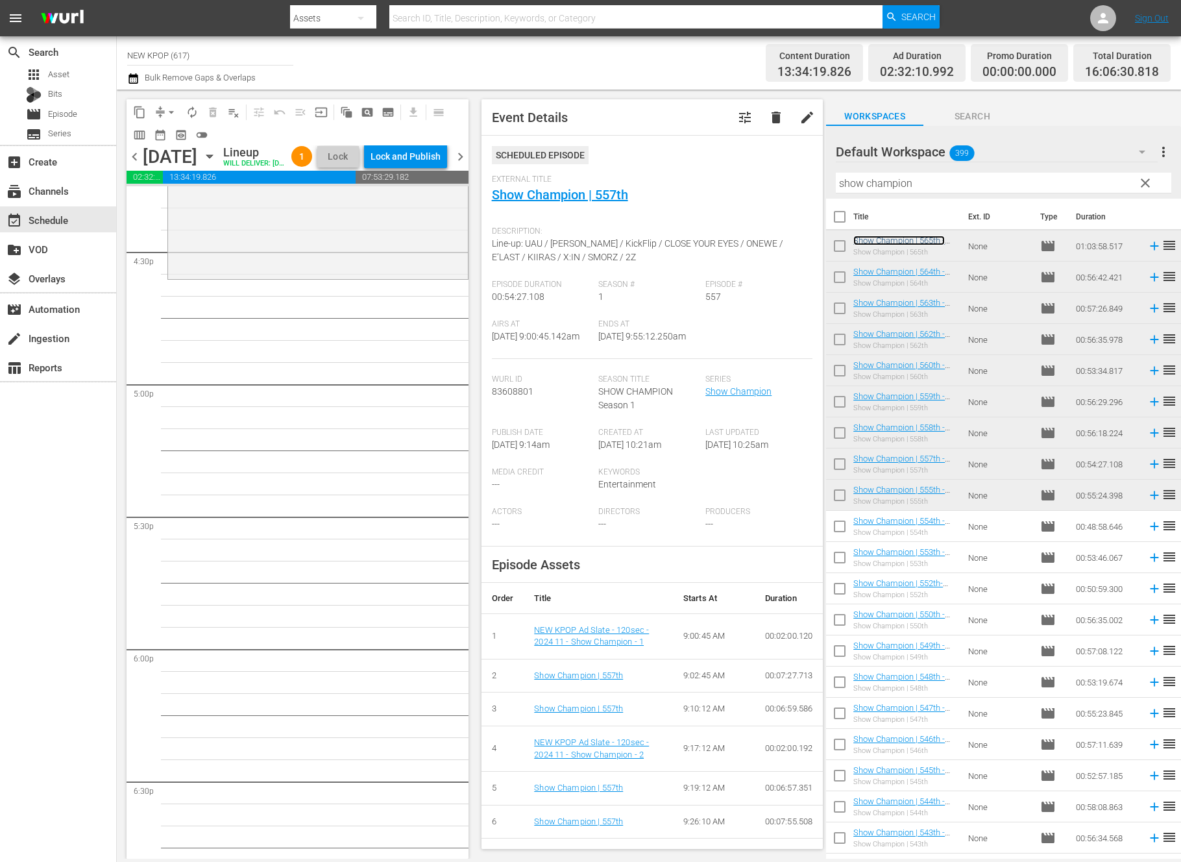
scroll to position [4266, 0]
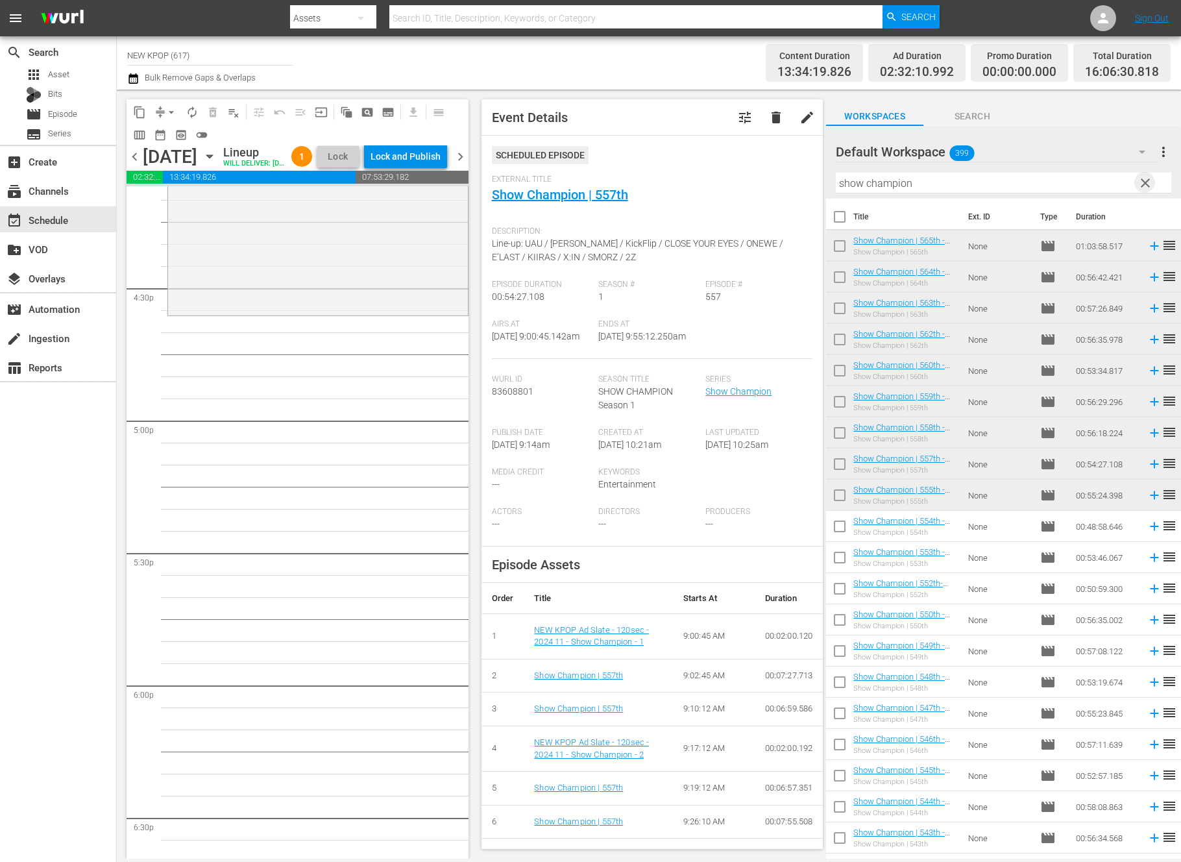
click at [1057, 176] on span "clear" at bounding box center [1145, 183] width 16 height 16
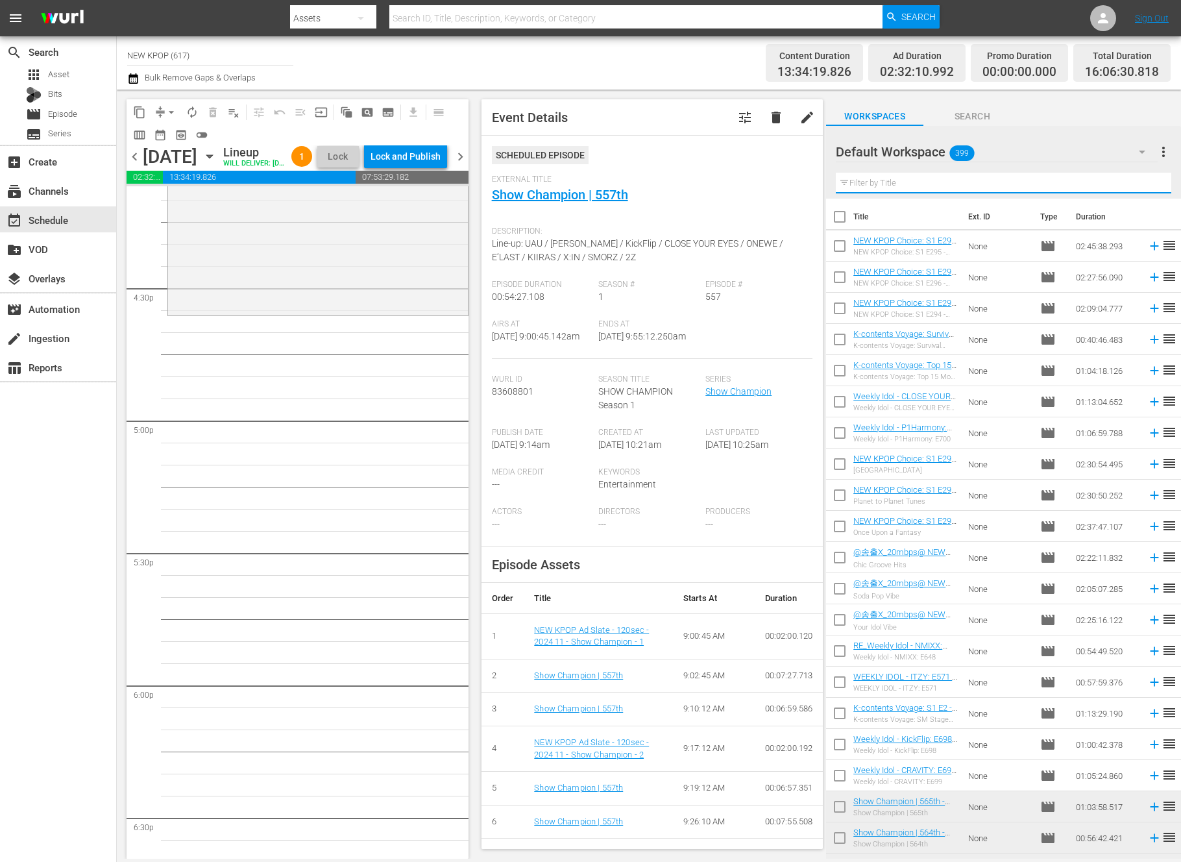
click at [1057, 181] on input "text" at bounding box center [1003, 183] width 335 height 21
click at [1050, 130] on div "Default Workspace 399 Default more_vert" at bounding box center [1003, 147] width 335 height 42
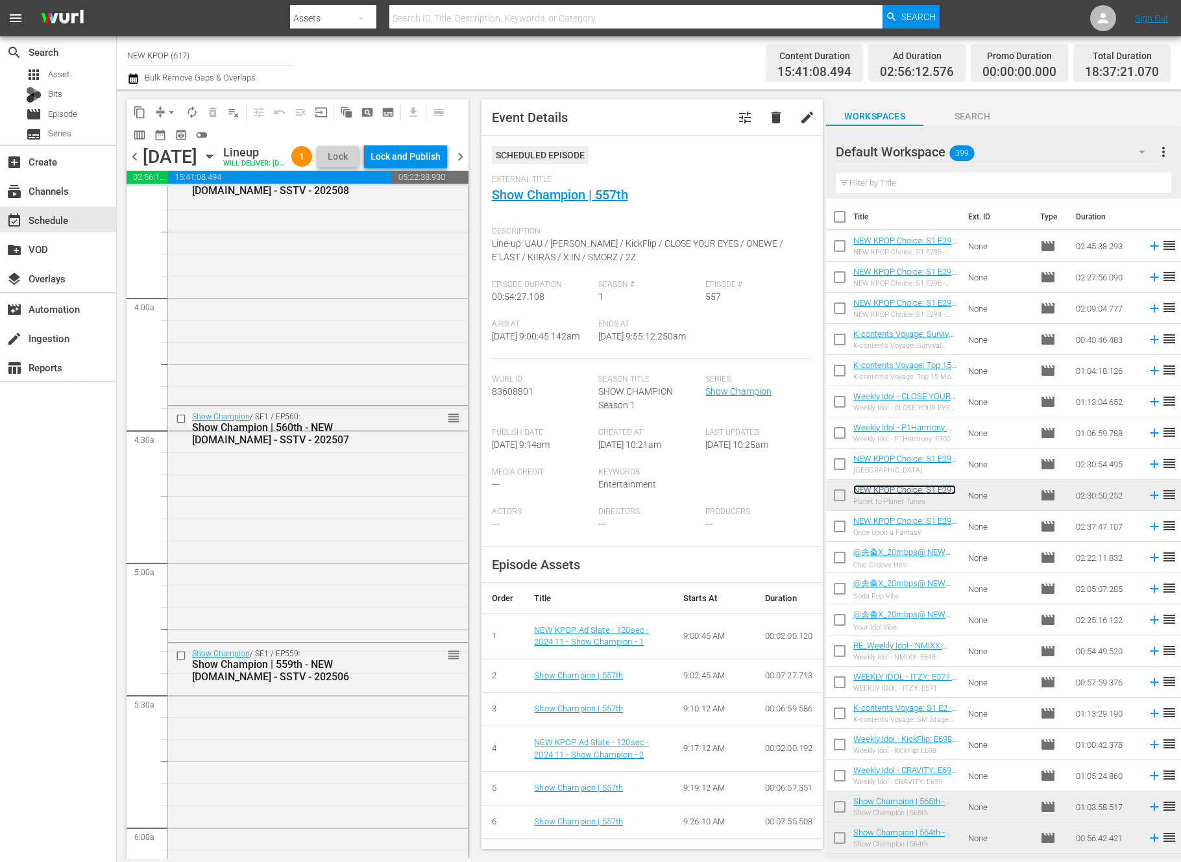
scroll to position [819, 0]
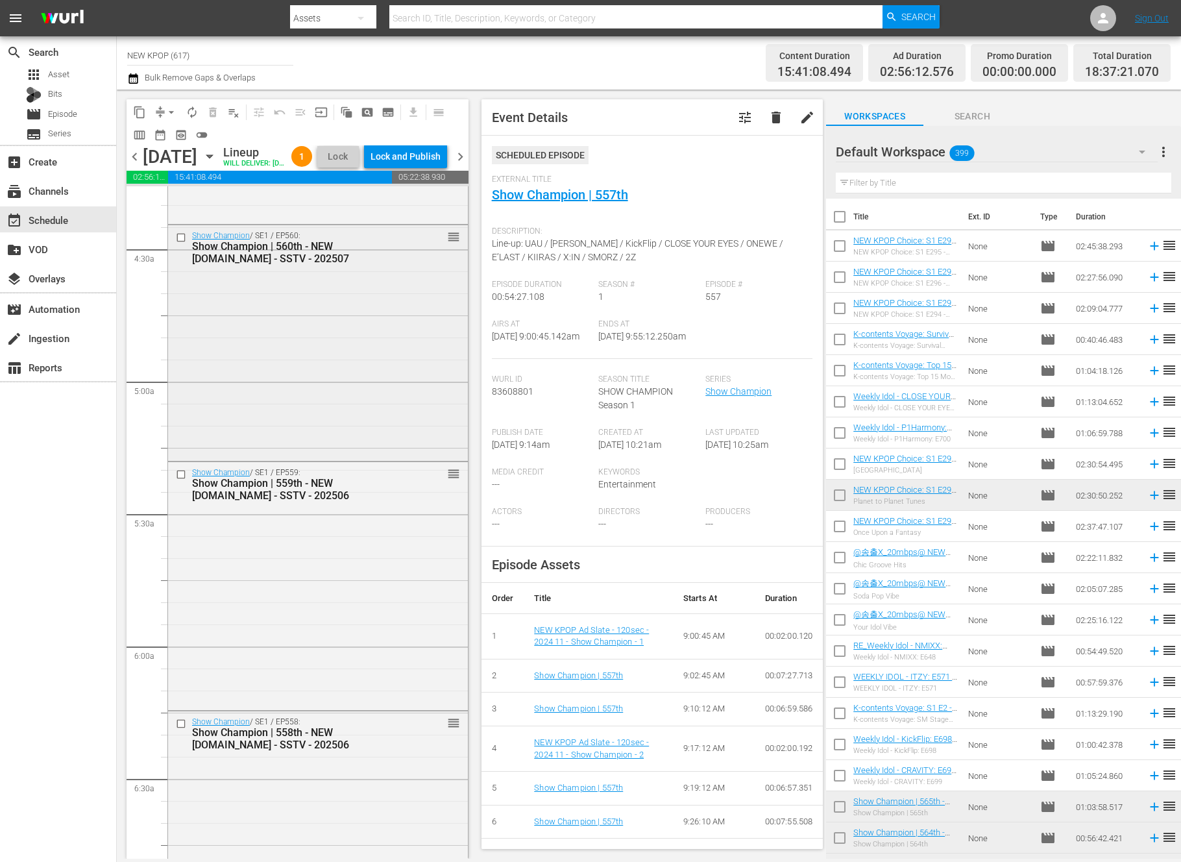
click at [299, 654] on div "Show Champion / SE1 / EP559: Show Champion | 559th - NEW [DOMAIN_NAME] - SSTV -…" at bounding box center [318, 584] width 300 height 245
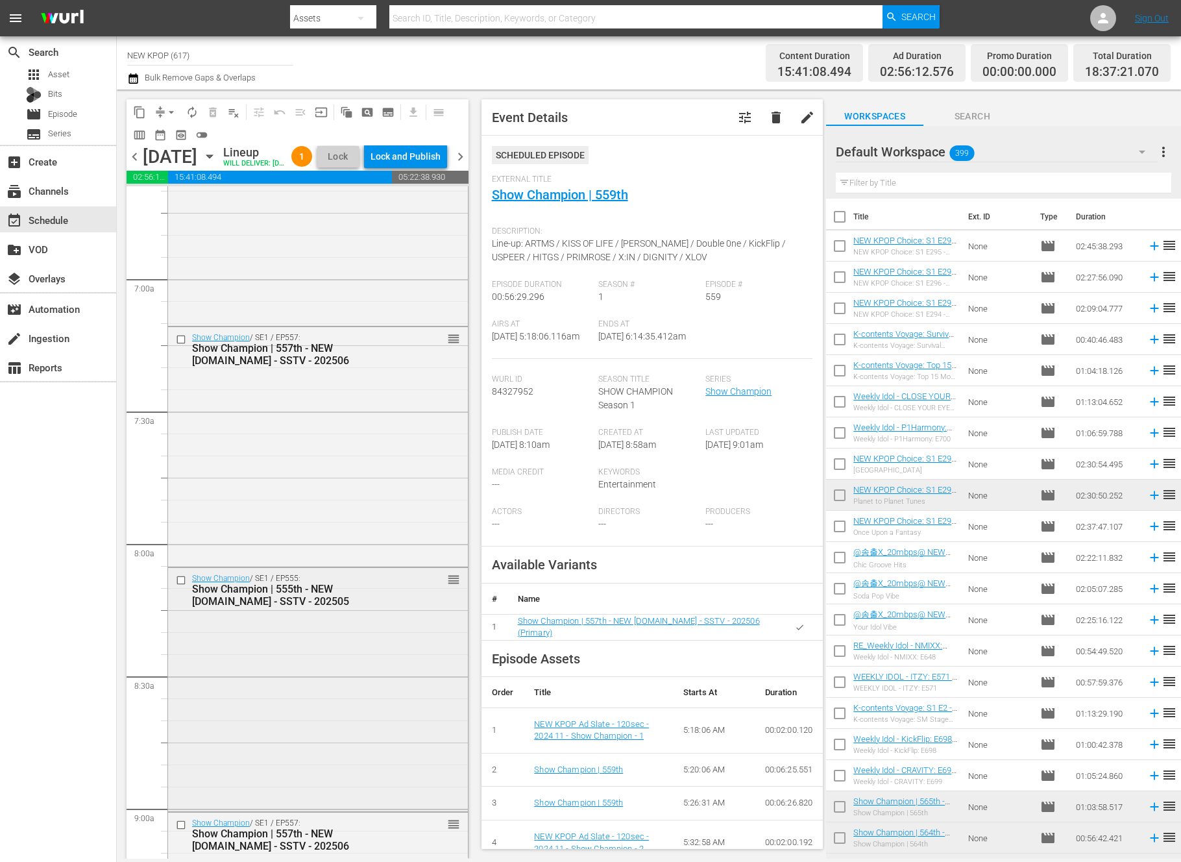
click at [313, 664] on div "Show Champion / SE1 / EP555: Show Champion | 555th - NEW [DOMAIN_NAME] - SSTV -…" at bounding box center [318, 688] width 300 height 241
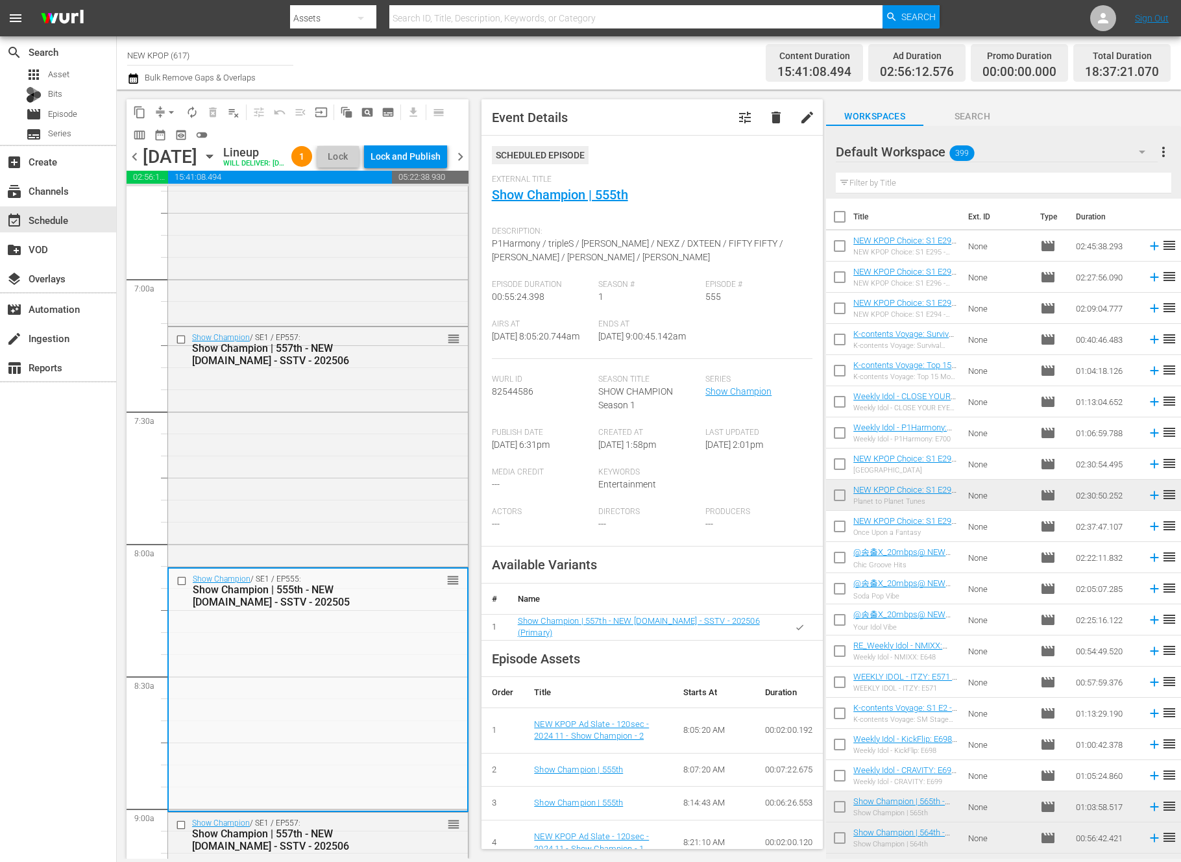
scroll to position [2011, 0]
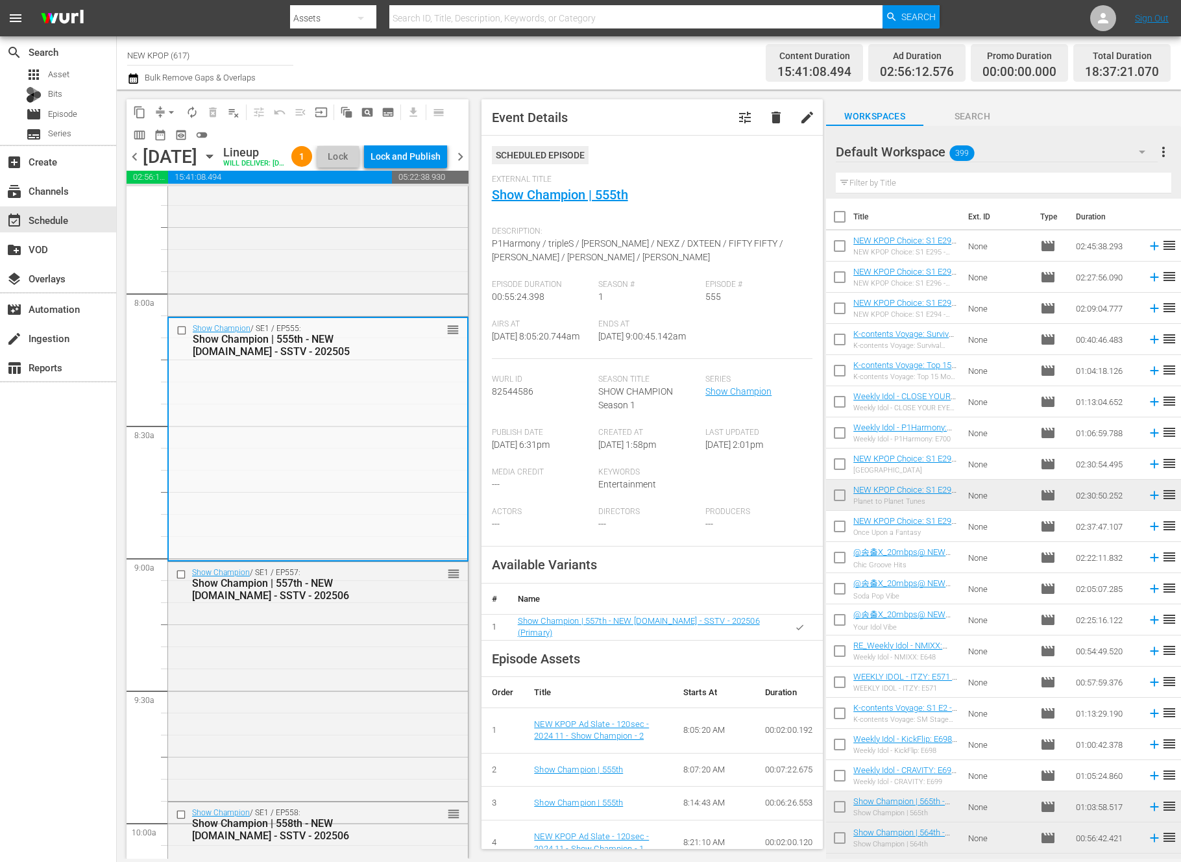
click at [313, 664] on div "Show Champion / SE1 / EP557: Show Champion | 557th - NEW [DOMAIN_NAME] - SSTV -…" at bounding box center [318, 680] width 300 height 236
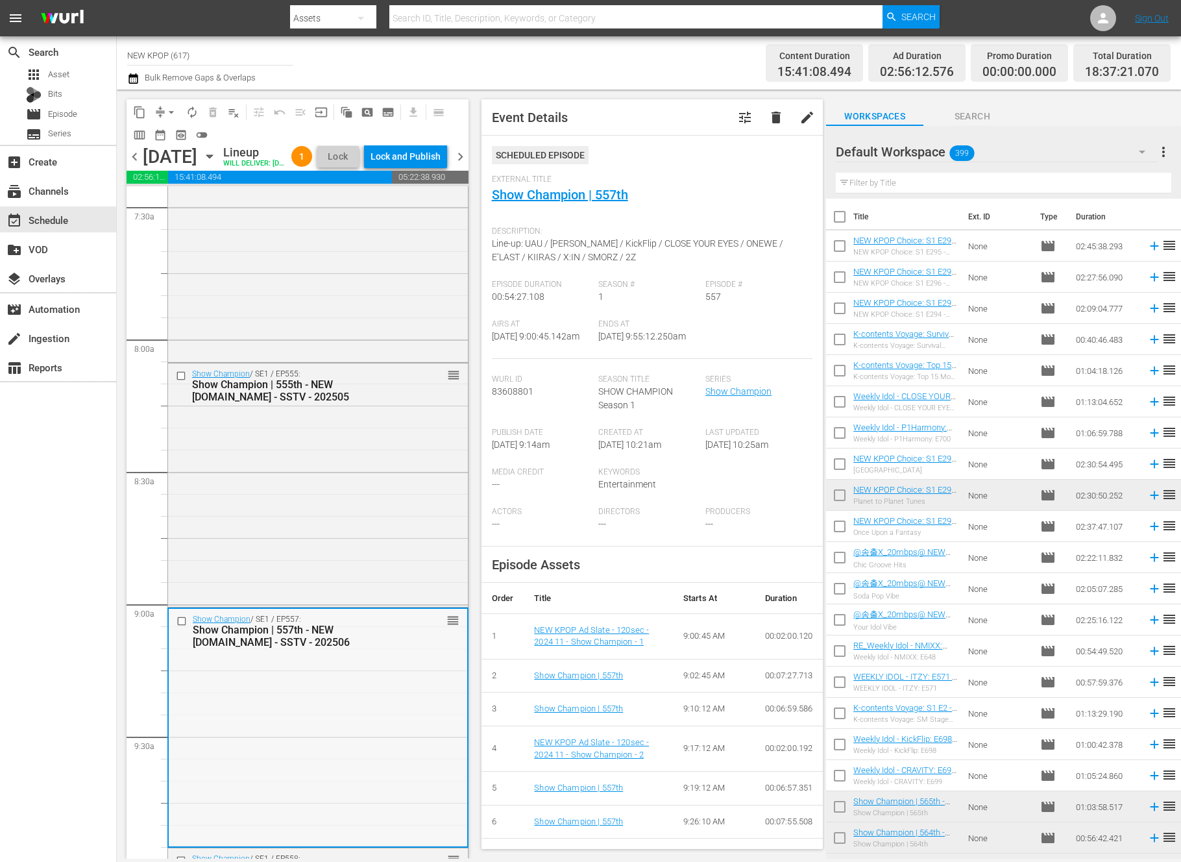
scroll to position [1964, 0]
drag, startPoint x: 445, startPoint y: 704, endPoint x: 382, endPoint y: 769, distance: 90.9
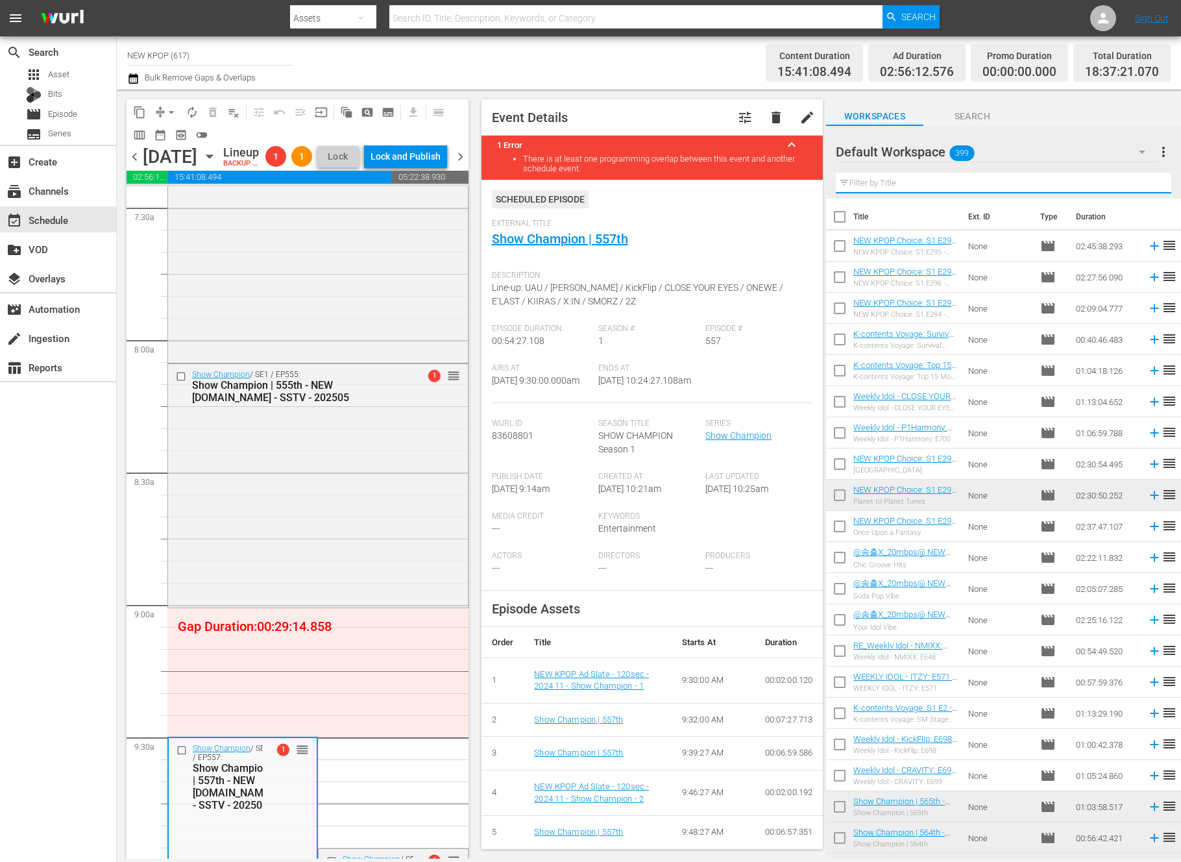
click at [971, 182] on input "text" at bounding box center [1003, 183] width 335 height 21
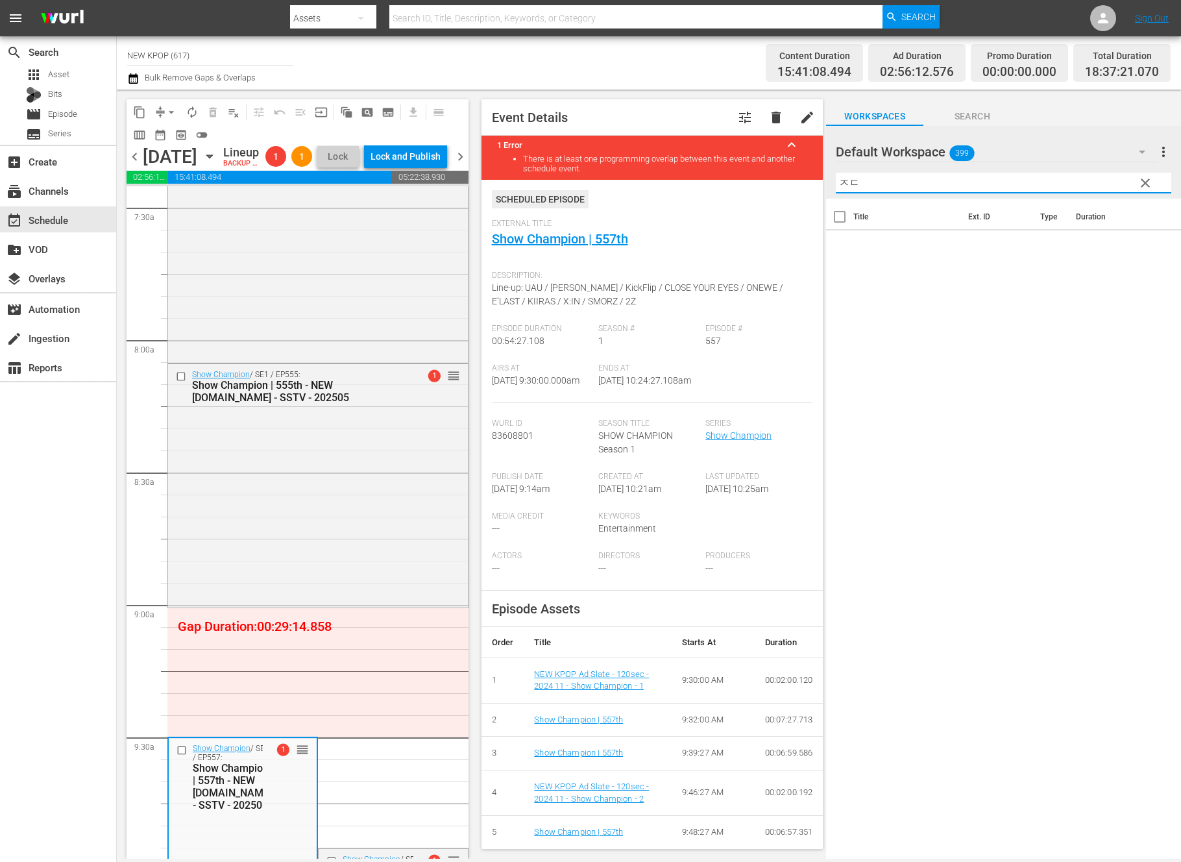
type input "ㅈ"
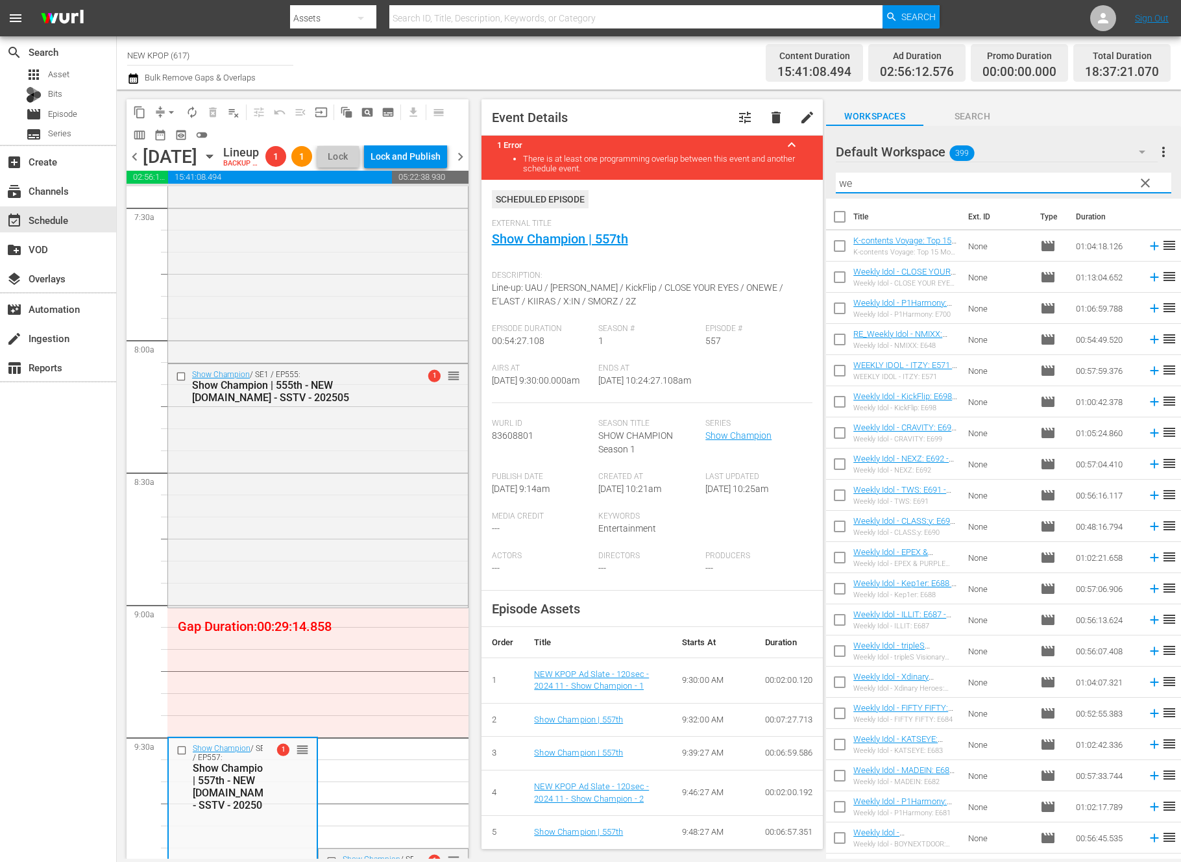
type input "wee"
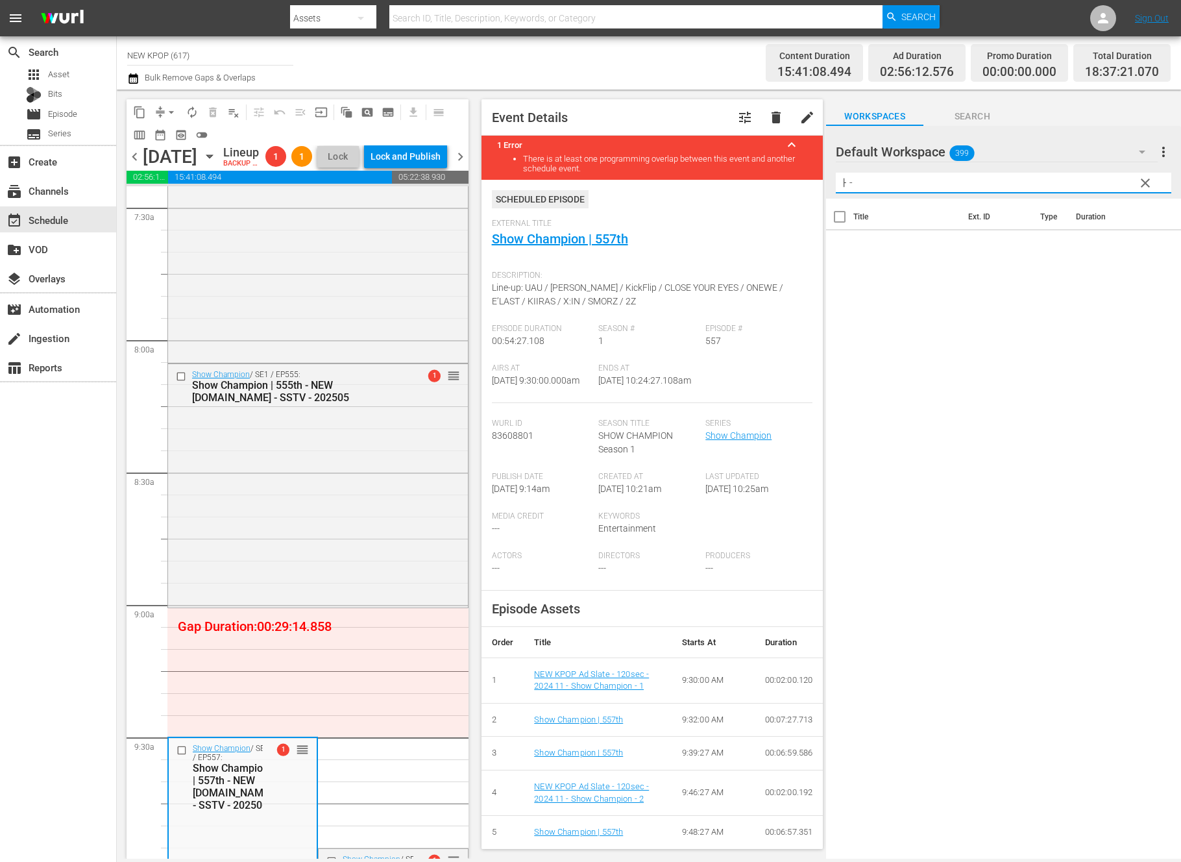
type input "ㅏ"
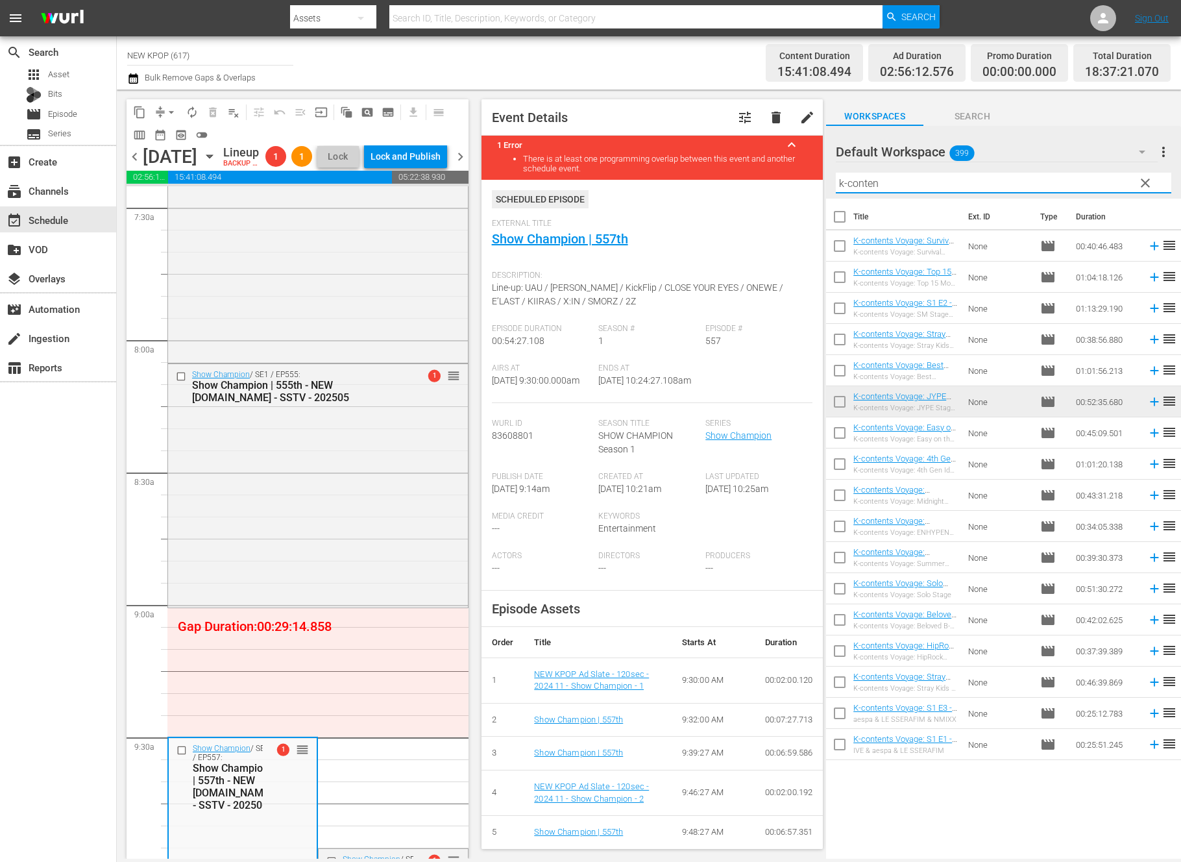
type input "k-conten"
click at [836, 683] on input "checkbox" at bounding box center [839, 684] width 27 height 27
checkbox input "true"
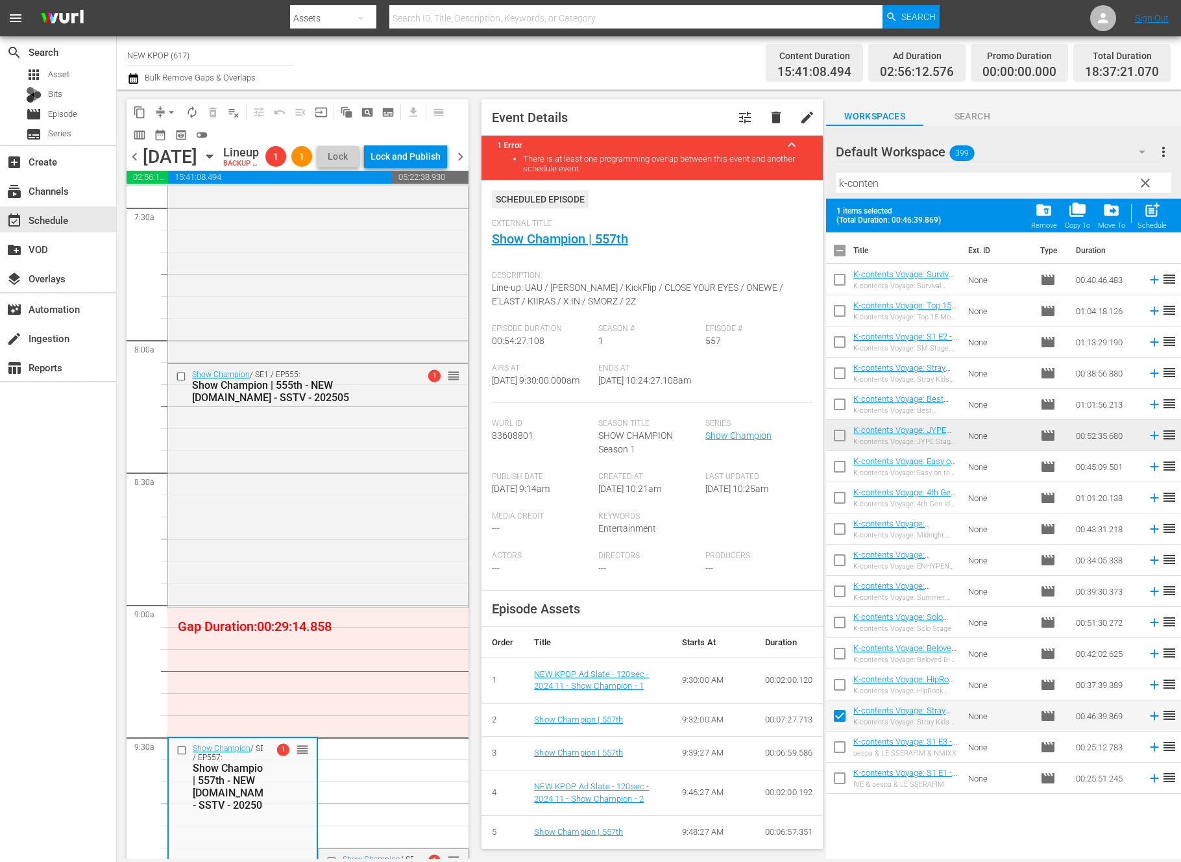
click at [843, 777] on input "checkbox" at bounding box center [839, 780] width 27 height 27
checkbox input "true"
click at [836, 749] on input "checkbox" at bounding box center [839, 749] width 27 height 27
checkbox input "true"
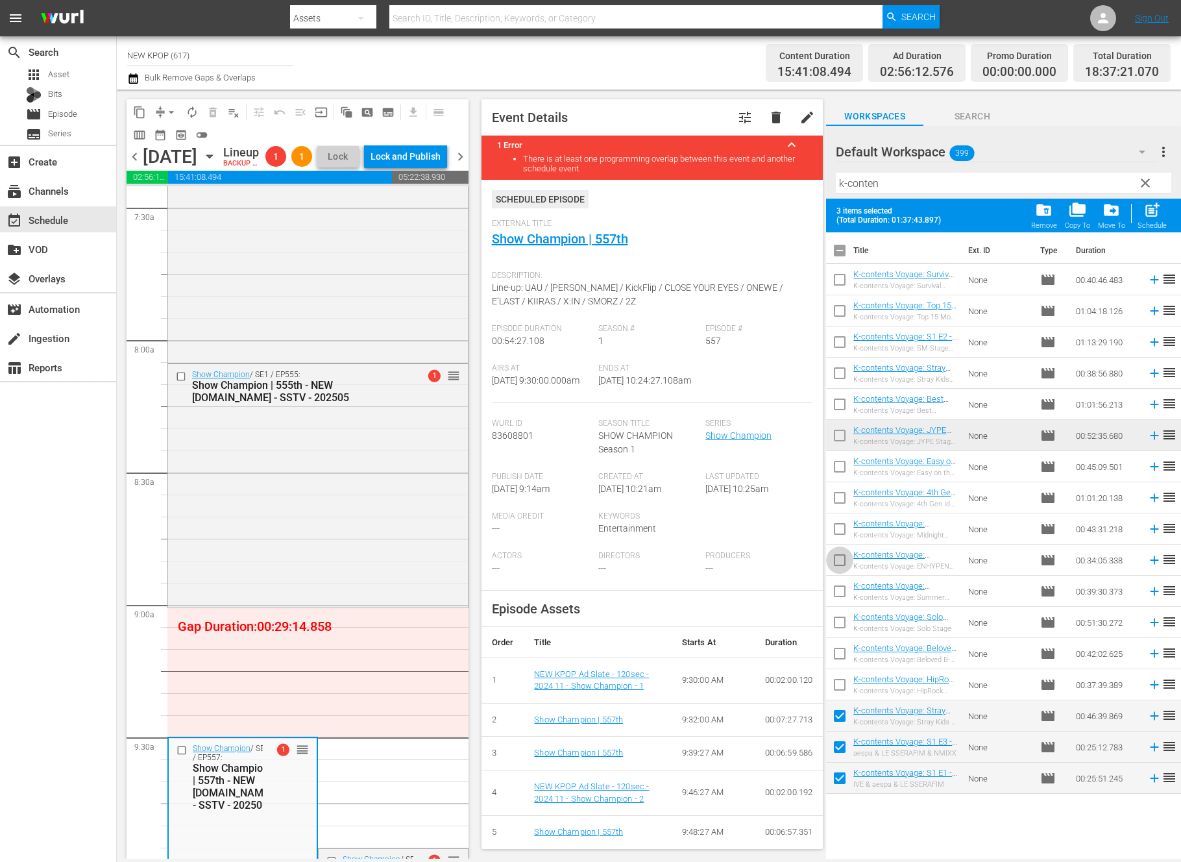
click at [840, 560] on input "checkbox" at bounding box center [839, 562] width 27 height 27
checkbox input "true"
drag, startPoint x: 871, startPoint y: 176, endPoint x: 828, endPoint y: 173, distance: 42.9
click at [828, 173] on div "Default Workspace 399 Default more_vert clear Filter by Title k-conten" at bounding box center [1003, 162] width 355 height 73
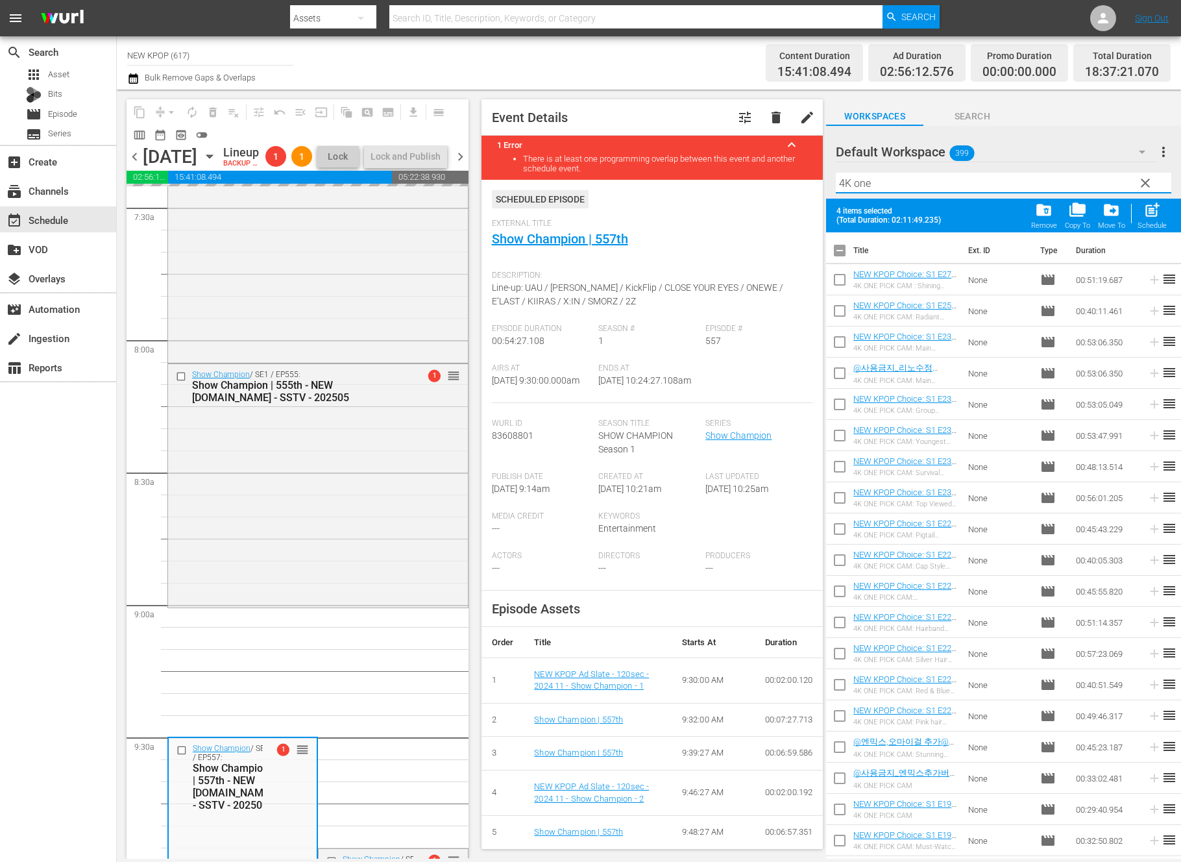
drag, startPoint x: 925, startPoint y: 180, endPoint x: 817, endPoint y: 179, distance: 107.7
click at [817, 179] on div "content_copy compress arrow_drop_down autorenew_outlined delete_forever_outline…" at bounding box center [649, 474] width 1064 height 769
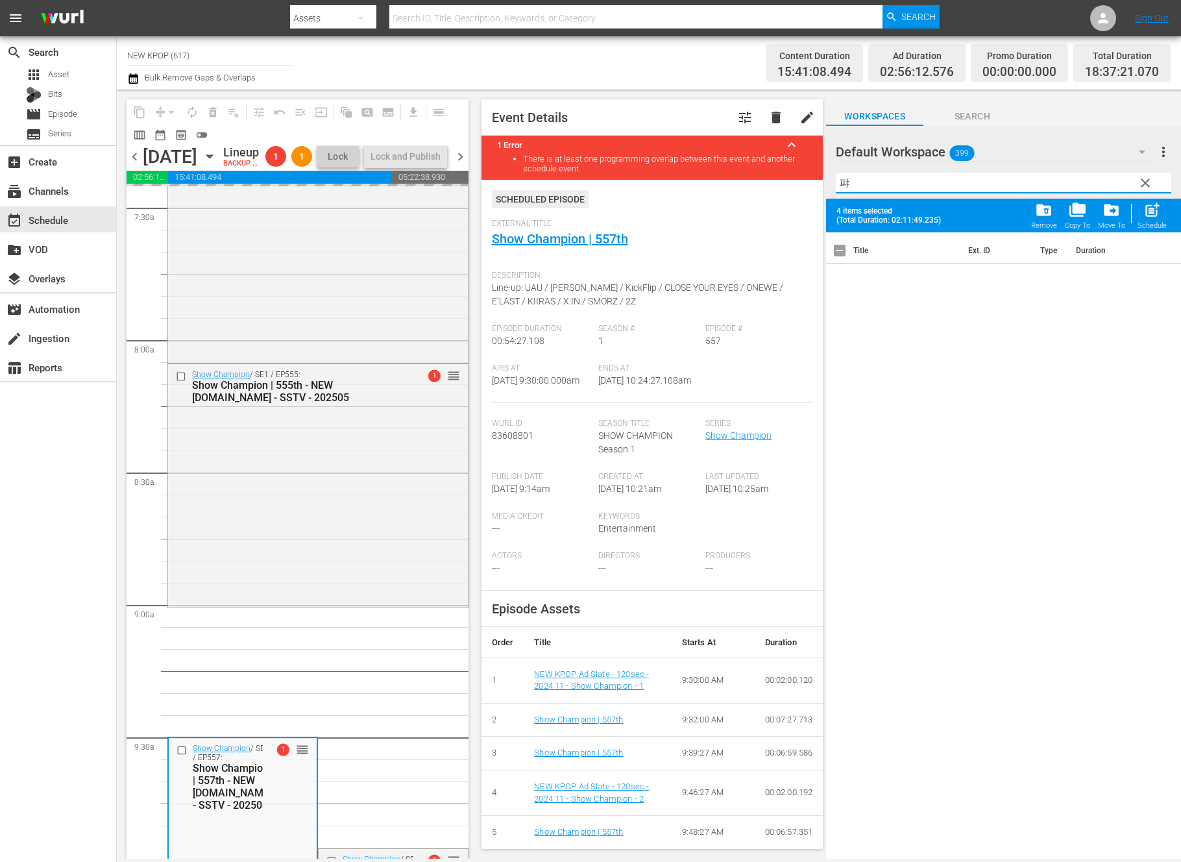
type input "ㅍ"
type input "vie"
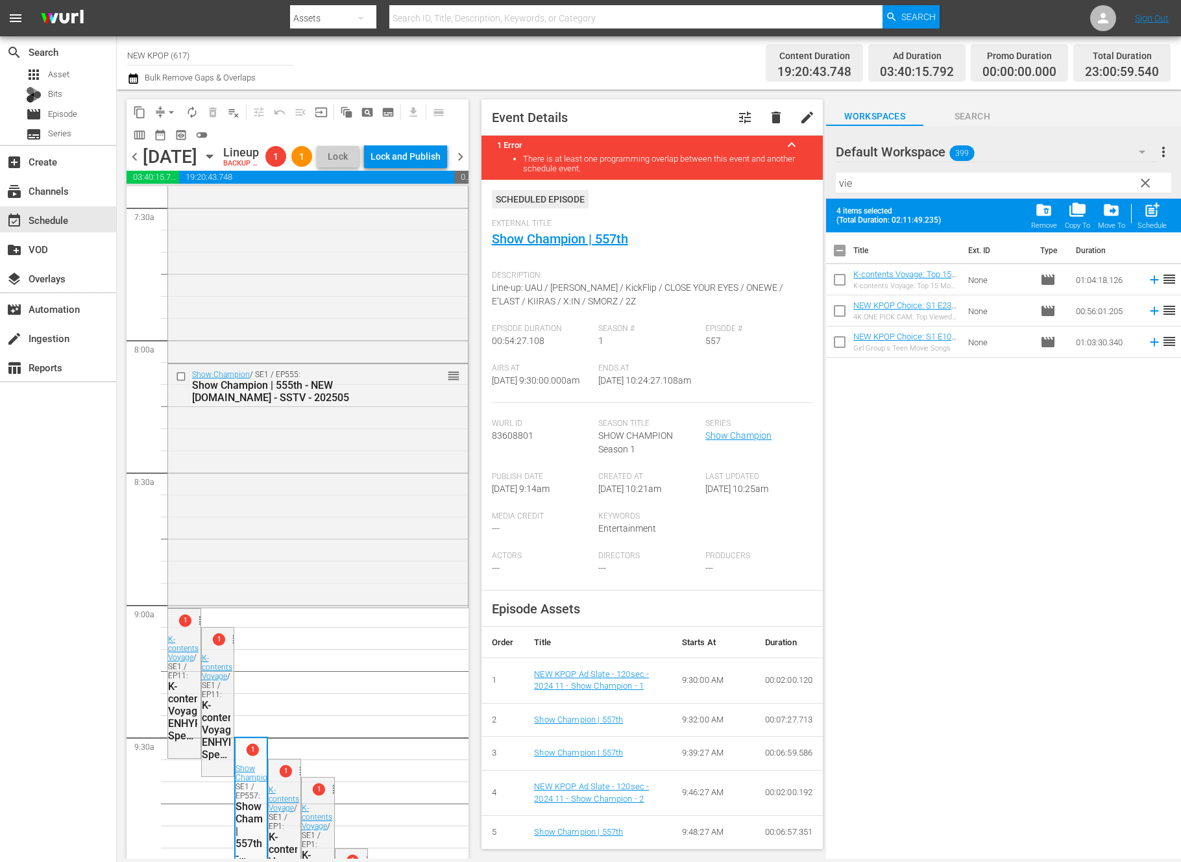
click at [169, 112] on span "arrow_drop_down" at bounding box center [171, 112] width 13 height 13
click at [161, 189] on li "Align to End of Previous Day" at bounding box center [172, 181] width 136 height 21
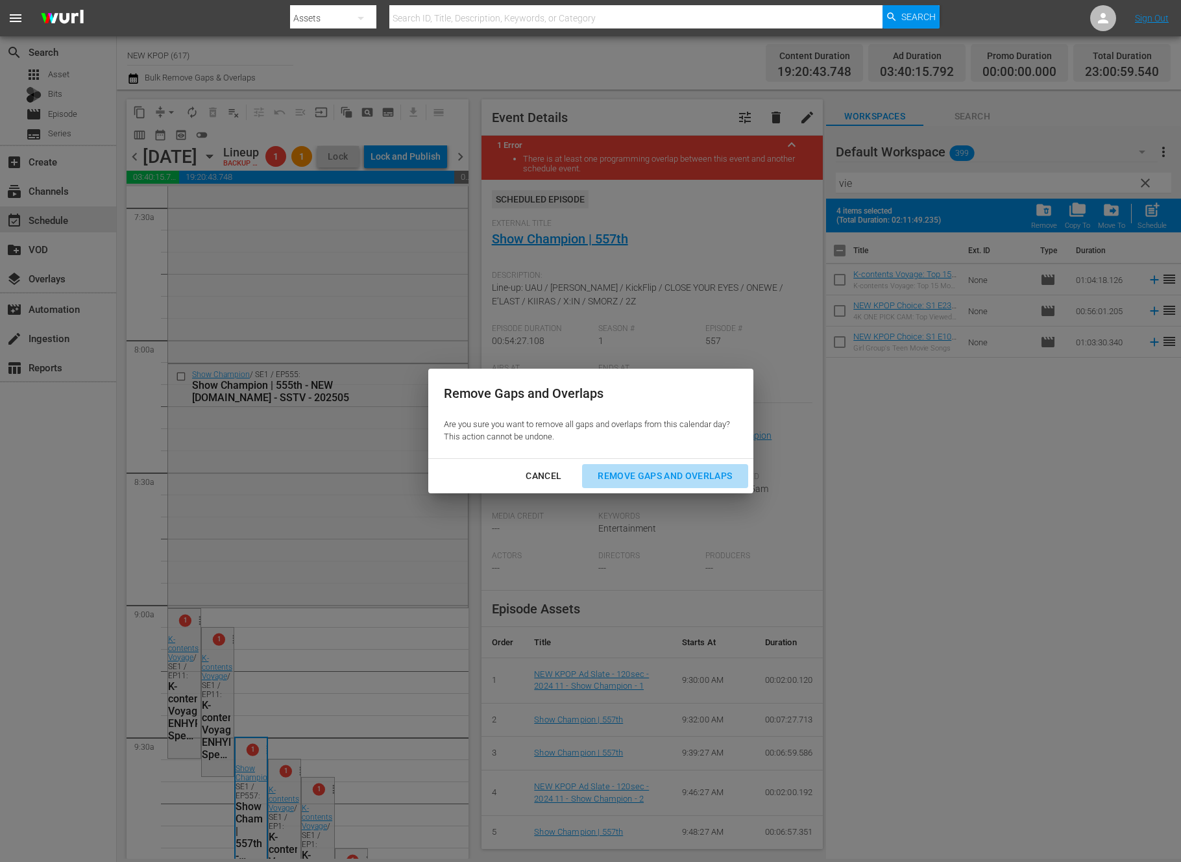
click at [694, 470] on div "Remove Gaps and Overlaps" at bounding box center [664, 476] width 155 height 16
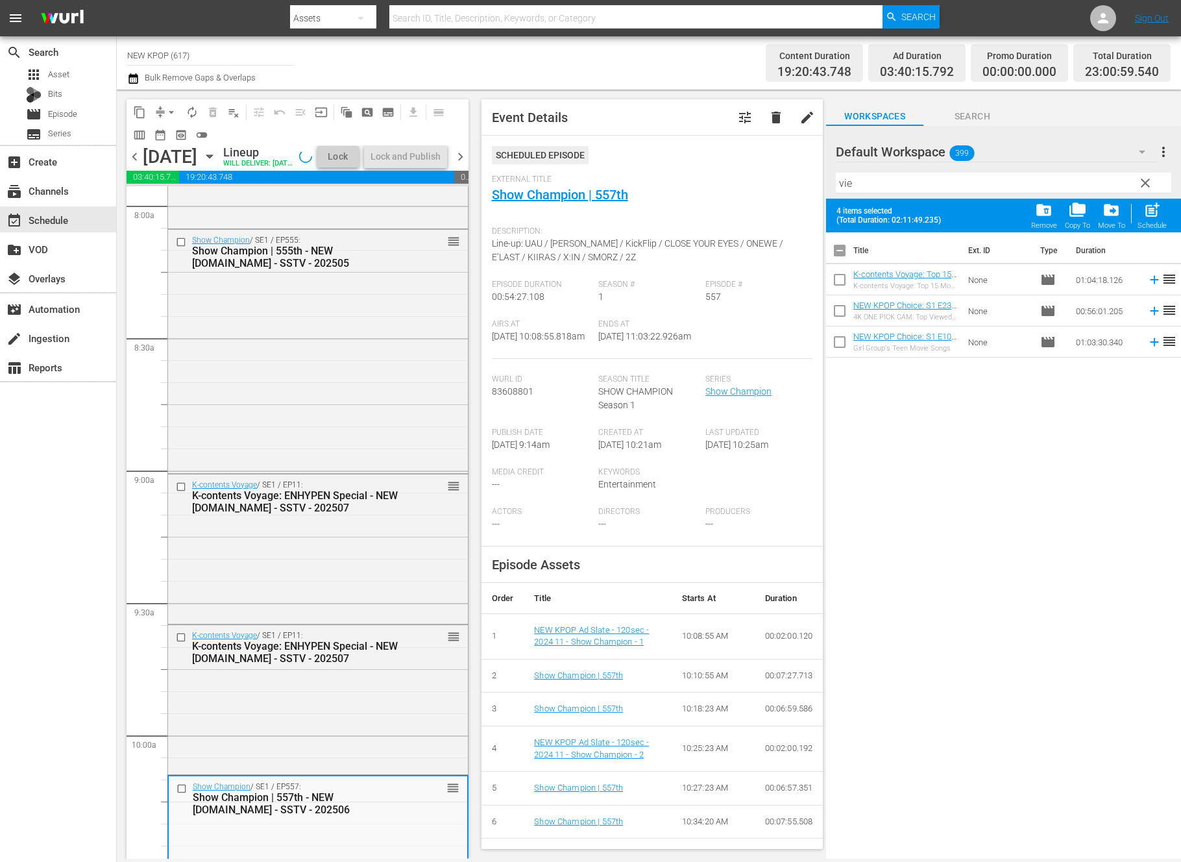
scroll to position [2186, 0]
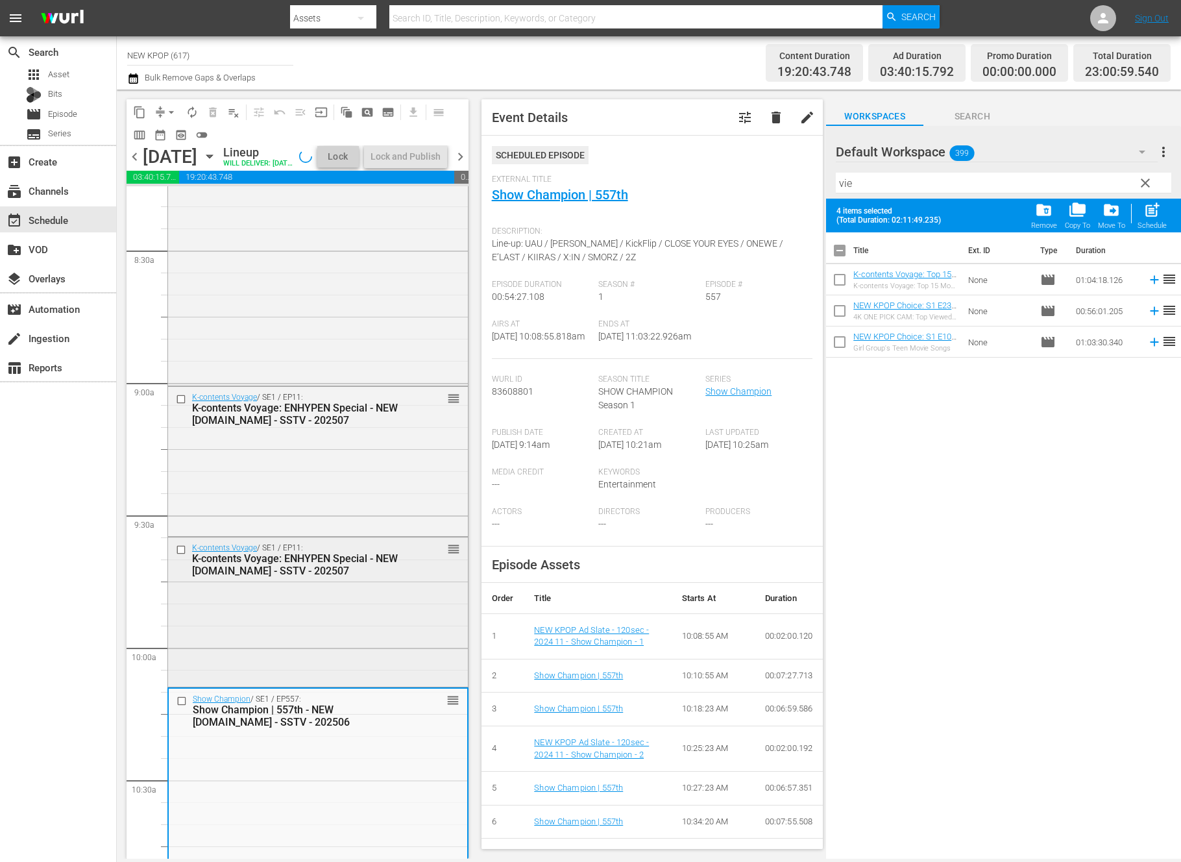
click at [267, 629] on div "K-contents Voyage / SE1 / EP11: K-contents Voyage: ENHYPEN Special - NEW [DOMAI…" at bounding box center [318, 610] width 300 height 147
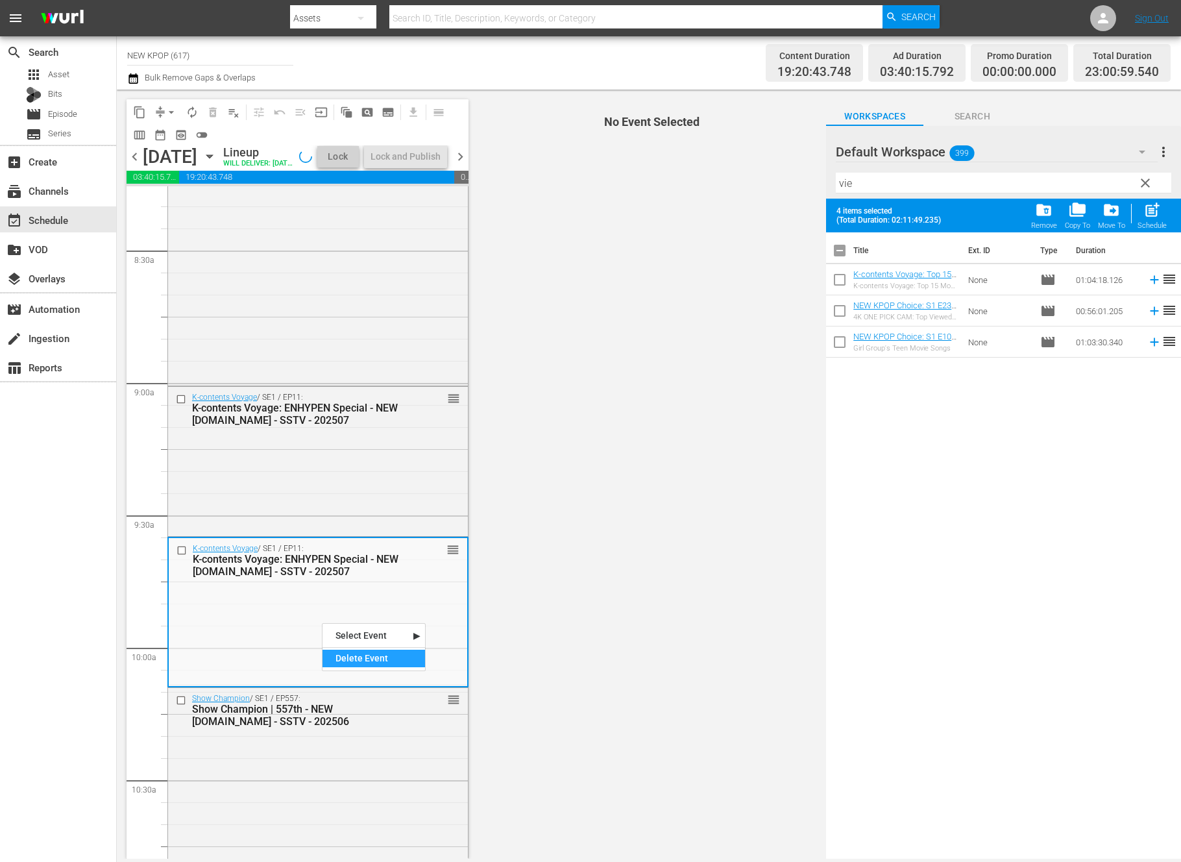
click at [365, 657] on div "Delete Event" at bounding box center [373, 658] width 103 height 18
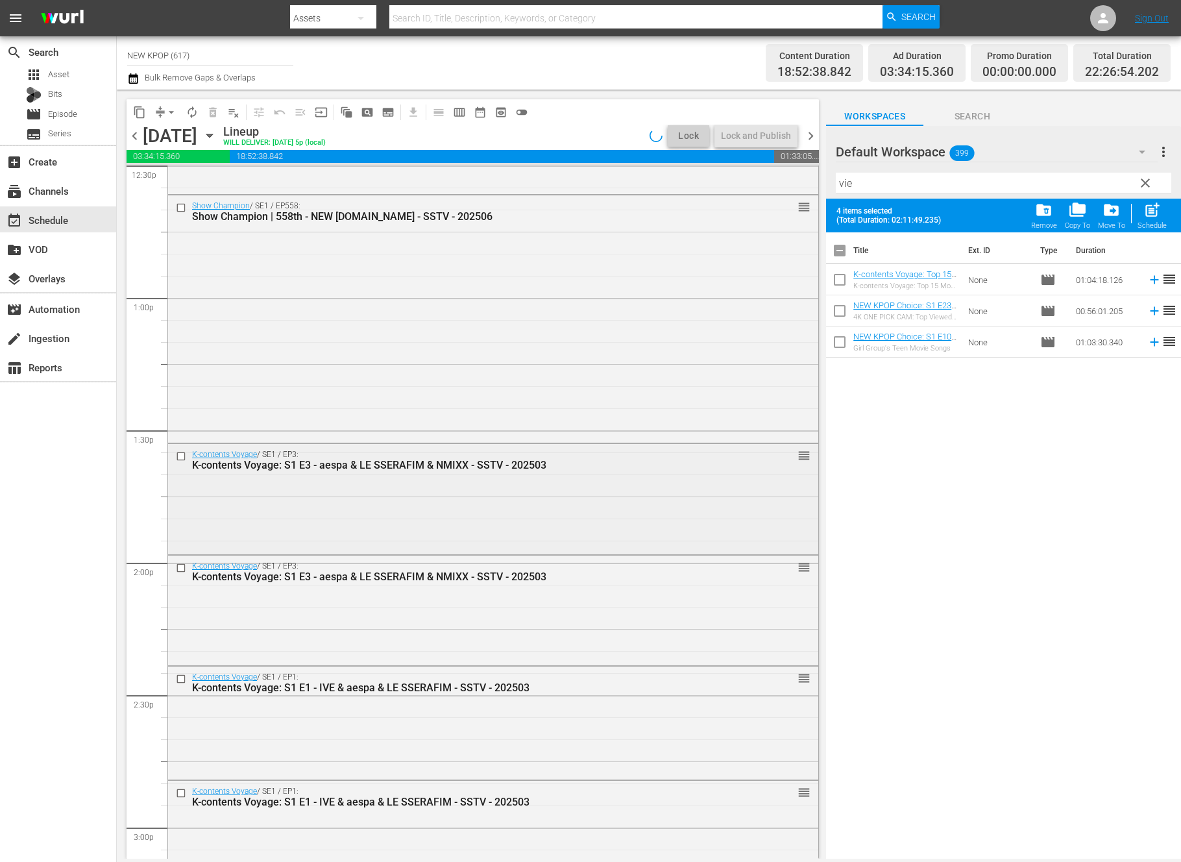
scroll to position [3383, 0]
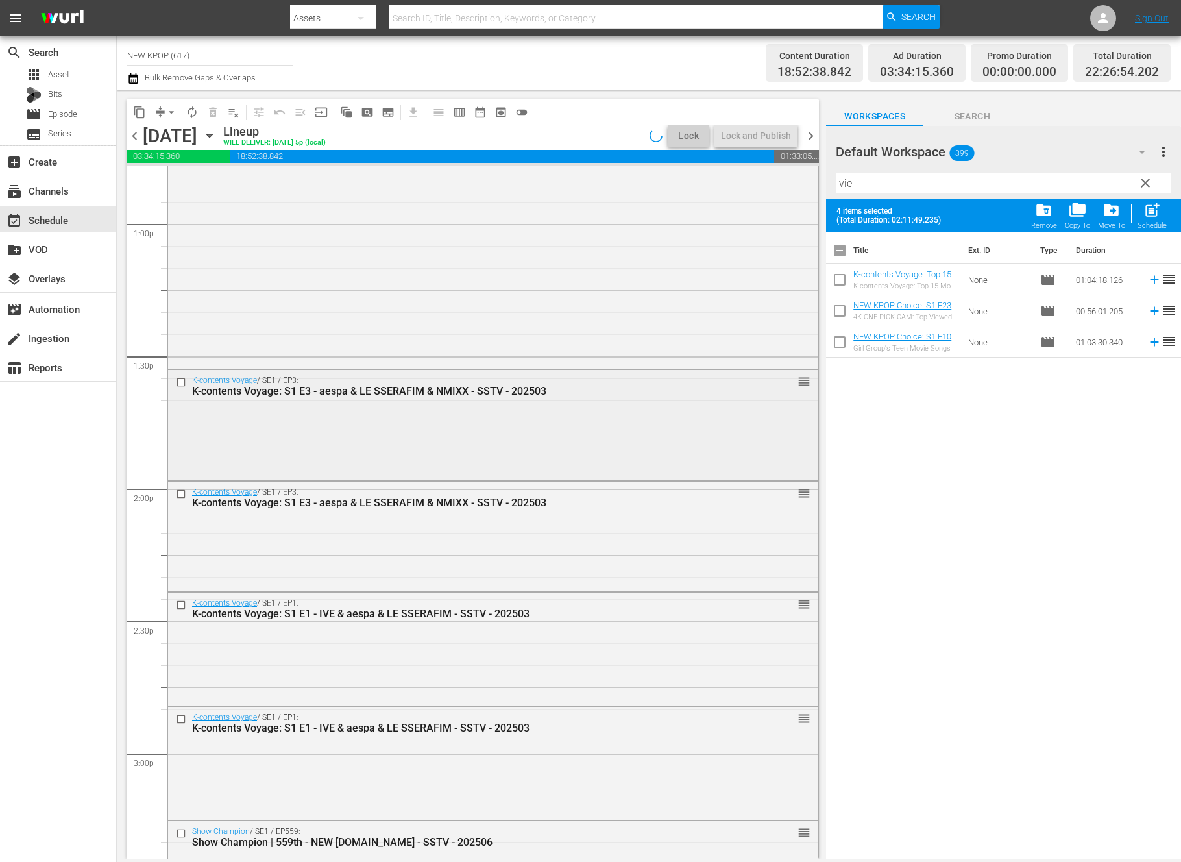
click at [176, 383] on input "checkbox" at bounding box center [183, 382] width 14 height 11
click at [177, 489] on input "checkbox" at bounding box center [183, 493] width 14 height 11
click at [178, 603] on input "checkbox" at bounding box center [183, 605] width 14 height 11
click at [182, 721] on input "checkbox" at bounding box center [183, 719] width 14 height 11
click at [182, 496] on input "checkbox" at bounding box center [183, 493] width 14 height 11
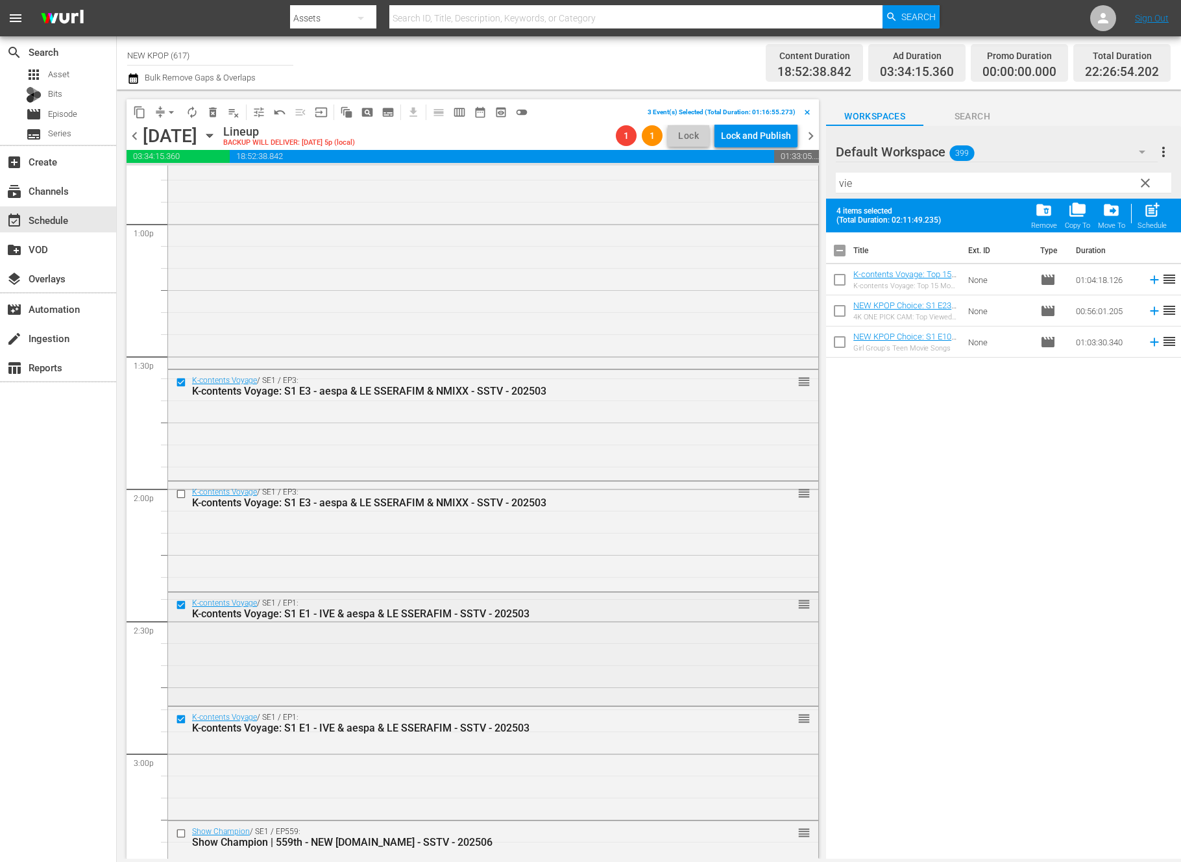
click at [183, 605] on input "checkbox" at bounding box center [183, 605] width 14 height 11
click at [214, 117] on span "delete_forever_outlined" at bounding box center [212, 112] width 13 height 13
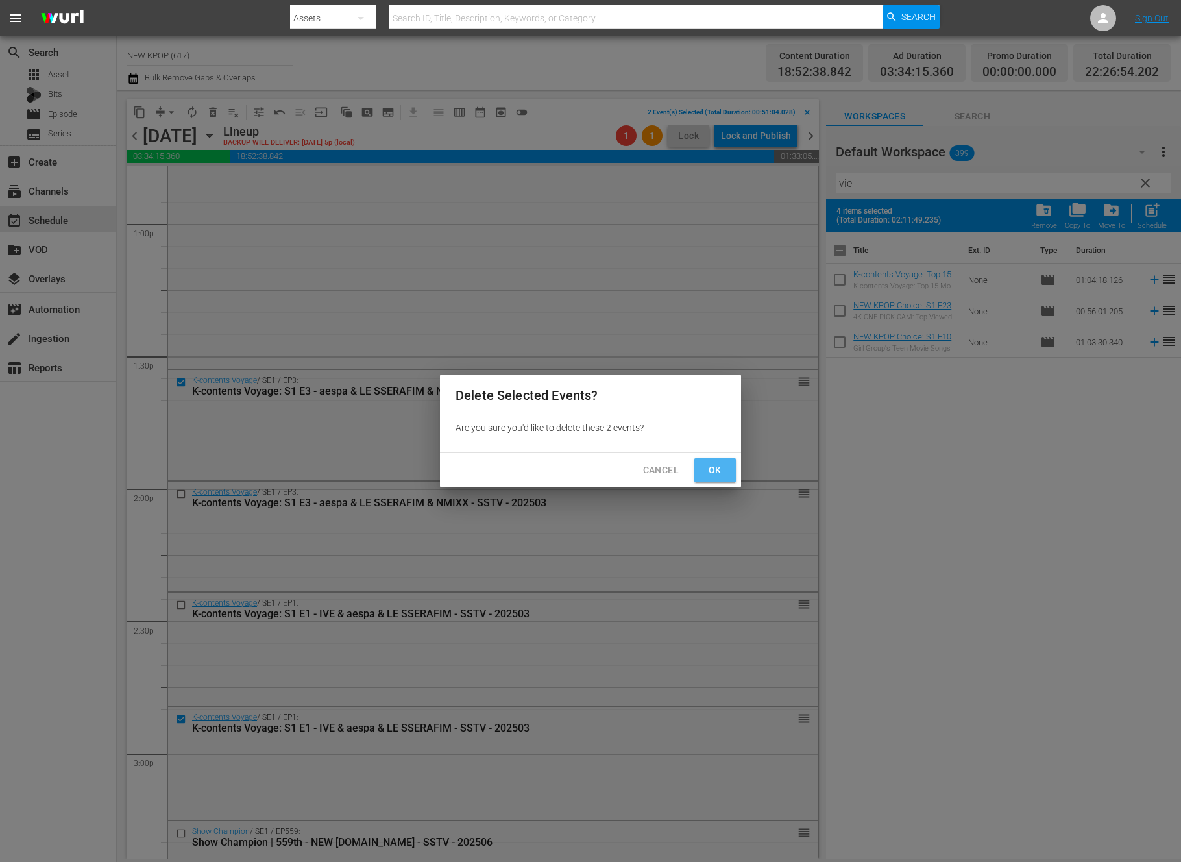
click at [719, 474] on span "Ok" at bounding box center [715, 470] width 21 height 16
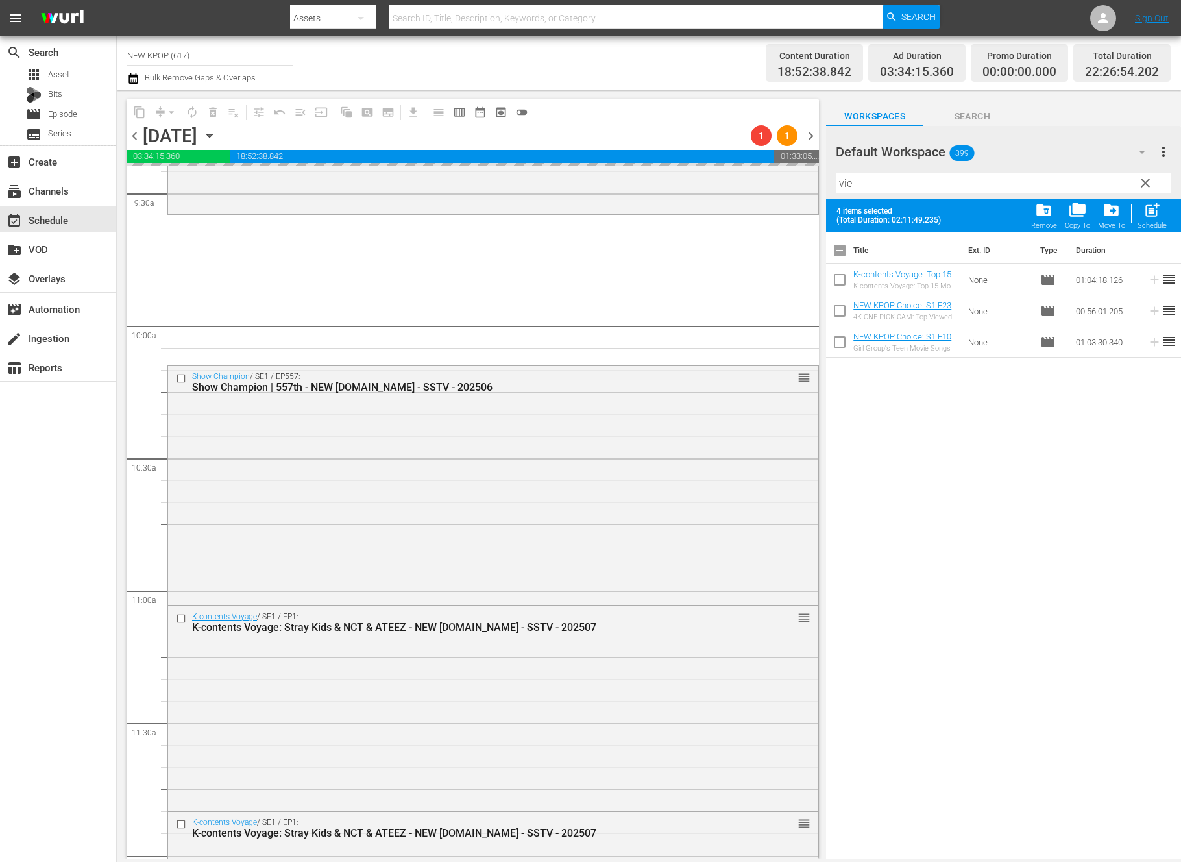
scroll to position [2499, 0]
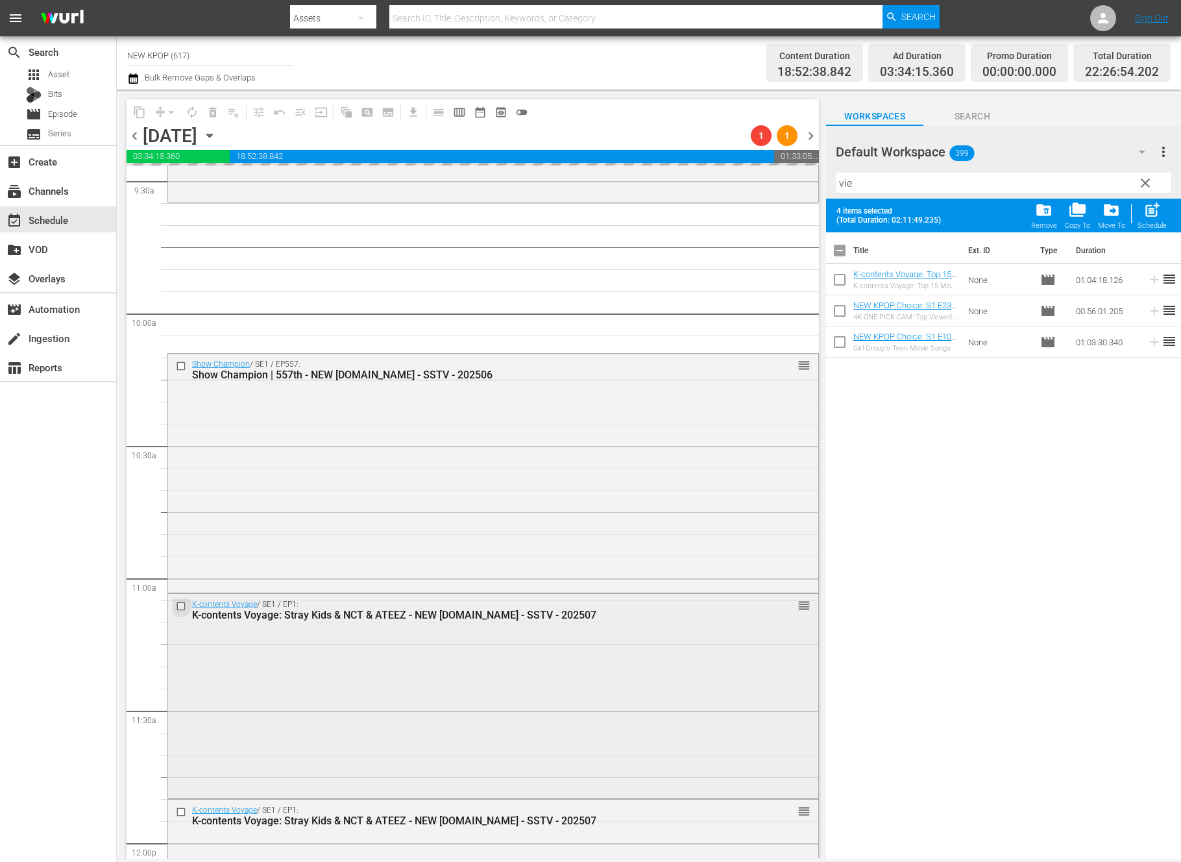
click at [181, 605] on input "checkbox" at bounding box center [183, 605] width 14 height 11
click at [226, 276] on div "NEW KPOP Choice / SE1 / EP293: NEW KPOP Choice: S1 E293 - Planet to Planet Tune…" at bounding box center [492, 842] width 651 height 6353
click at [179, 604] on input "checkbox" at bounding box center [183, 606] width 14 height 11
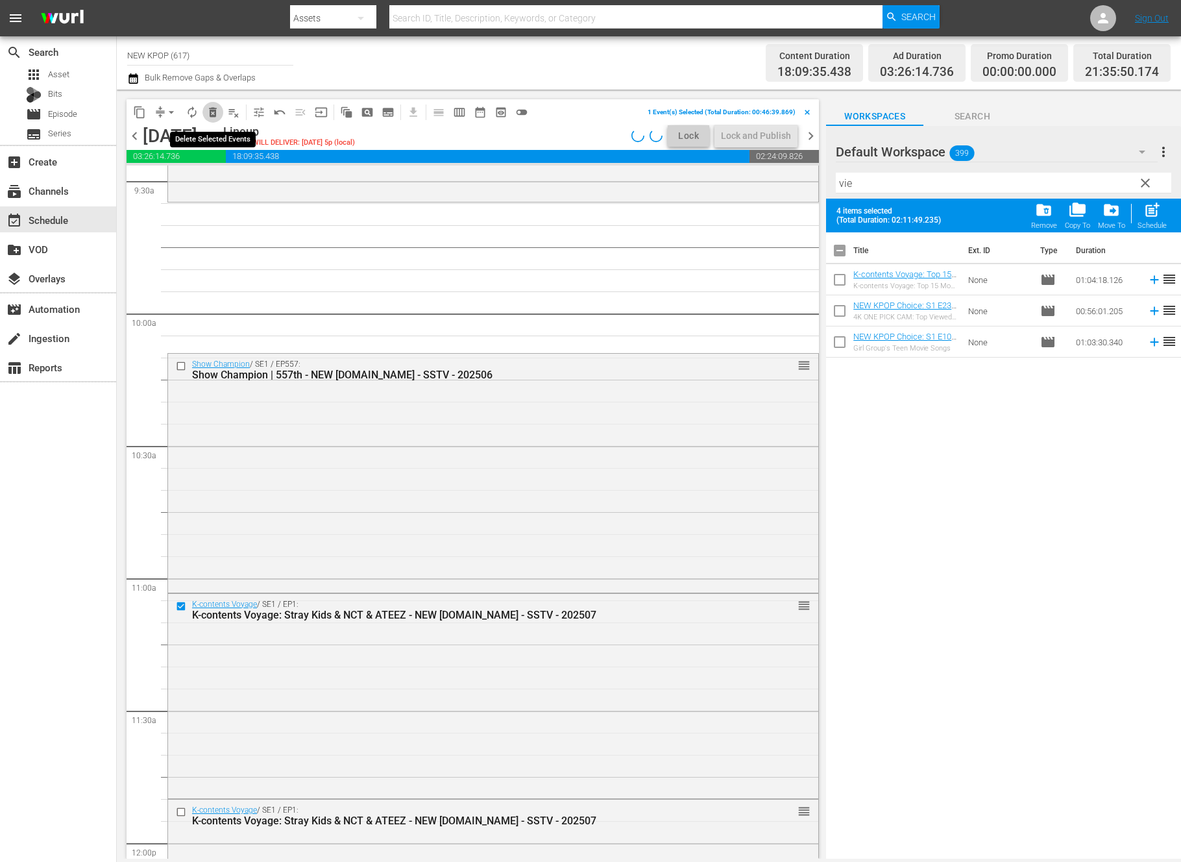
click at [215, 106] on span "delete_forever_outlined" at bounding box center [212, 112] width 13 height 13
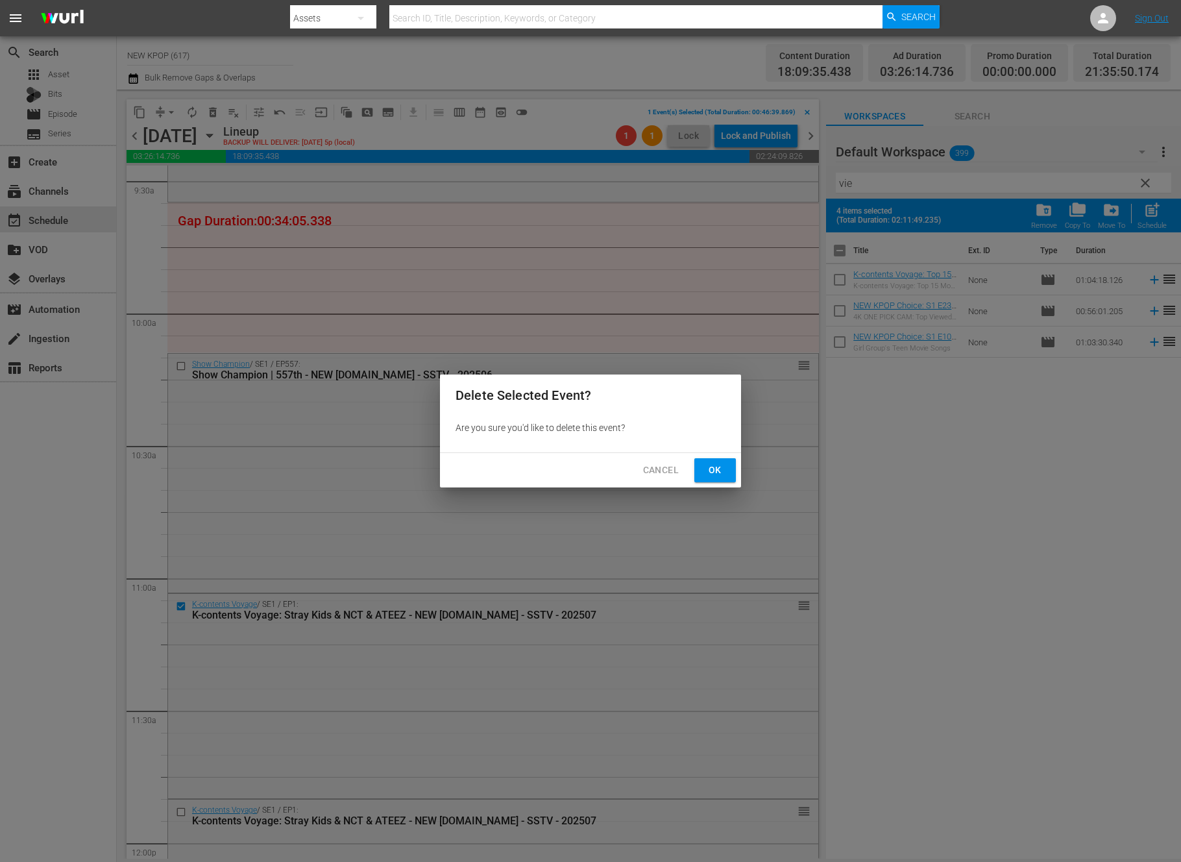
click at [722, 473] on span "Ok" at bounding box center [715, 470] width 21 height 16
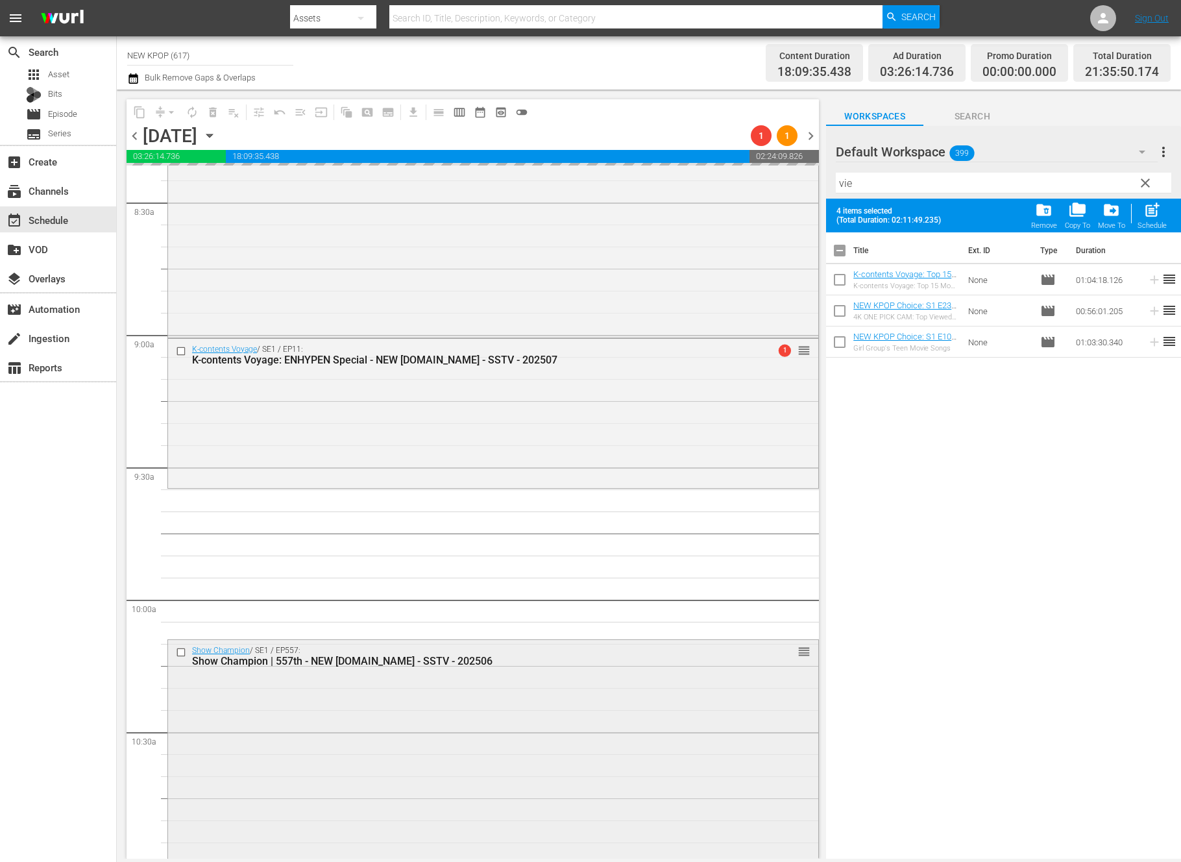
scroll to position [2211, 0]
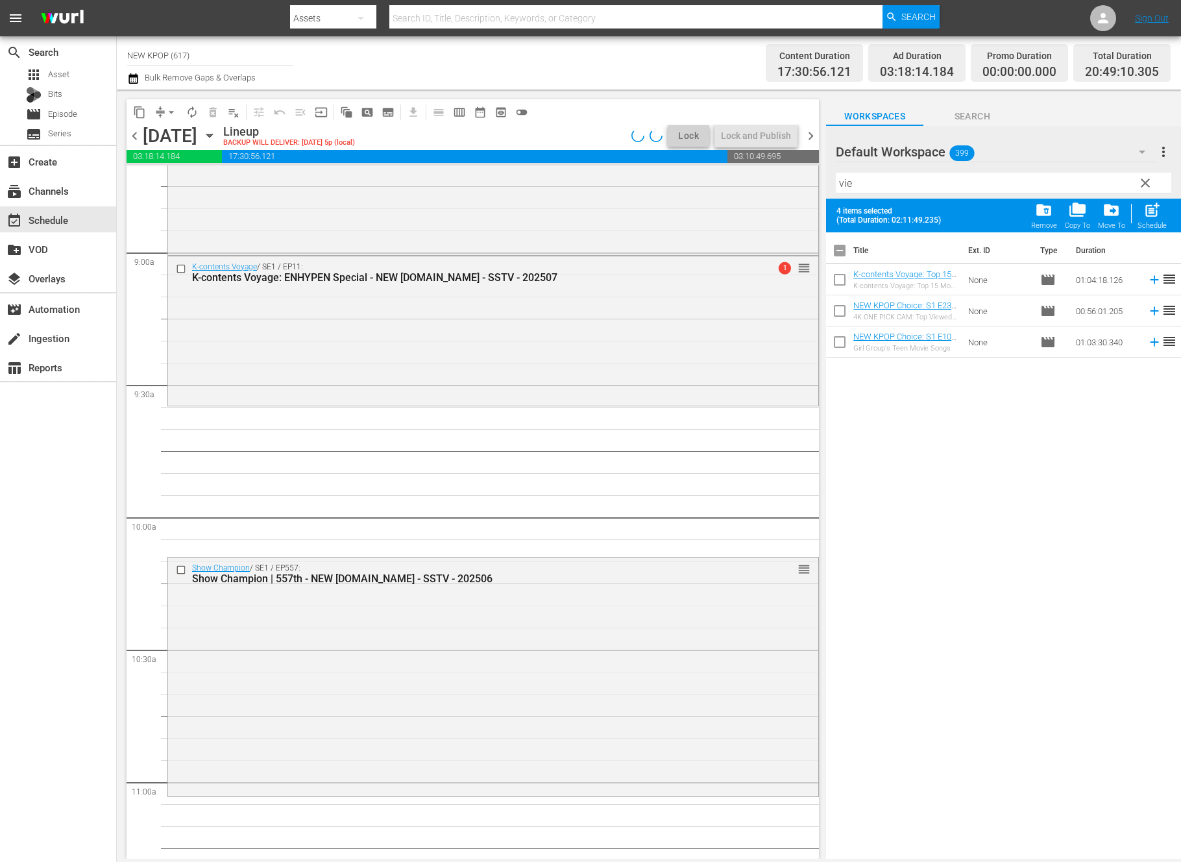
scroll to position [2302, 0]
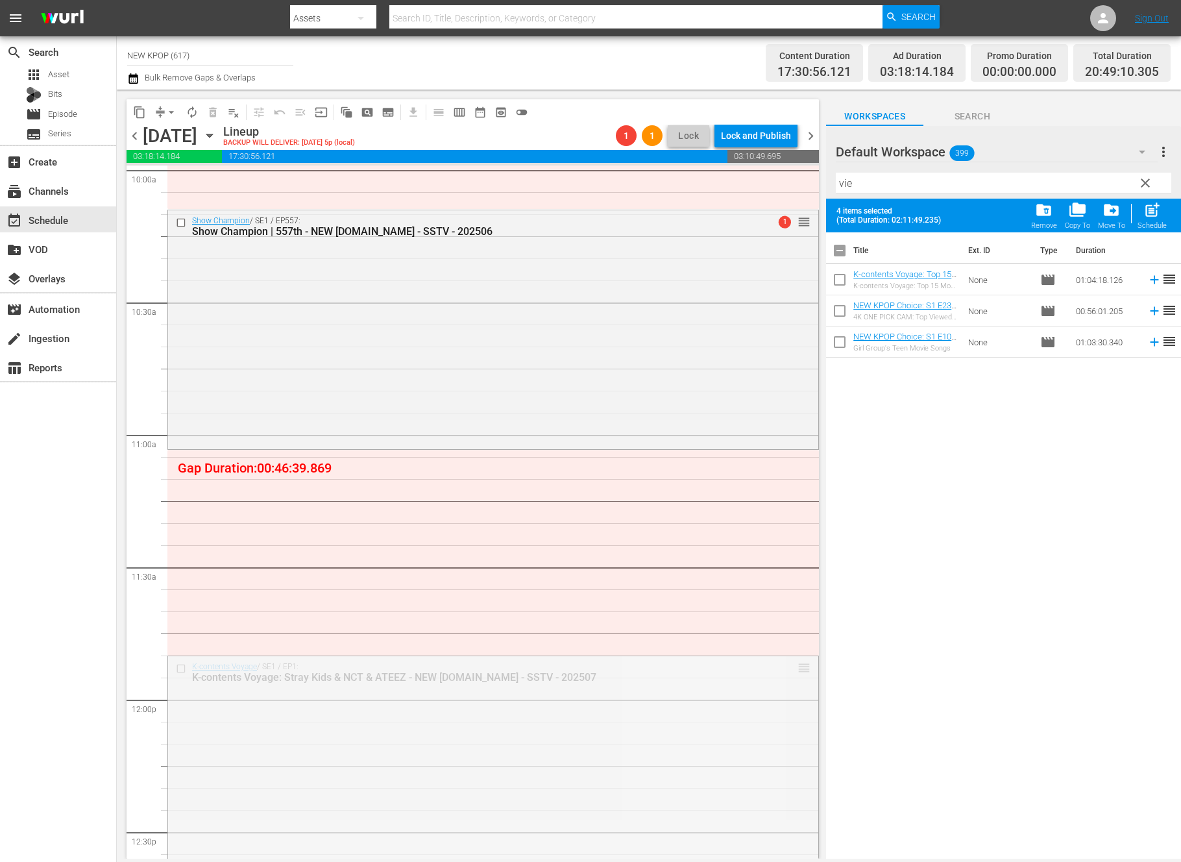
scroll to position [2382, 0]
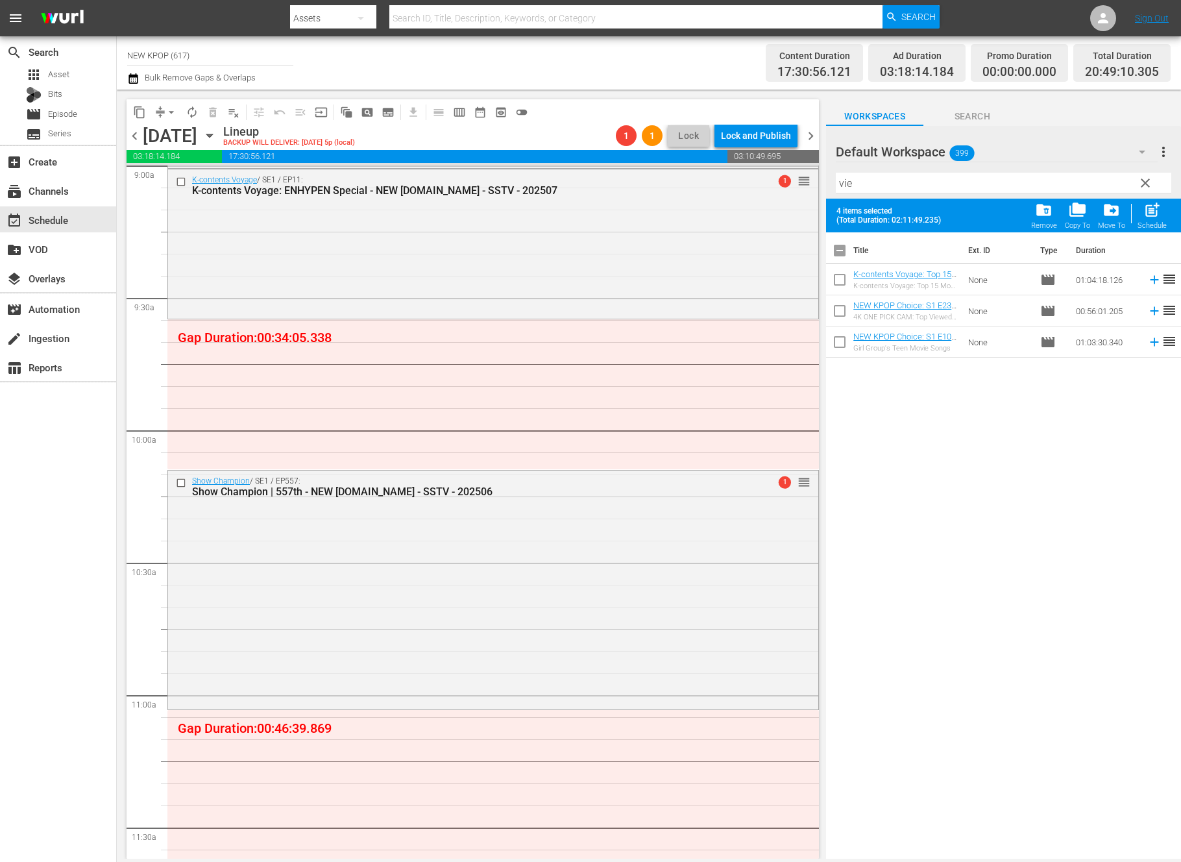
drag, startPoint x: 805, startPoint y: 433, endPoint x: 483, endPoint y: 320, distance: 341.9
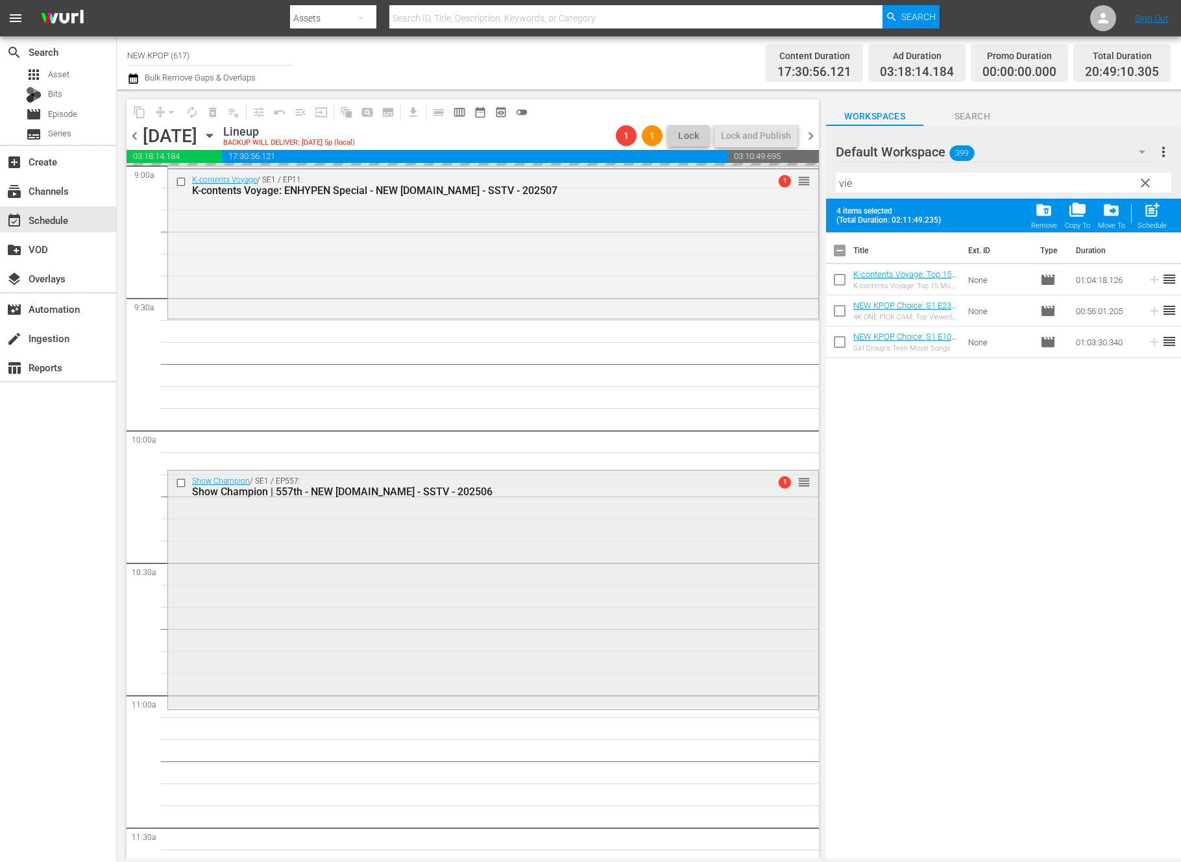
click at [516, 512] on div "Show Champion / SE1 / EP557: Show Champion | 557th - NEW [DOMAIN_NAME] - SSTV -…" at bounding box center [493, 588] width 650 height 236
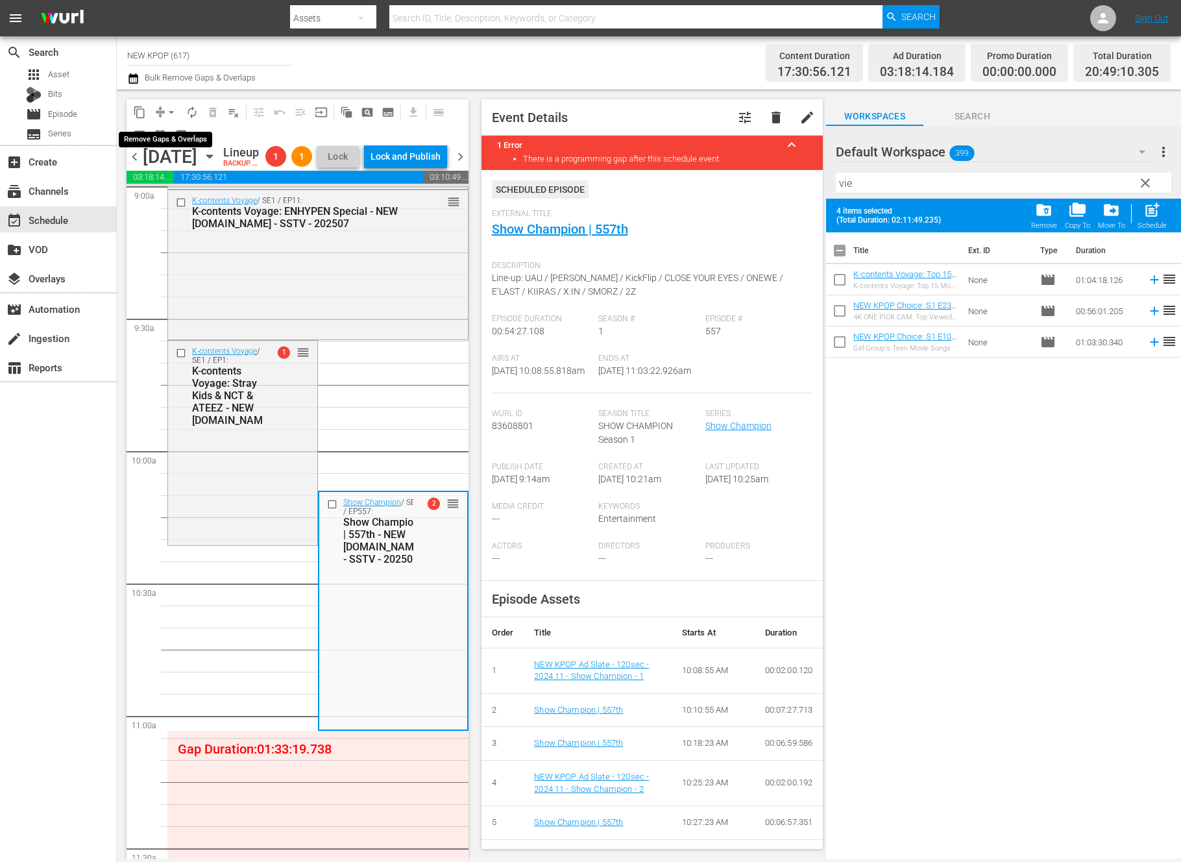
click at [165, 108] on span "arrow_drop_down" at bounding box center [171, 112] width 13 height 13
click at [169, 176] on li "Align to End of Previous Day" at bounding box center [172, 181] width 136 height 21
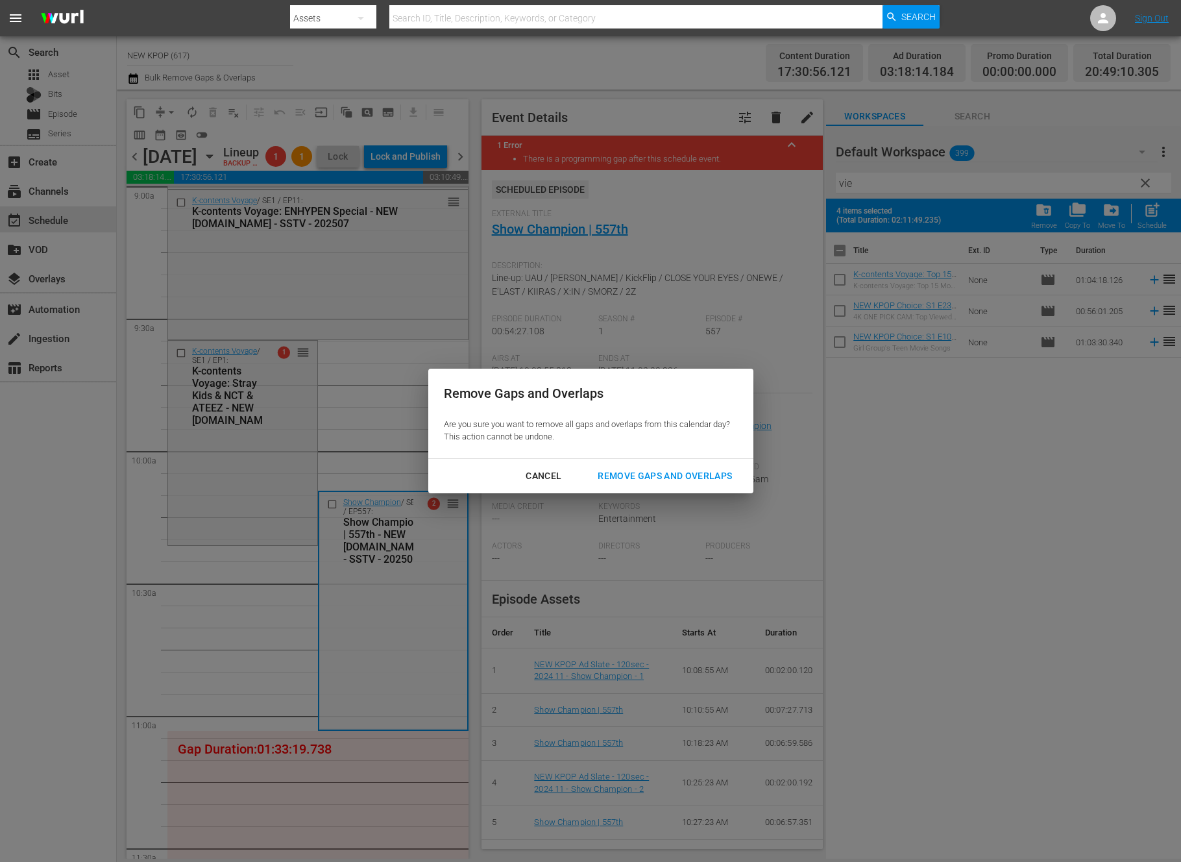
click at [638, 469] on div "Remove Gaps and Overlaps" at bounding box center [664, 476] width 155 height 16
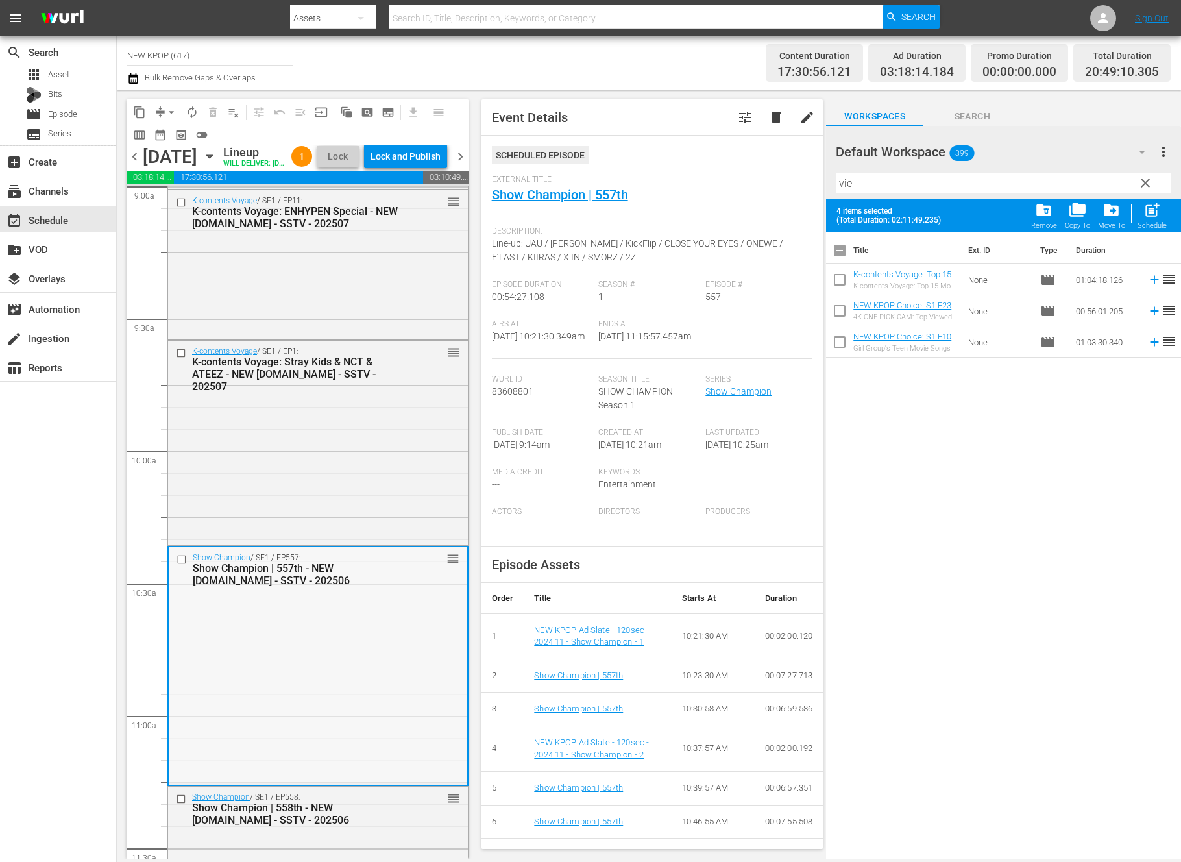
click at [275, 630] on div "Show Champion / SE1 / EP557: Show Champion | 557th - NEW [DOMAIN_NAME] - SSTV -…" at bounding box center [318, 665] width 298 height 236
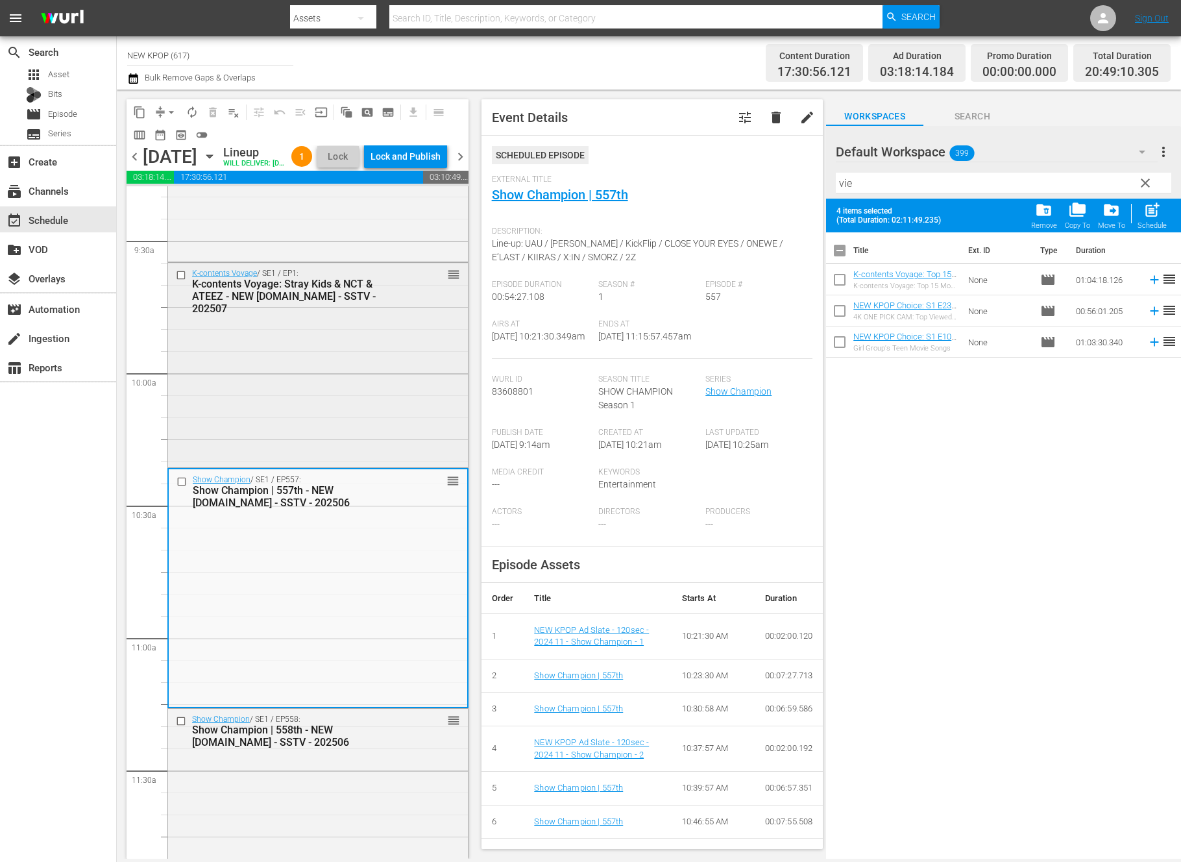
scroll to position [2473, 0]
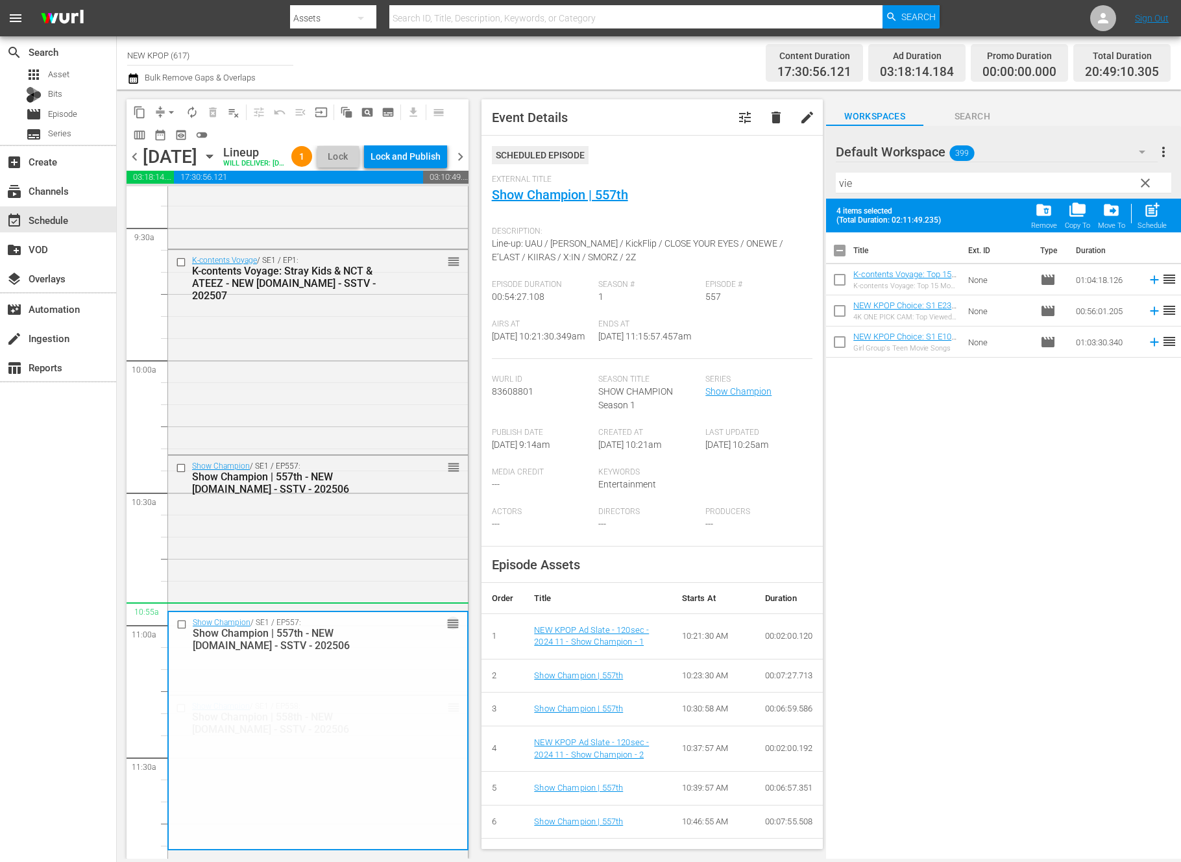
drag, startPoint x: 450, startPoint y: 491, endPoint x: 428, endPoint y: 626, distance: 136.7
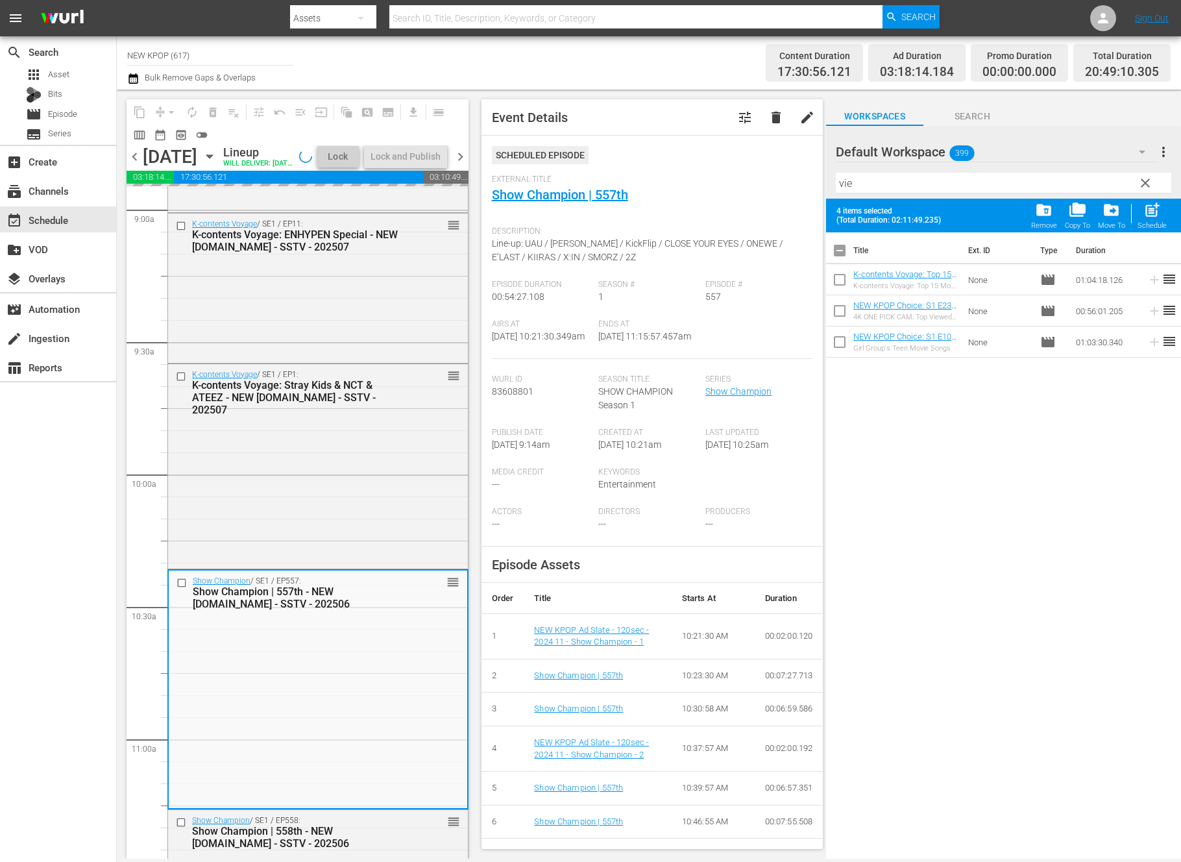
scroll to position [2240, 0]
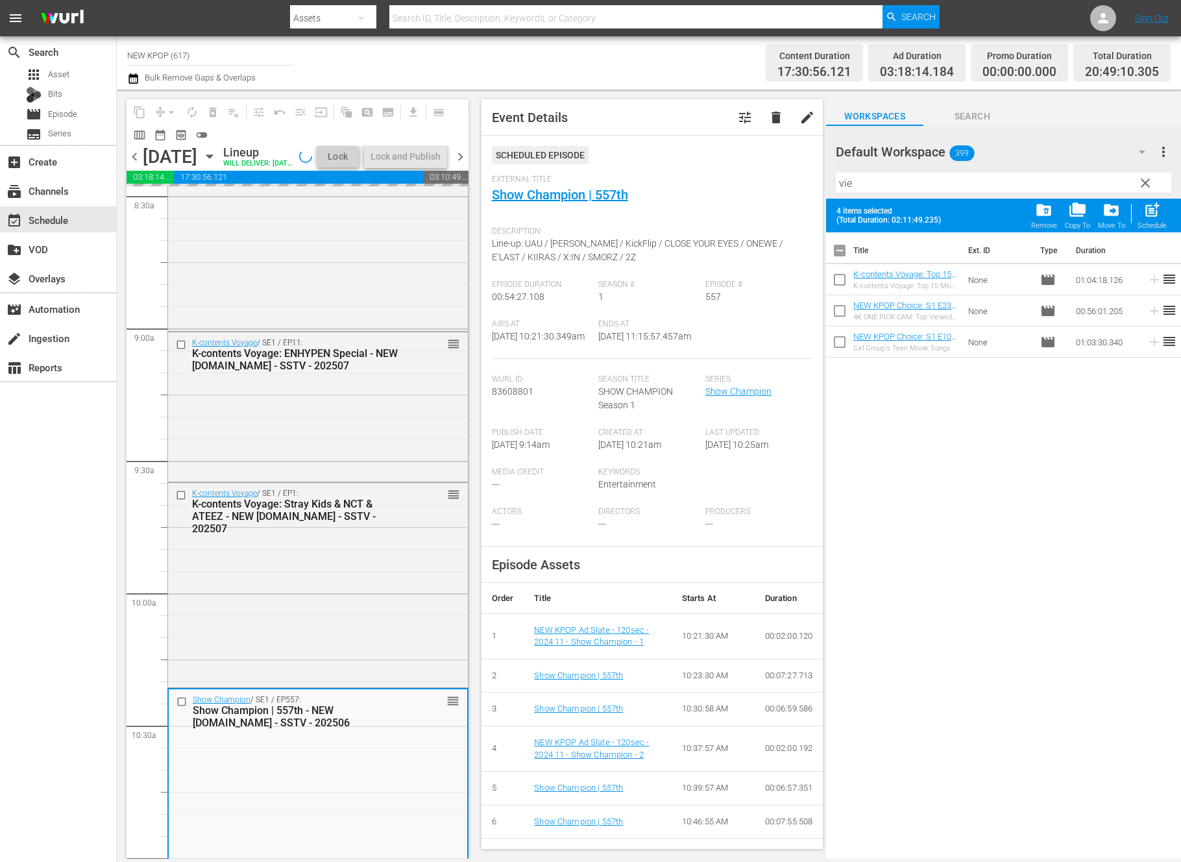
drag, startPoint x: 455, startPoint y: 666, endPoint x: 343, endPoint y: 636, distance: 116.9
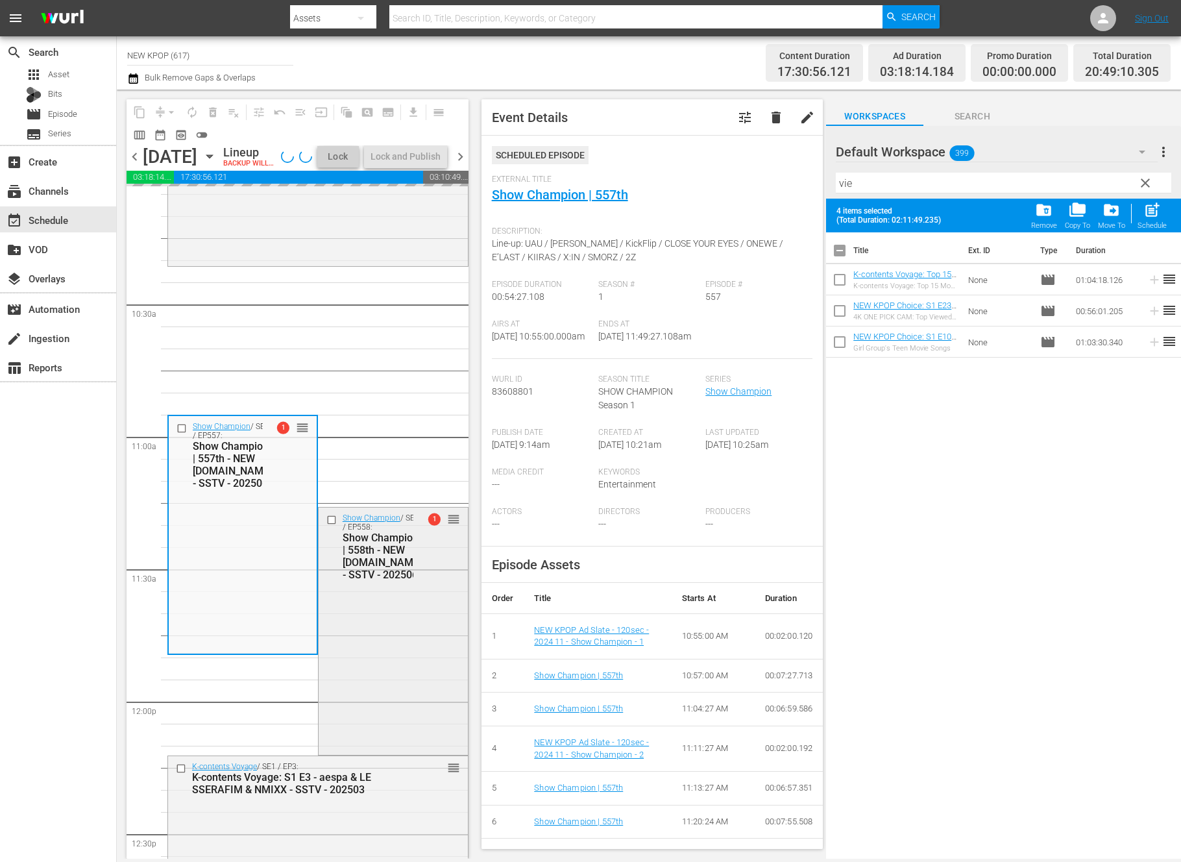
scroll to position [2841, 0]
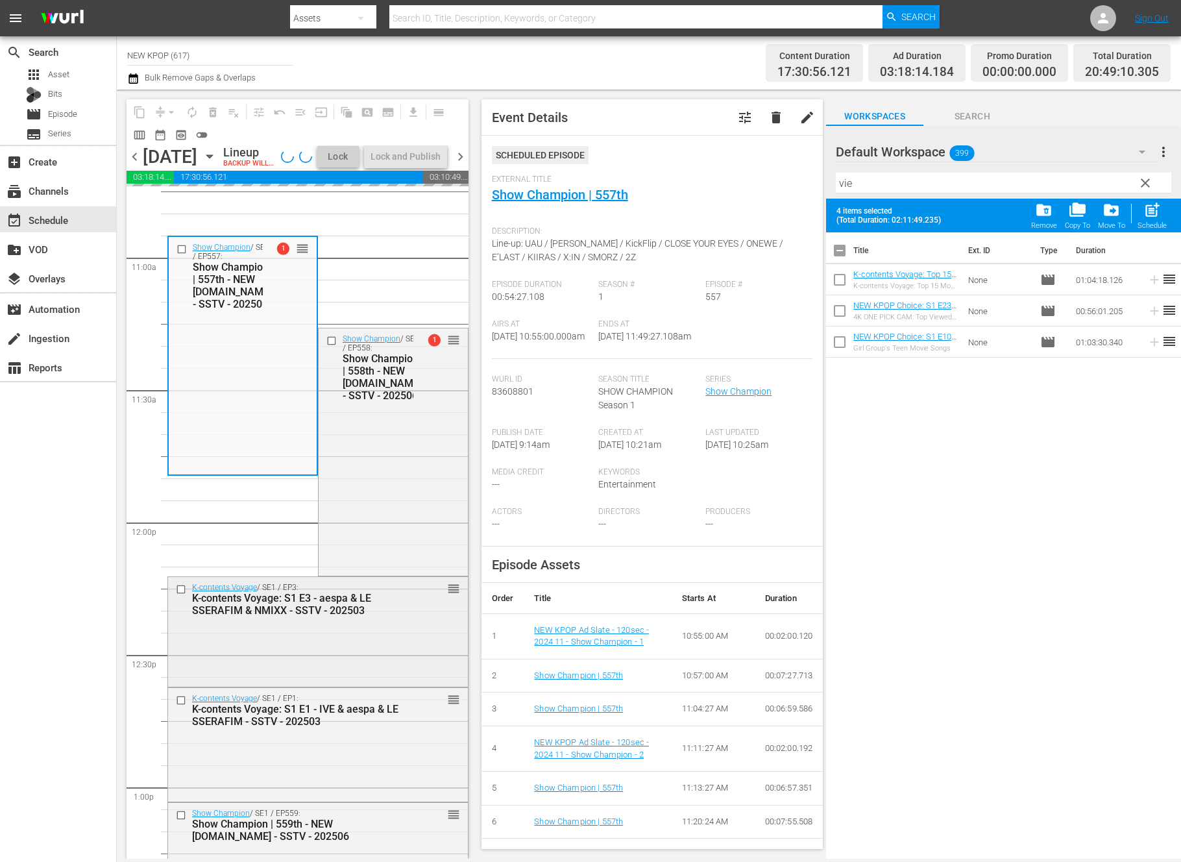
click at [413, 681] on div "K-contents Voyage / SE1 / EP3: K-contents Voyage: S1 E3 - aespa & LE SSERAFIM &…" at bounding box center [318, 630] width 300 height 107
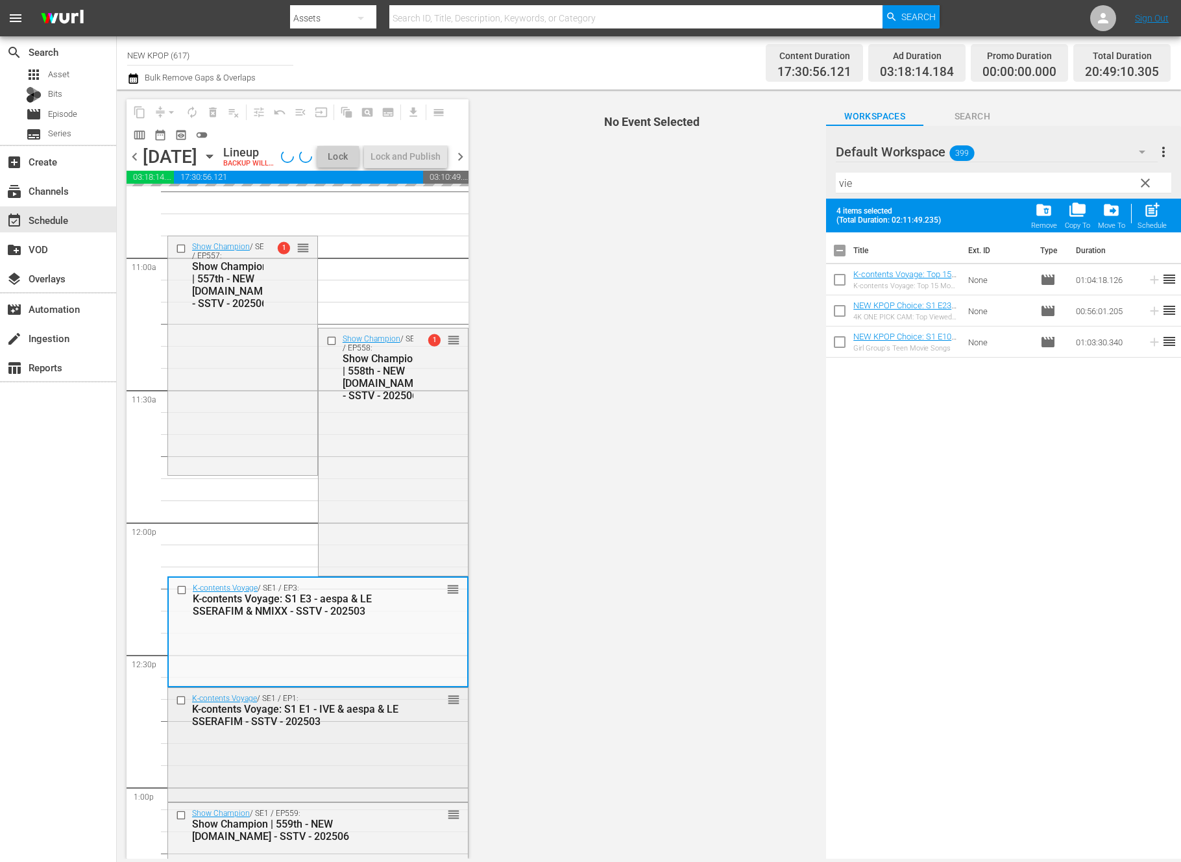
click at [419, 732] on div "K-contents Voyage / SE1 / EP1: K-contents Voyage: S1 E1 - IVE & aespa & LE SSER…" at bounding box center [318, 710] width 300 height 44
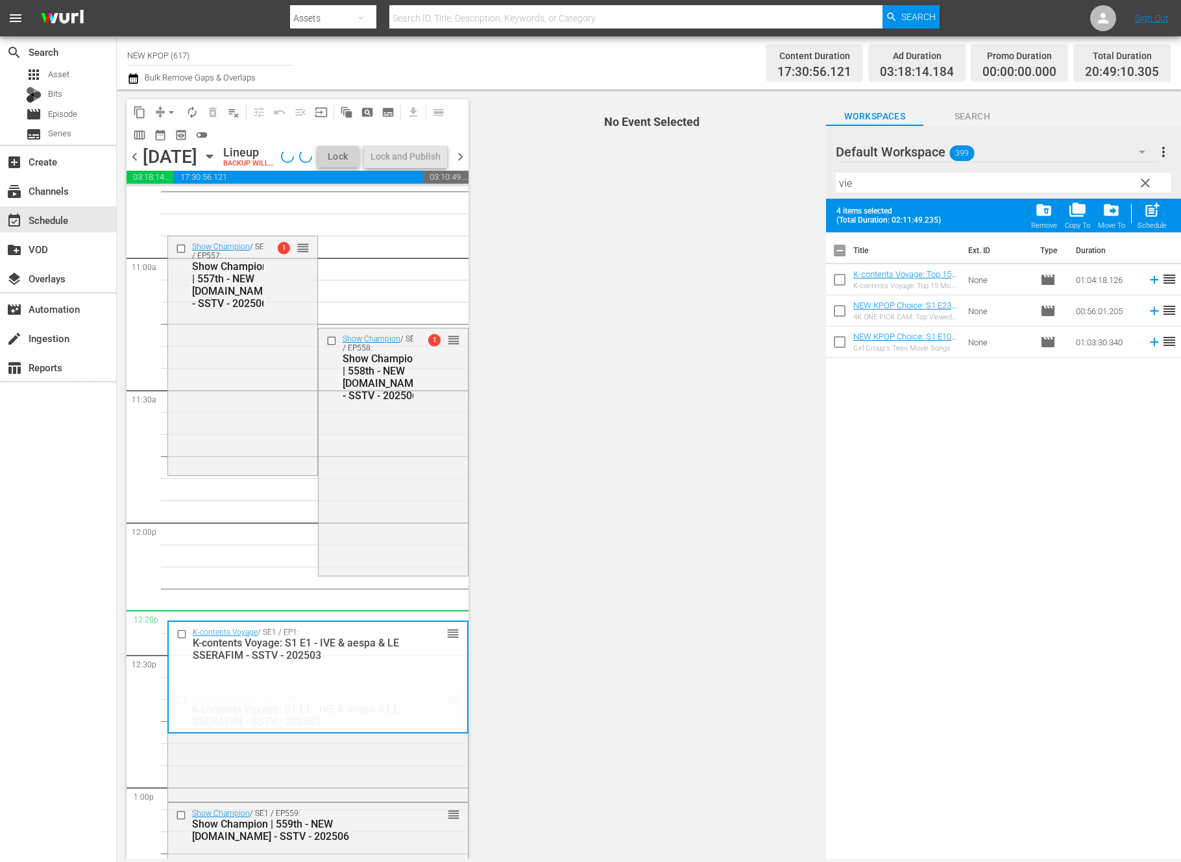
scroll to position [2237, 0]
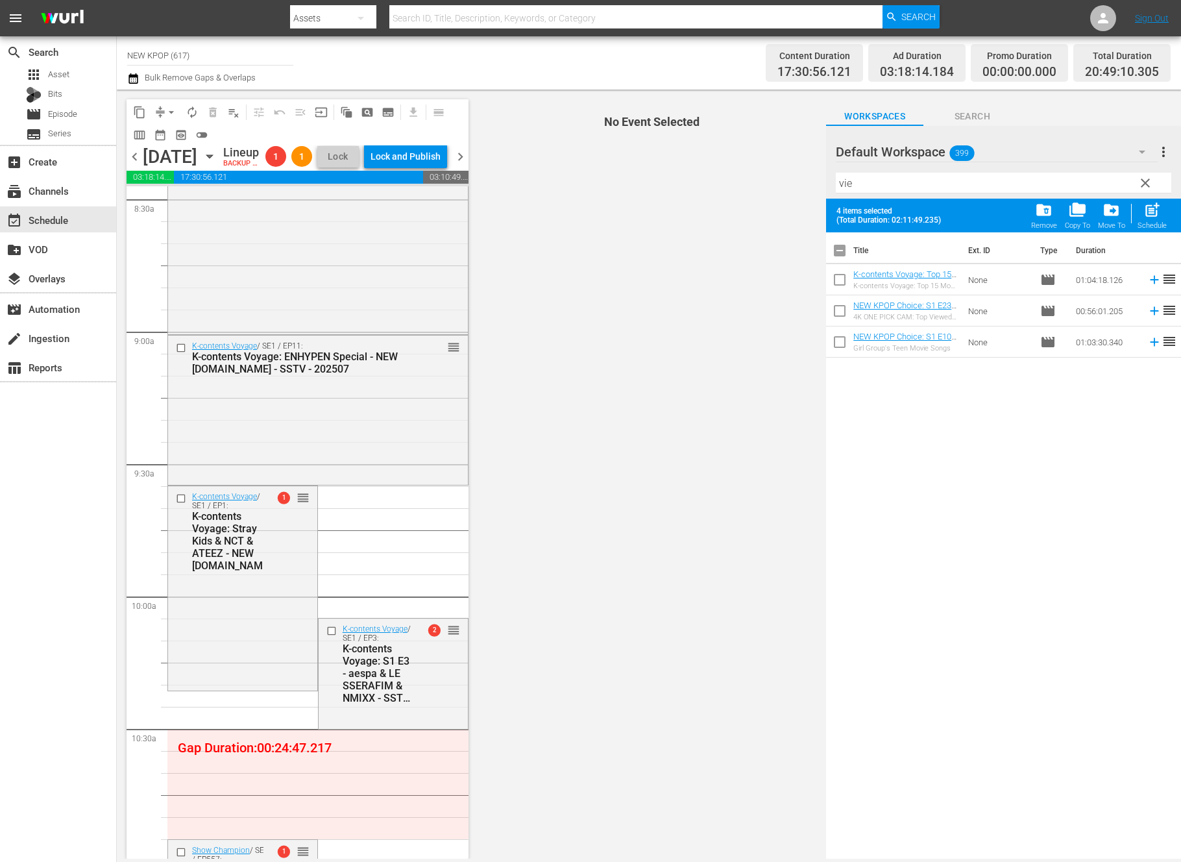
drag, startPoint x: 454, startPoint y: 720, endPoint x: 317, endPoint y: 762, distance: 143.9
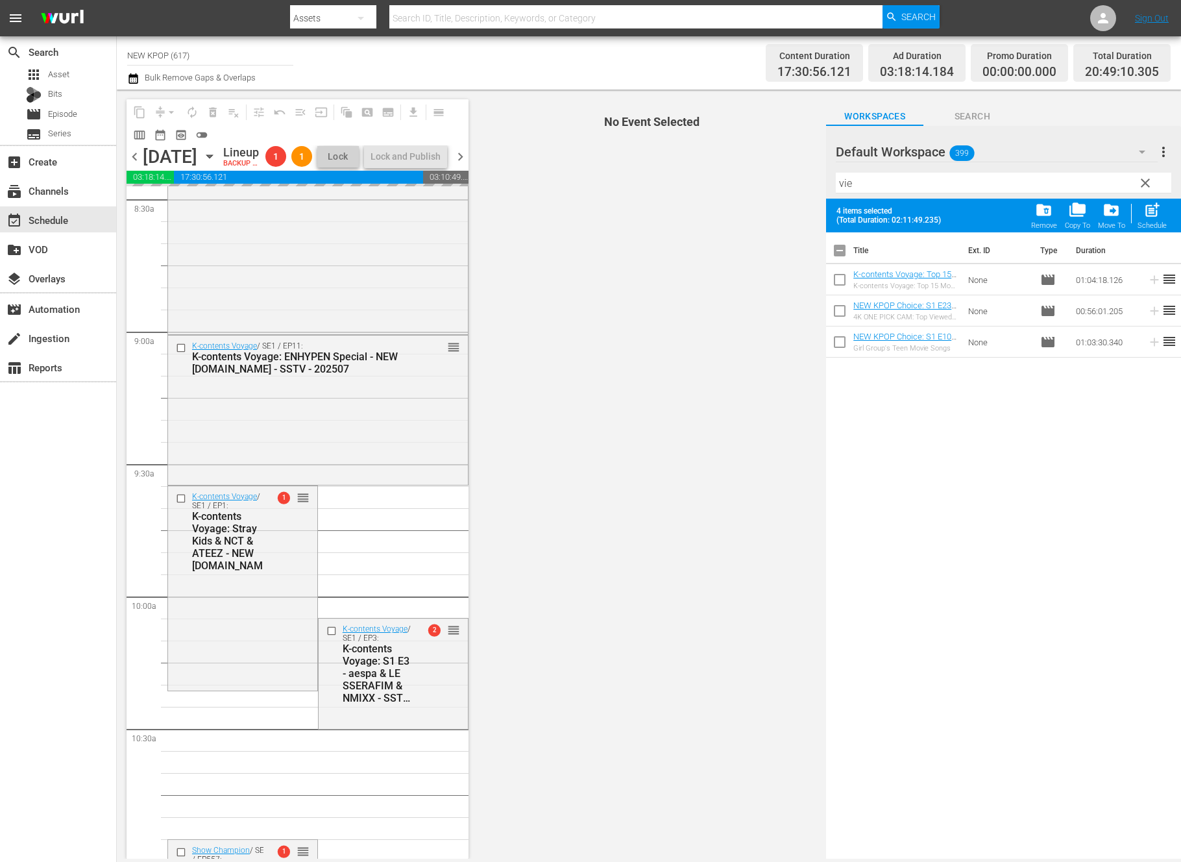
scroll to position [2480, 0]
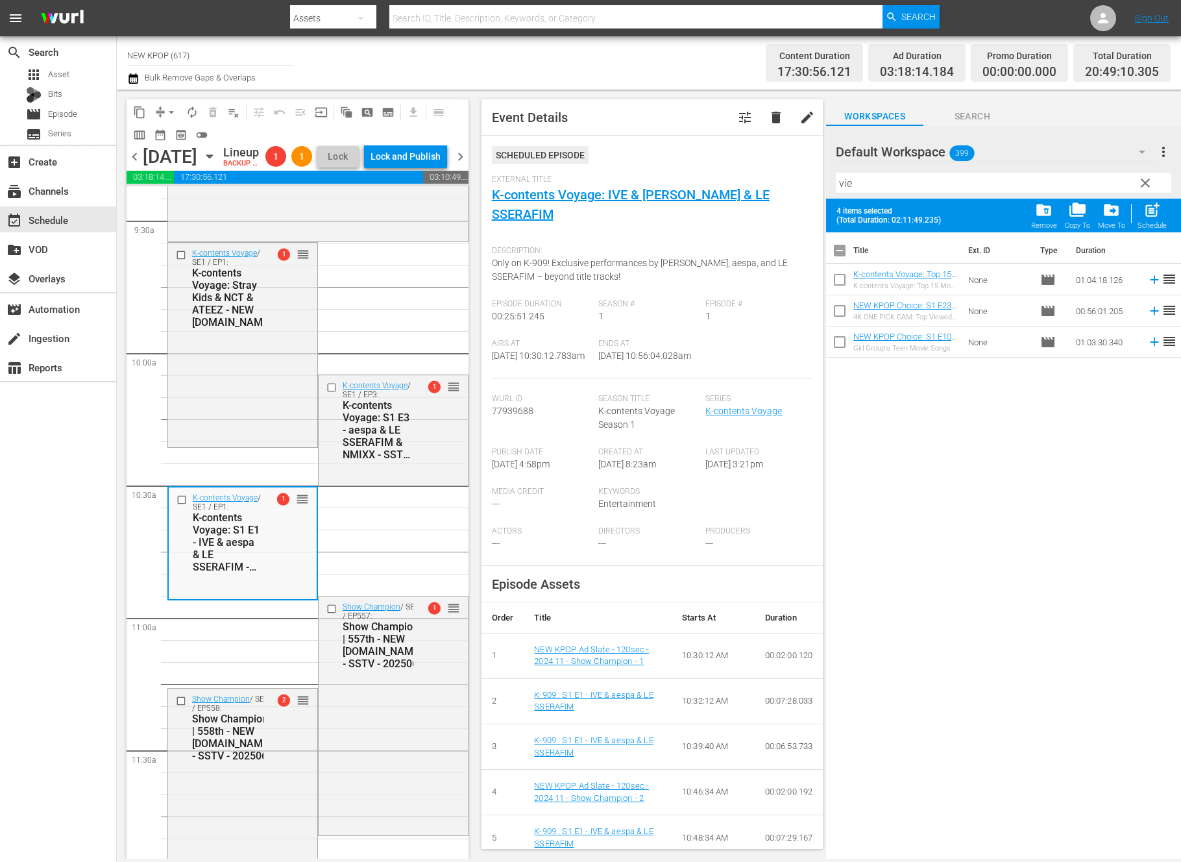
click at [169, 112] on span "arrow_drop_down" at bounding box center [171, 112] width 13 height 13
click at [167, 189] on li "Align to End of Previous Day" at bounding box center [172, 181] width 136 height 21
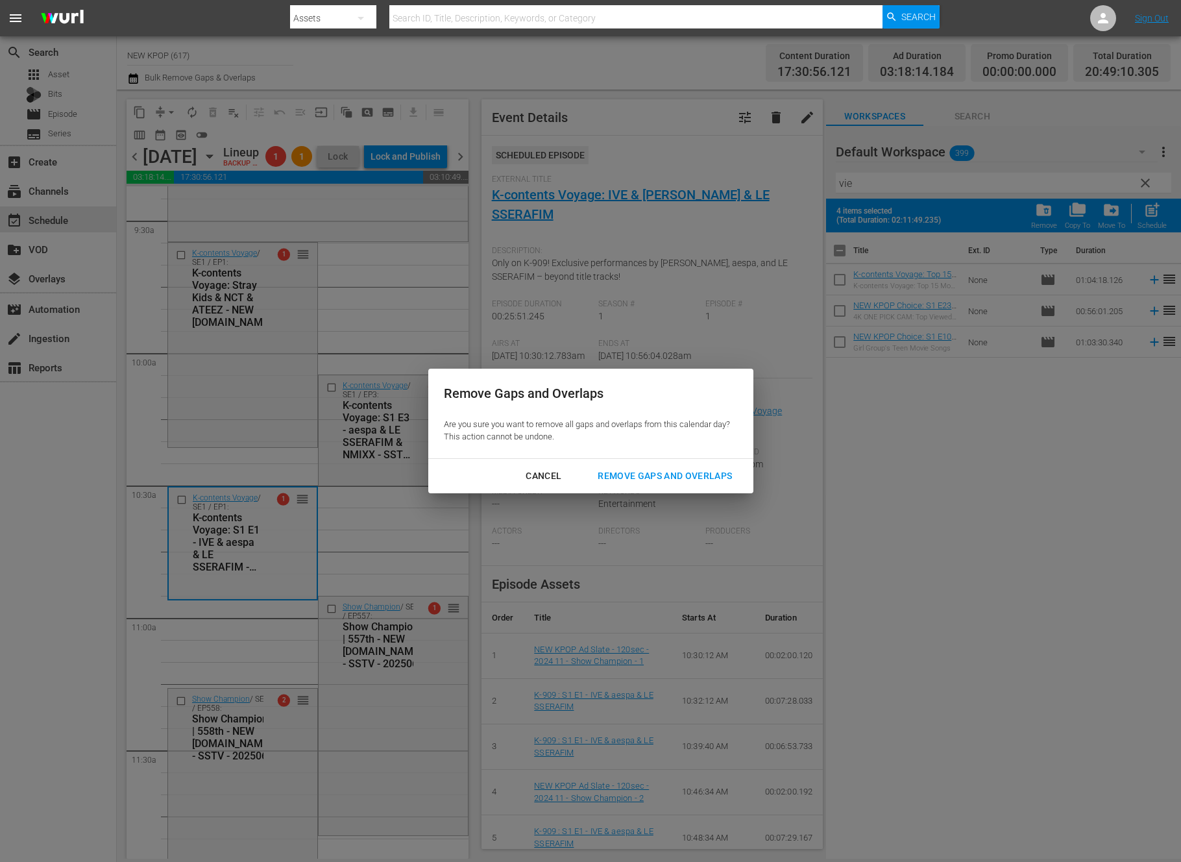
click at [637, 475] on div "Remove Gaps and Overlaps" at bounding box center [664, 476] width 155 height 16
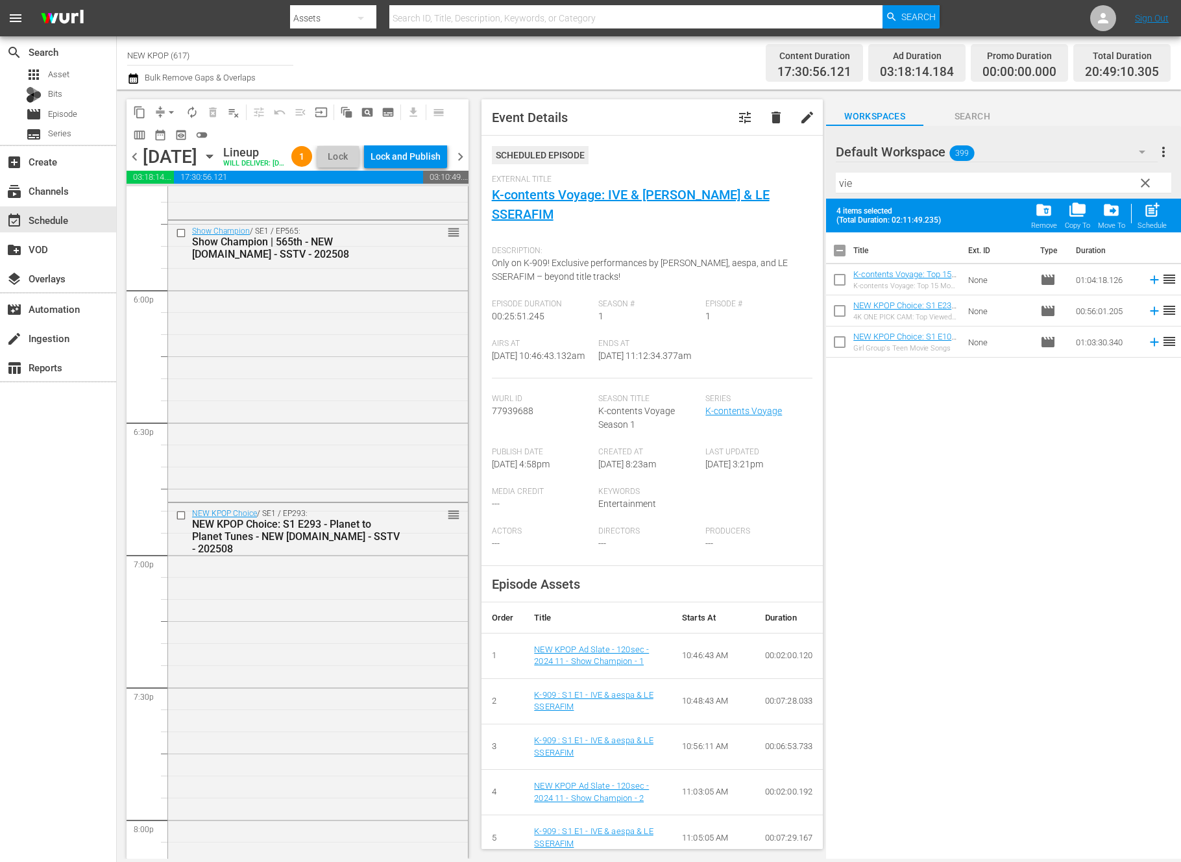
click at [387, 551] on div "NEW KPOP Choice: S1 E293 - Planet to Planet Tunes - NEW [DOMAIN_NAME] - SSTV - …" at bounding box center [297, 536] width 211 height 37
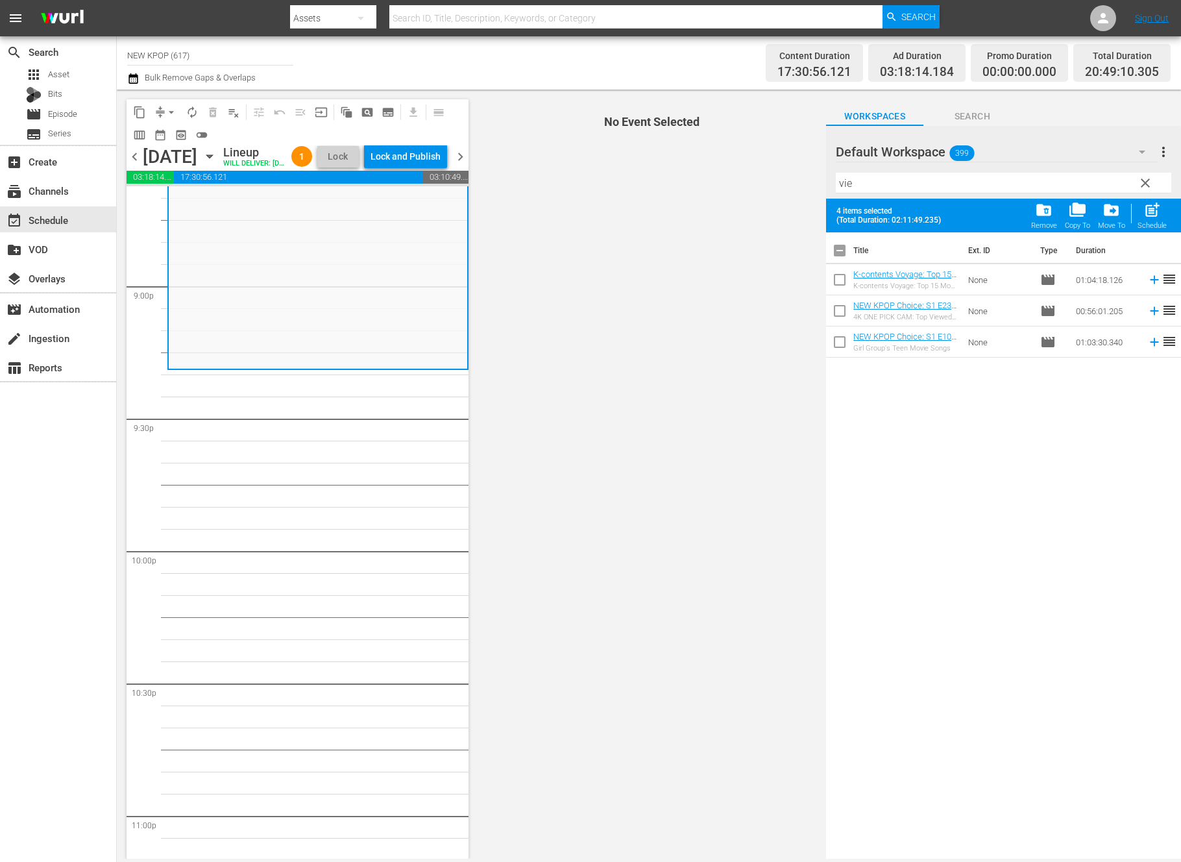
scroll to position [4864, 0]
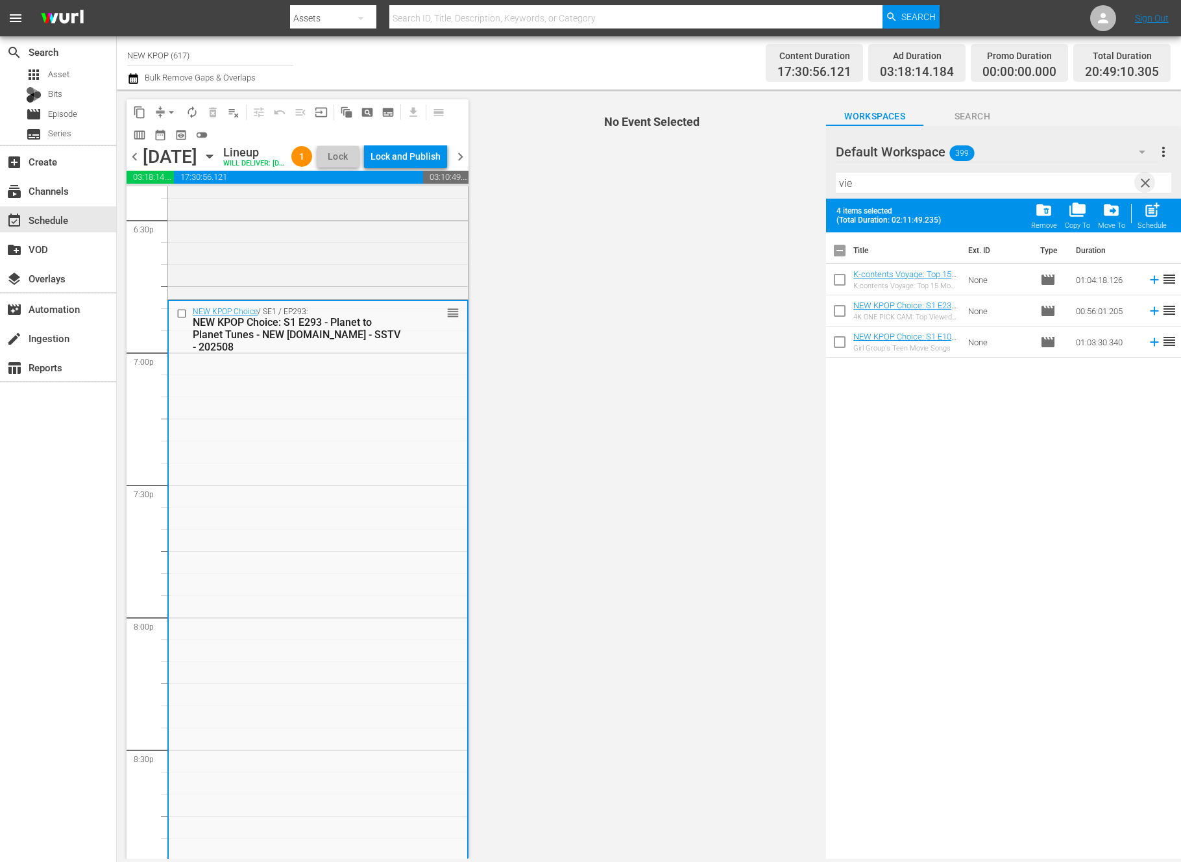
click at [1057, 182] on span "clear" at bounding box center [1145, 183] width 16 height 16
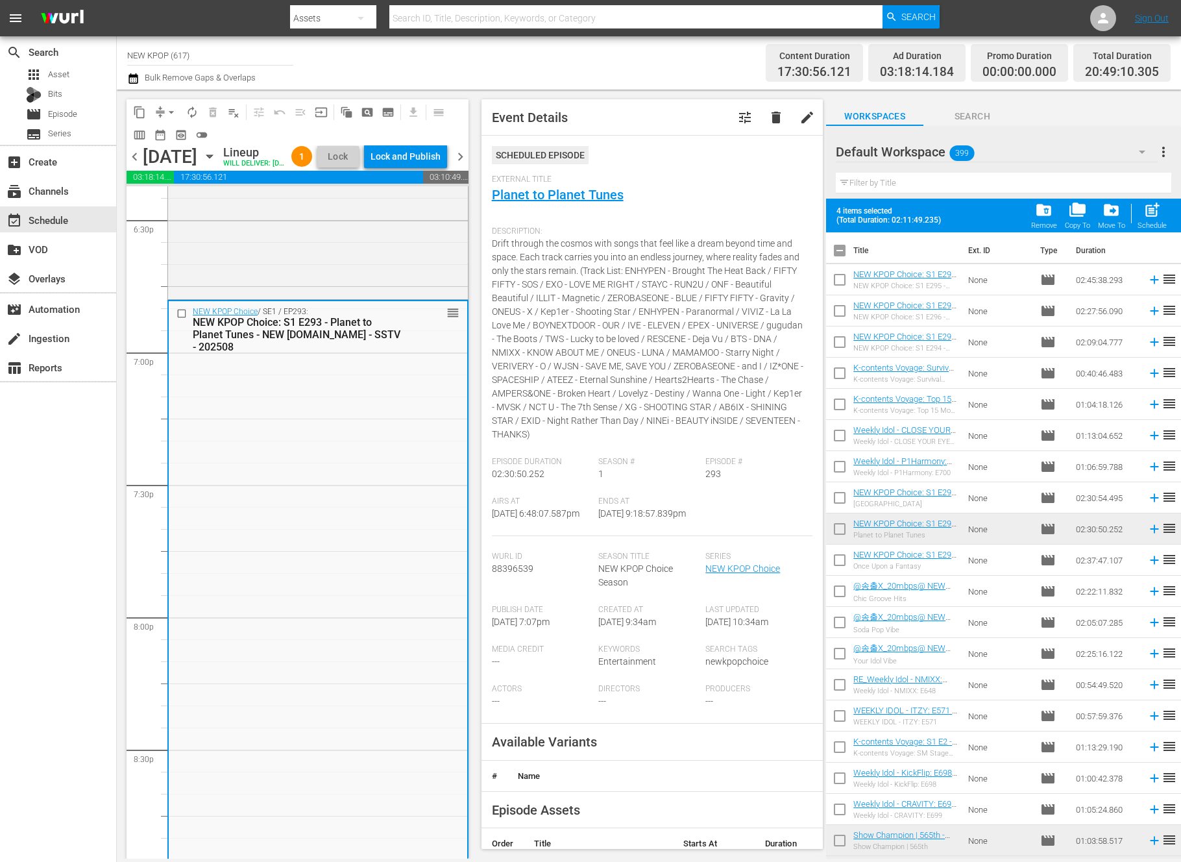
scroll to position [5425, 0]
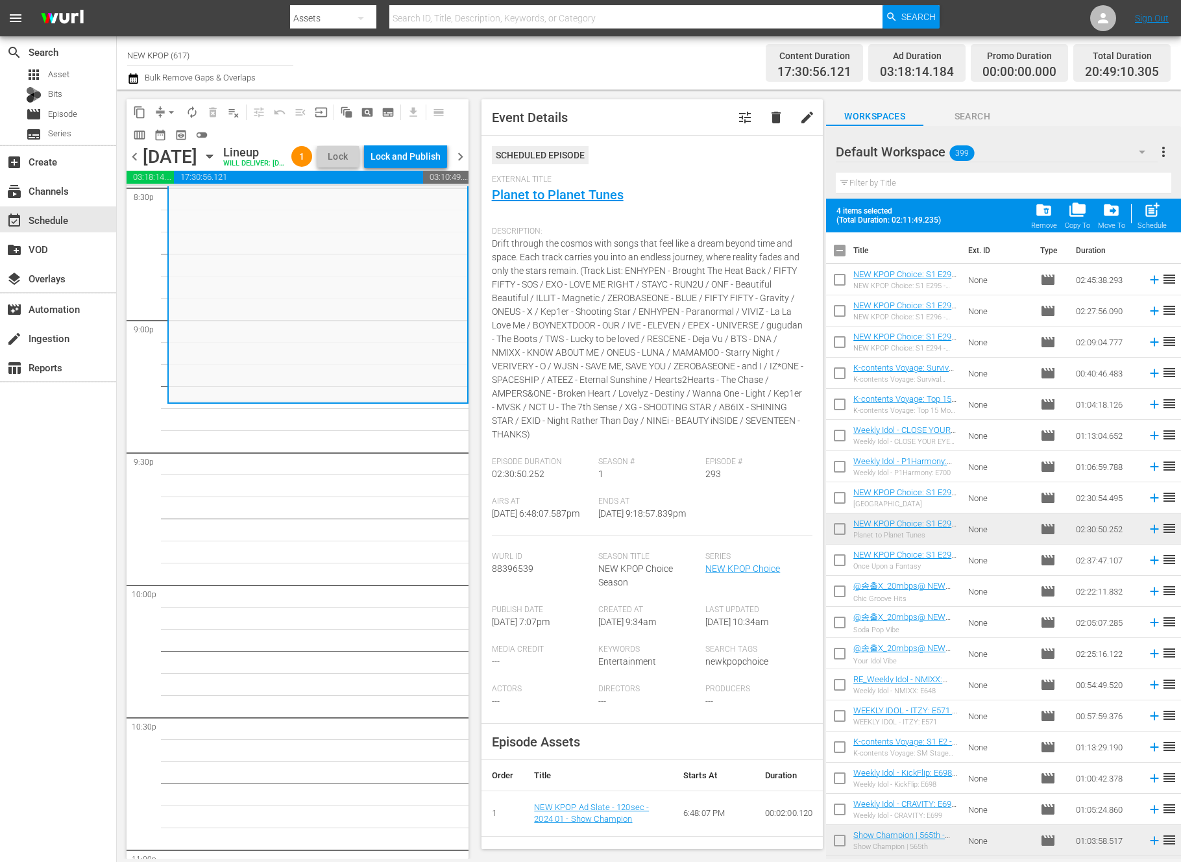
click at [1057, 176] on input "text" at bounding box center [1003, 183] width 335 height 21
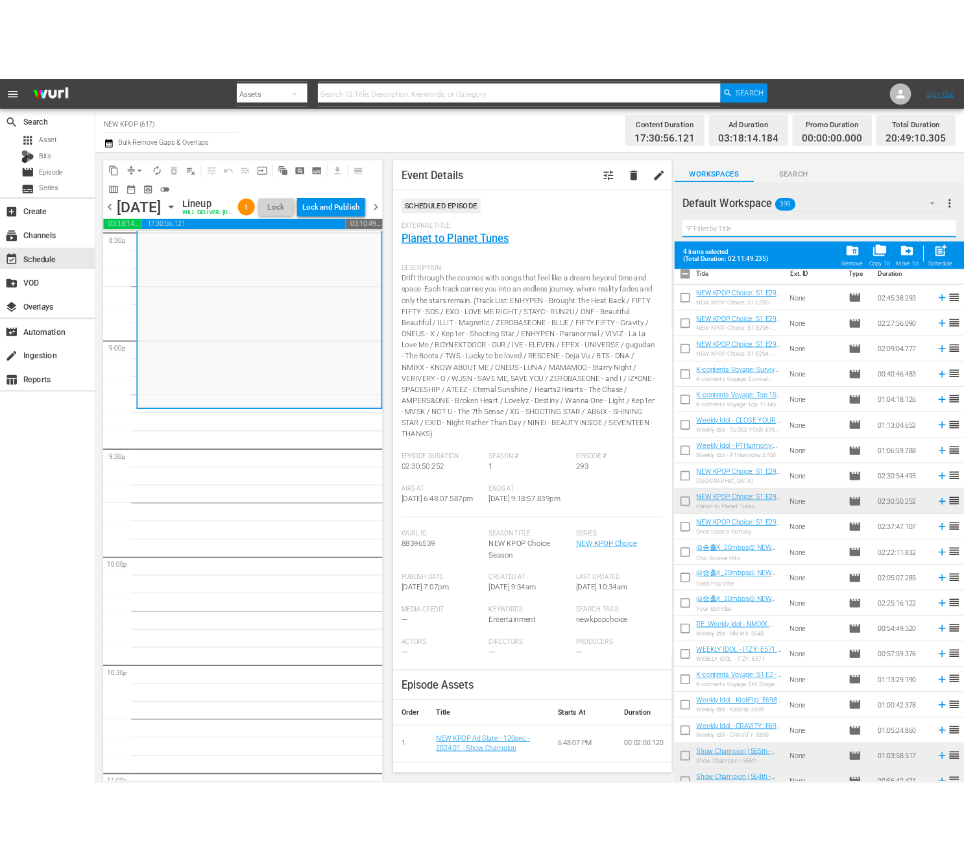
scroll to position [0, 0]
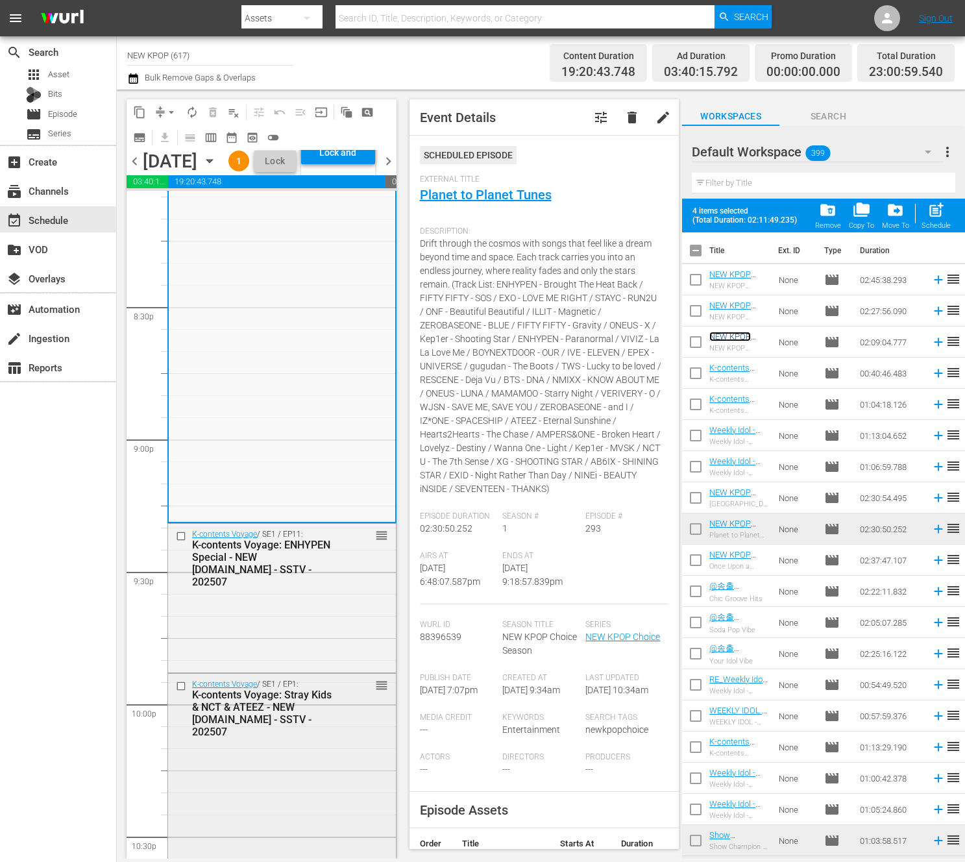
scroll to position [5727, 0]
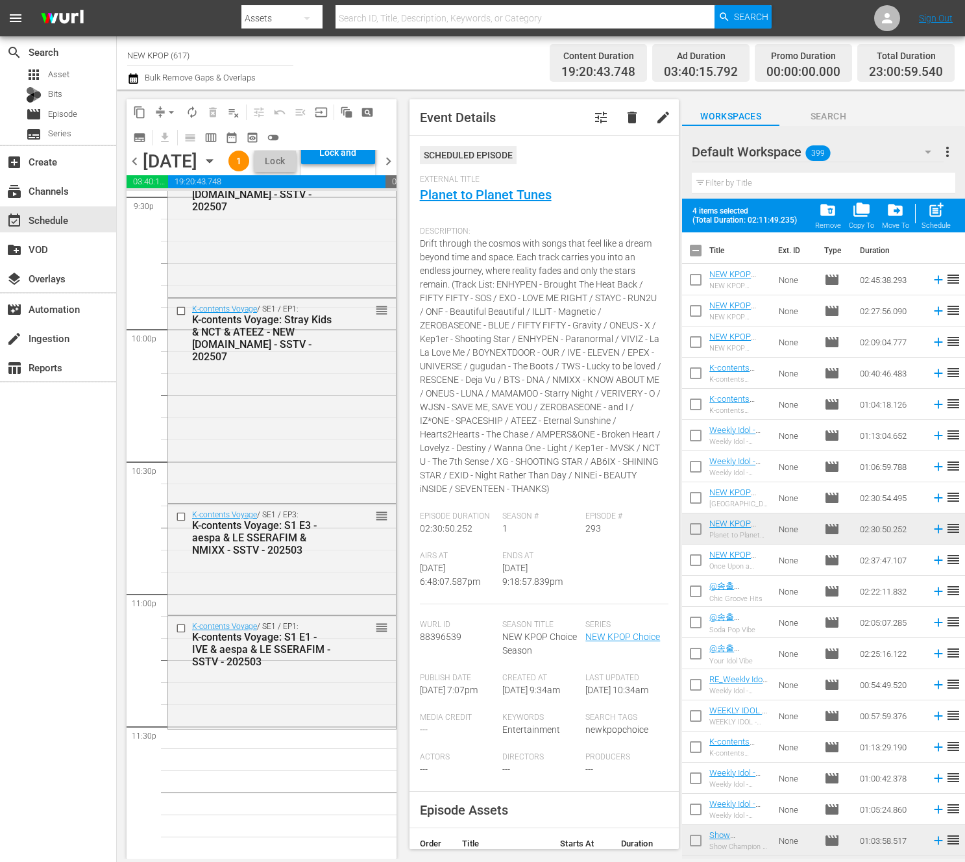
click at [700, 248] on input "checkbox" at bounding box center [695, 252] width 27 height 27
checkbox input "true"
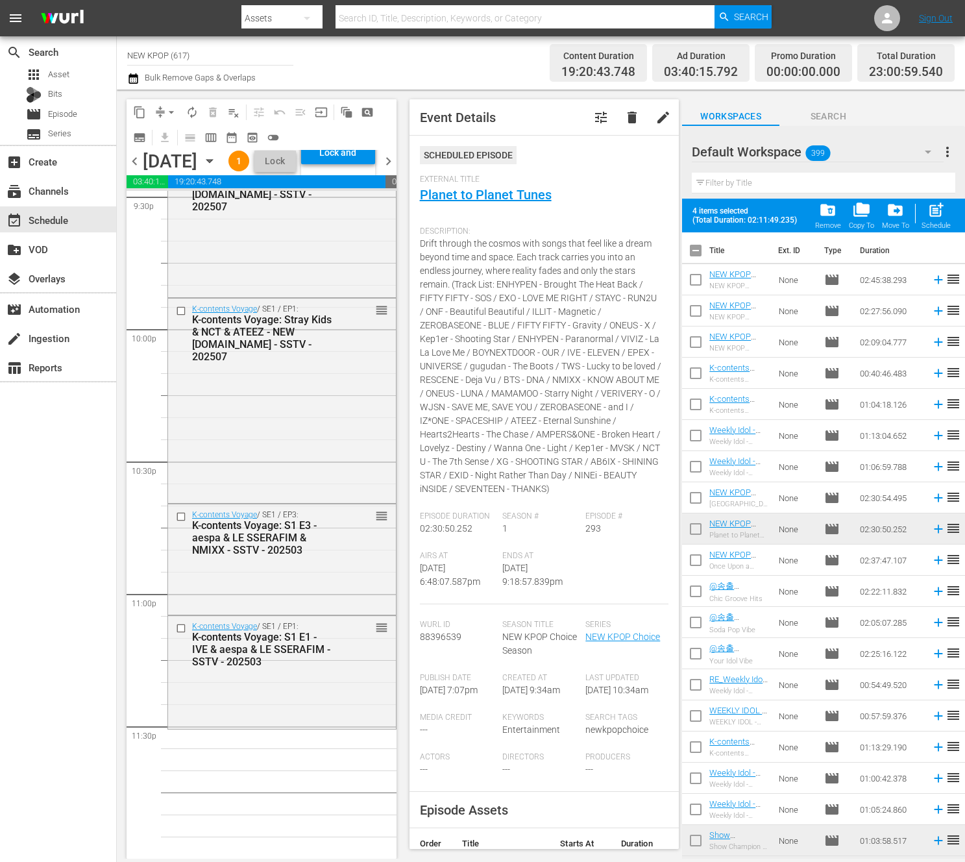
checkbox input "true"
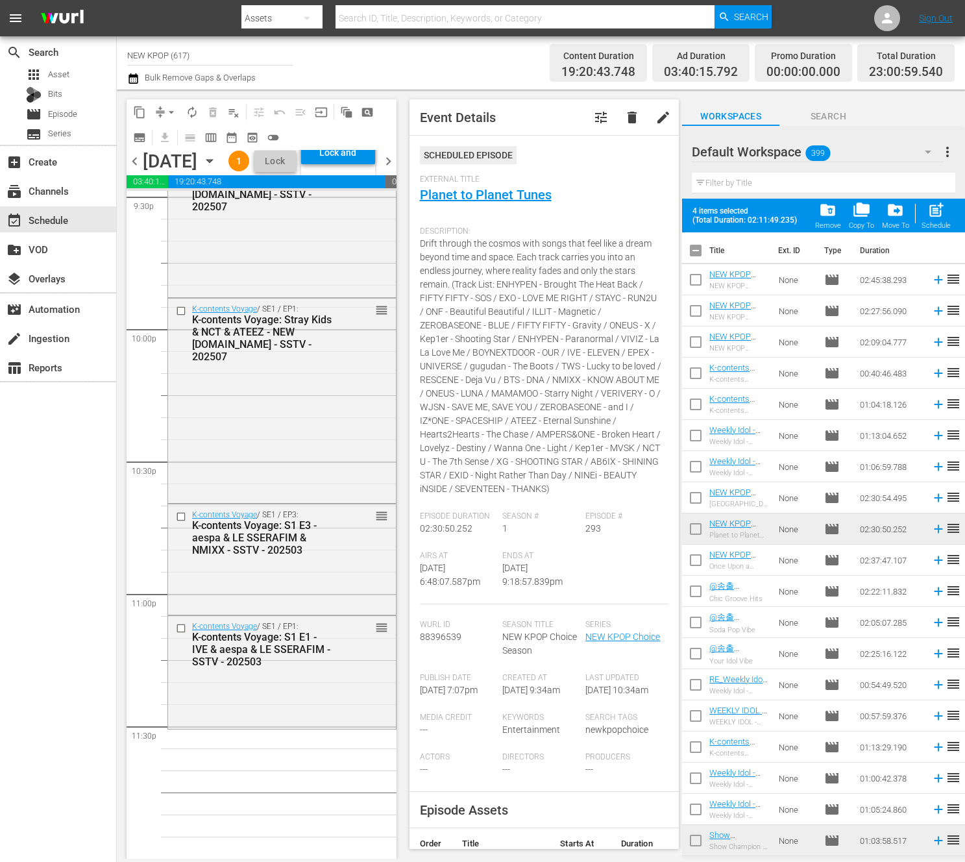
checkbox input "true"
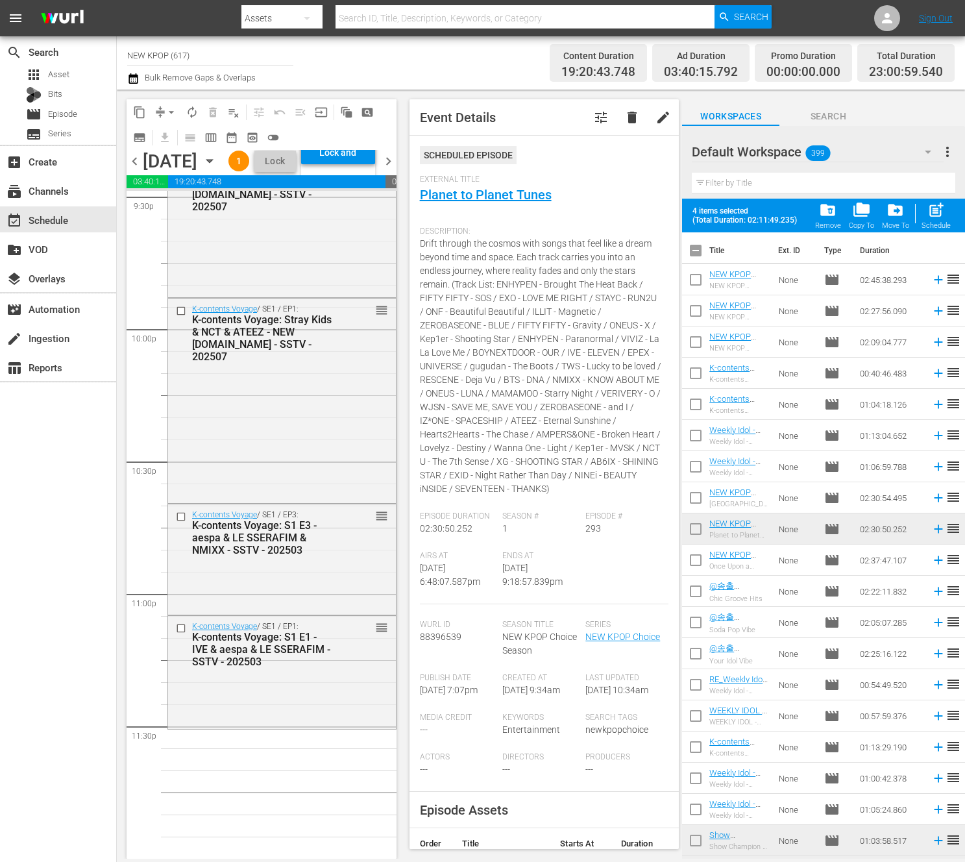
checkbox input "true"
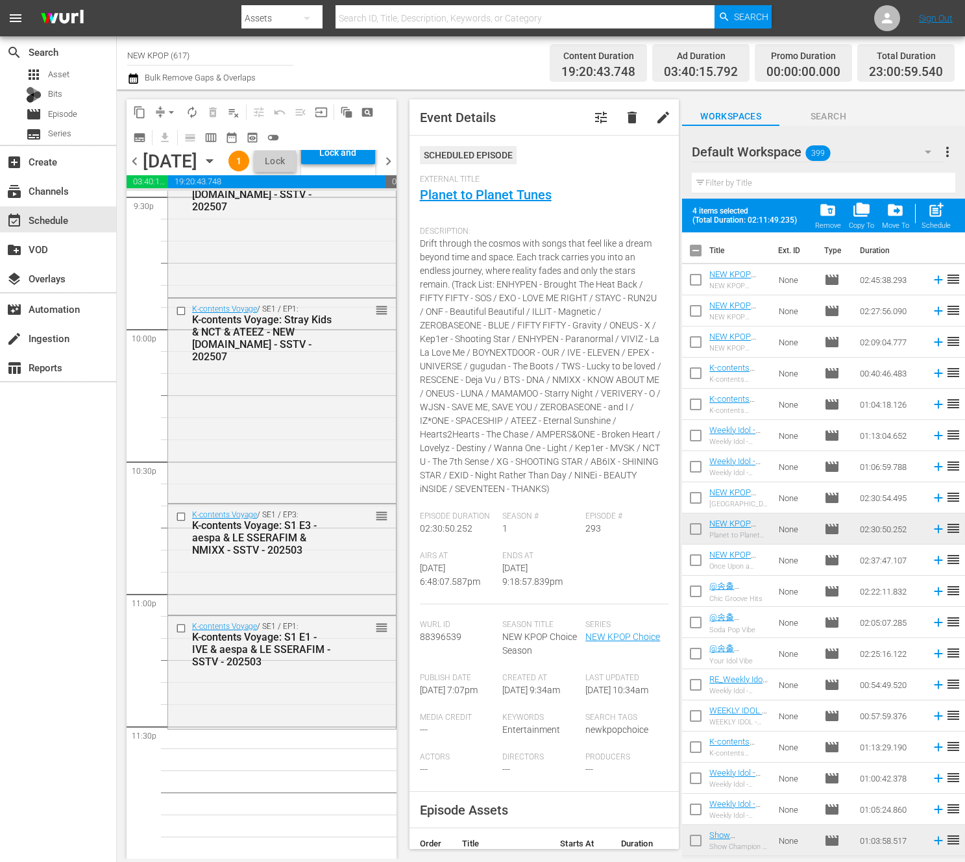
checkbox input "true"
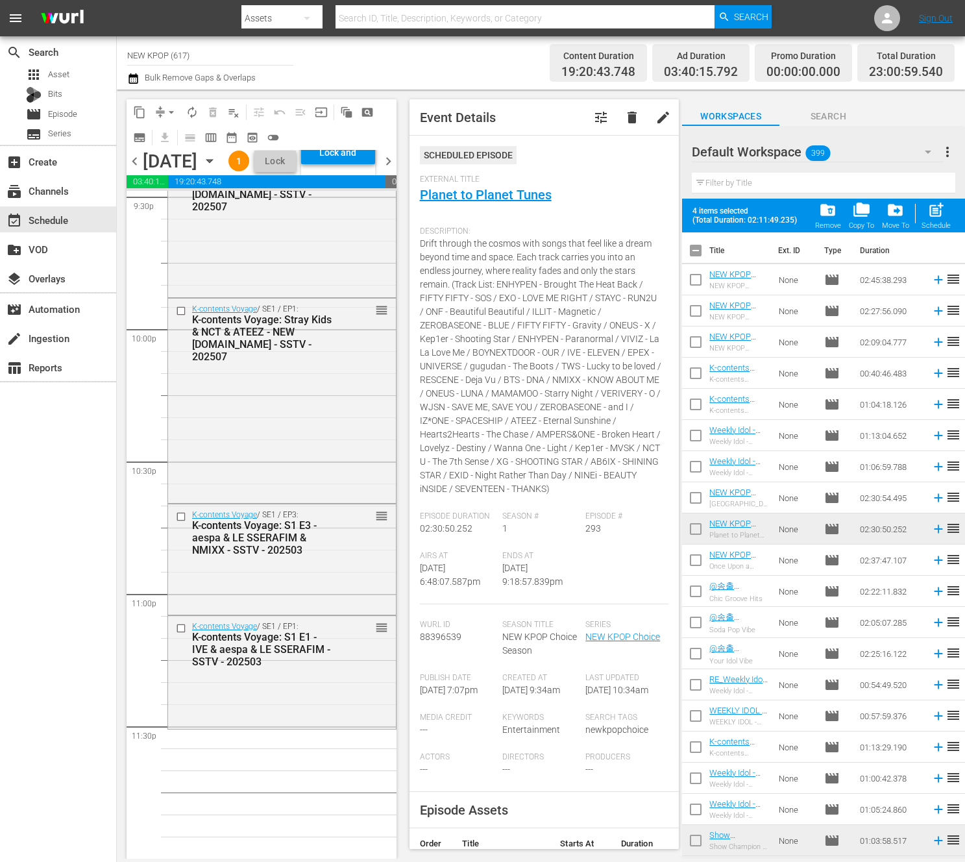
checkbox input "true"
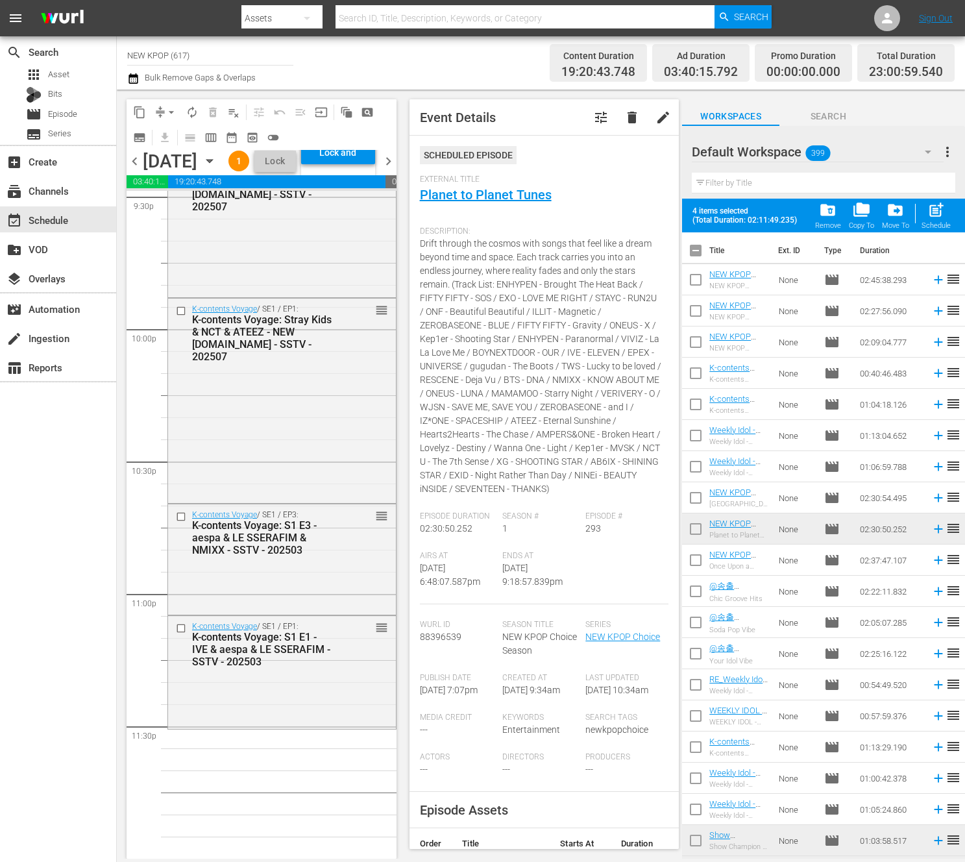
checkbox input "true"
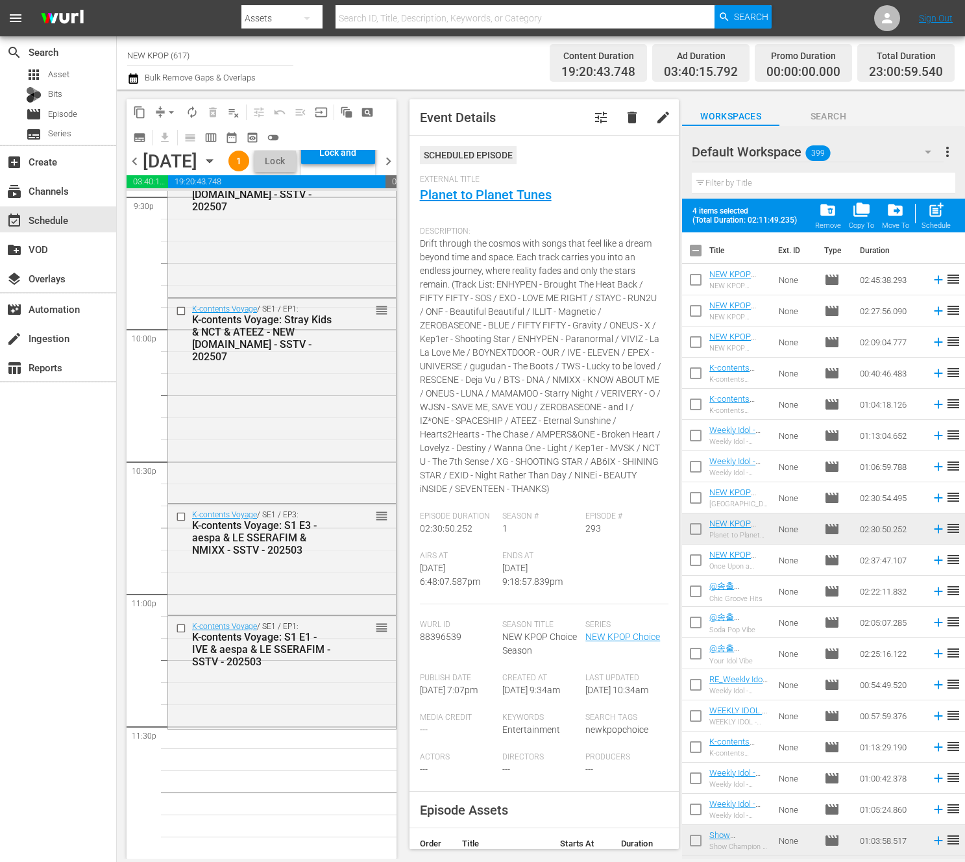
checkbox input "true"
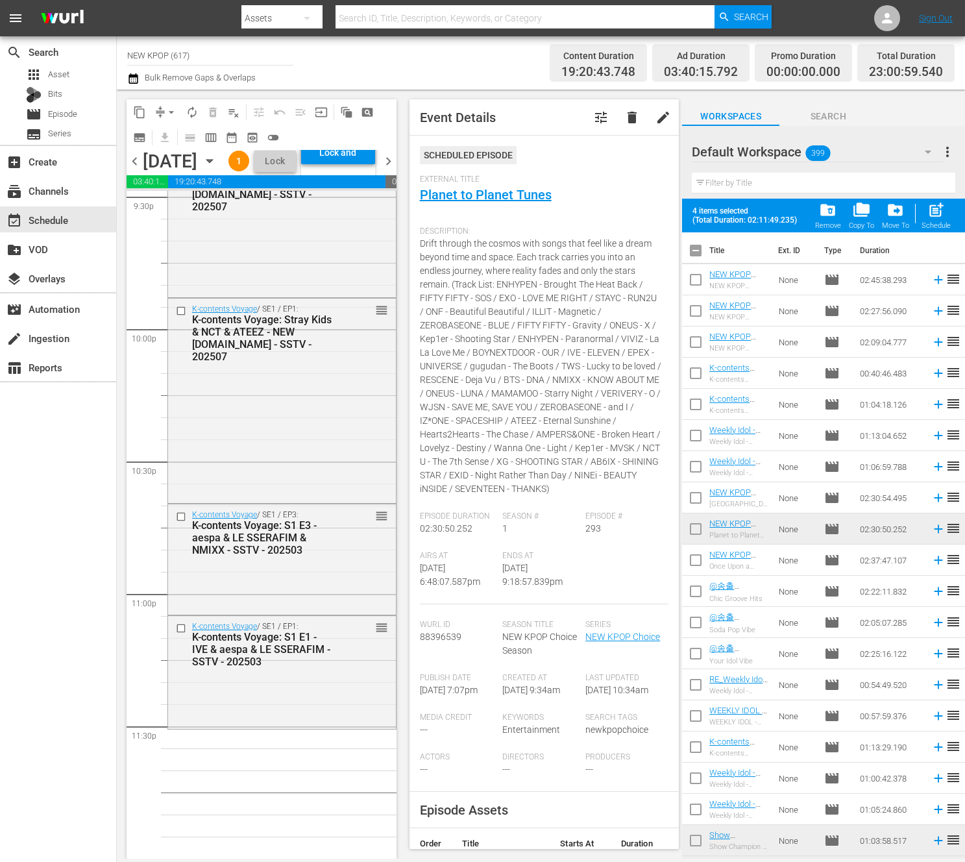
checkbox input "true"
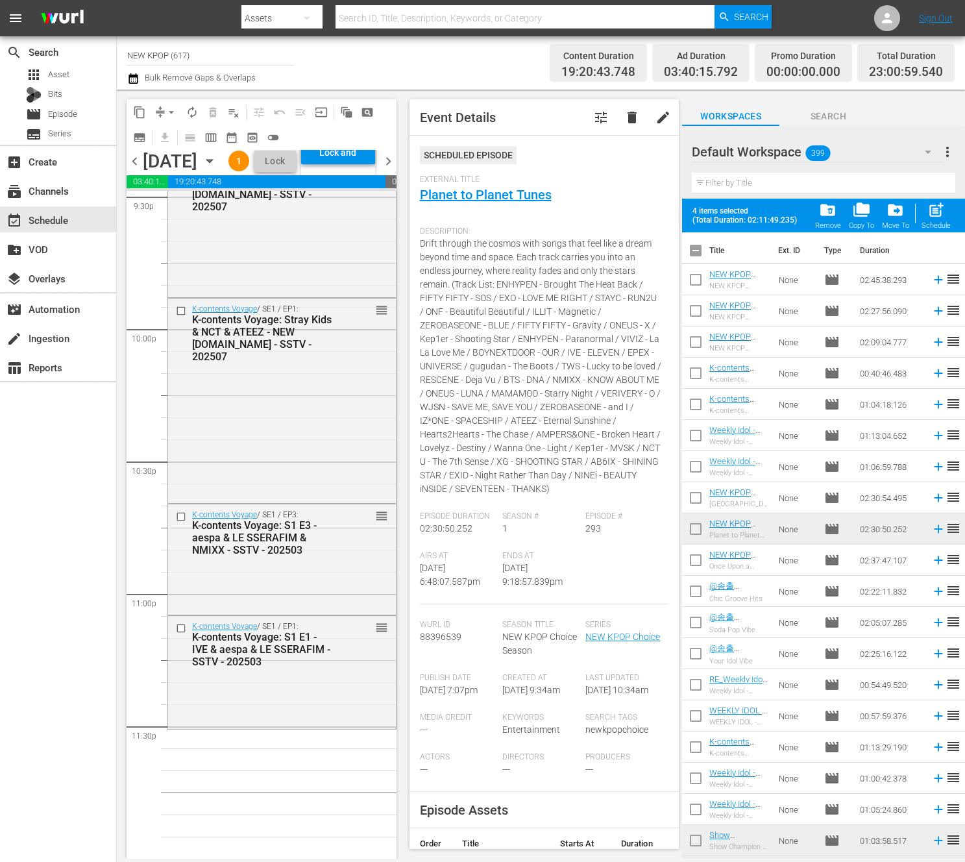
checkbox input "true"
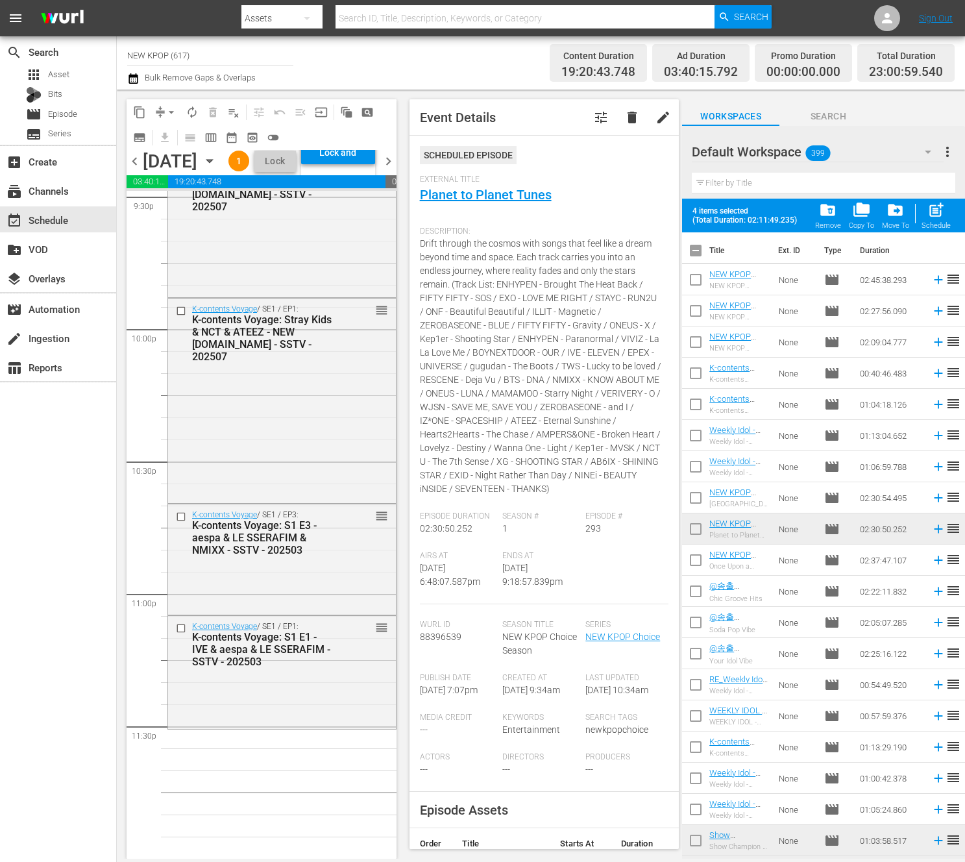
checkbox input "true"
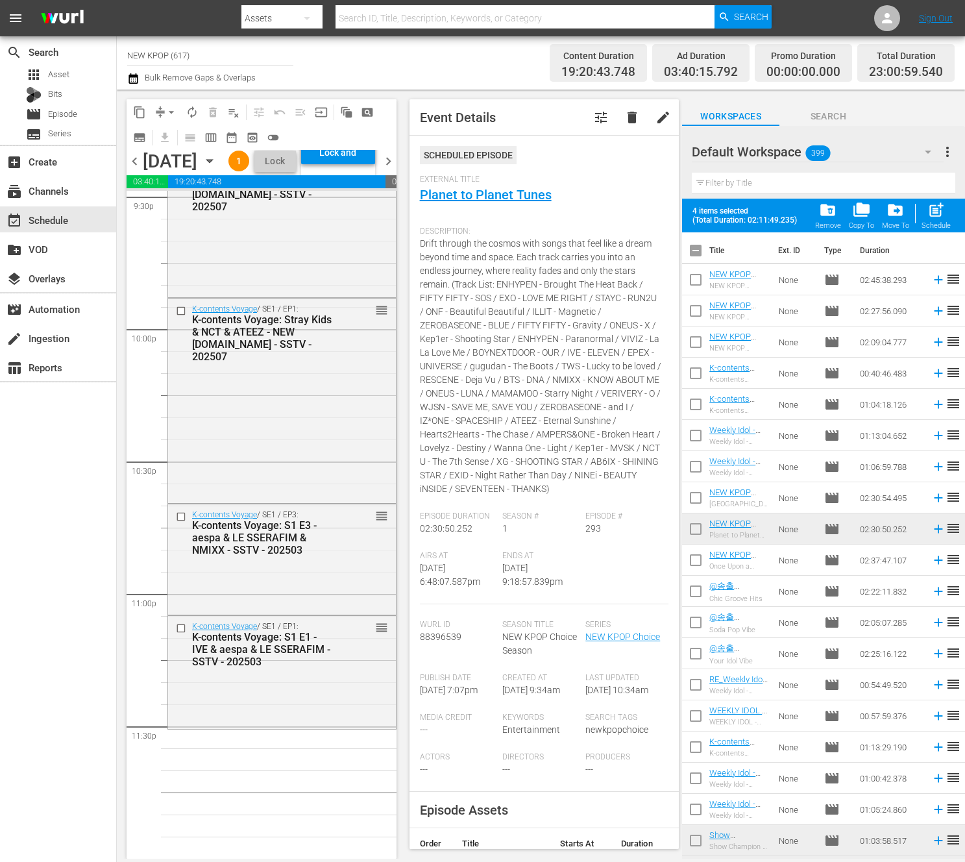
checkbox input "true"
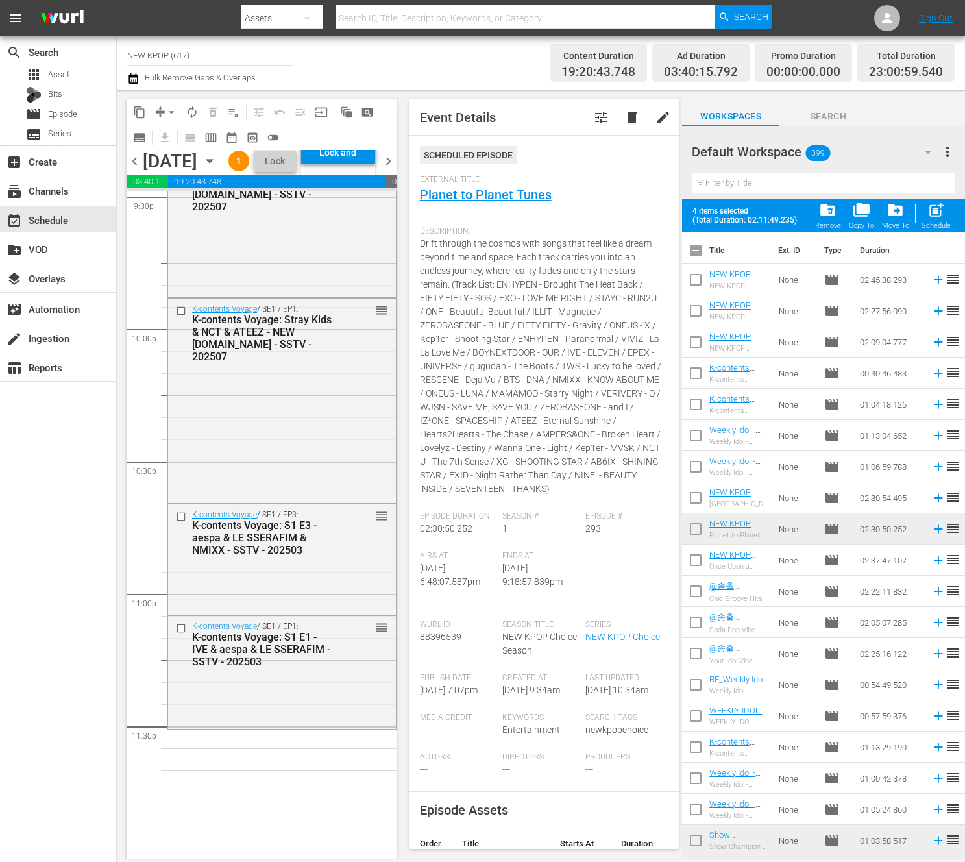
checkbox input "true"
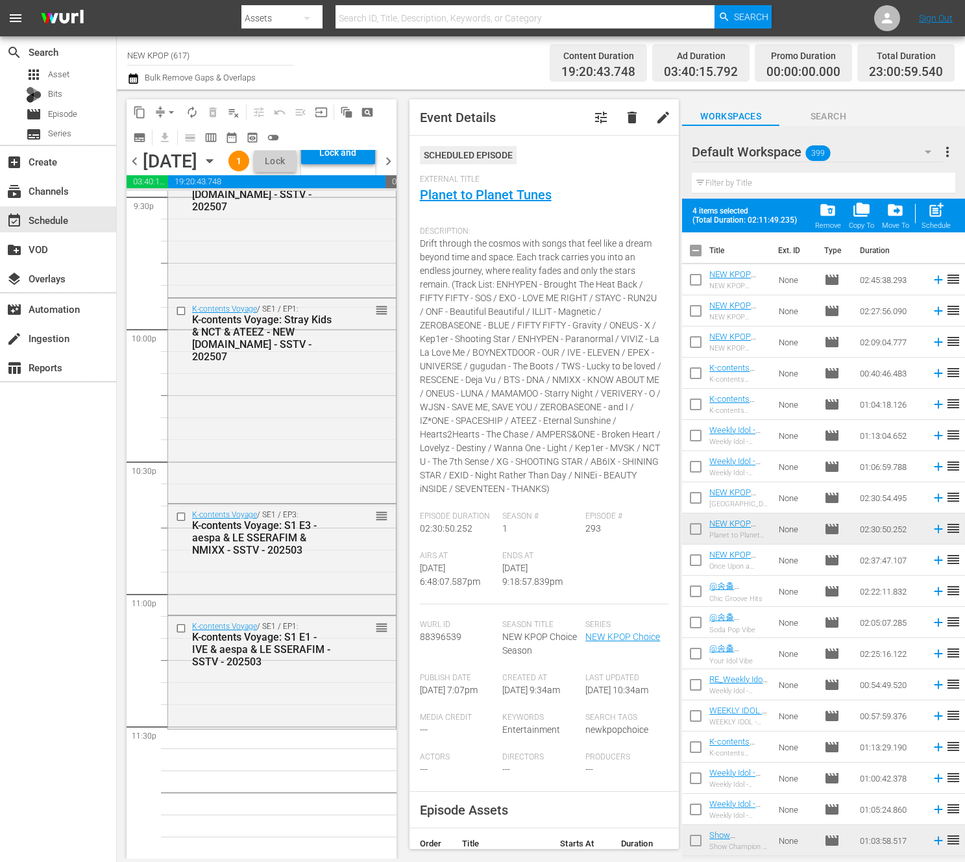
checkbox input "true"
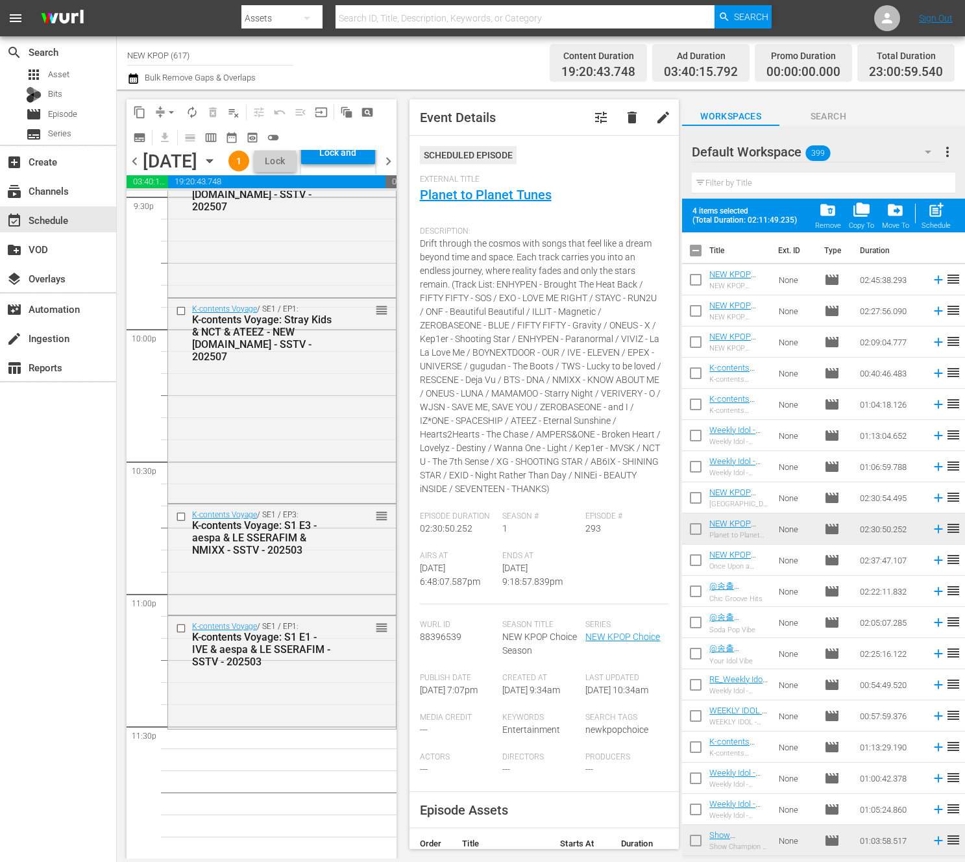
checkbox input "true"
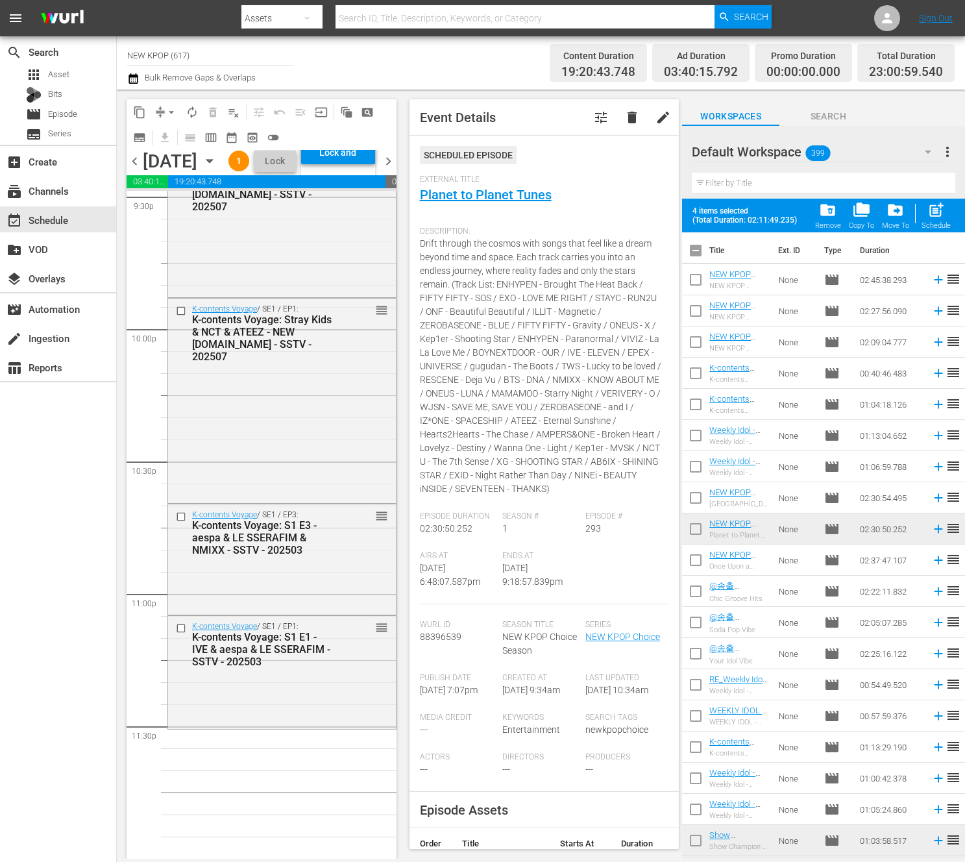
checkbox input "true"
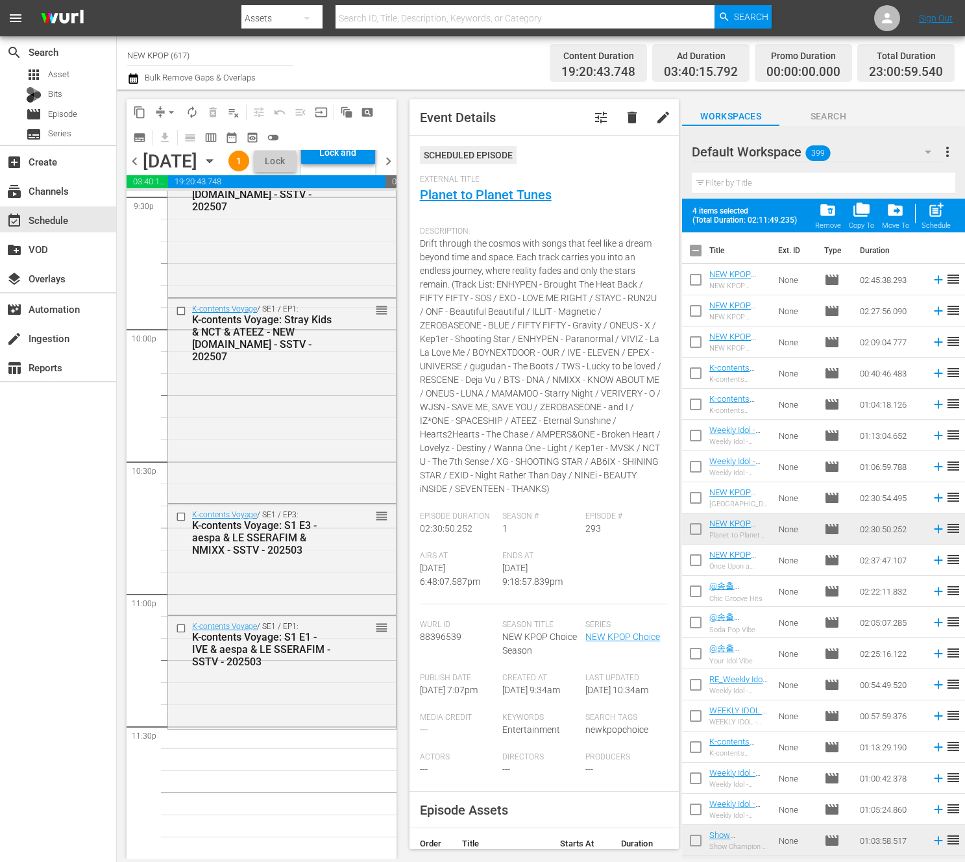
checkbox input "true"
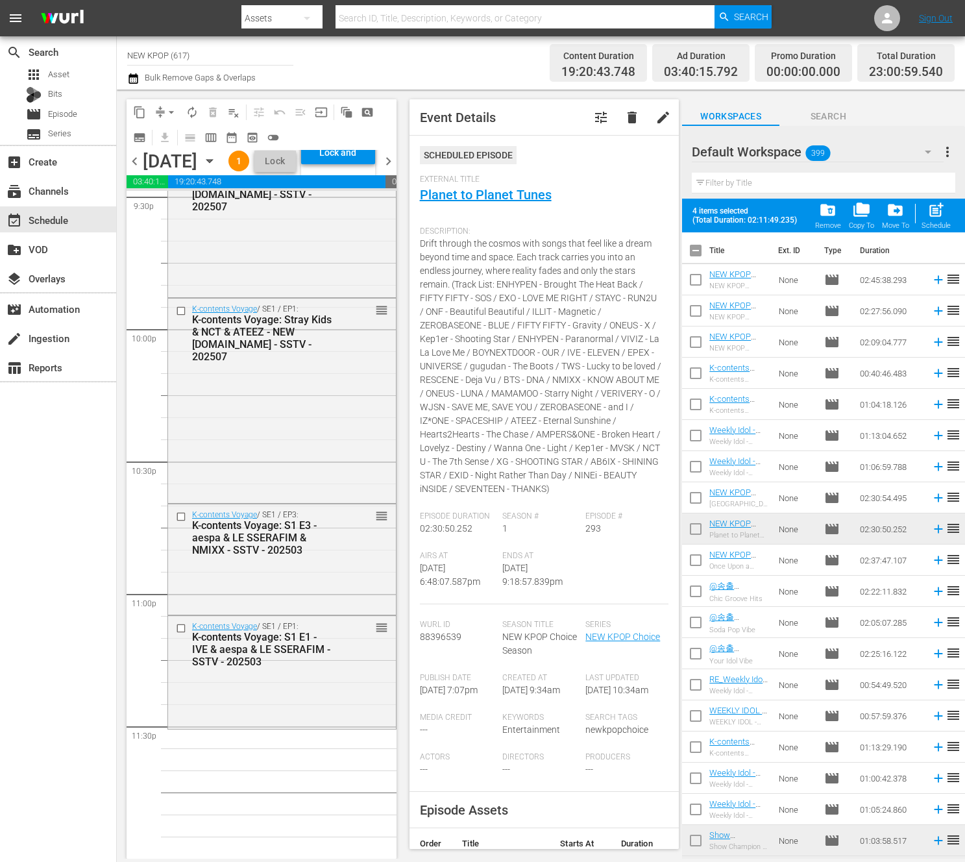
checkbox input "true"
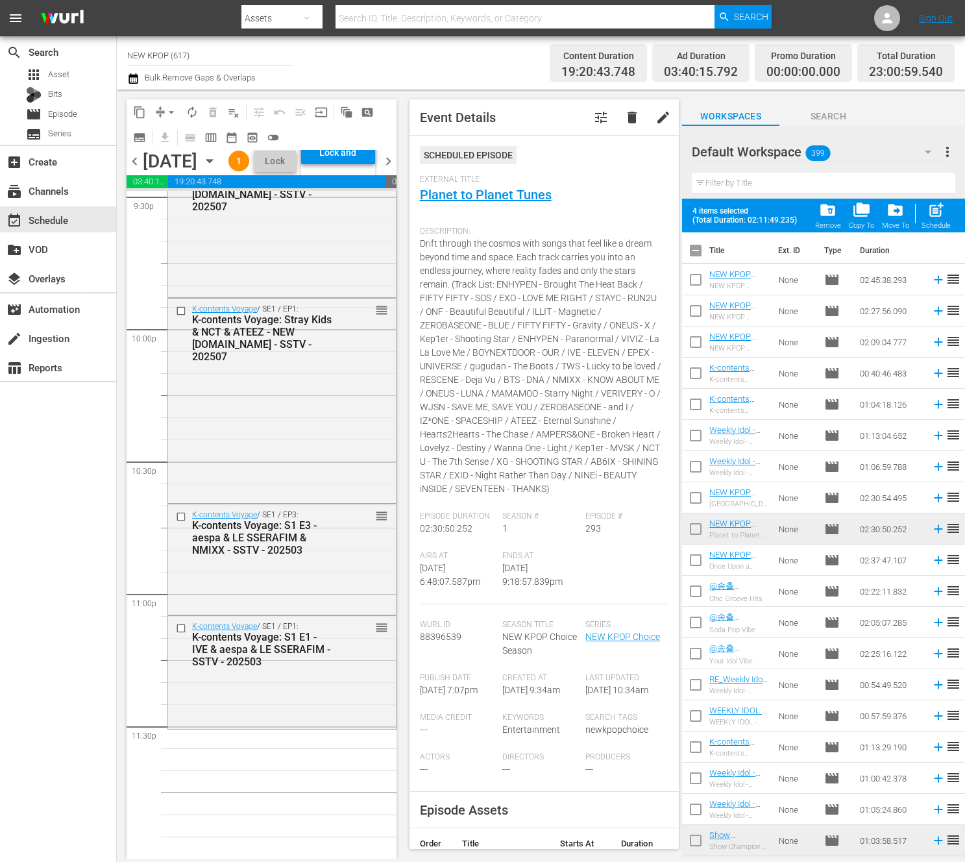
checkbox input "true"
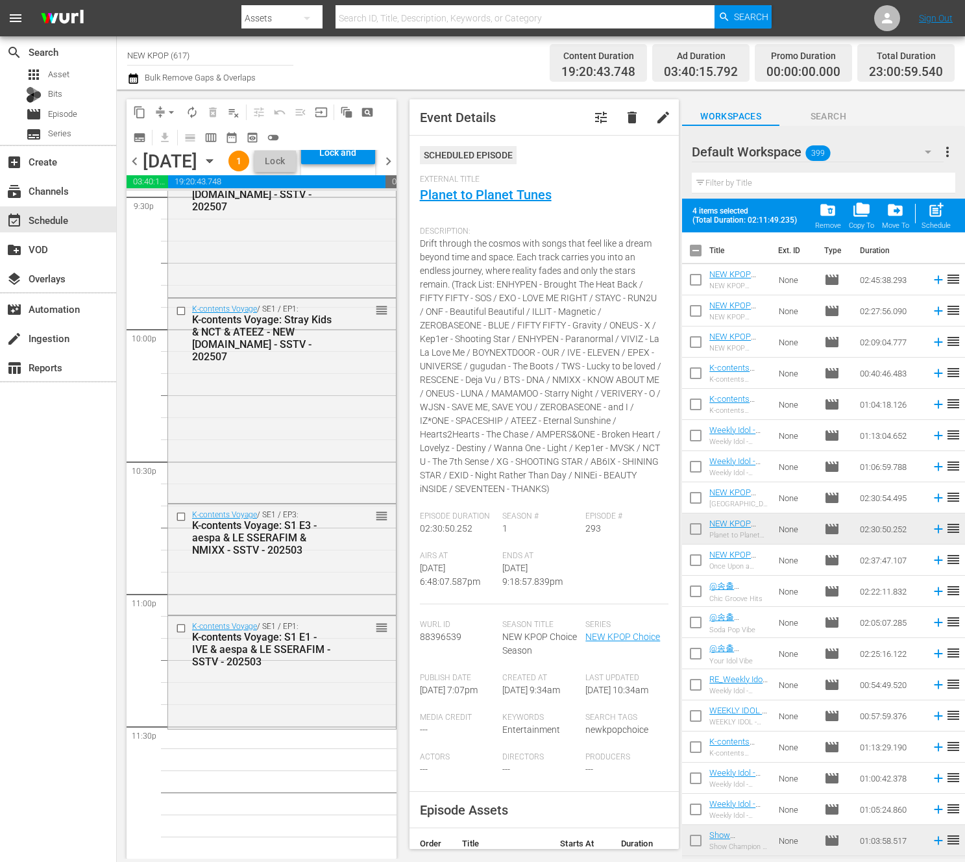
checkbox input "true"
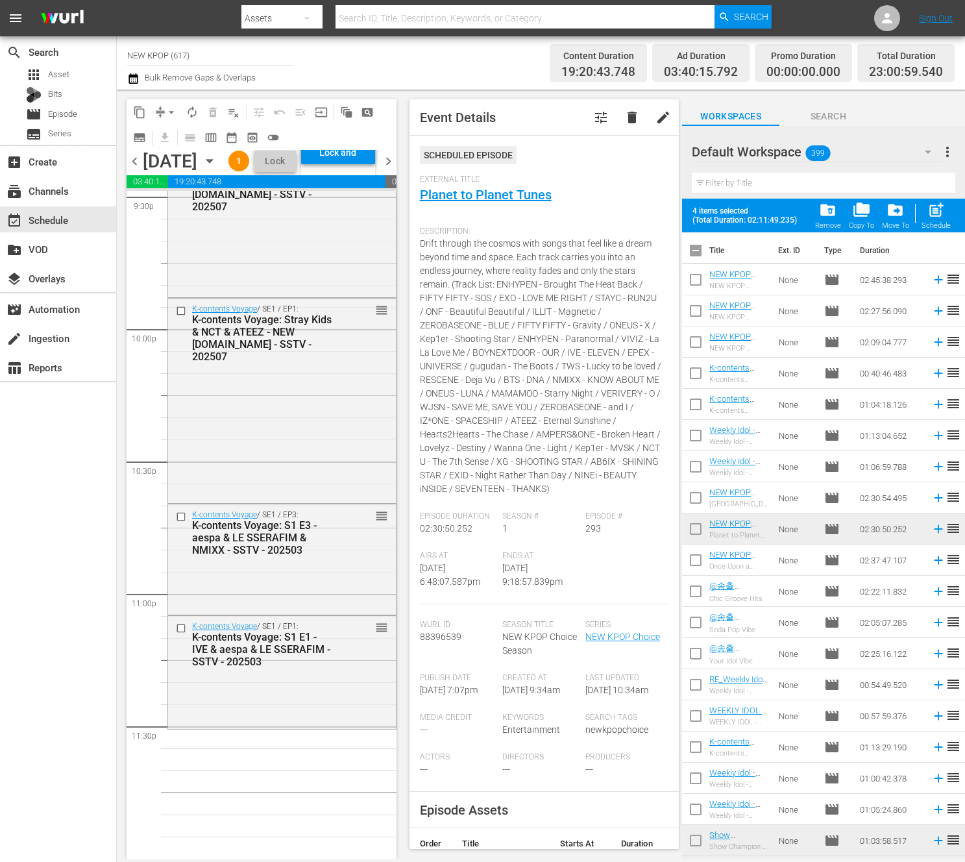
checkbox input "true"
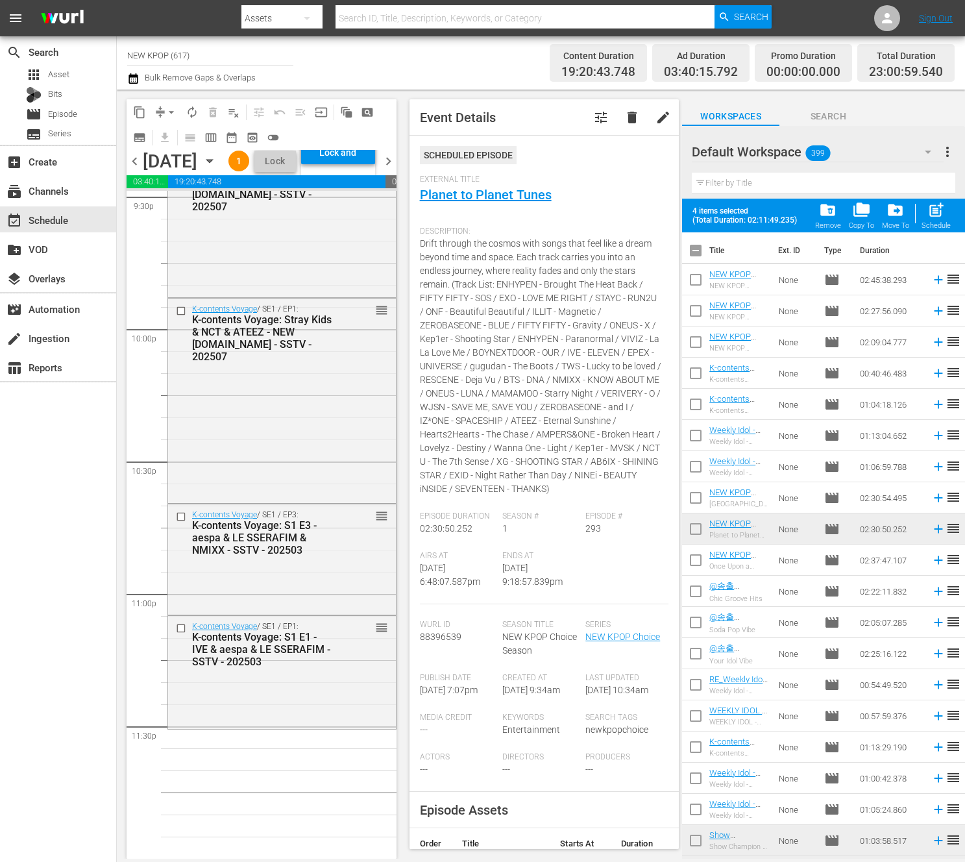
checkbox input "true"
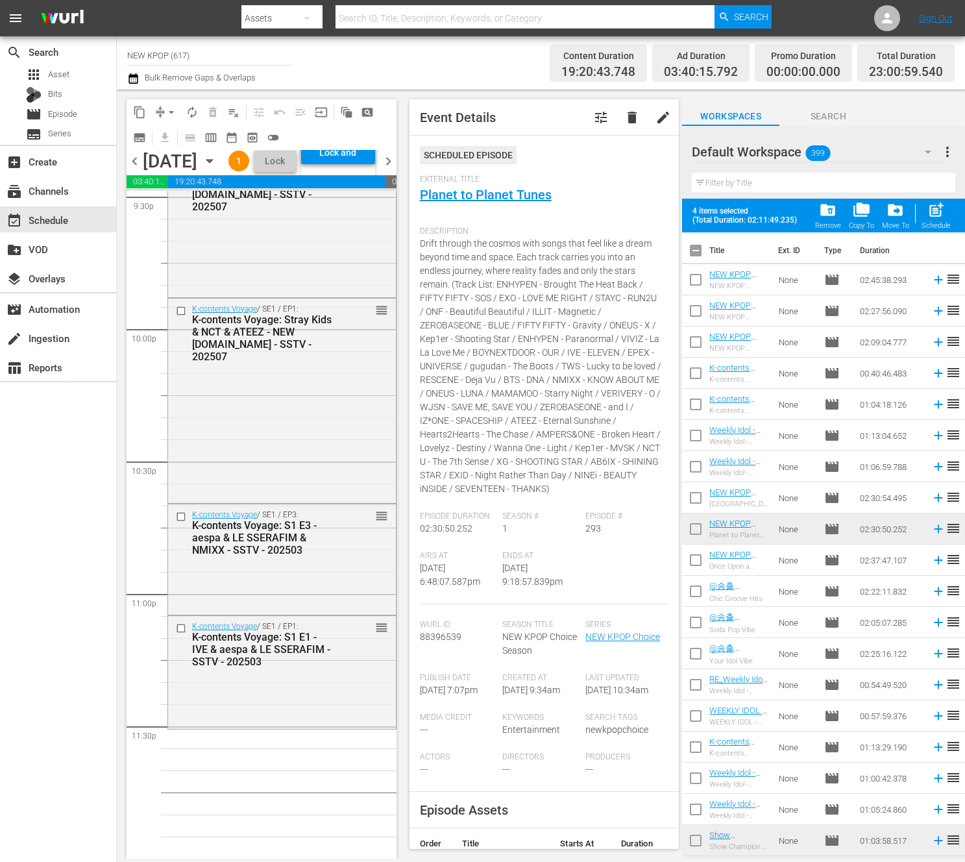
checkbox input "true"
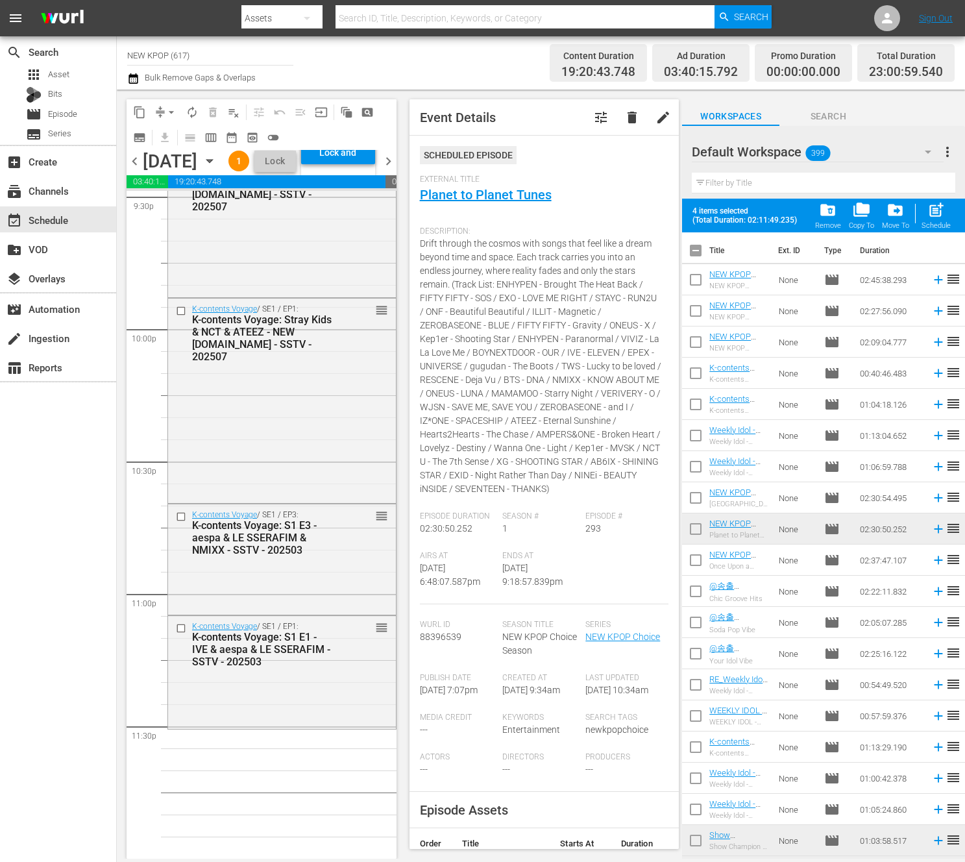
checkbox input "true"
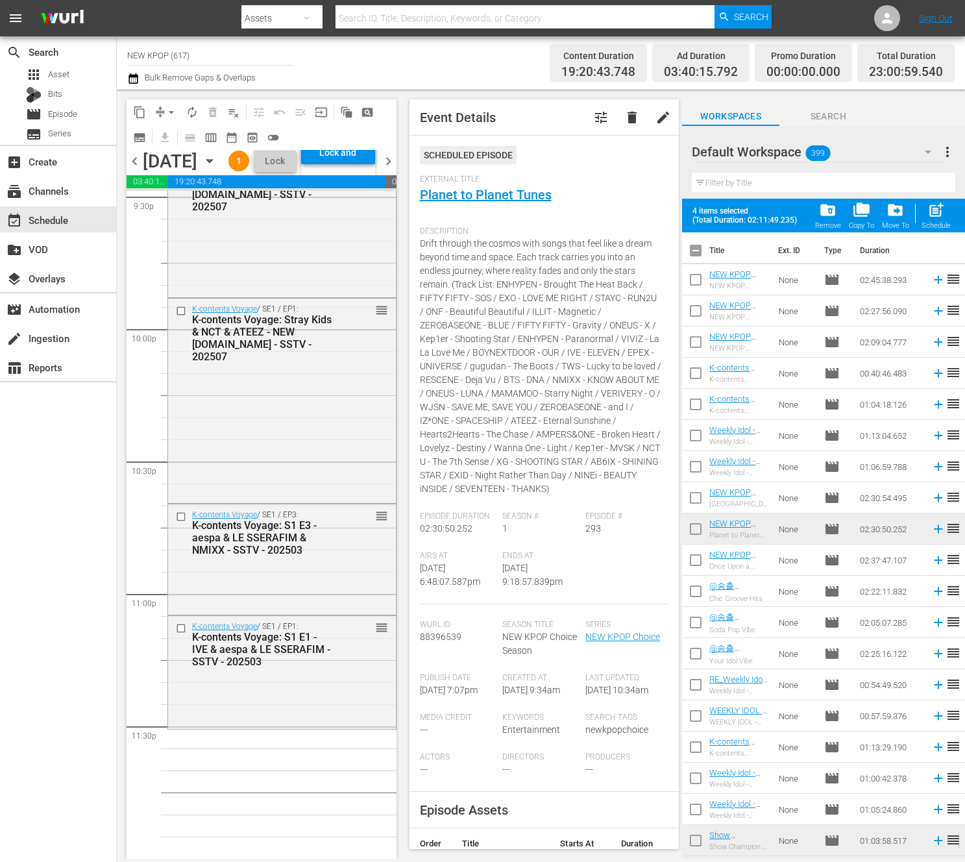
checkbox input "true"
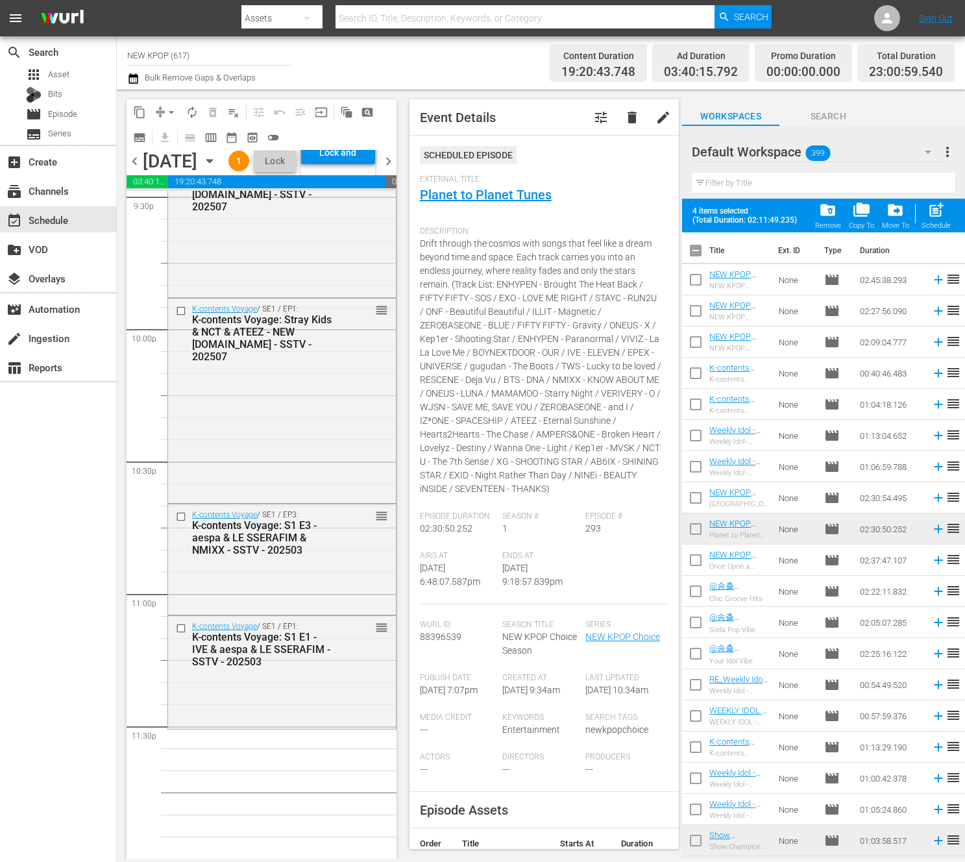
checkbox input "true"
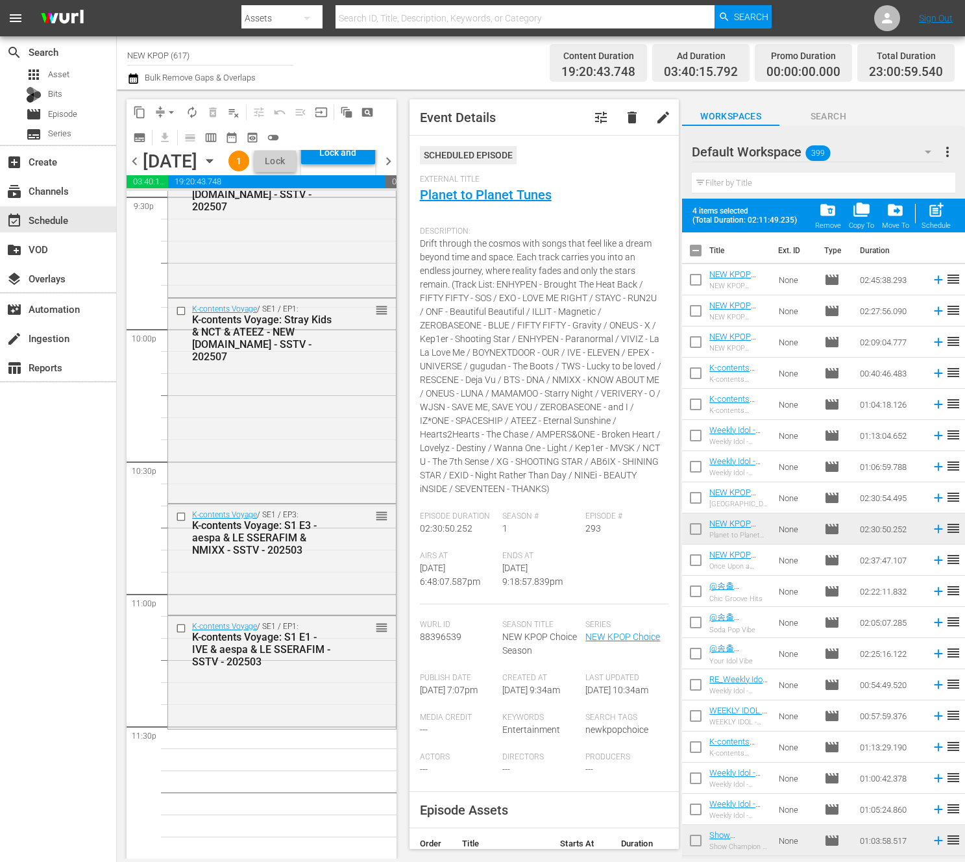
checkbox input "true"
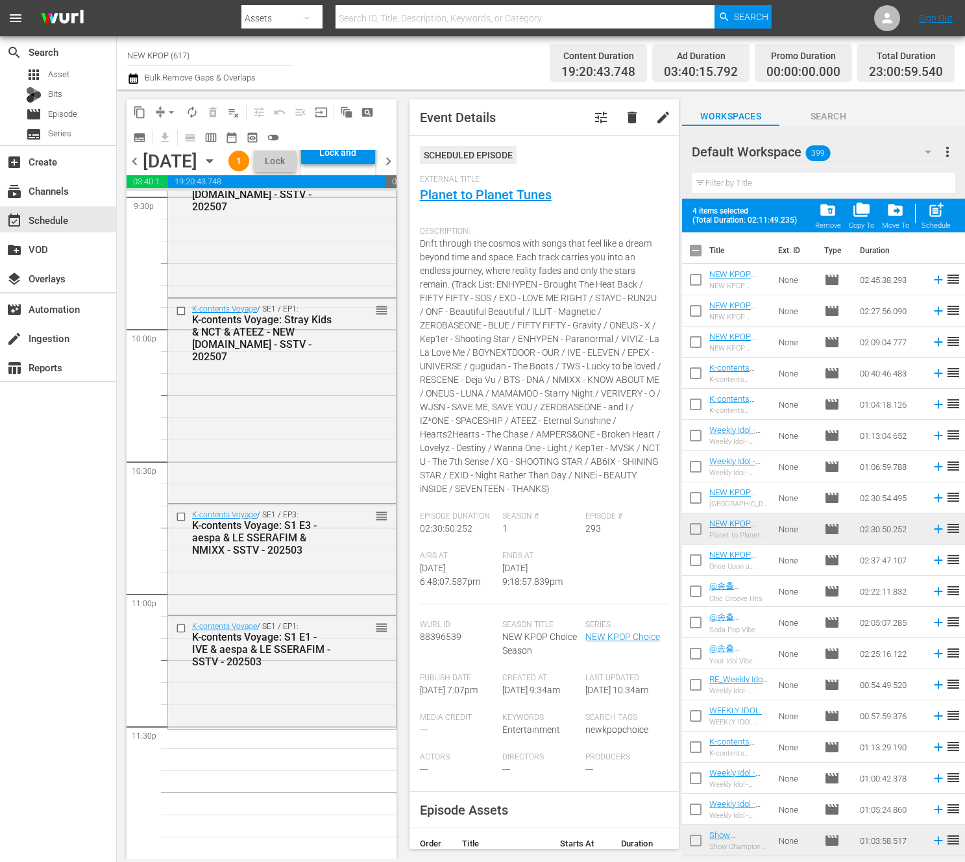
checkbox input "true"
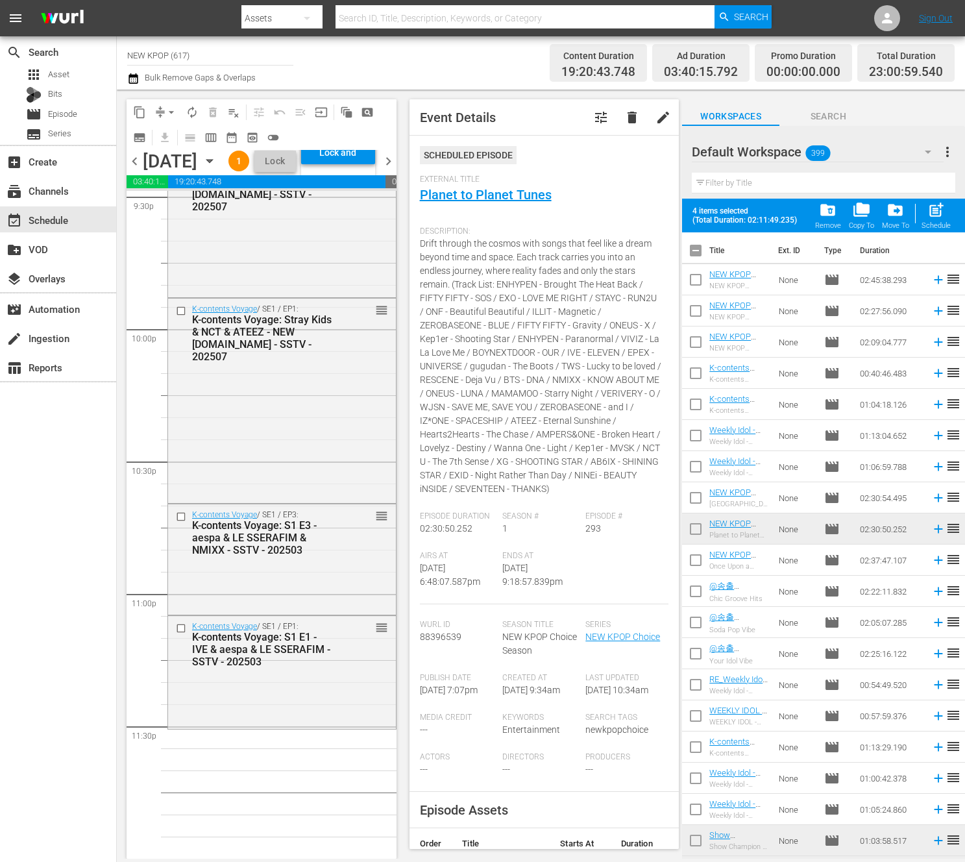
checkbox input "true"
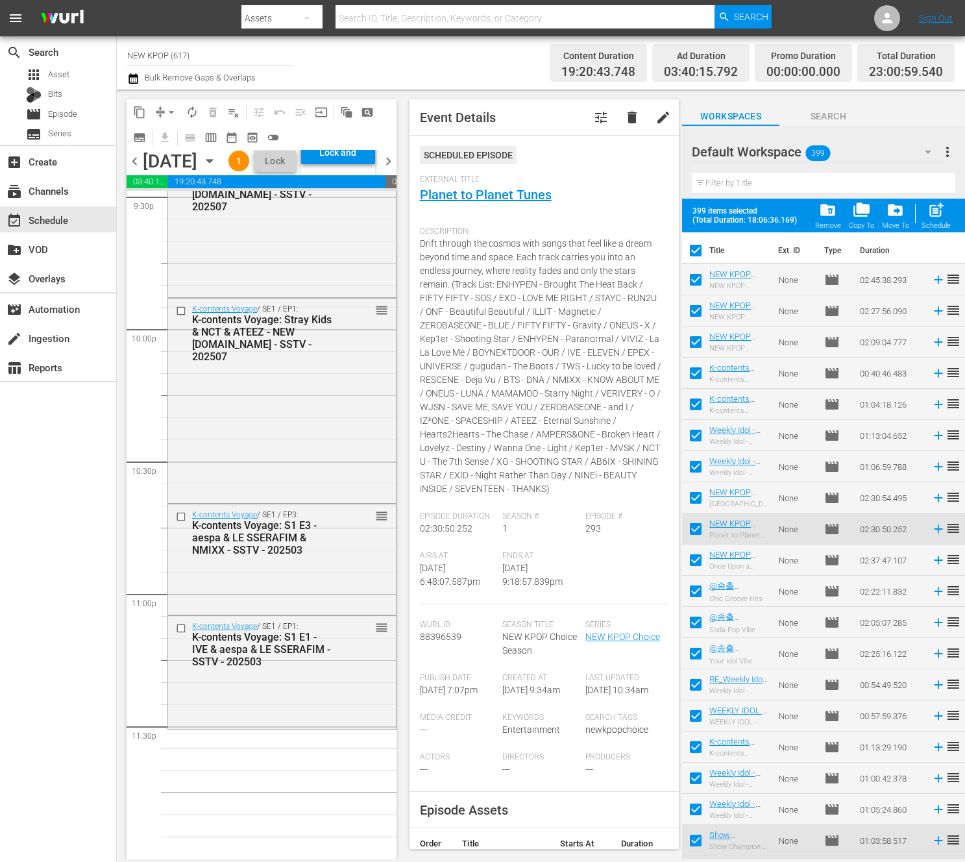
click at [700, 248] on input "checkbox" at bounding box center [695, 252] width 27 height 27
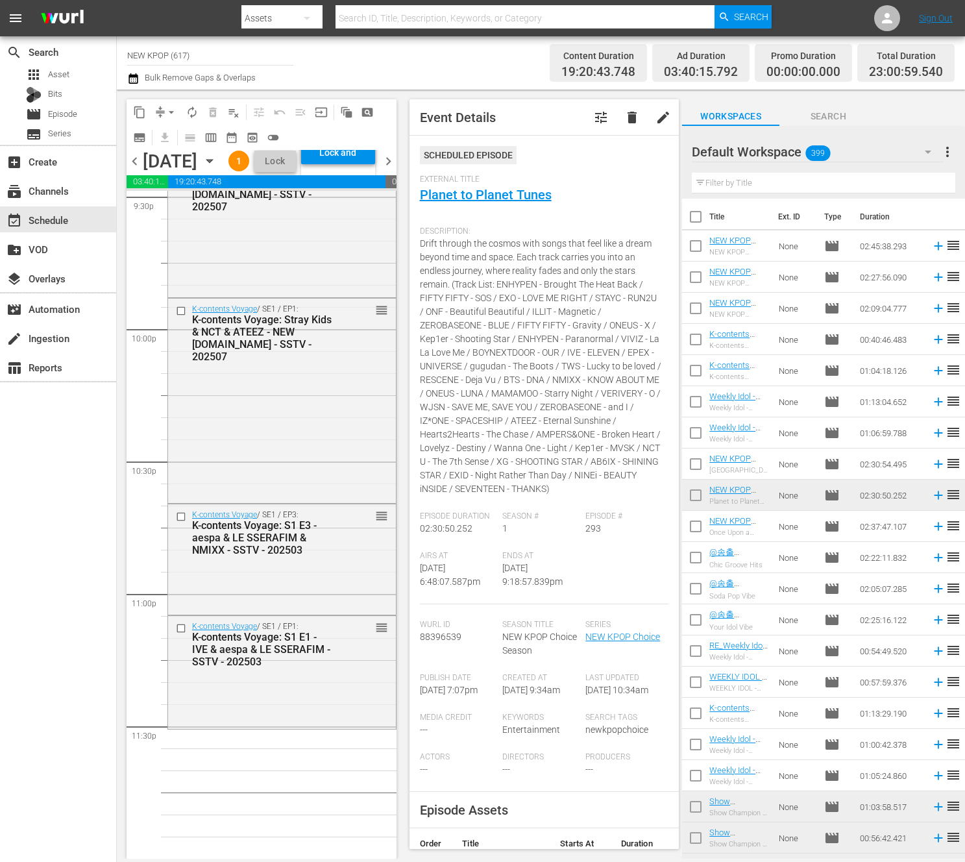
click at [764, 171] on div "Filter by Title" at bounding box center [823, 182] width 263 height 31
click at [757, 175] on input "text" at bounding box center [823, 183] width 263 height 21
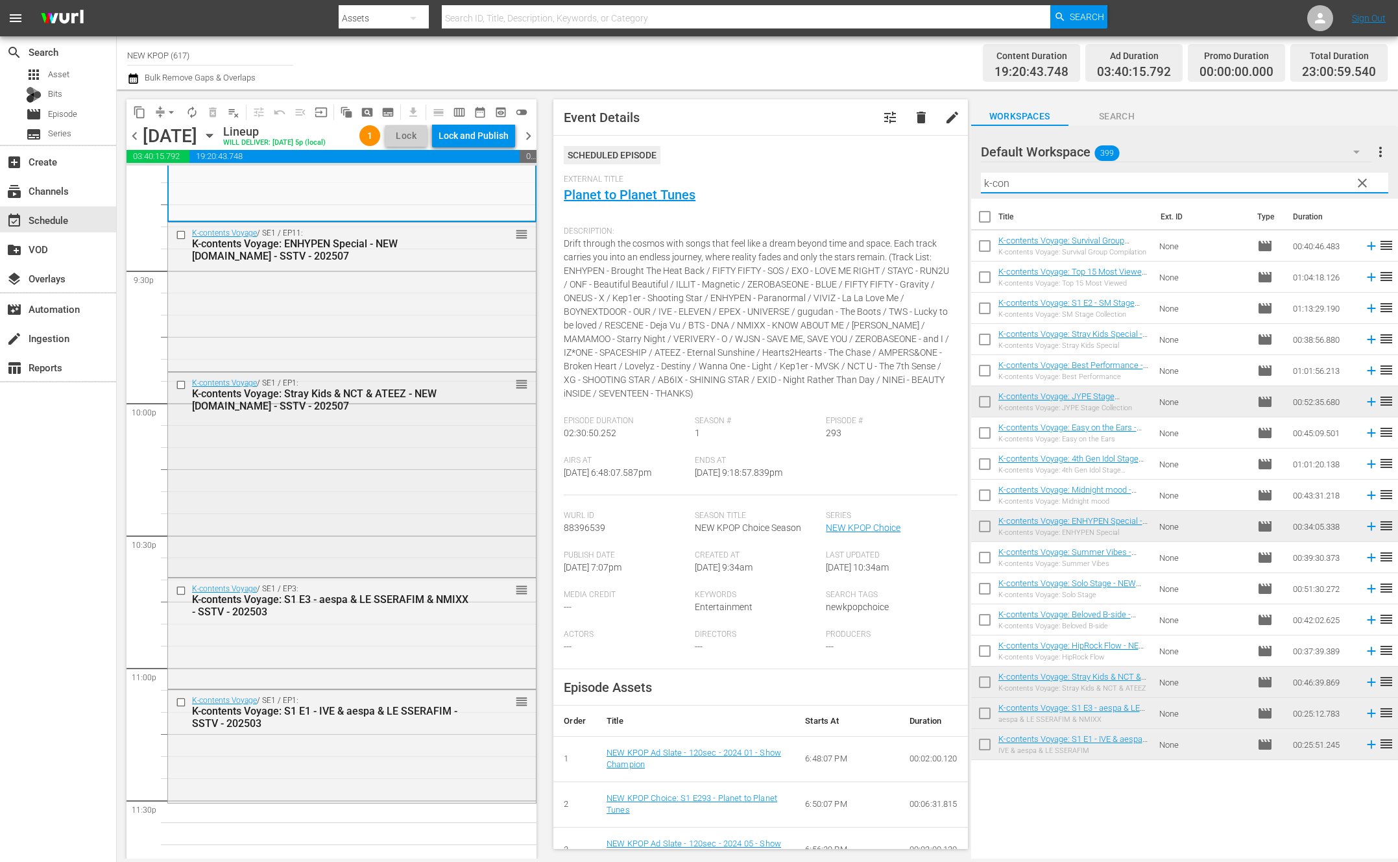
scroll to position [5680, 0]
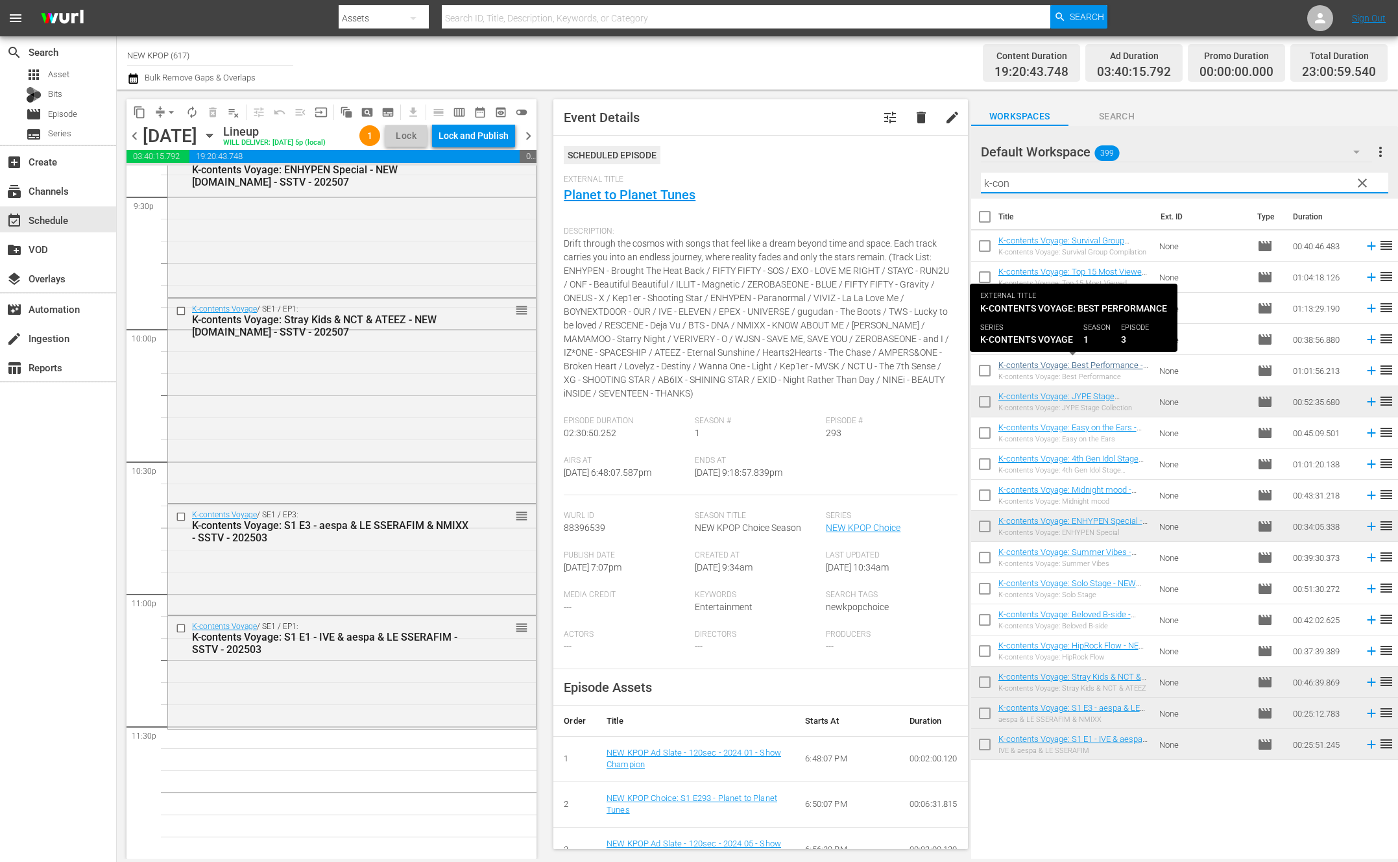
type input "k-con"
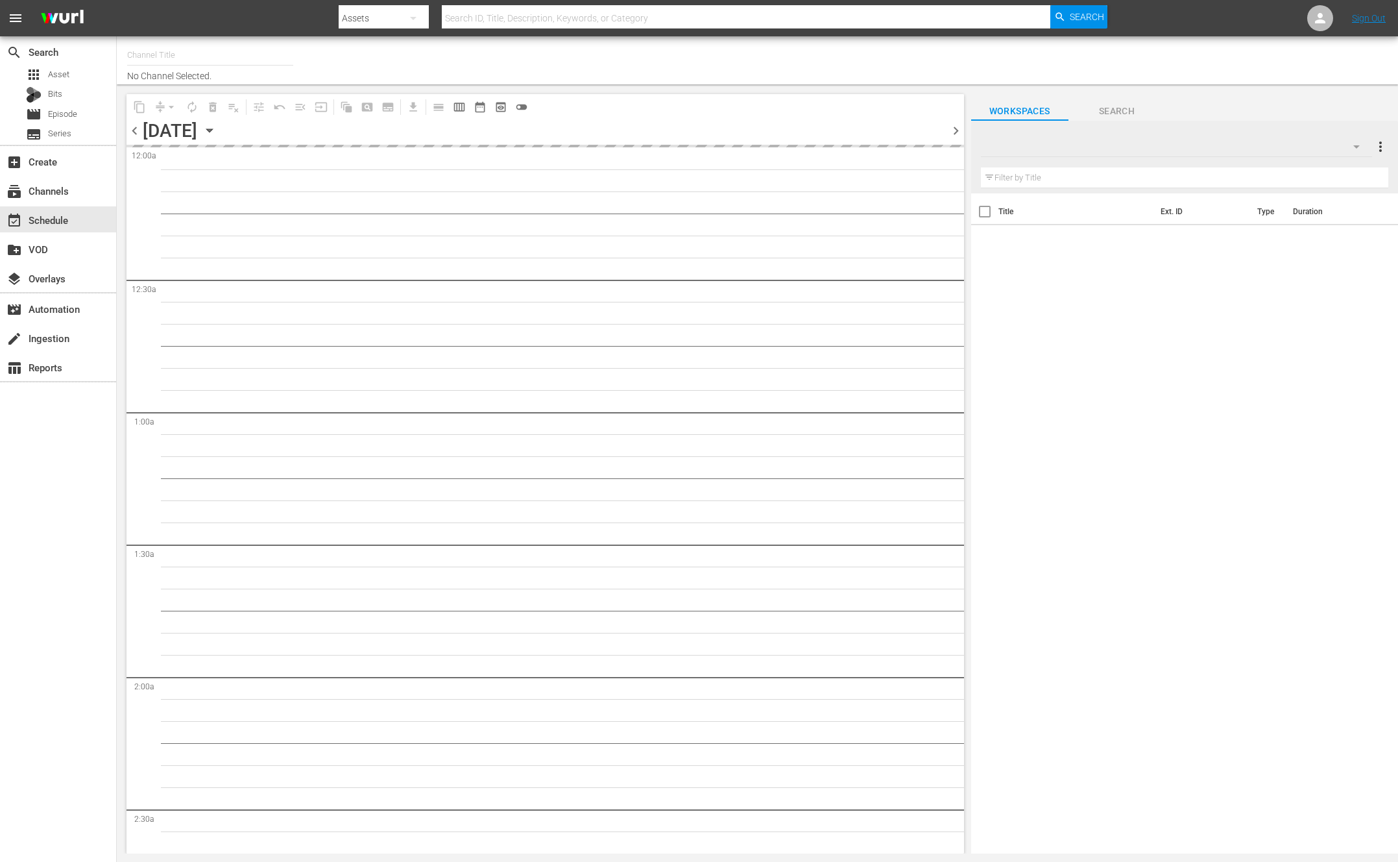
type input "NEW KPOP (617)"
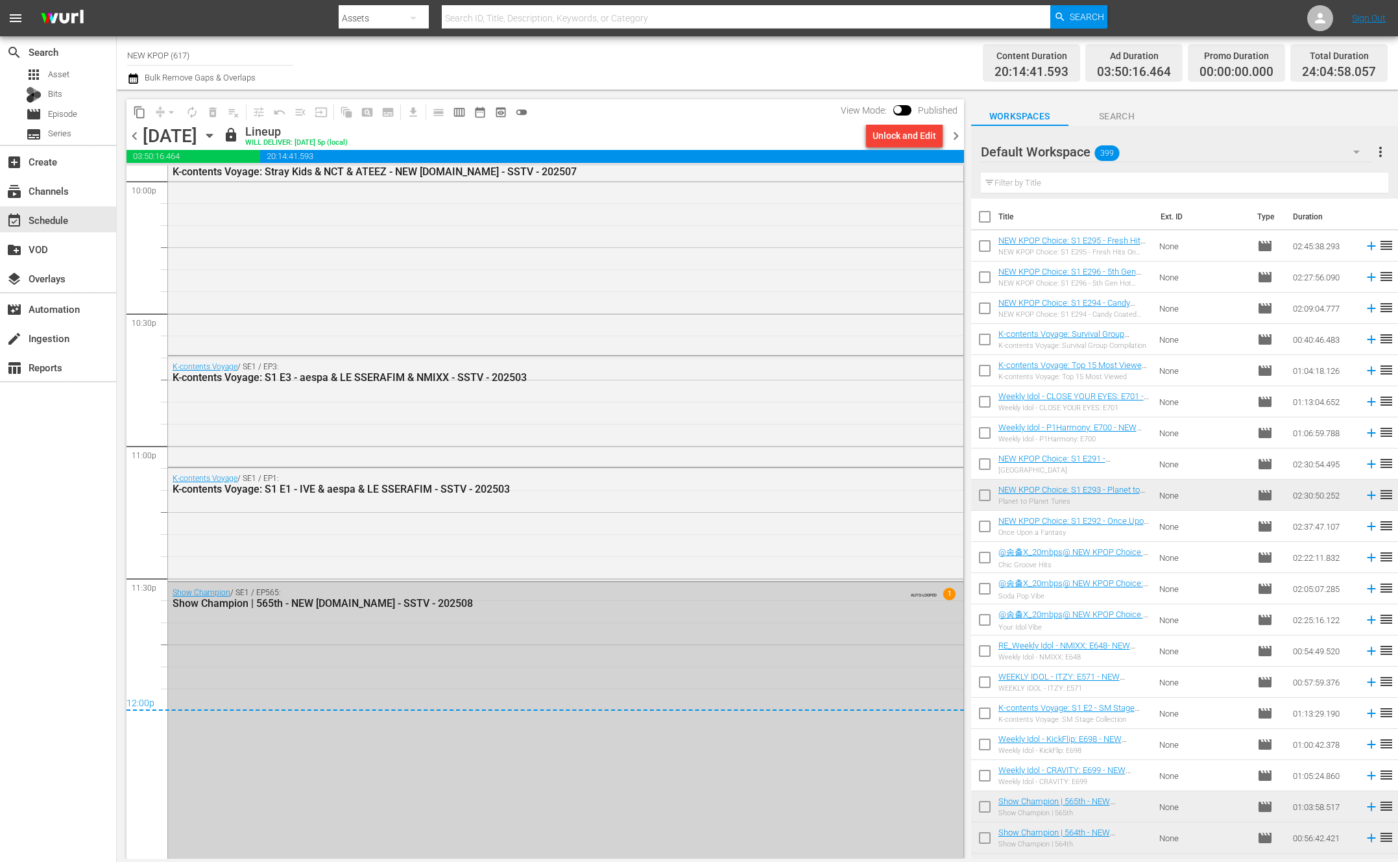
scroll to position [5813, 0]
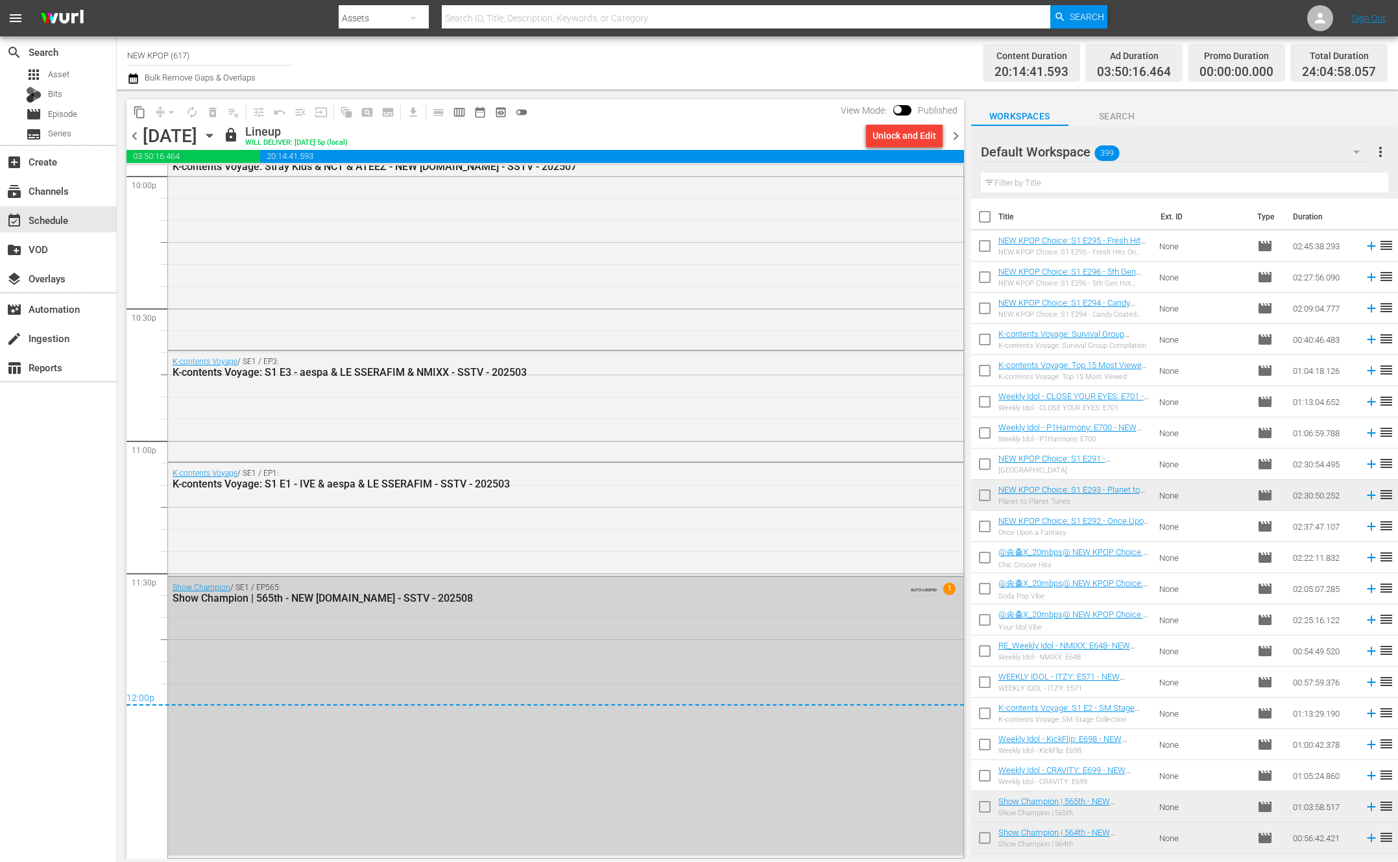
click at [485, 642] on div "Show Champion / SE1 / EP565: Show Champion | 565th - NEW K.ID - SSTV - 202508 A…" at bounding box center [565, 716] width 795 height 278
